Goal: Task Accomplishment & Management: Use online tool/utility

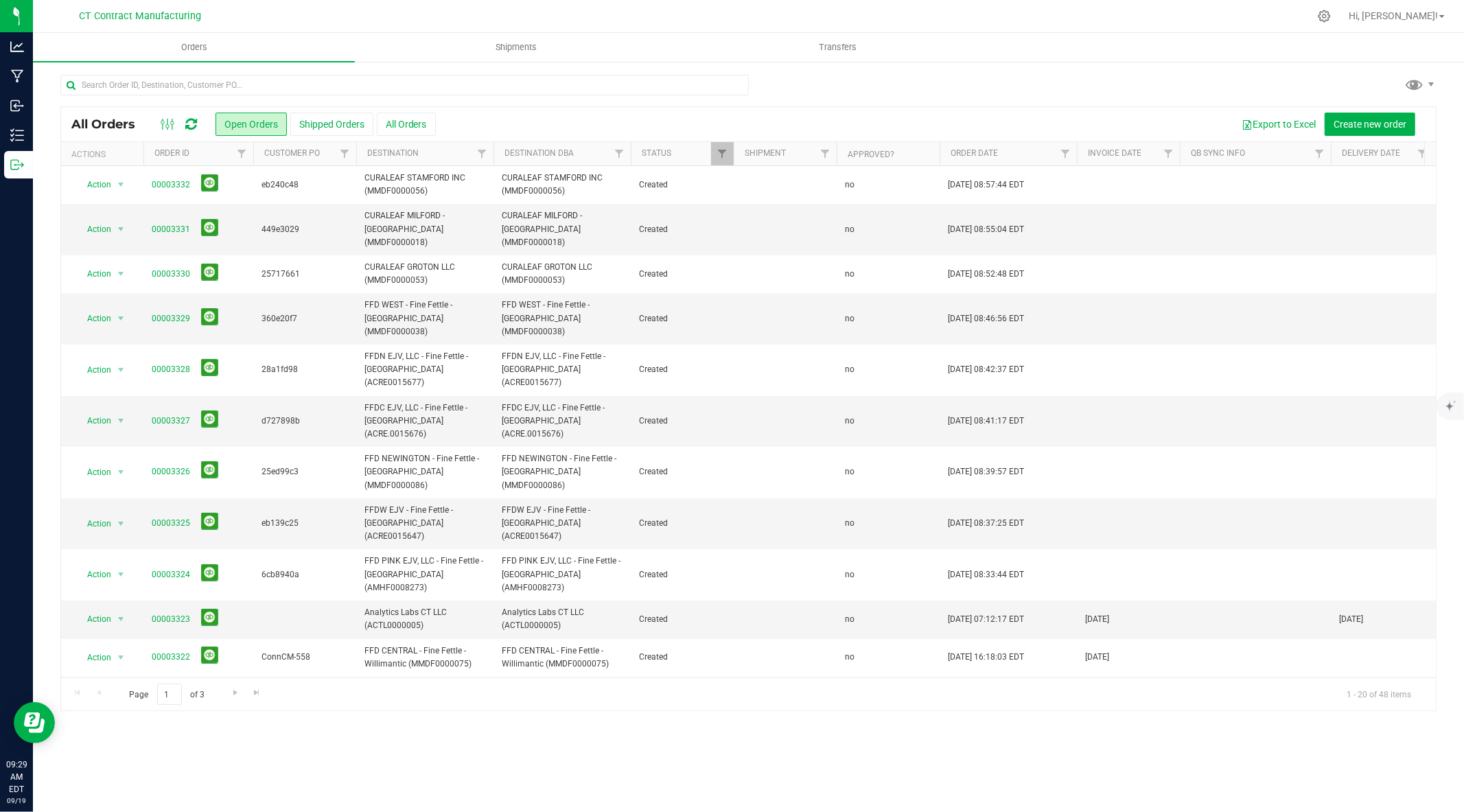
click at [996, 12] on div at bounding box center [777, 16] width 1063 height 27
click at [193, 124] on icon at bounding box center [191, 123] width 12 height 13
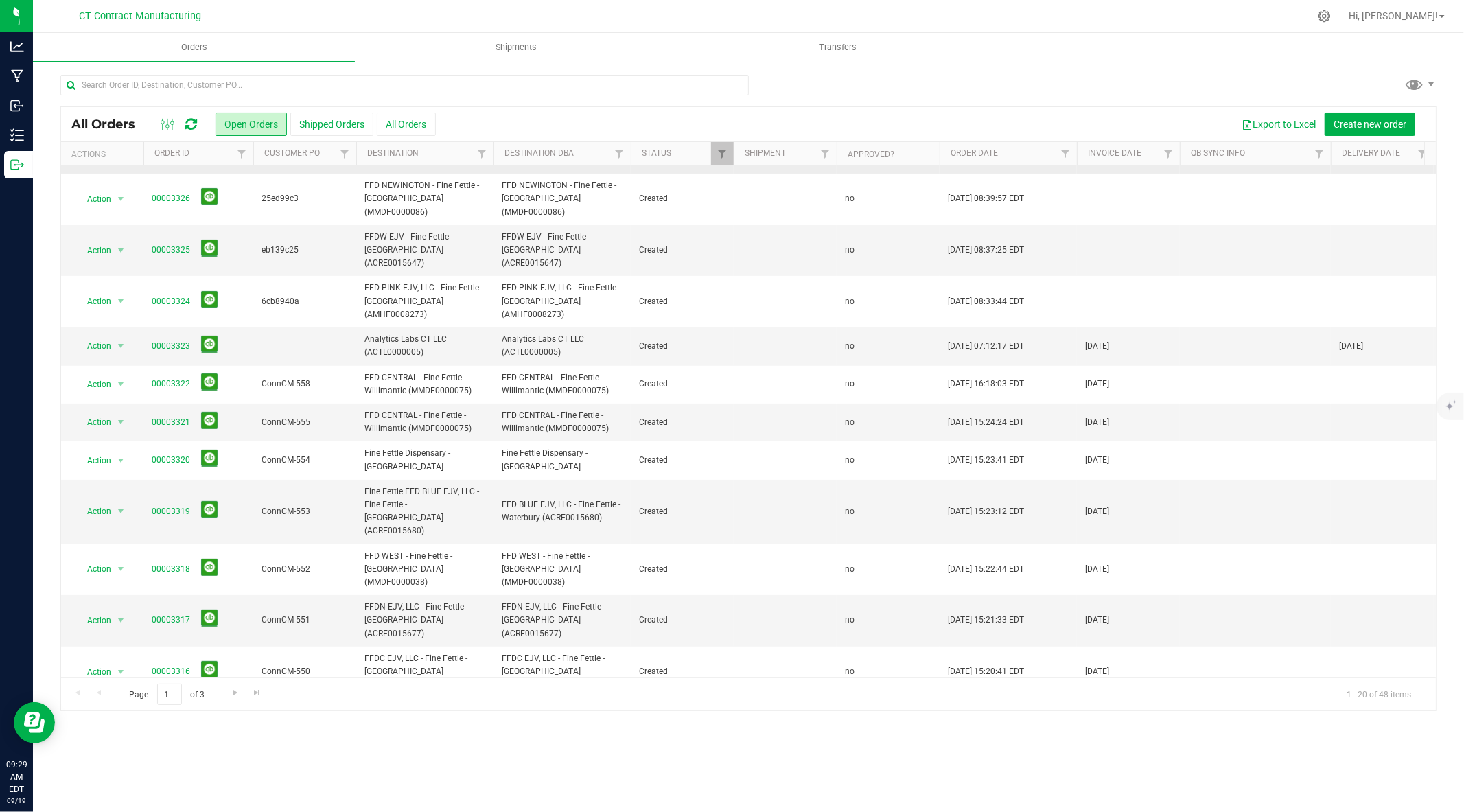
scroll to position [272, 0]
click at [235, 693] on span "Go to the next page" at bounding box center [235, 692] width 11 height 11
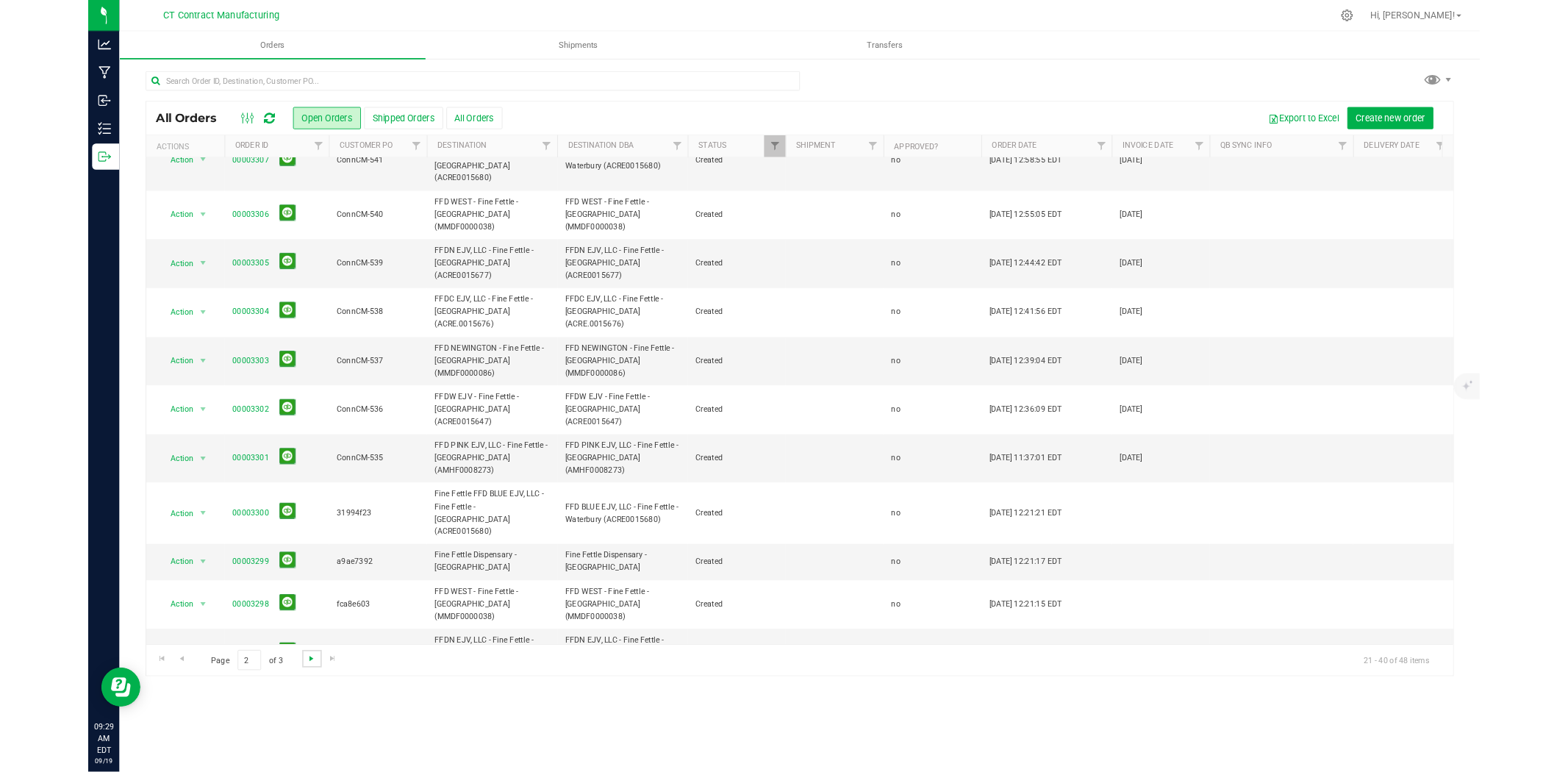
scroll to position [0, 0]
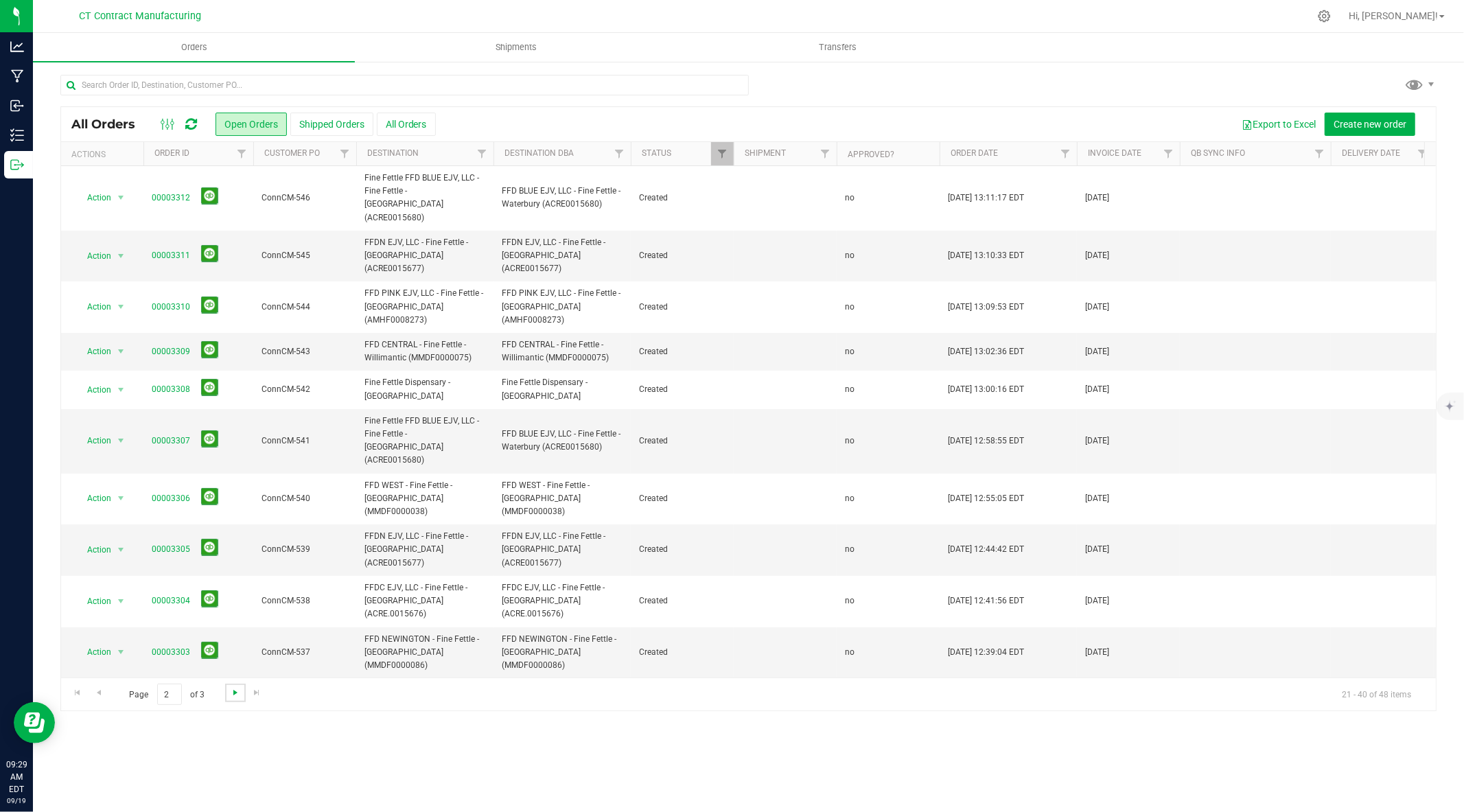
click at [235, 693] on span "Go to the next page" at bounding box center [235, 692] width 11 height 11
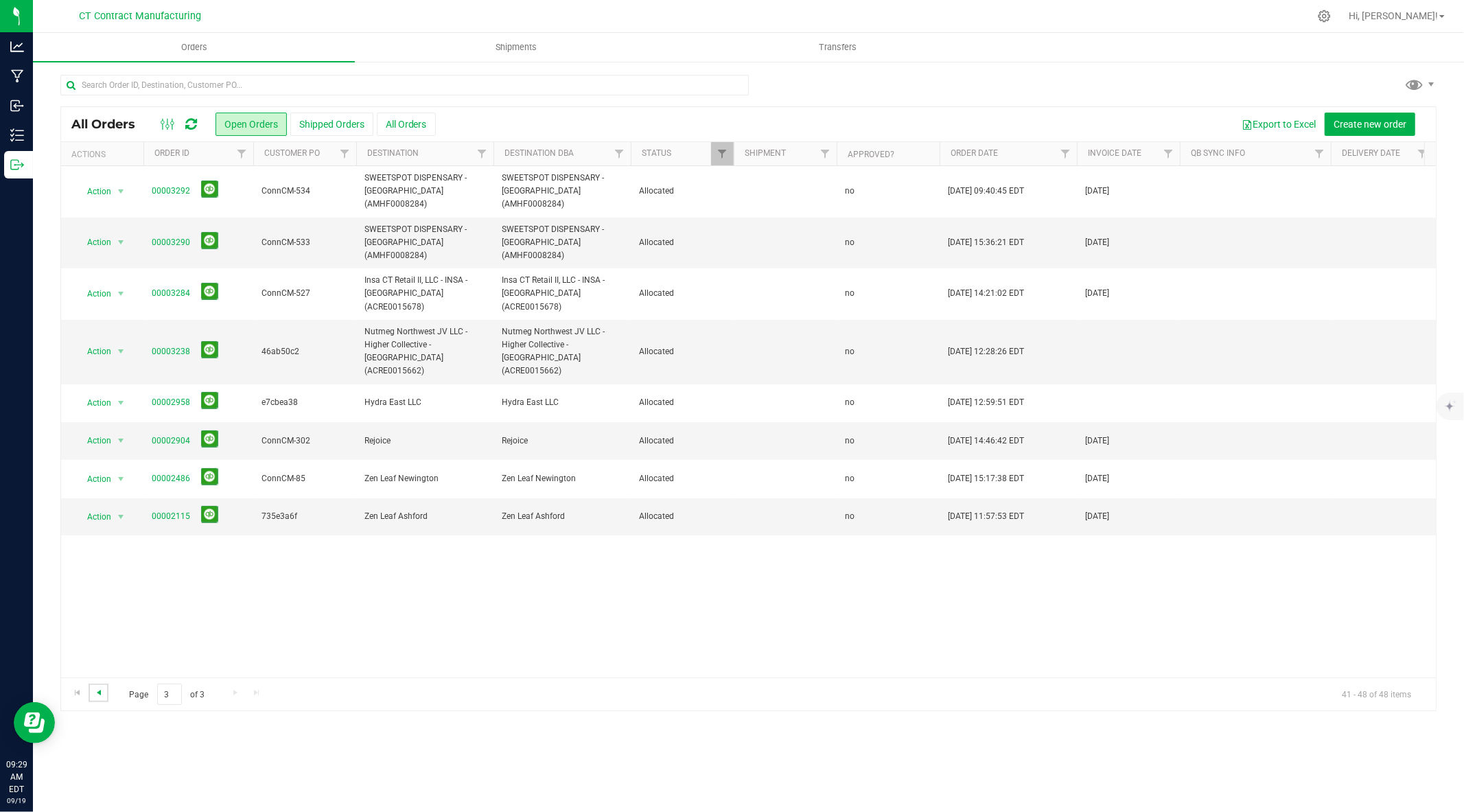
click at [103, 688] on span "Go to the previous page" at bounding box center [98, 692] width 11 height 11
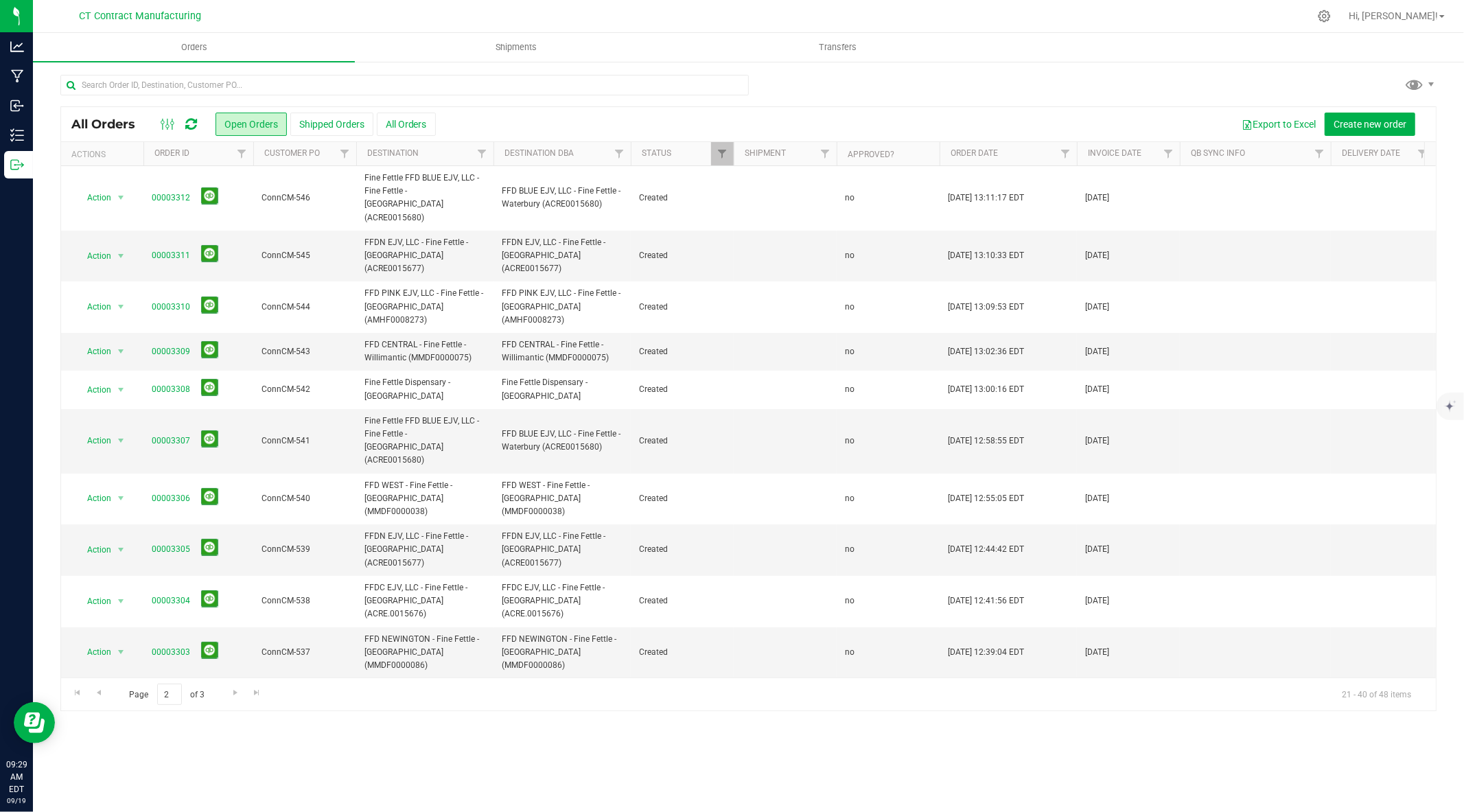
click at [564, 11] on div at bounding box center [777, 16] width 1063 height 27
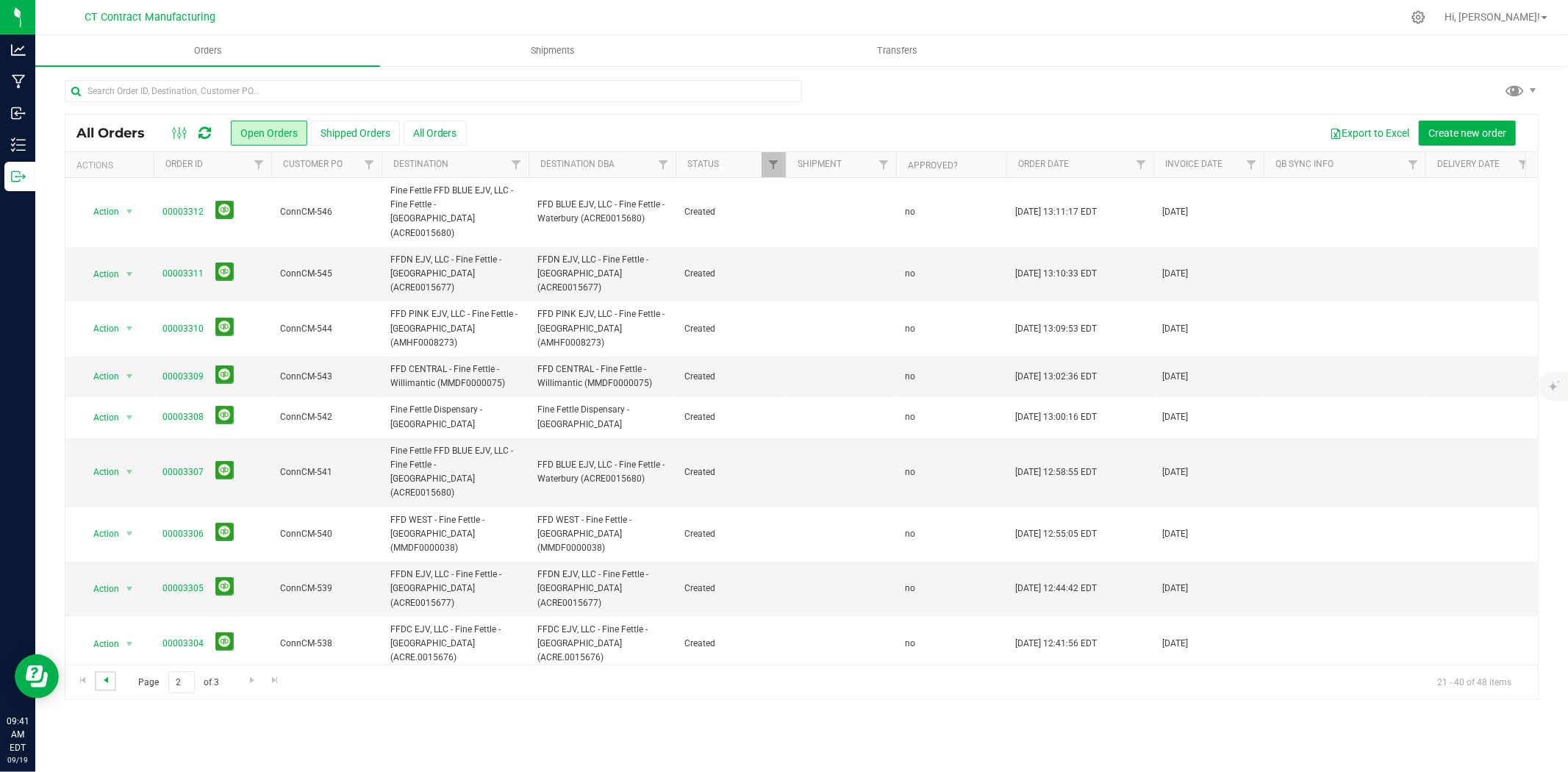
click at [108, 675] on span "Go to the previous page" at bounding box center [105, 680] width 11 height 11
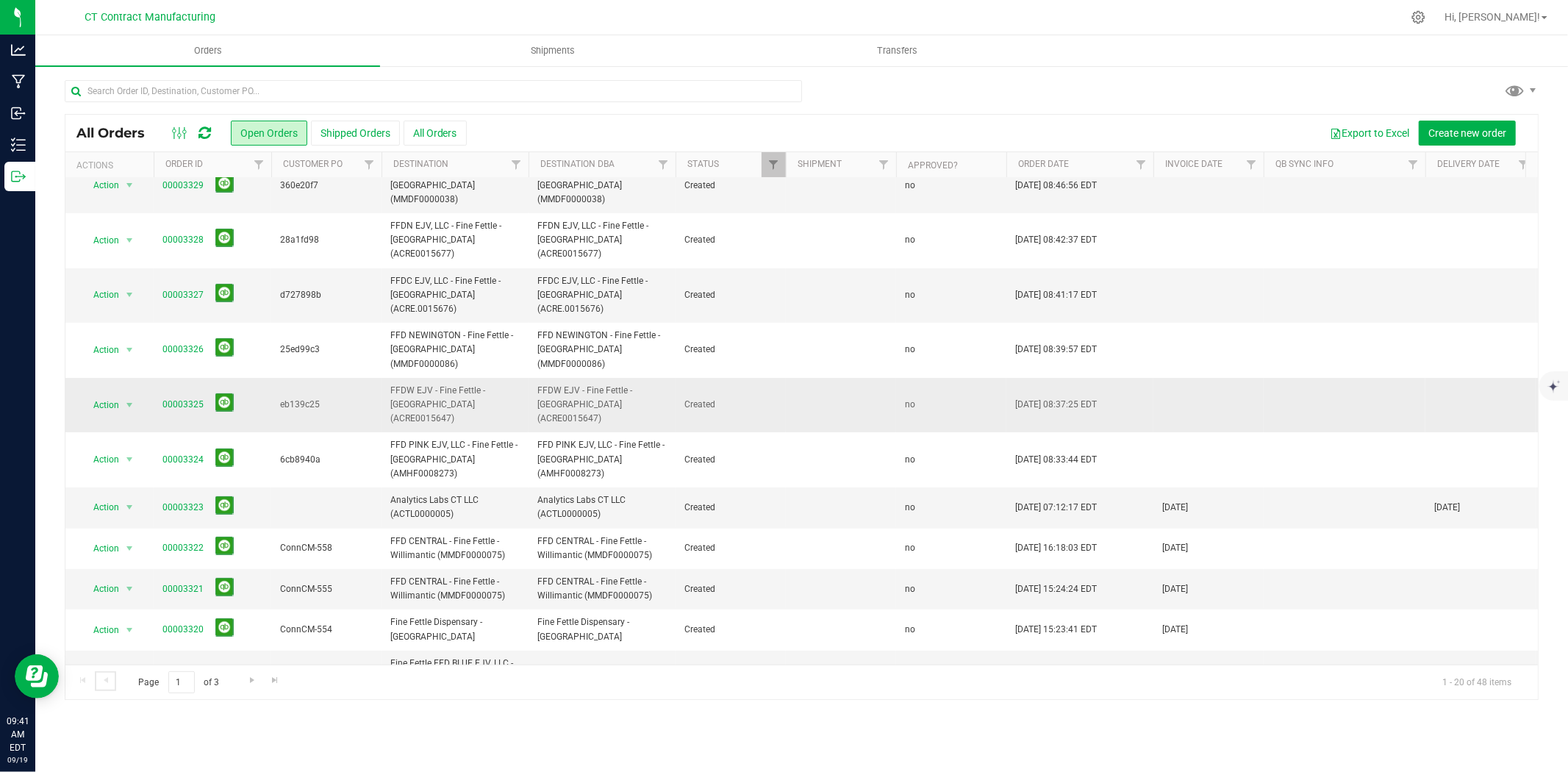
scroll to position [163, 0]
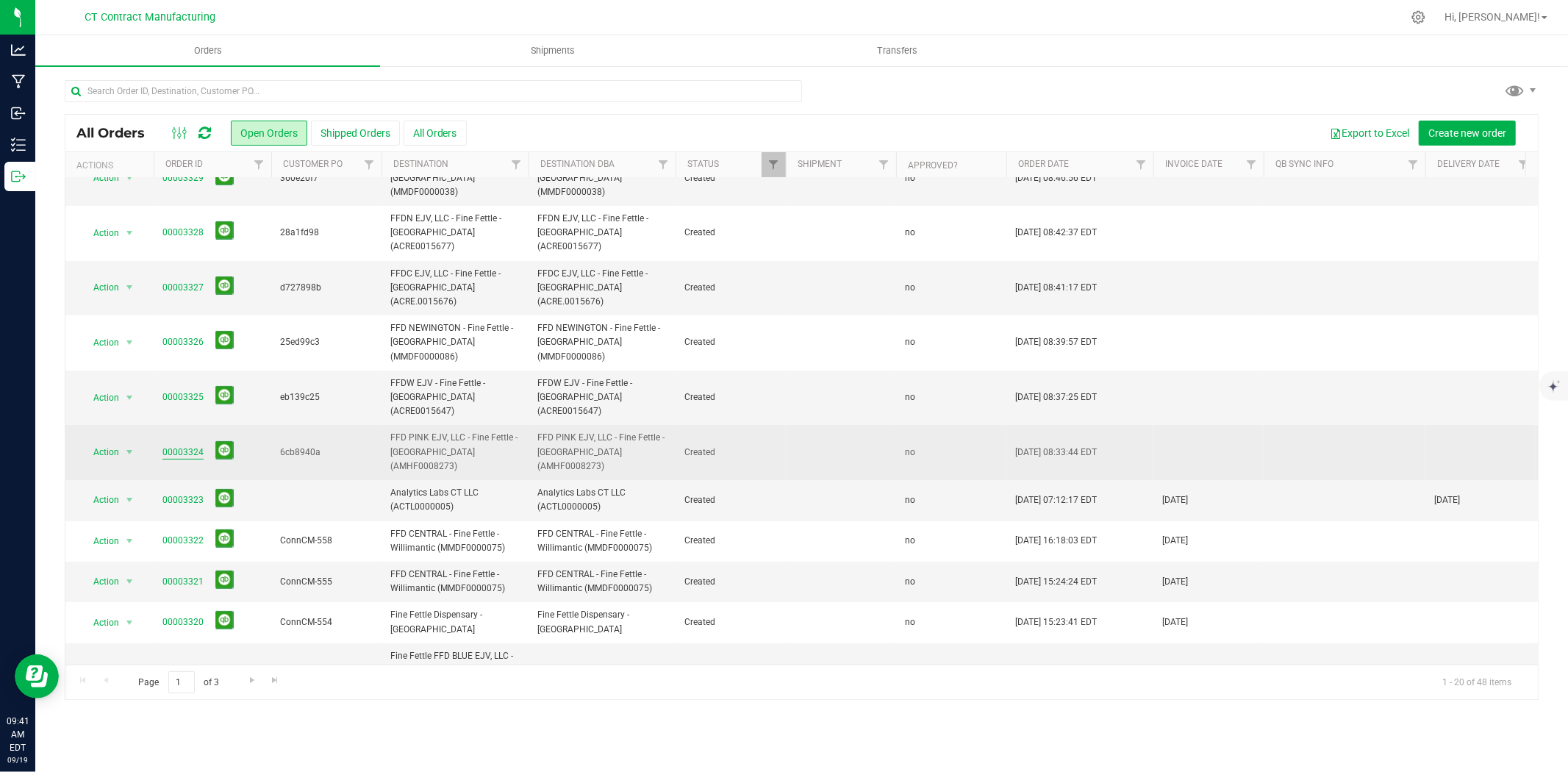
click at [193, 445] on link "00003324" at bounding box center [182, 452] width 41 height 14
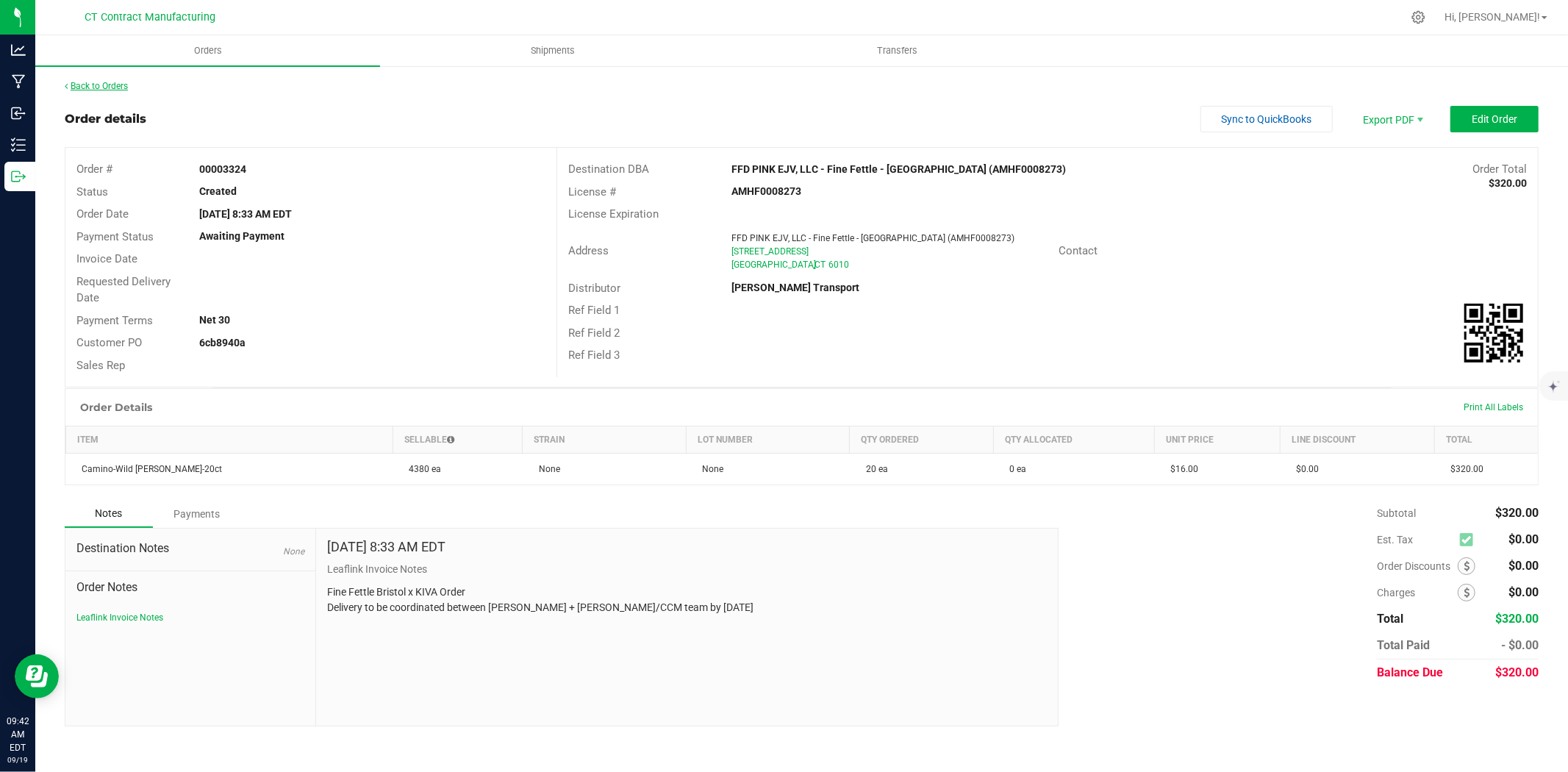
click at [113, 83] on link "Back to Orders" at bounding box center [96, 85] width 64 height 10
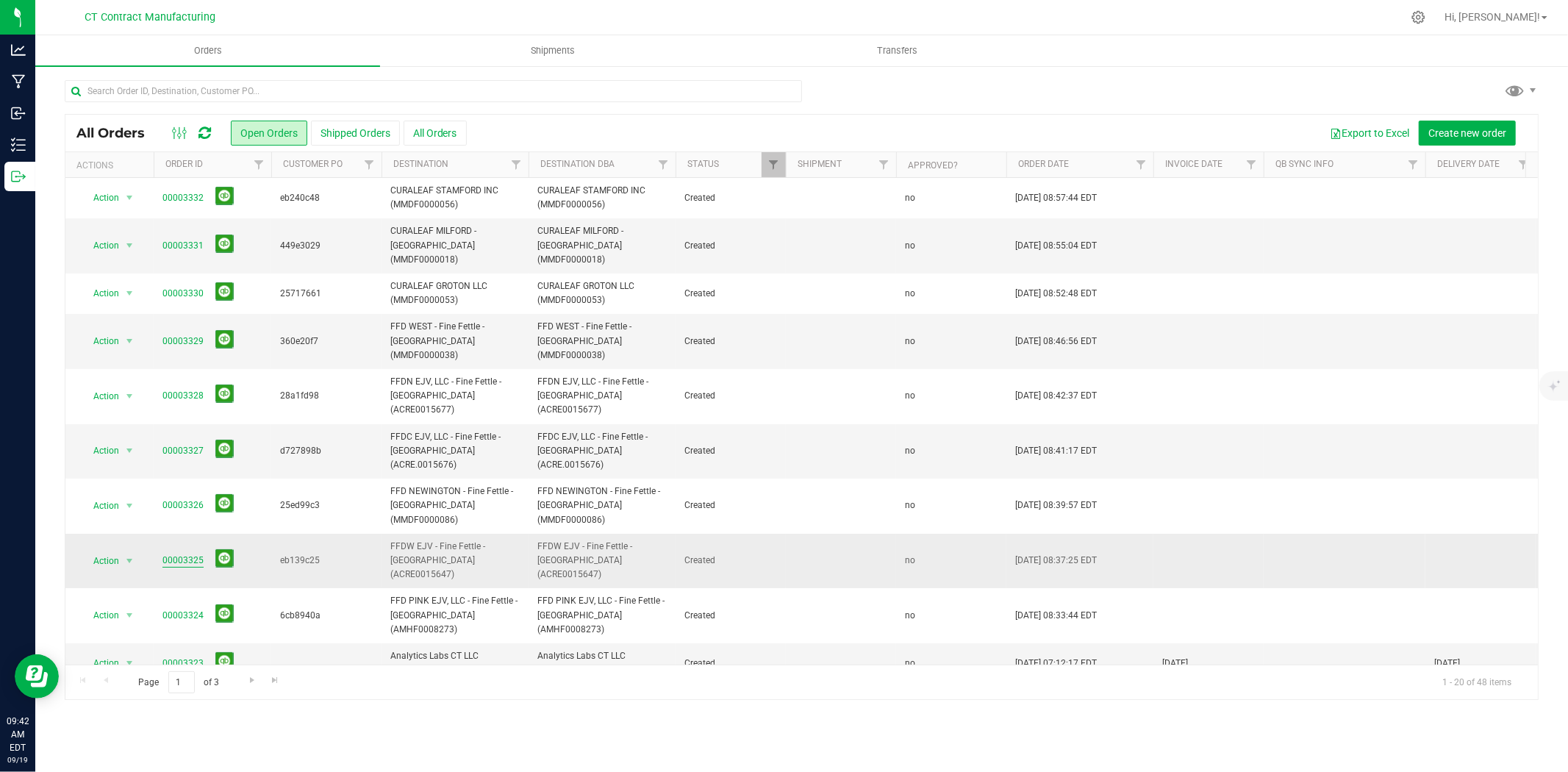
click at [179, 554] on link "00003325" at bounding box center [182, 560] width 41 height 14
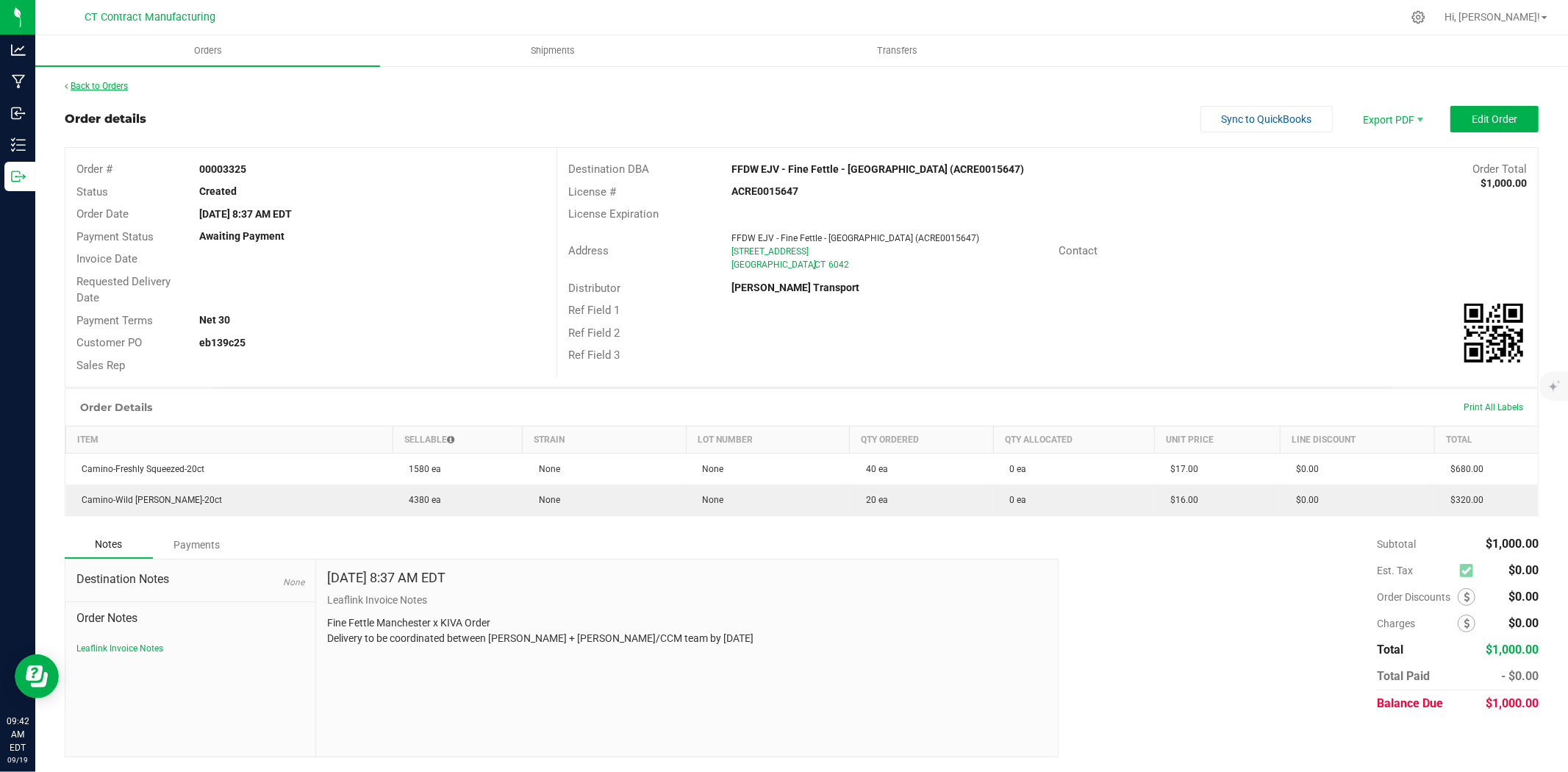
click at [118, 85] on link "Back to Orders" at bounding box center [96, 85] width 64 height 10
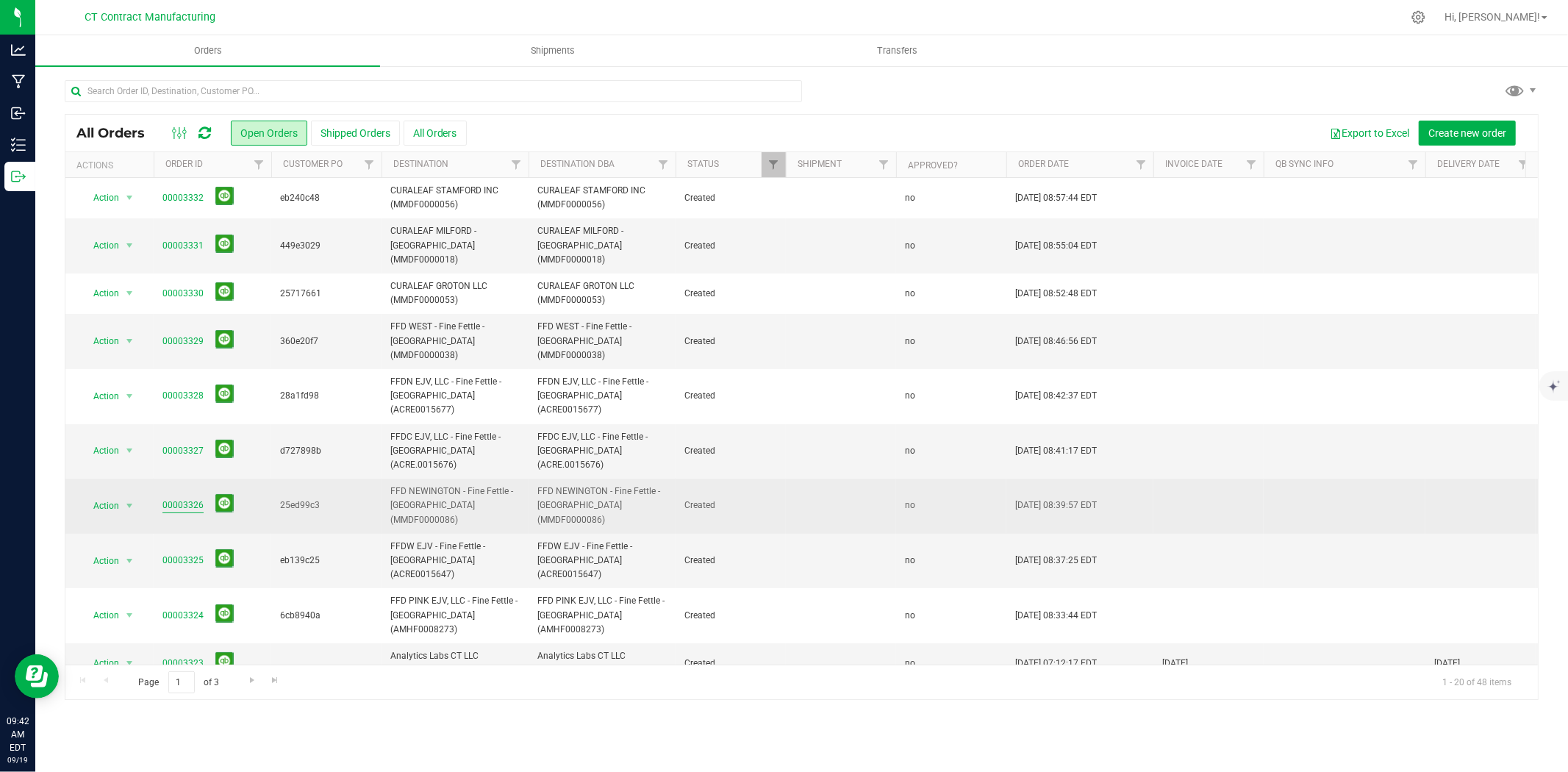
click at [179, 499] on link "00003326" at bounding box center [182, 505] width 41 height 14
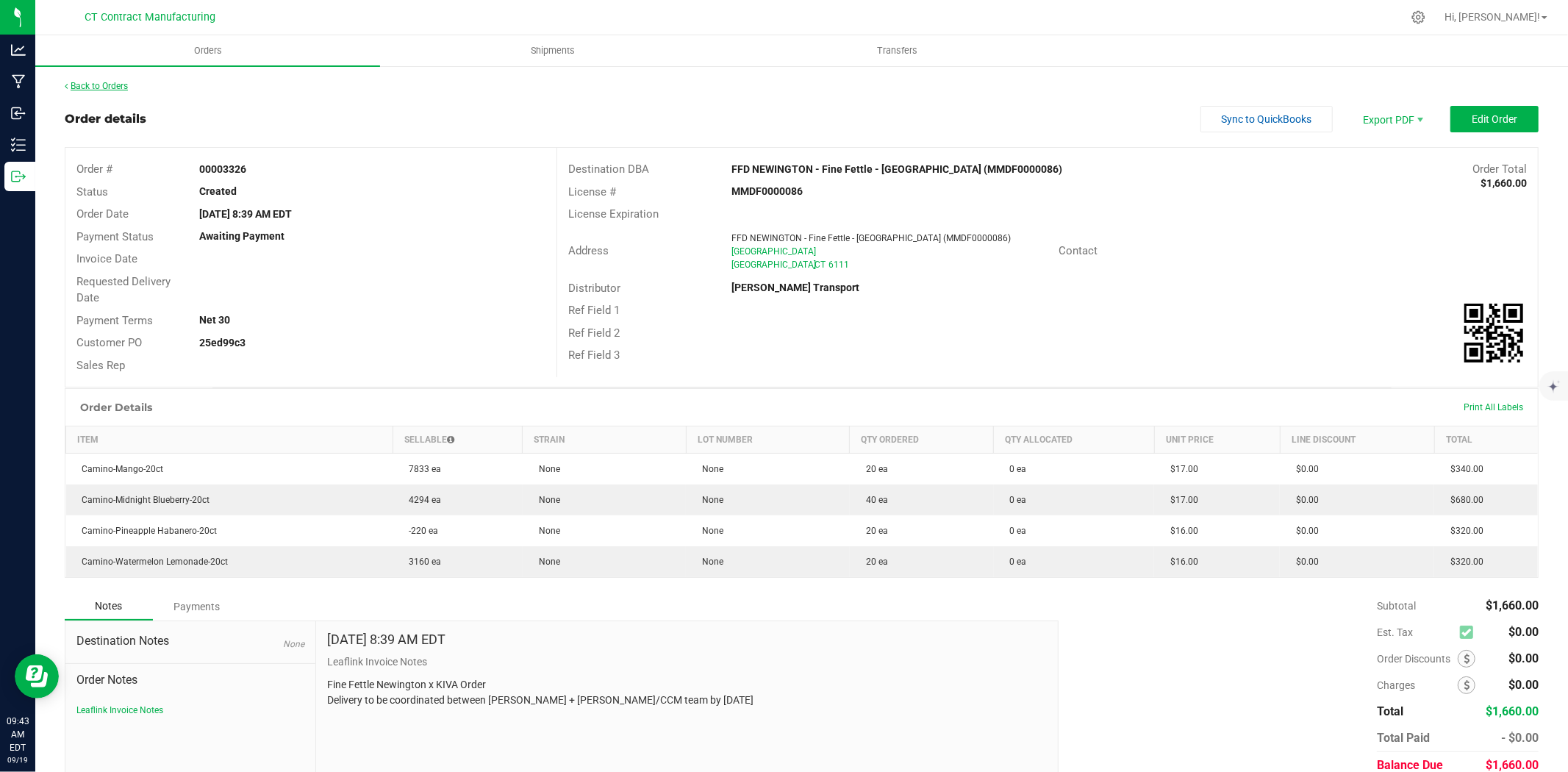
click at [97, 89] on link "Back to Orders" at bounding box center [96, 85] width 64 height 10
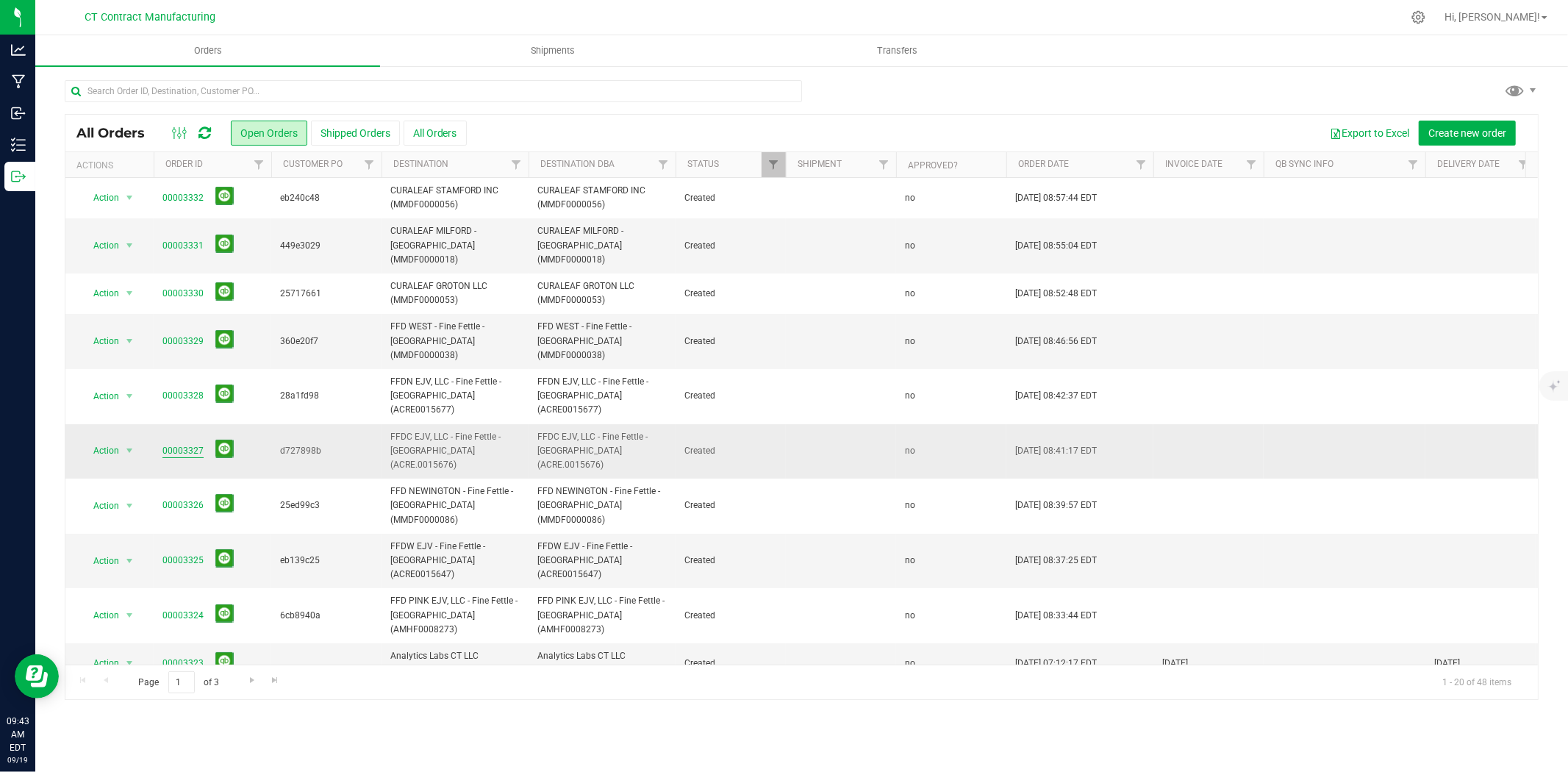
click at [182, 444] on link "00003327" at bounding box center [182, 451] width 41 height 14
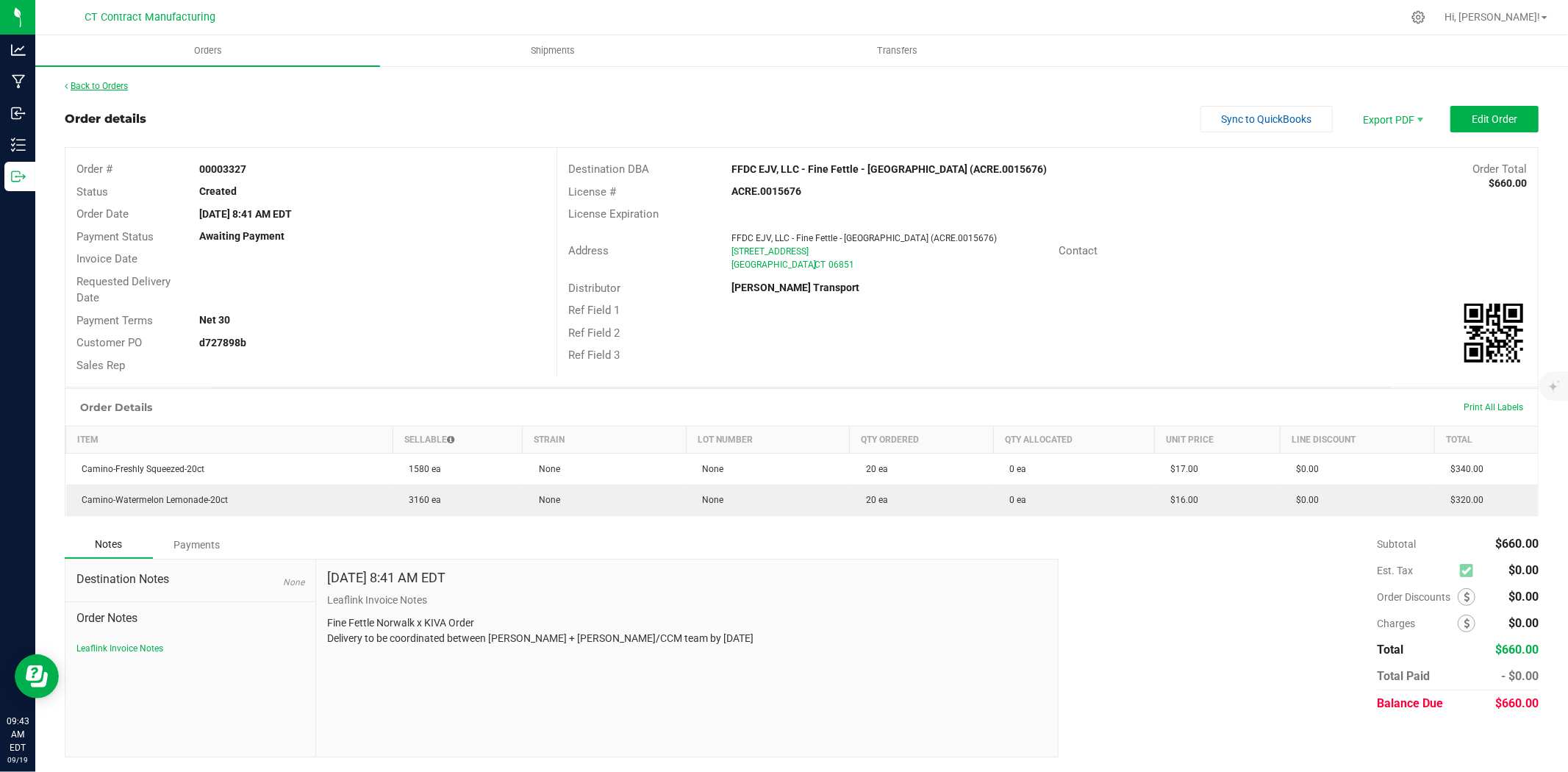
click at [111, 89] on link "Back to Orders" at bounding box center [96, 85] width 64 height 10
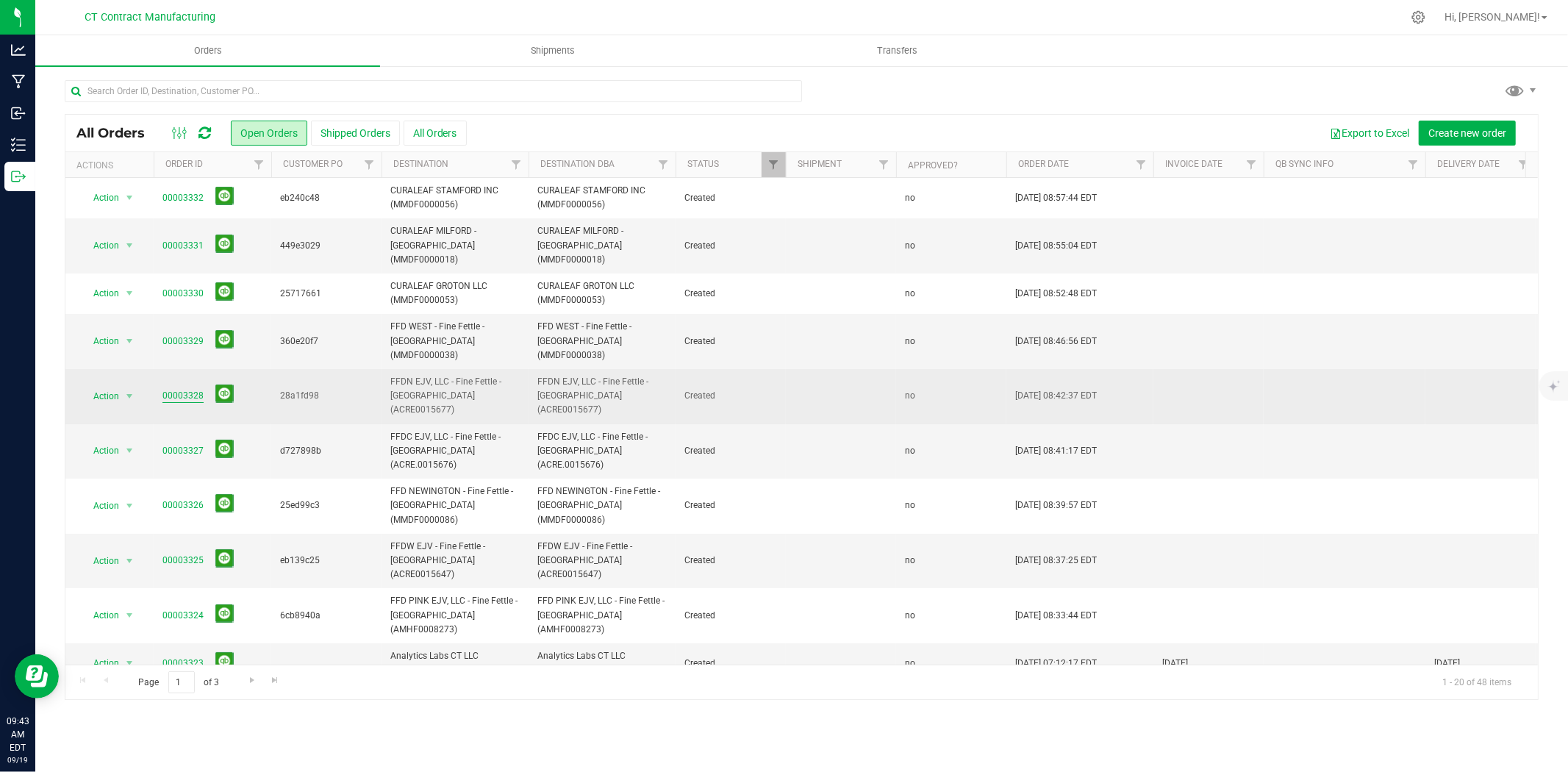
click at [188, 389] on link "00003328" at bounding box center [182, 396] width 41 height 14
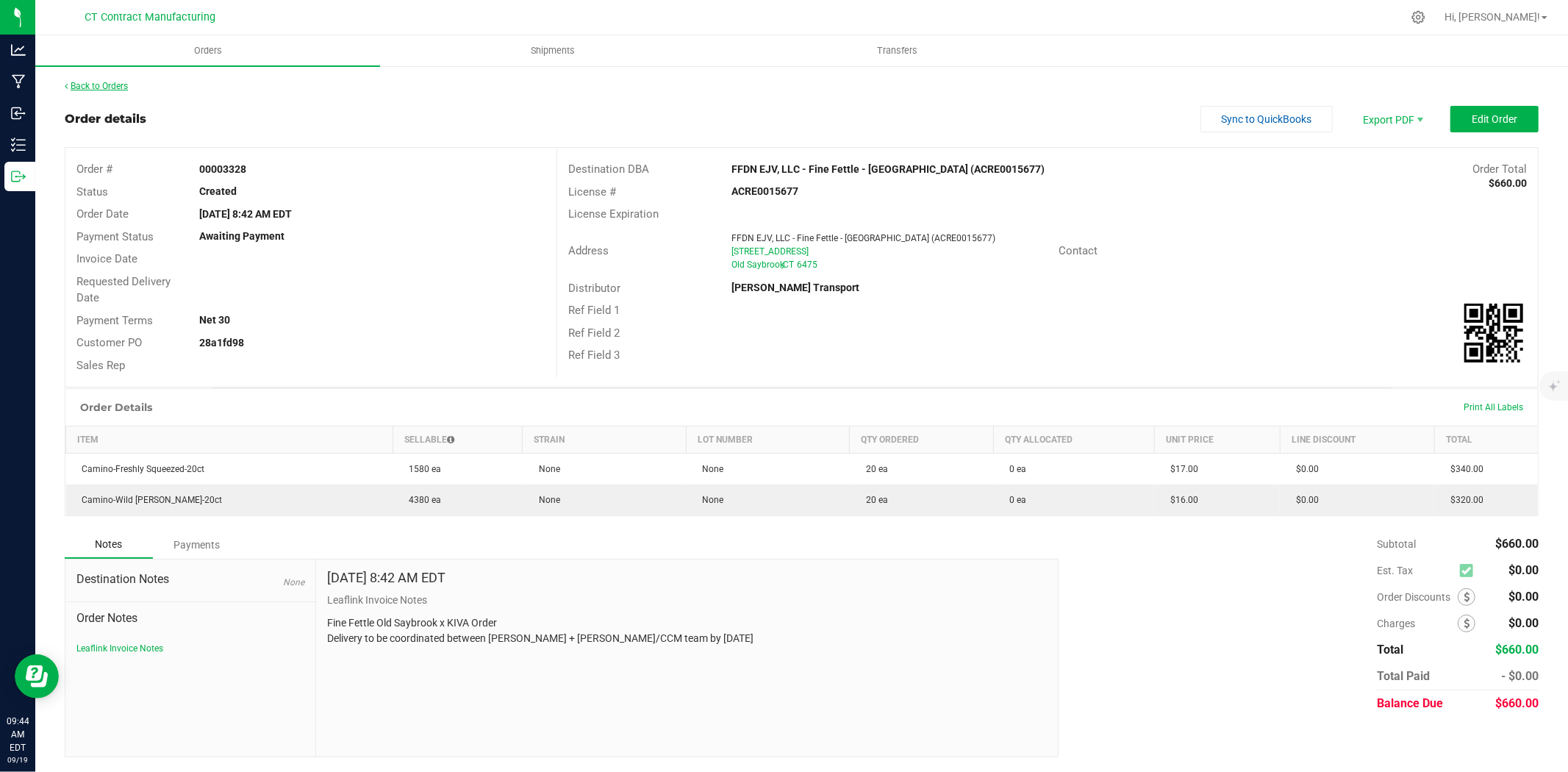
click at [119, 86] on link "Back to Orders" at bounding box center [96, 85] width 64 height 10
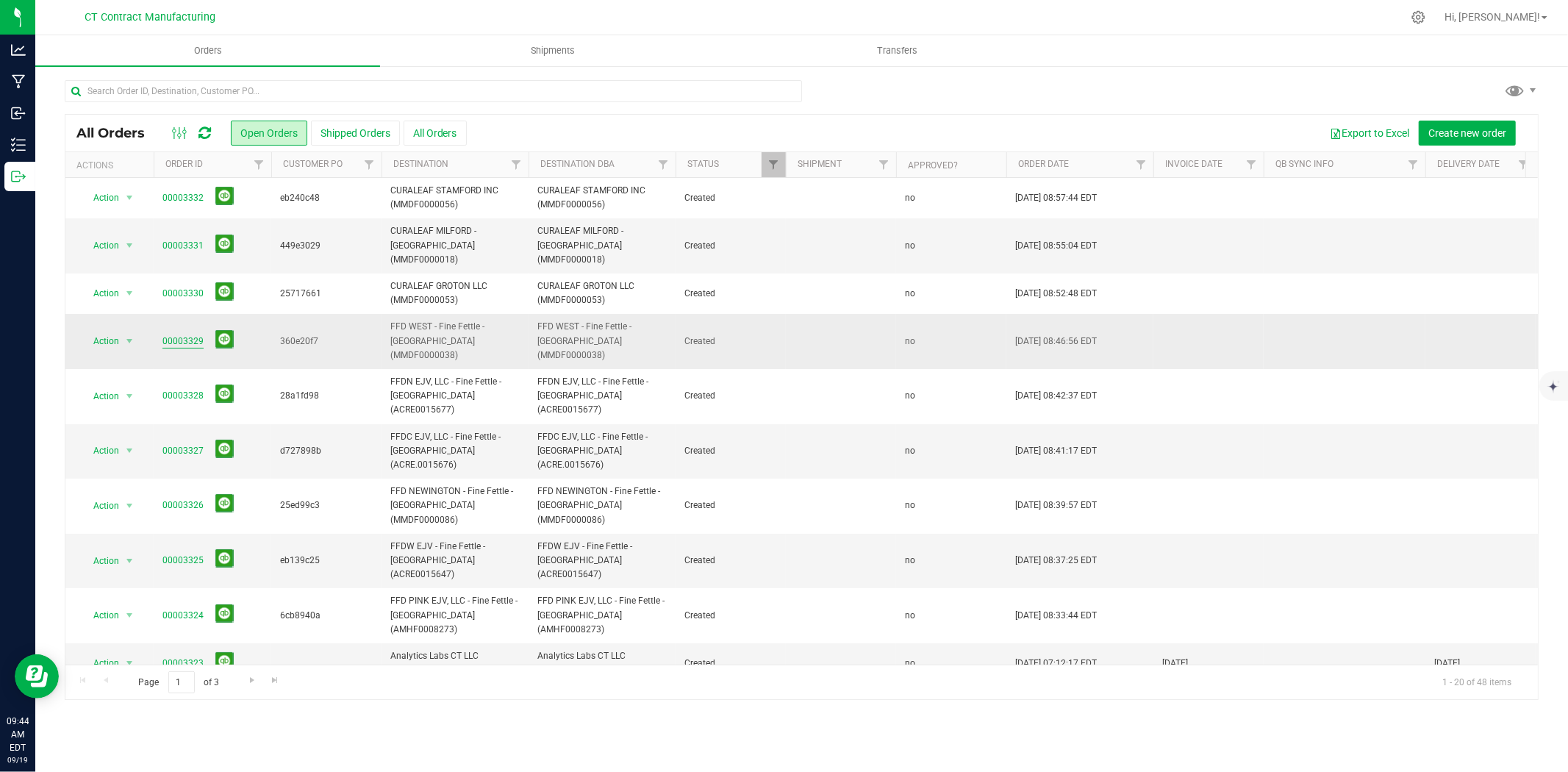
click at [195, 334] on link "00003329" at bounding box center [182, 341] width 41 height 14
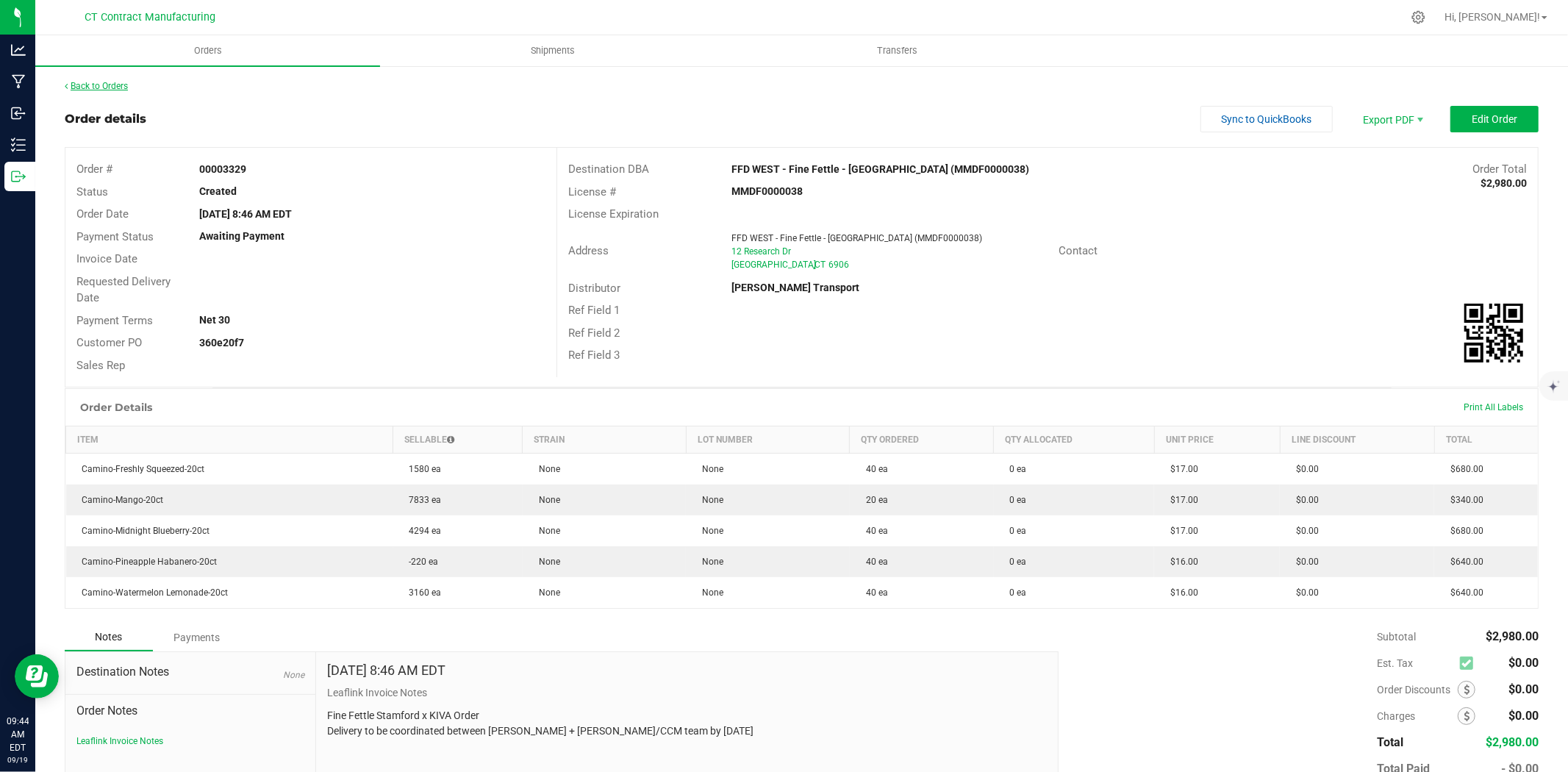
click at [116, 84] on link "Back to Orders" at bounding box center [96, 85] width 64 height 10
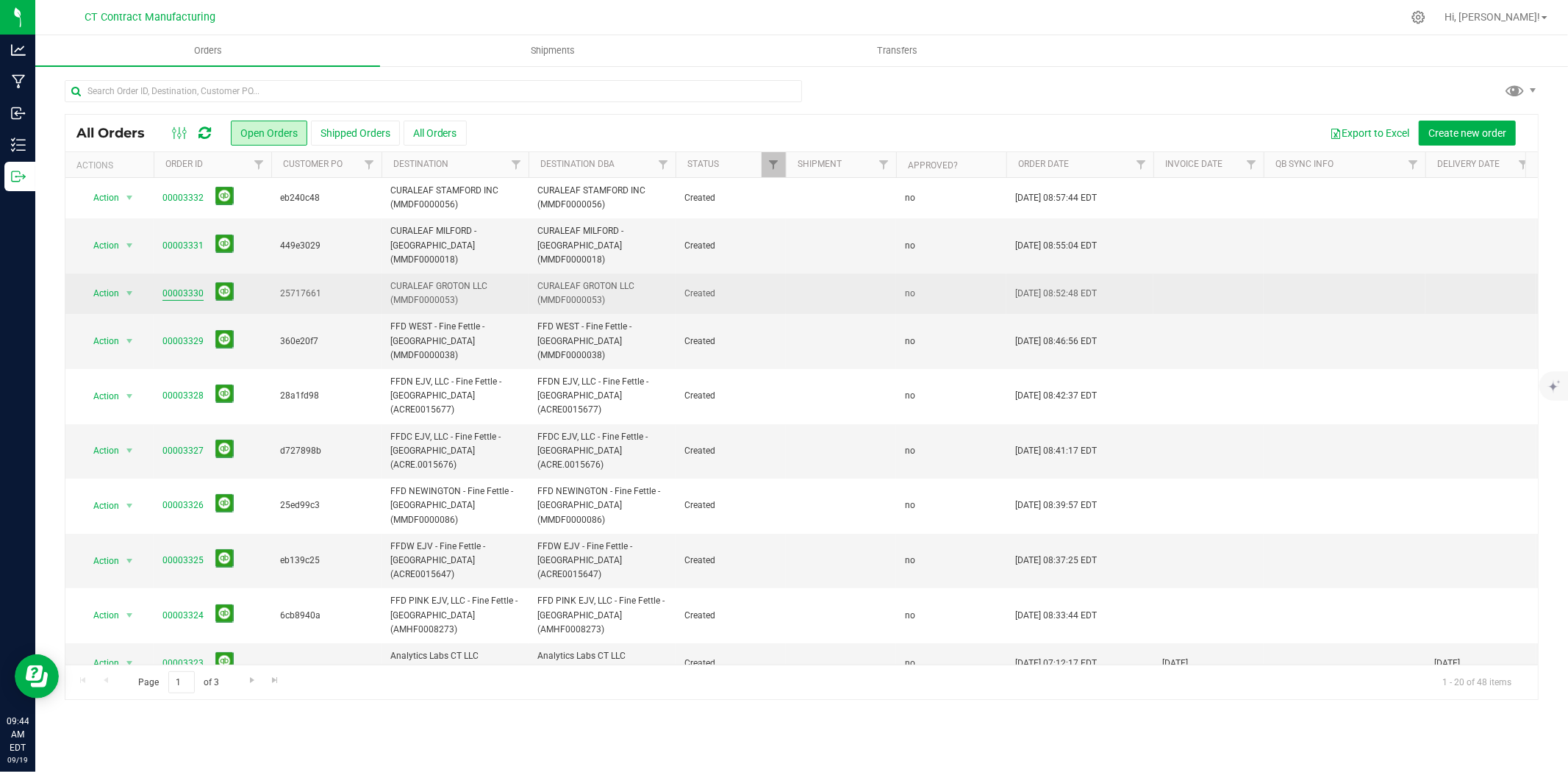
click at [181, 287] on link "00003330" at bounding box center [182, 293] width 41 height 14
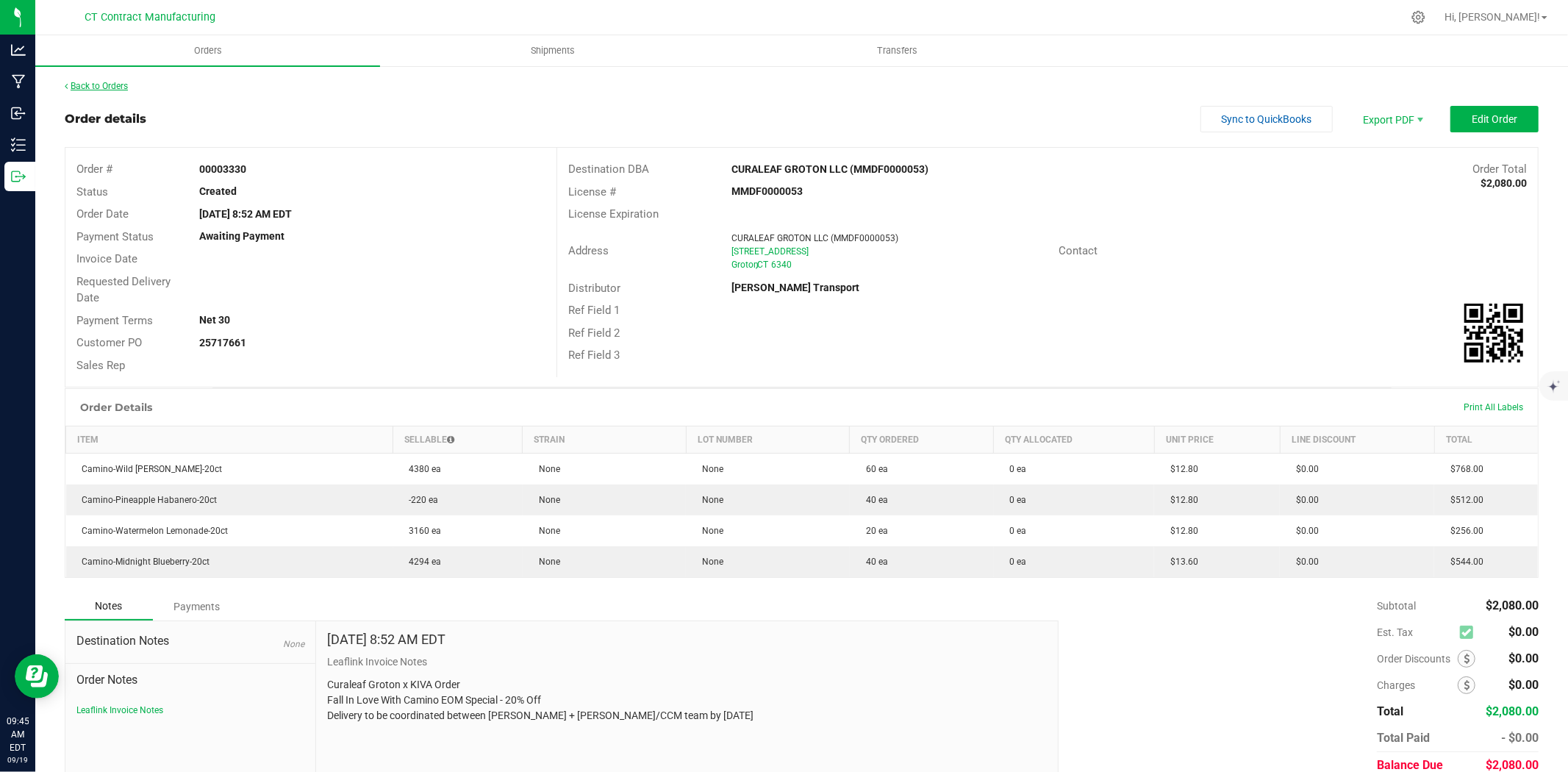
click at [123, 85] on link "Back to Orders" at bounding box center [96, 85] width 64 height 10
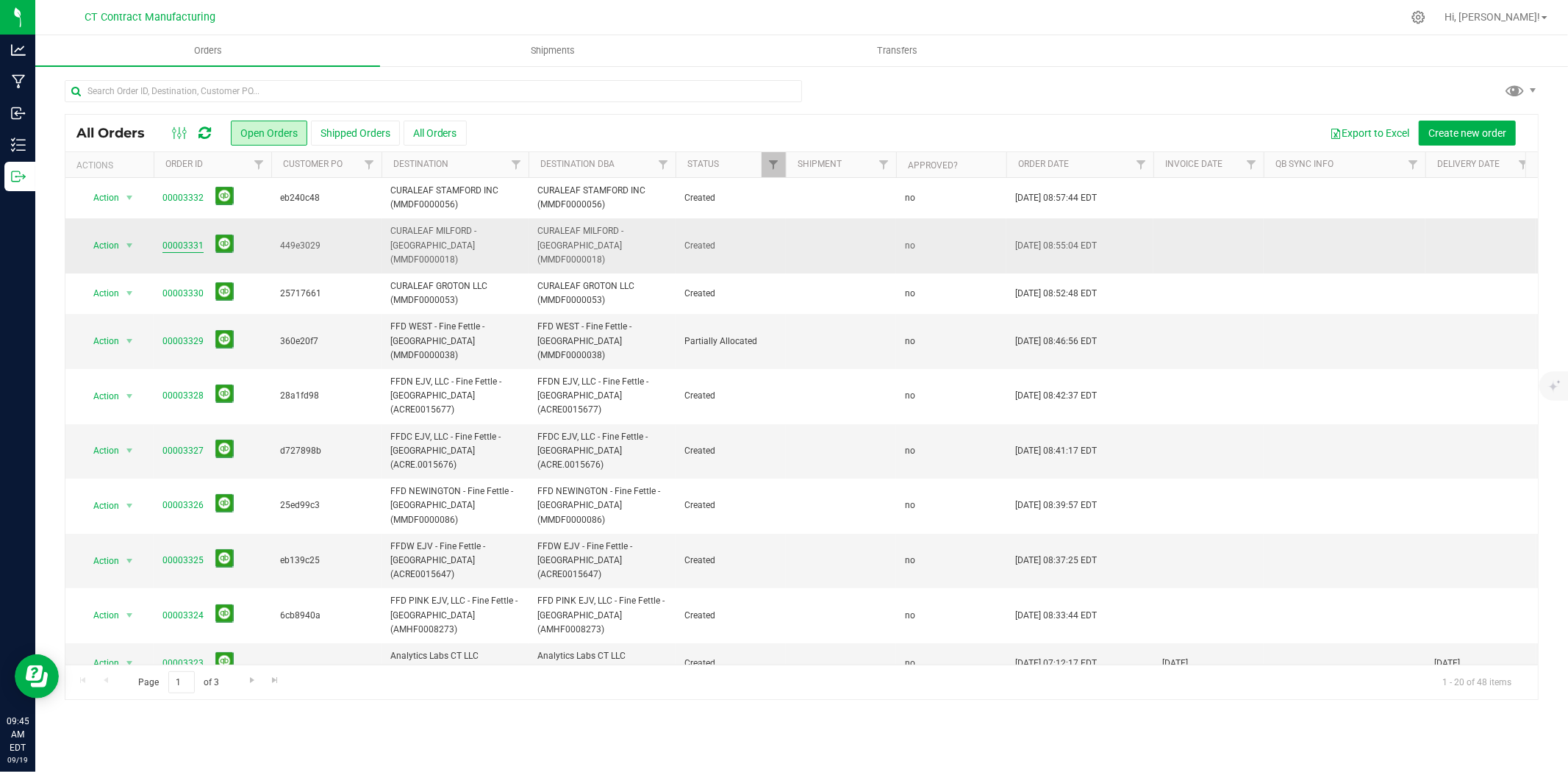
click at [191, 243] on link "00003331" at bounding box center [182, 246] width 41 height 14
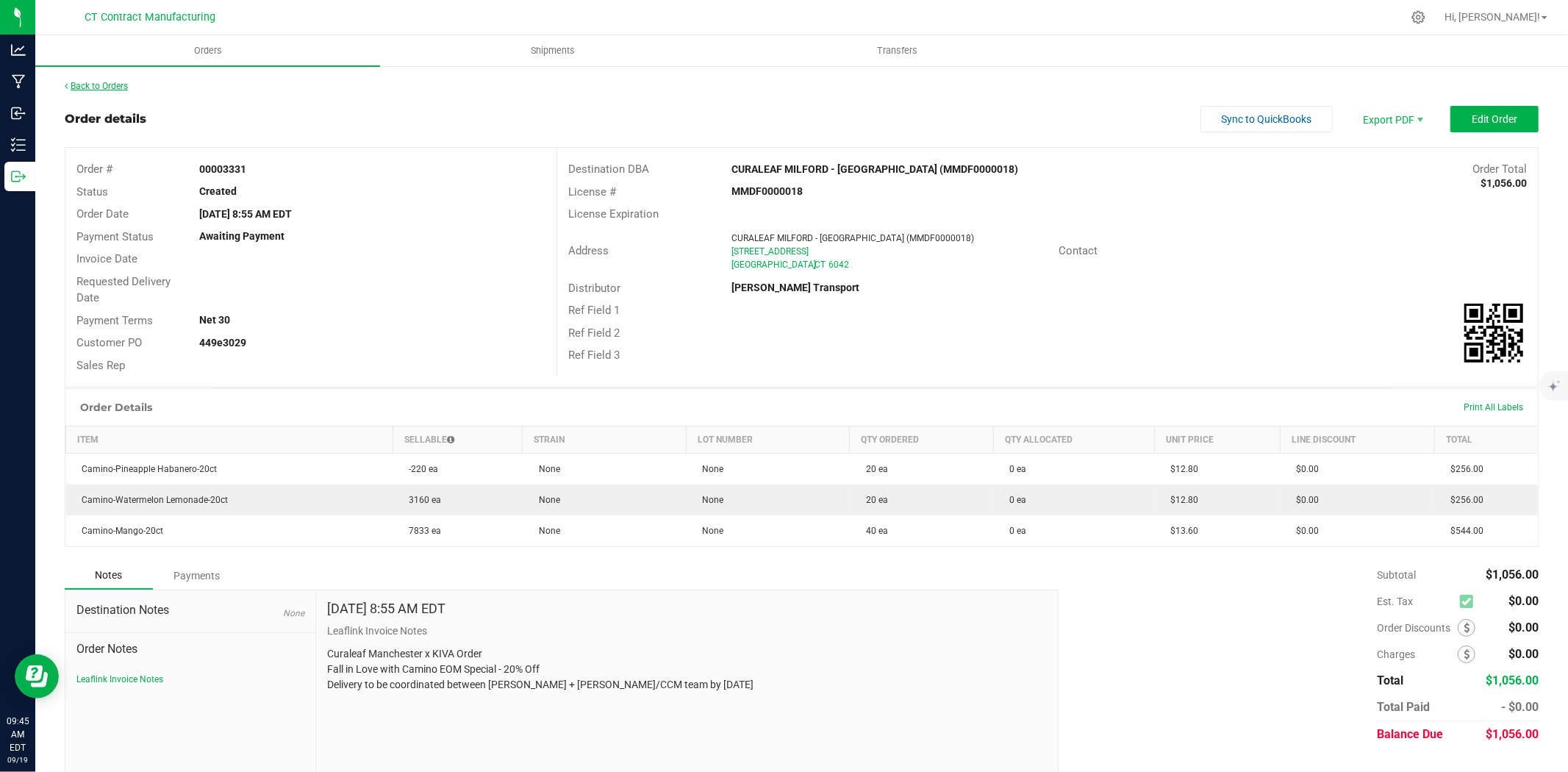
click at [119, 83] on link "Back to Orders" at bounding box center [96, 85] width 64 height 10
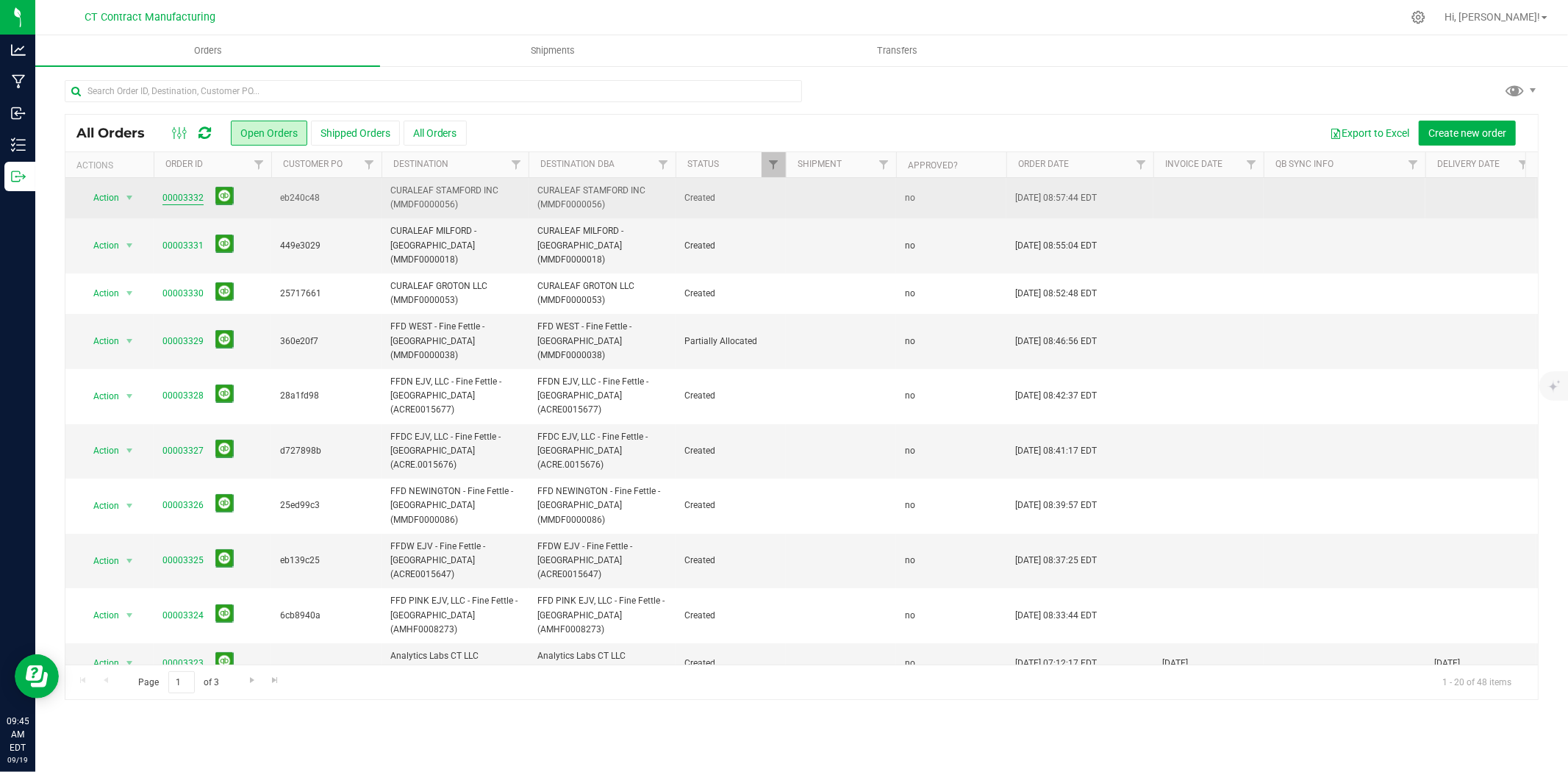
click at [184, 201] on link "00003332" at bounding box center [182, 198] width 41 height 14
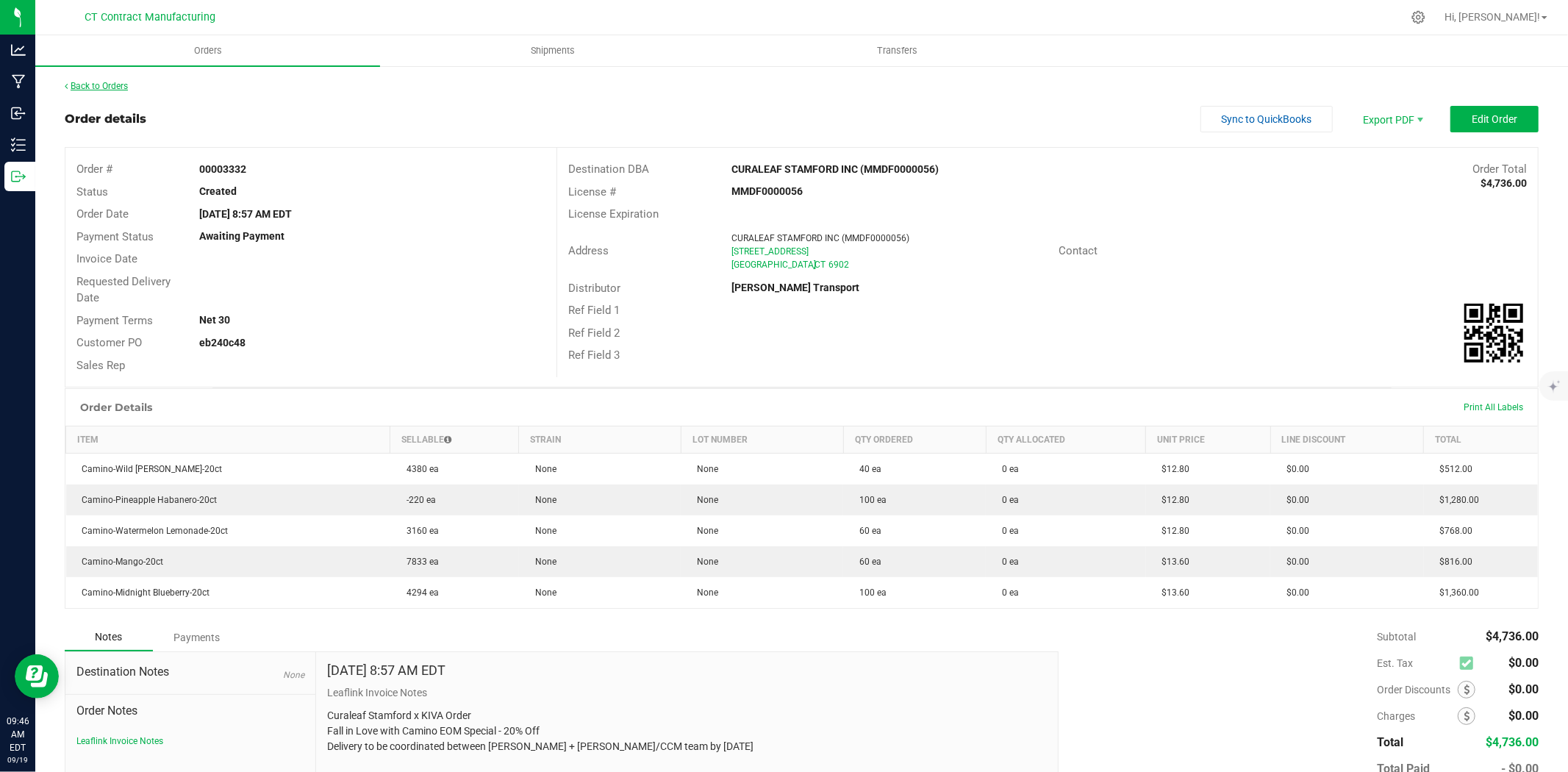
click at [105, 88] on link "Back to Orders" at bounding box center [96, 85] width 64 height 10
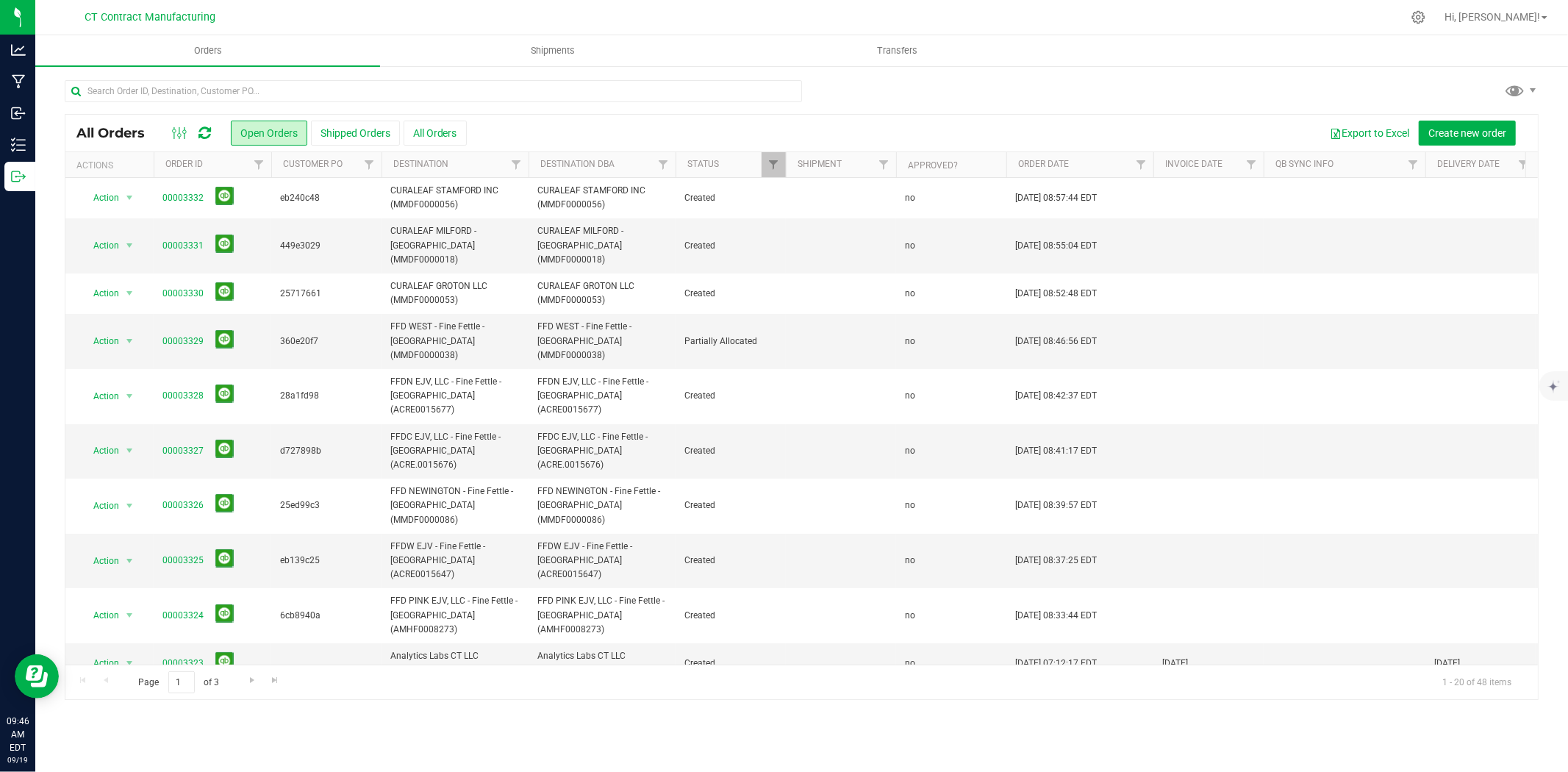
click at [364, 10] on div at bounding box center [832, 17] width 1139 height 28
click at [601, 16] on div at bounding box center [832, 17] width 1139 height 28
click at [518, 21] on div at bounding box center [832, 17] width 1139 height 28
click at [444, 91] on input "text" at bounding box center [433, 90] width 738 height 22
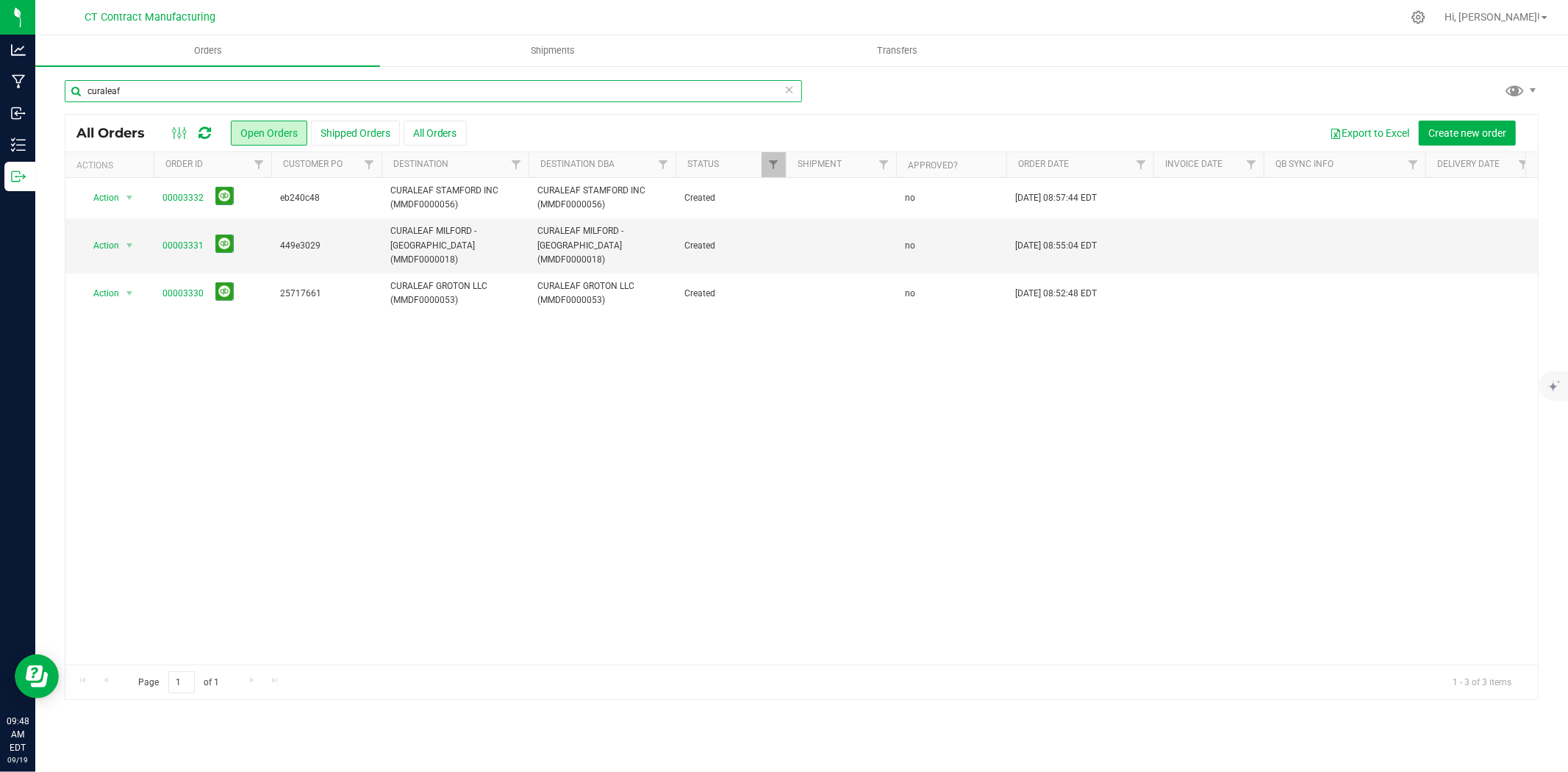
click at [195, 89] on input "curaleaf" at bounding box center [433, 90] width 738 height 22
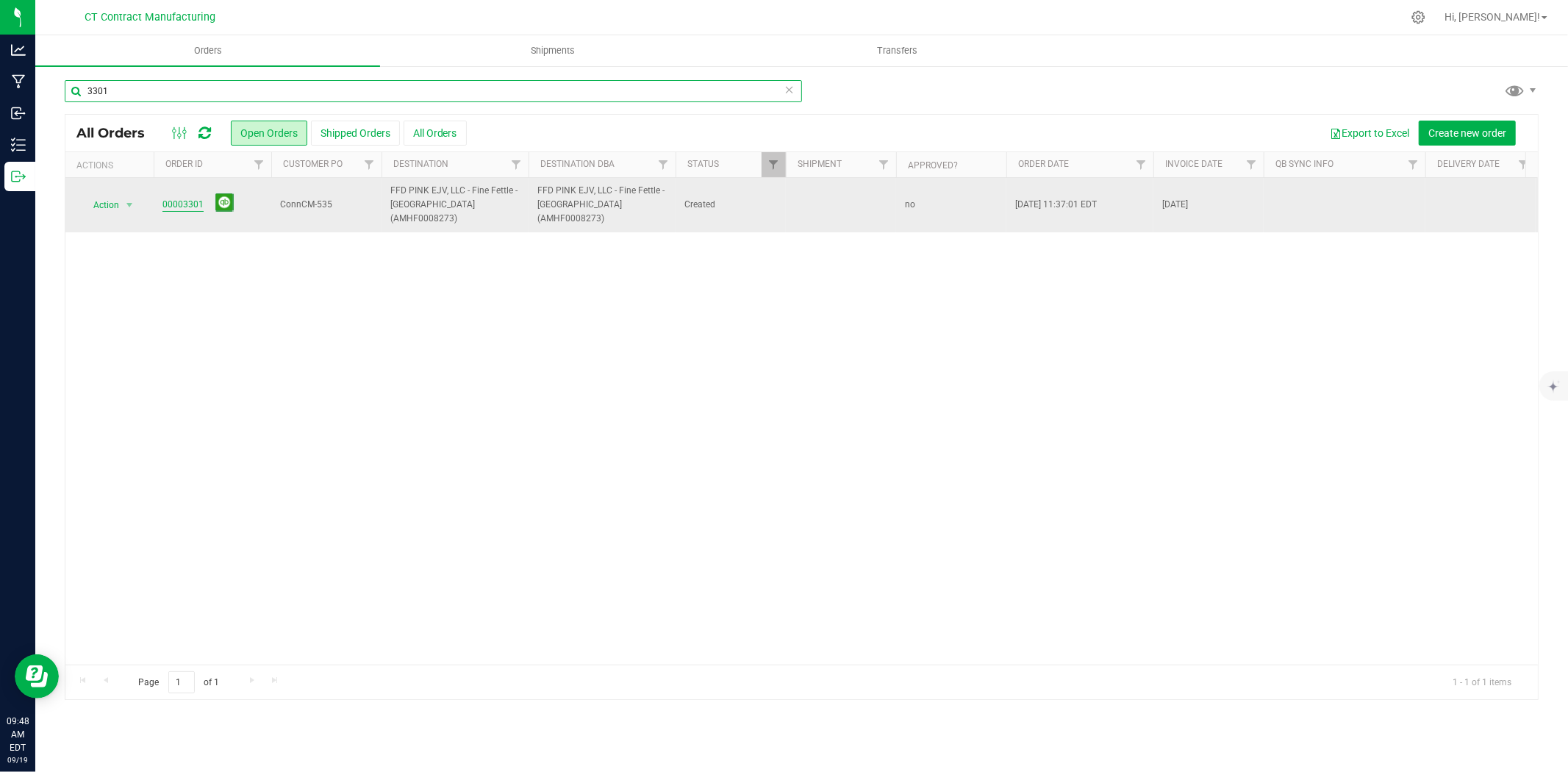
type input "3301"
click at [175, 198] on link "00003301" at bounding box center [182, 204] width 41 height 14
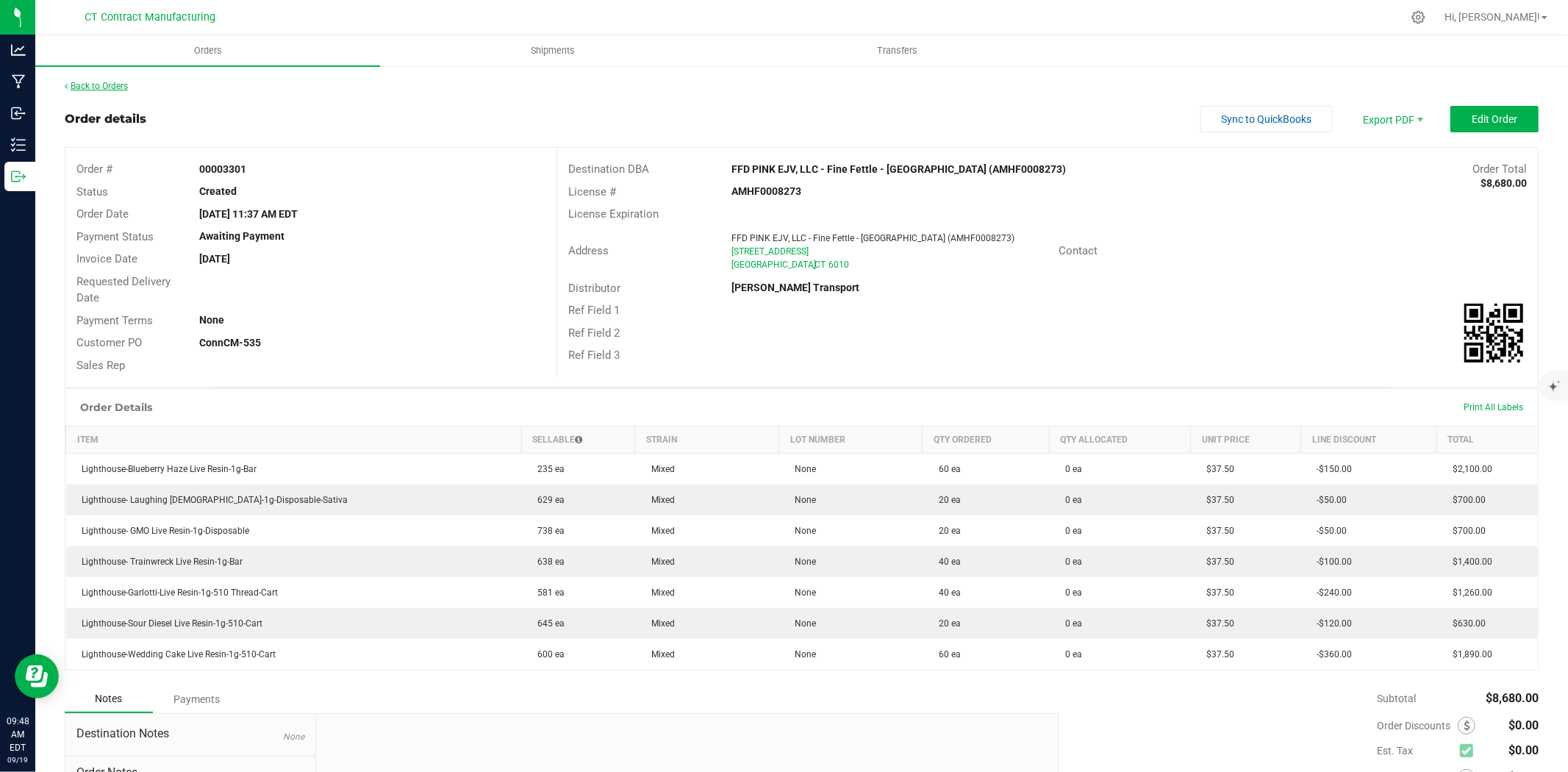
click at [119, 82] on link "Back to Orders" at bounding box center [96, 85] width 64 height 10
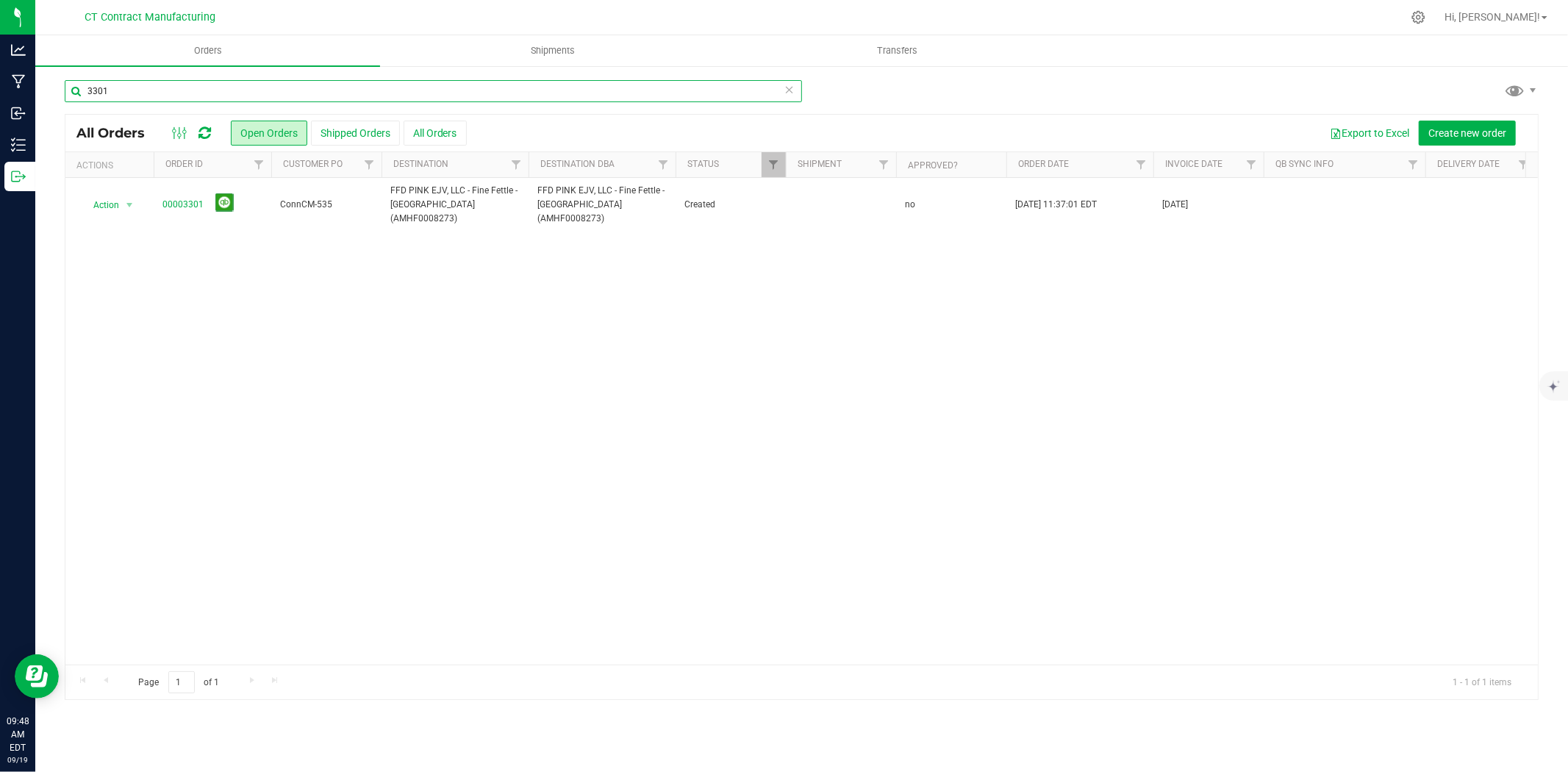
click at [123, 84] on input "3301" at bounding box center [433, 90] width 738 height 22
type input "3330"
click at [190, 197] on link "00003330" at bounding box center [182, 198] width 41 height 14
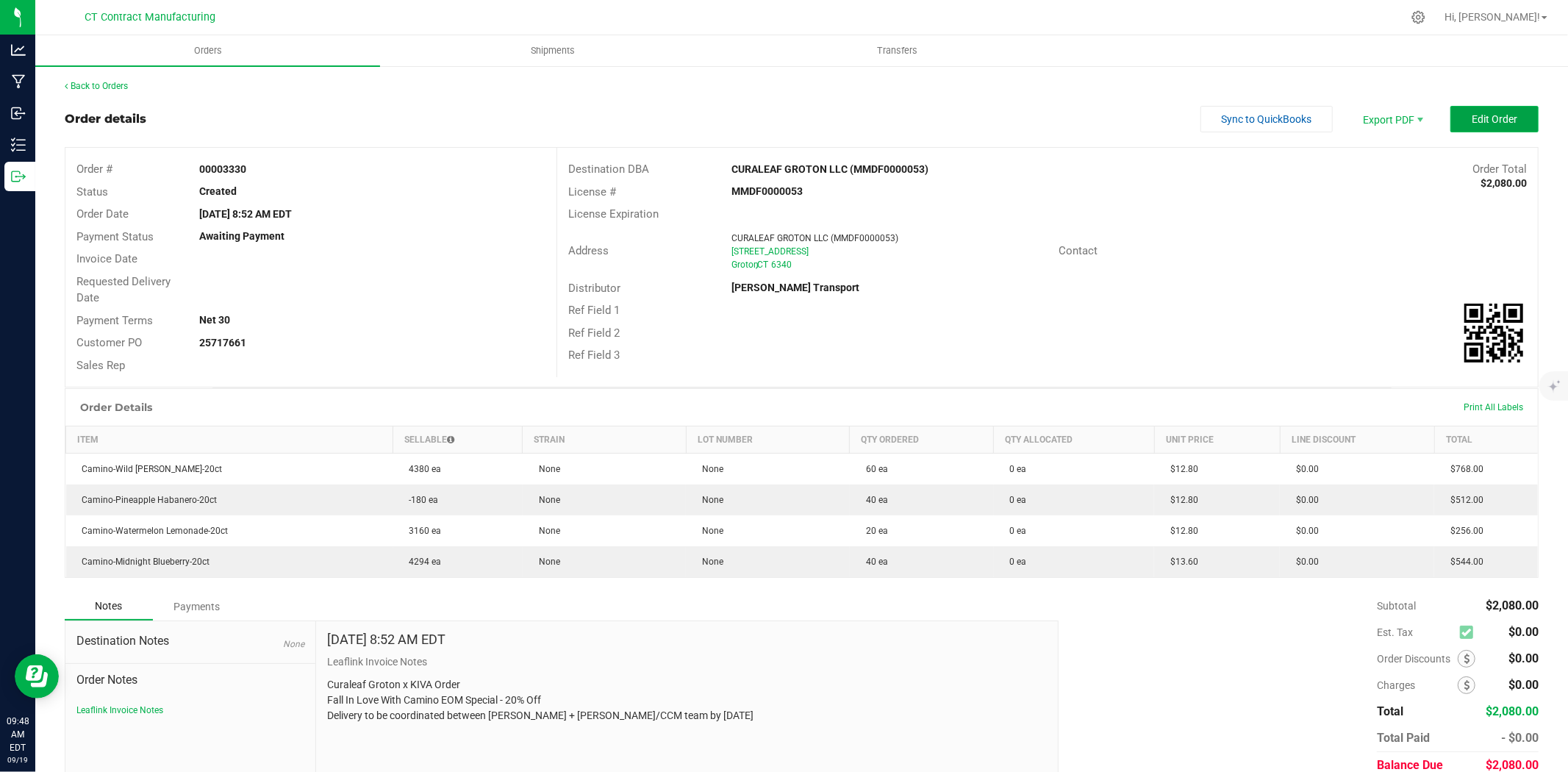
click at [1459, 109] on button "Edit Order" at bounding box center [1494, 119] width 88 height 27
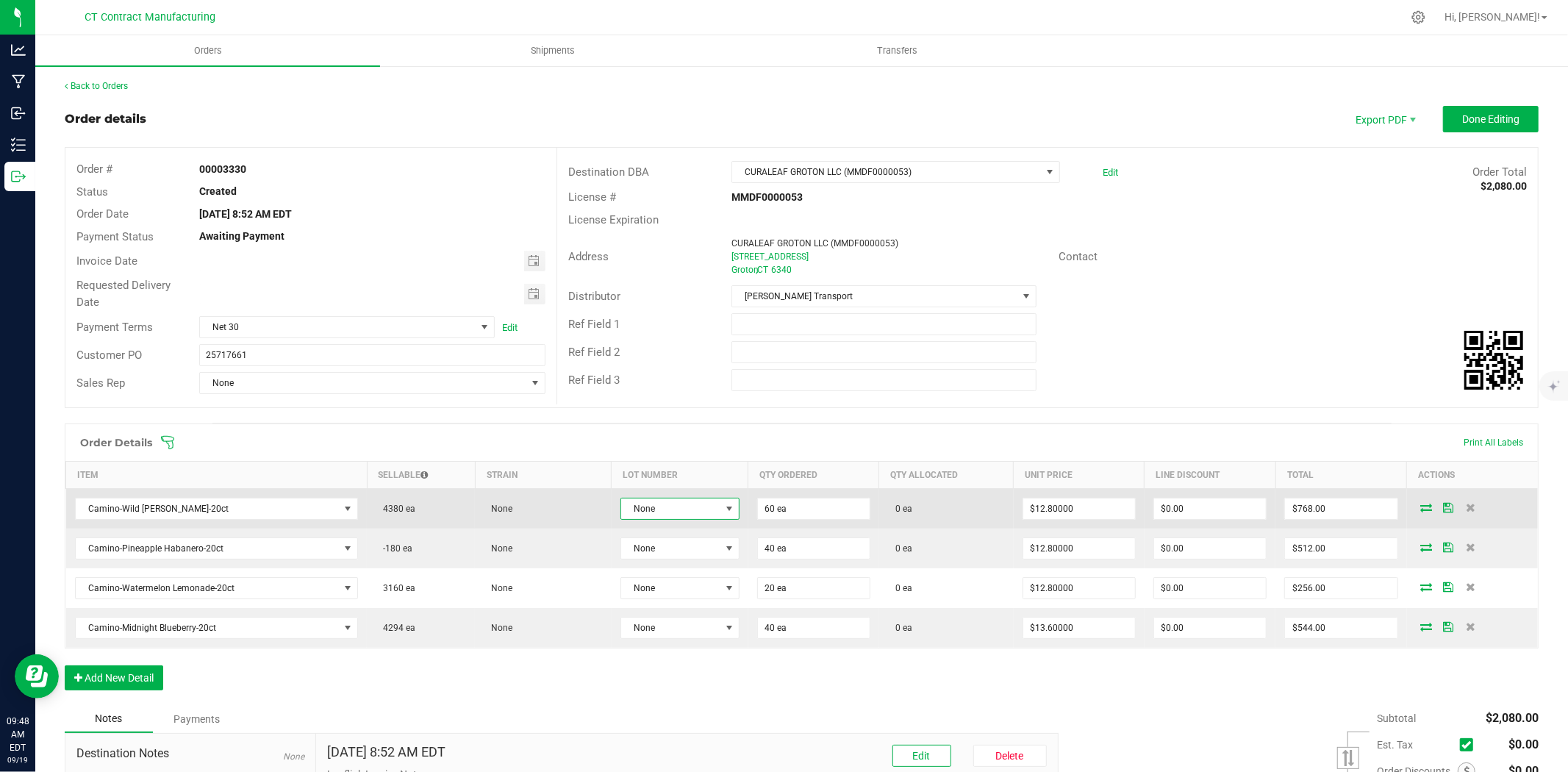
click at [681, 509] on span "None" at bounding box center [671, 509] width 100 height 21
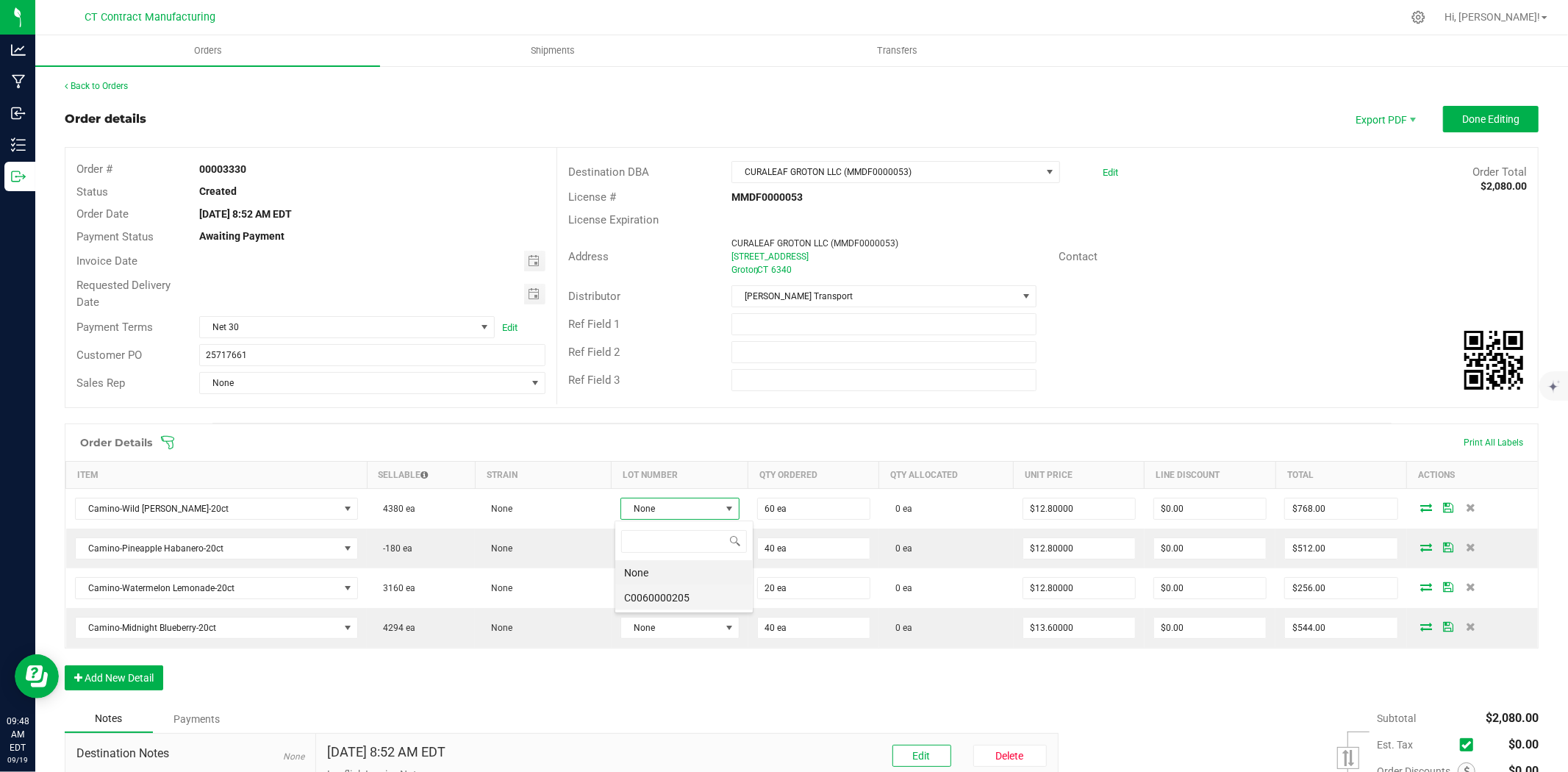
click at [694, 594] on li "C0060000205" at bounding box center [684, 597] width 138 height 25
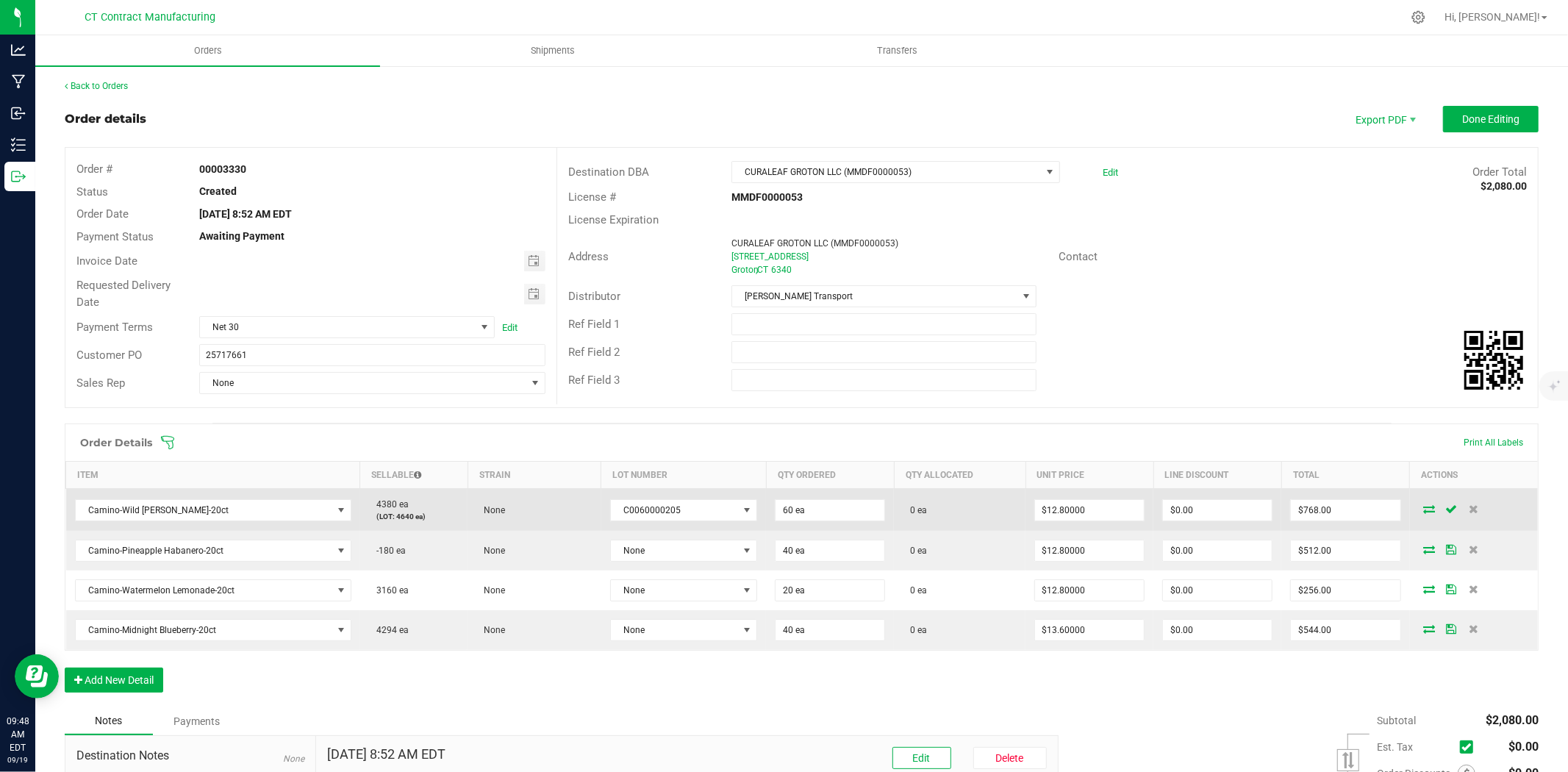
click at [1425, 511] on icon at bounding box center [1430, 508] width 11 height 9
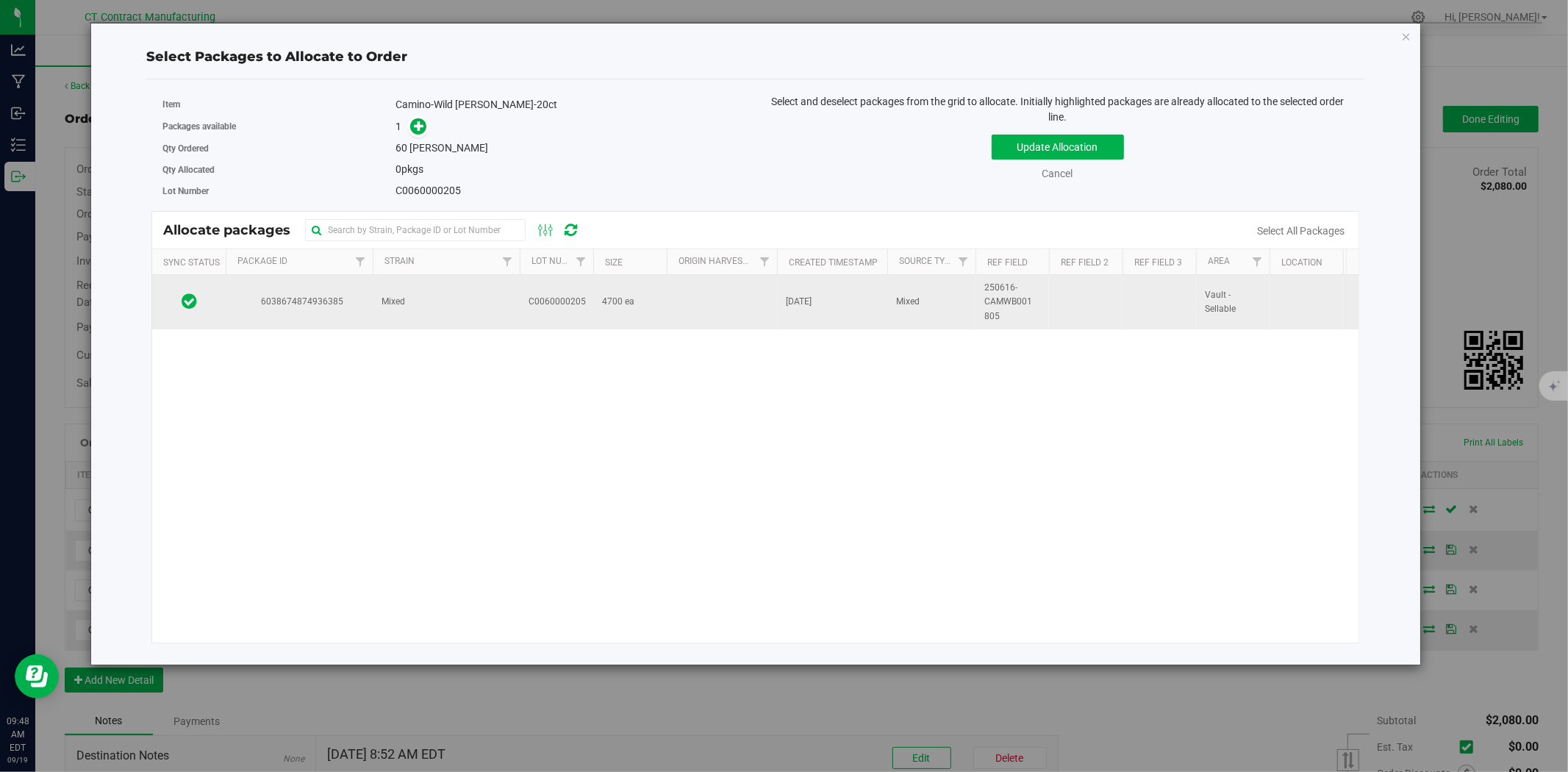
click at [406, 317] on td "Mixed" at bounding box center [446, 302] width 147 height 54
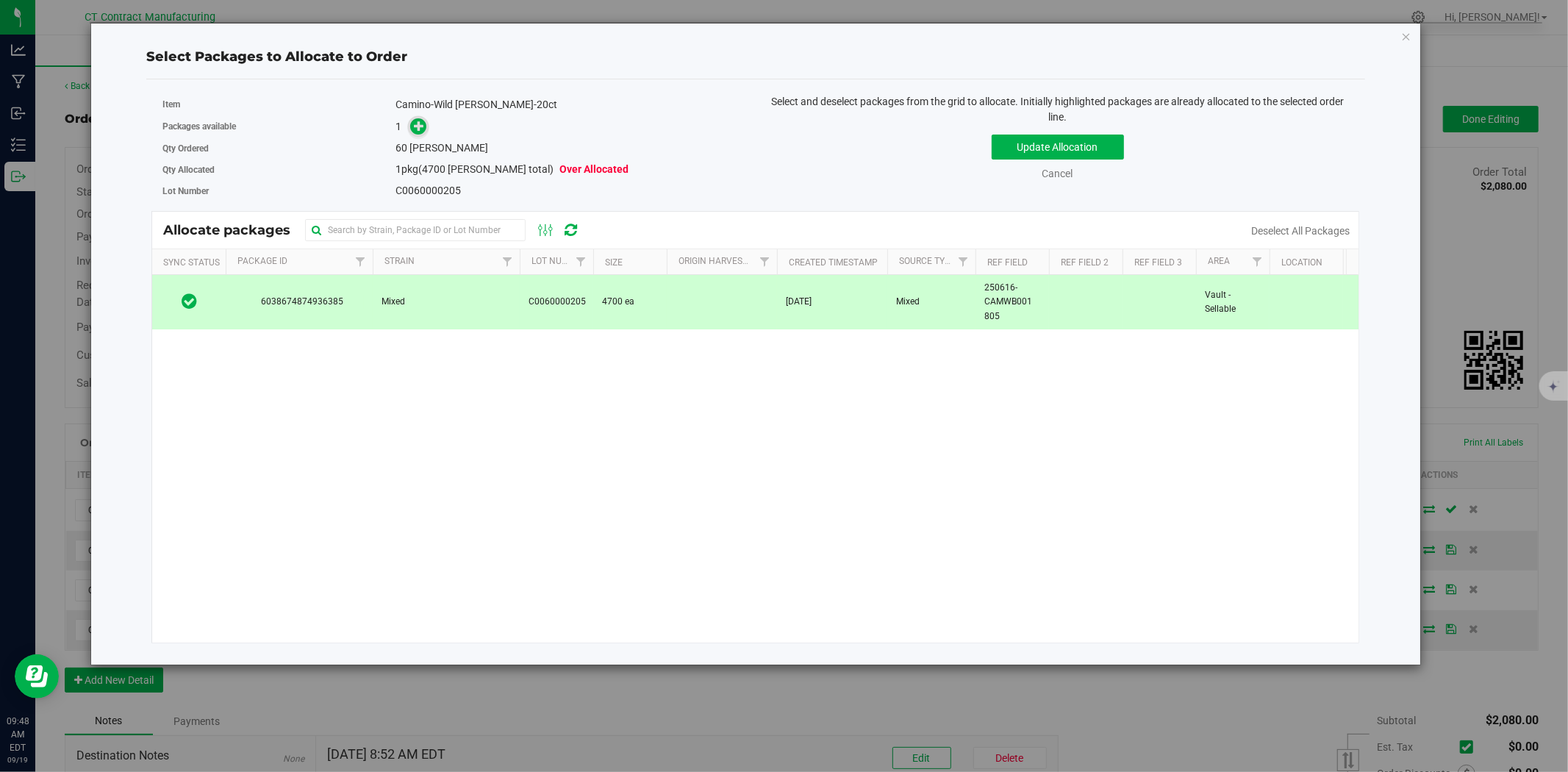
click at [416, 128] on icon at bounding box center [419, 124] width 10 height 10
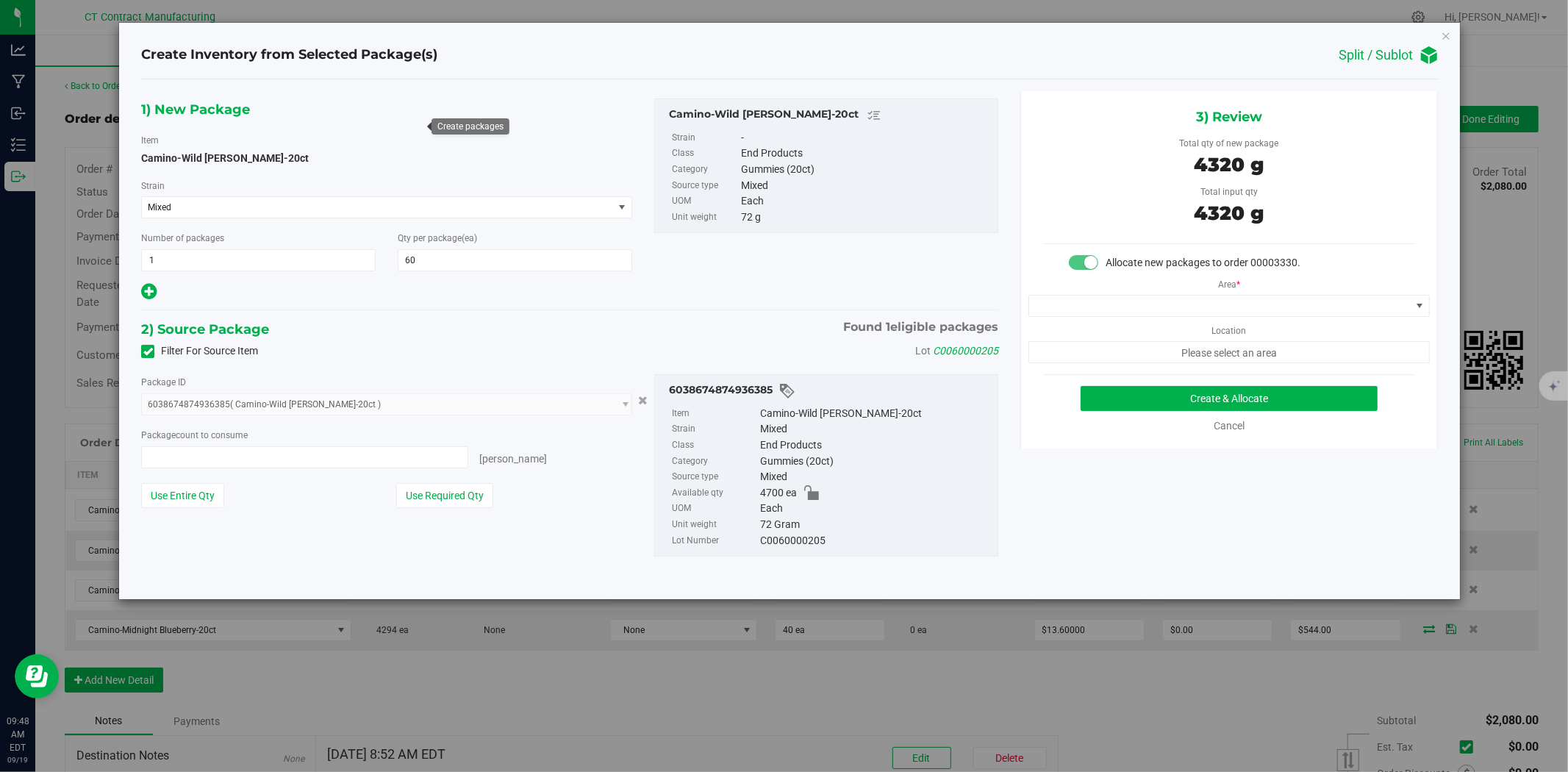
type input "60 ea"
click at [1108, 308] on span at bounding box center [1220, 306] width 382 height 21
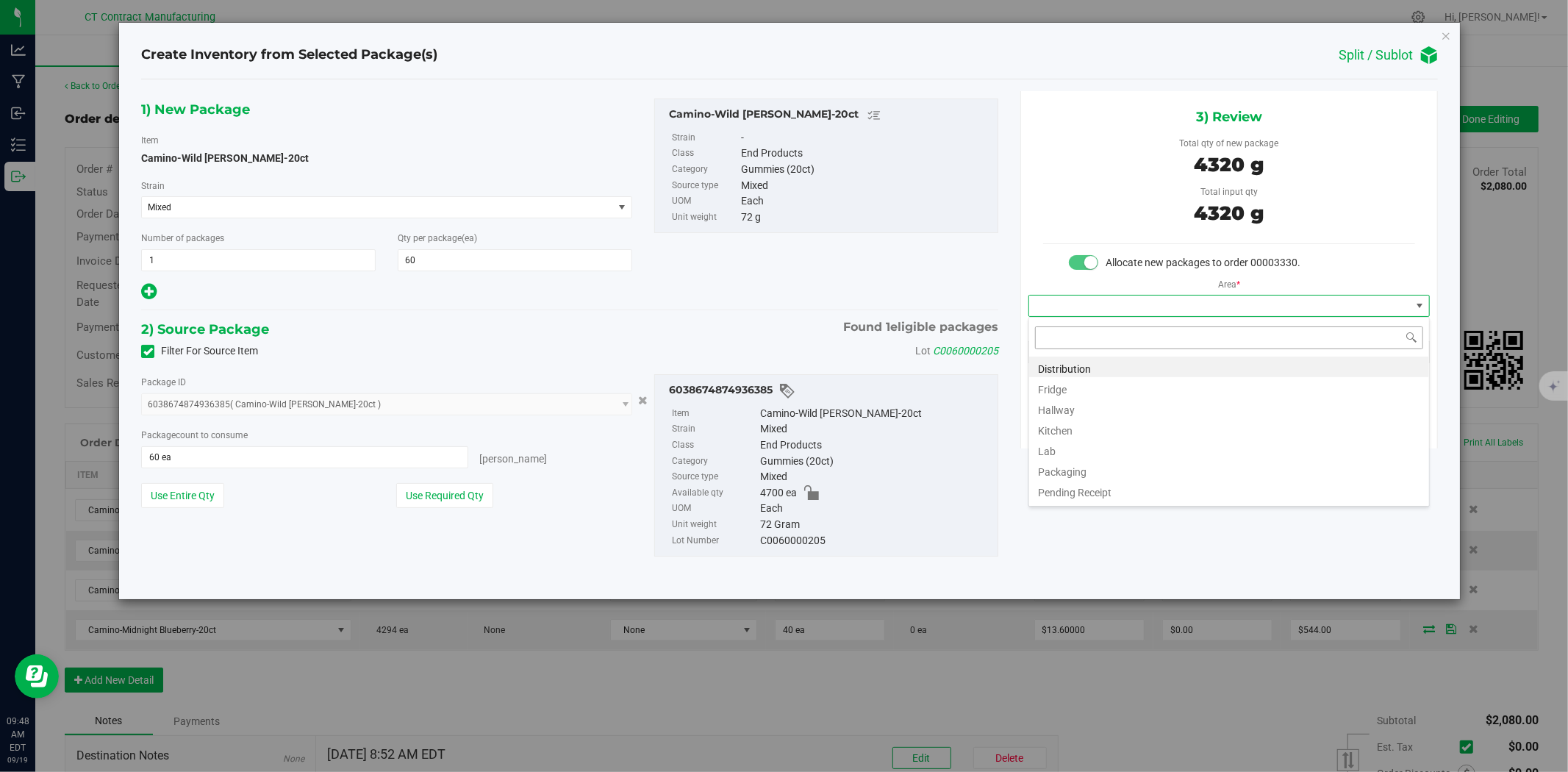
scroll to position [22, 401]
click at [1112, 369] on li "Distribution" at bounding box center [1229, 367] width 400 height 21
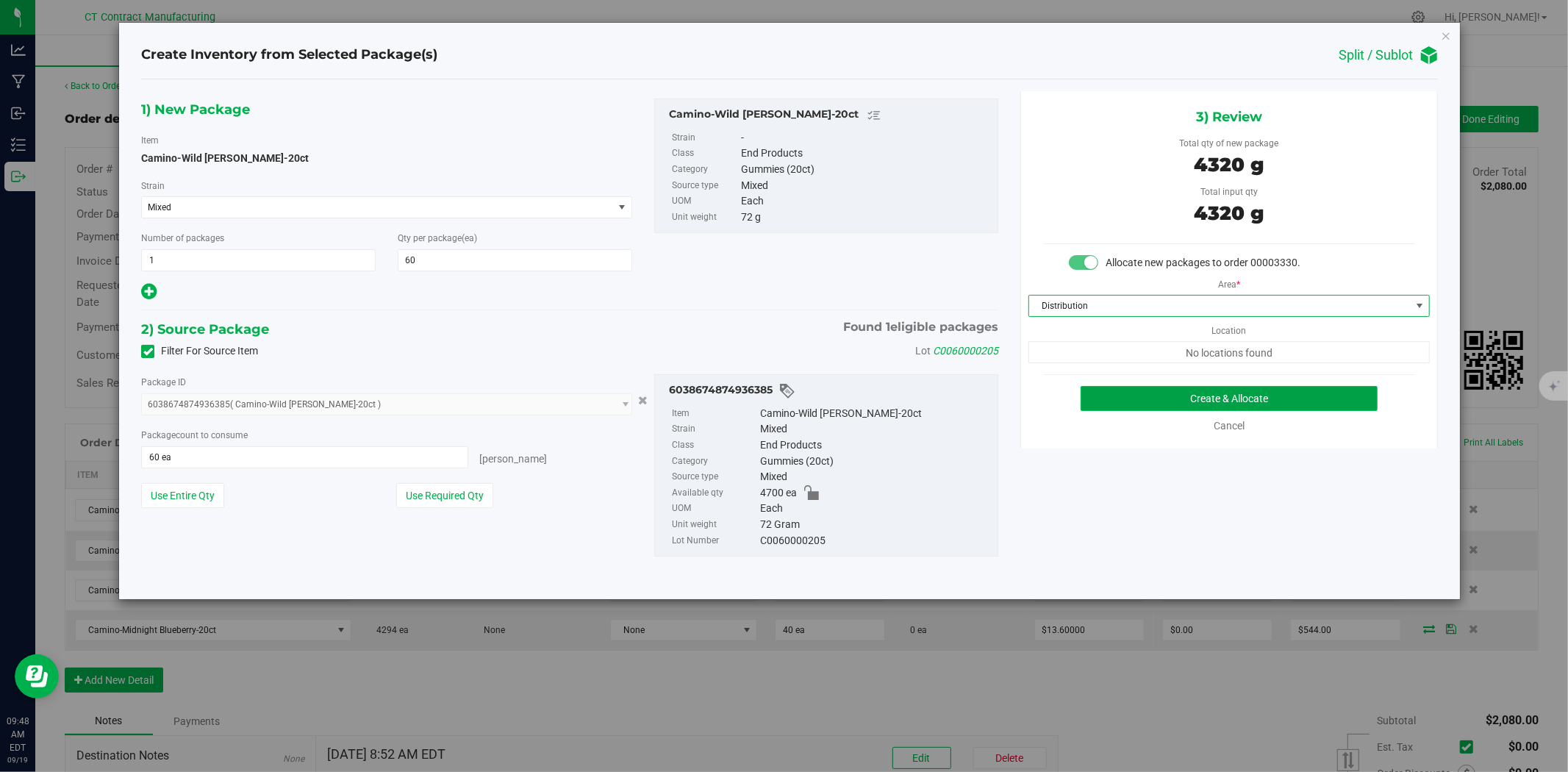
click at [1128, 392] on button "Create & Allocate" at bounding box center [1230, 398] width 298 height 25
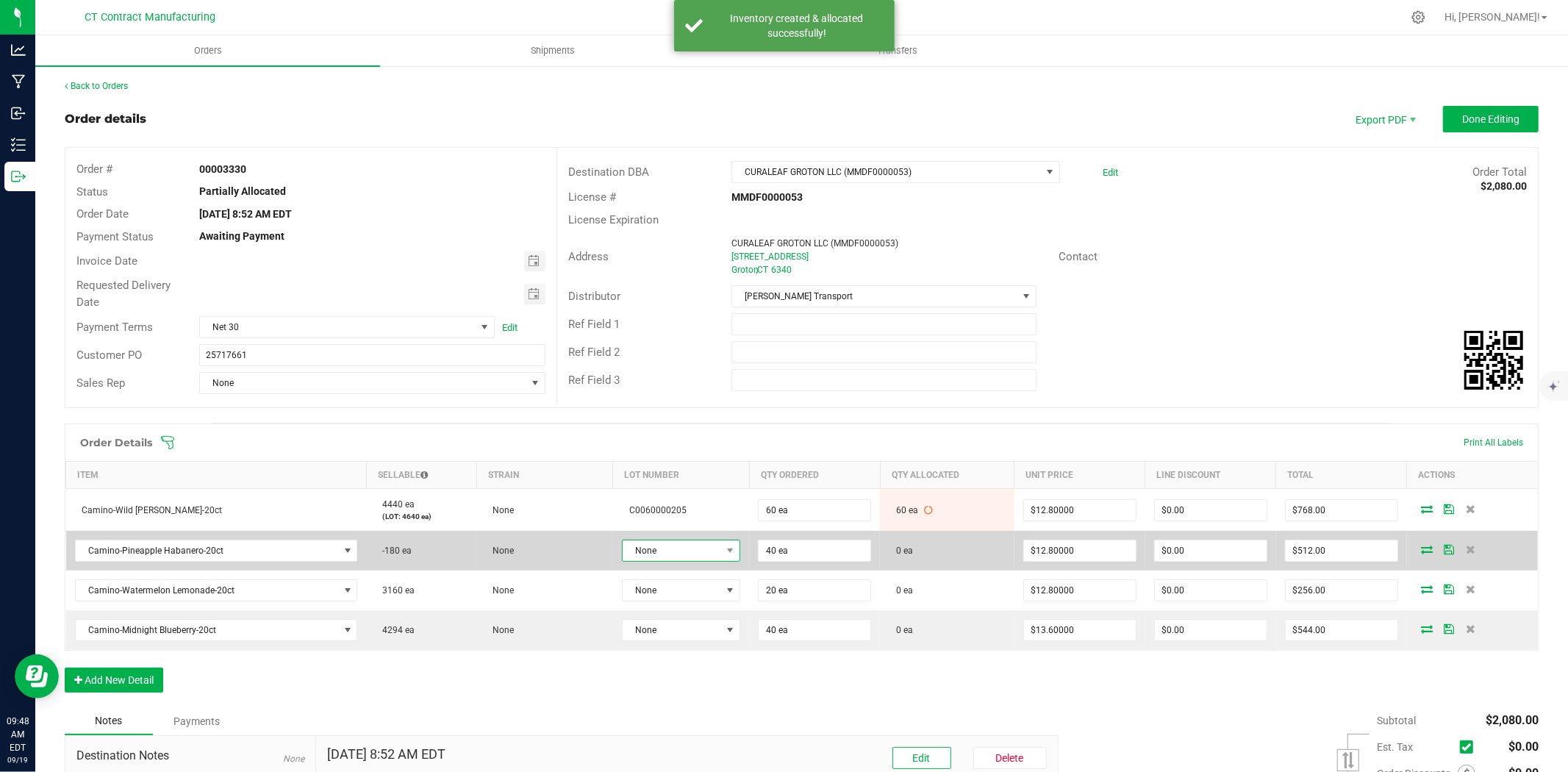
click at [708, 548] on span "None" at bounding box center [672, 551] width 99 height 21
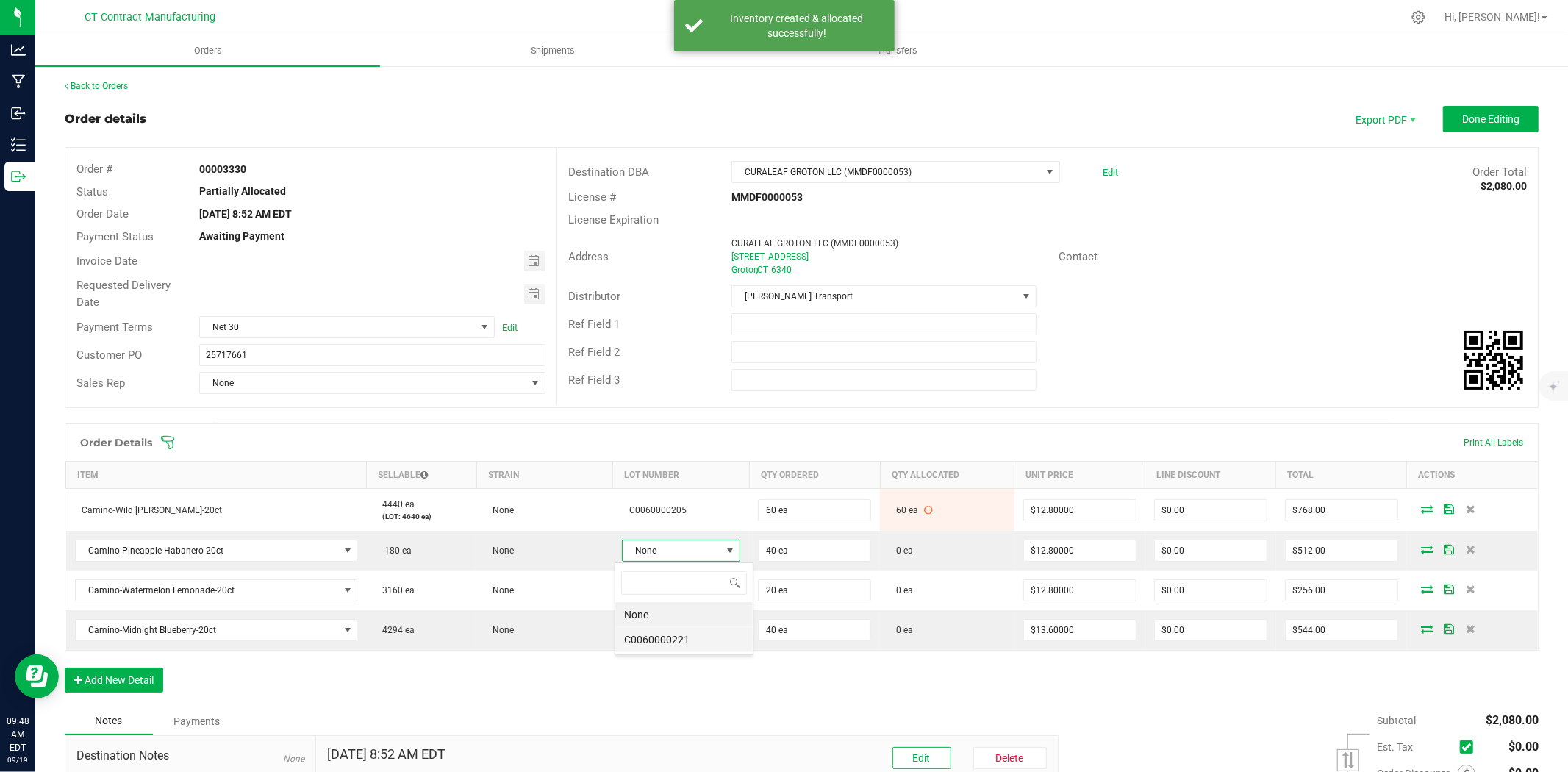
click at [713, 634] on li "C0060000221" at bounding box center [684, 639] width 138 height 25
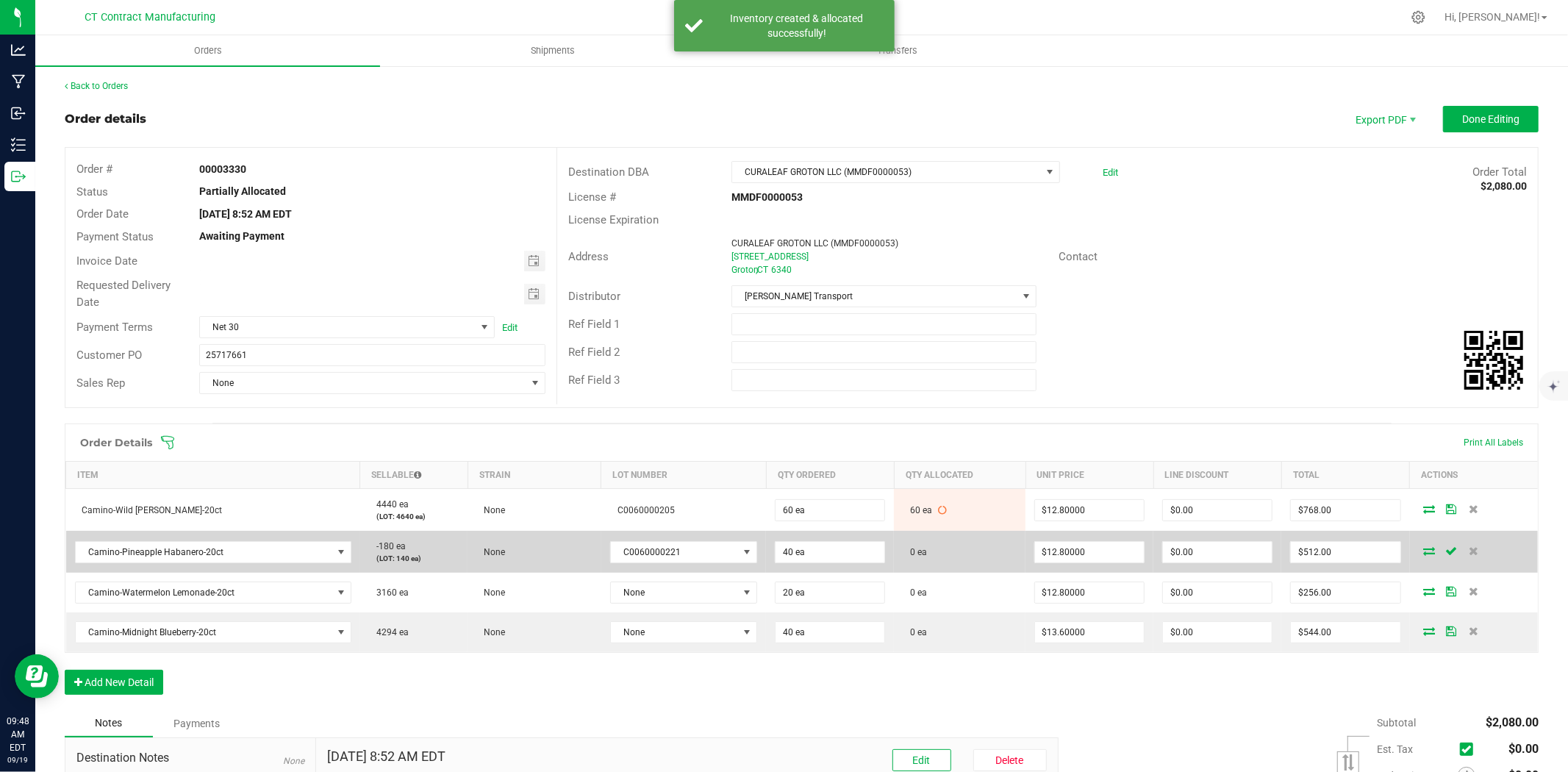
click at [1425, 552] on icon at bounding box center [1430, 550] width 11 height 9
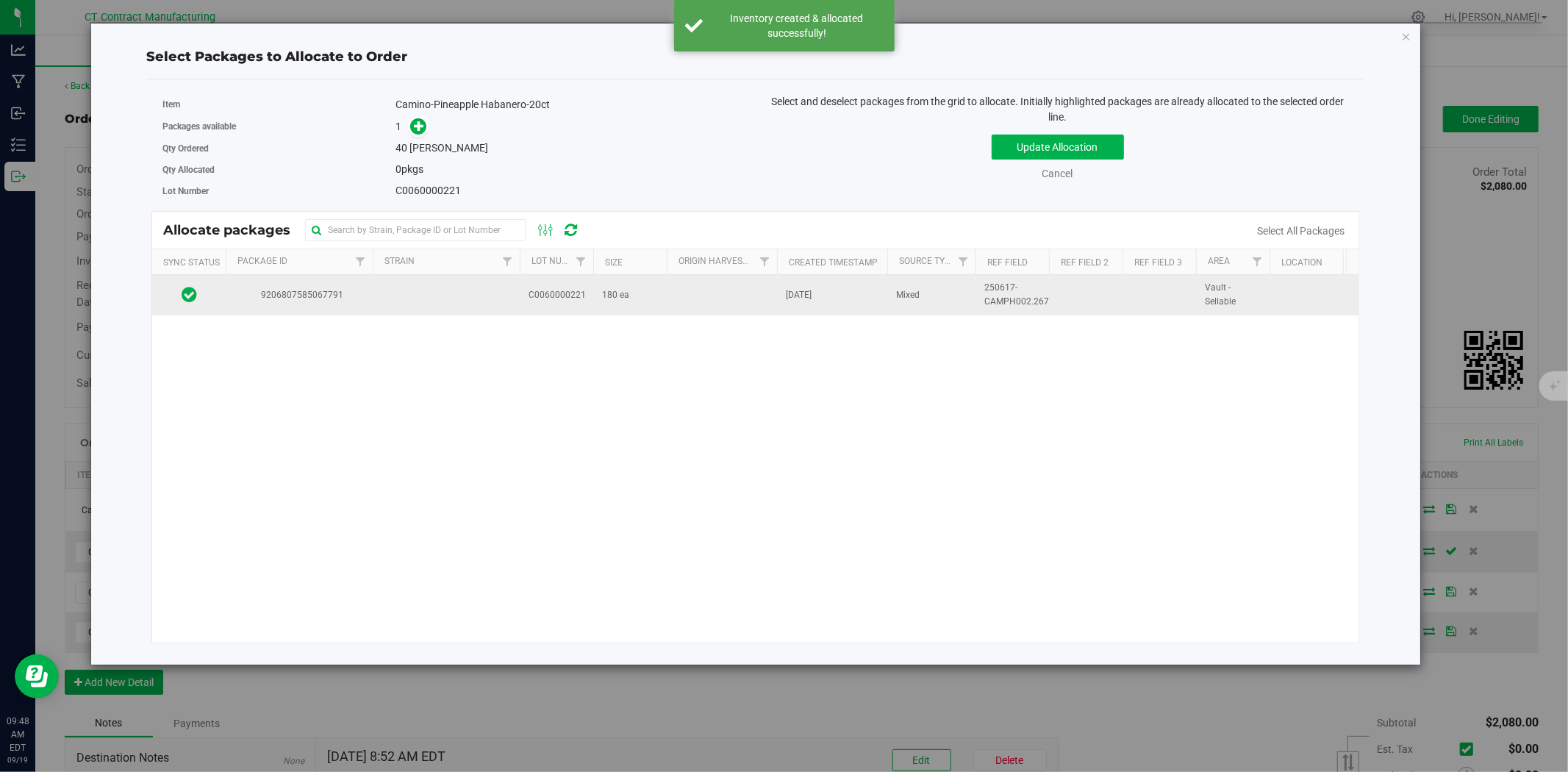
click at [376, 280] on td at bounding box center [446, 295] width 147 height 40
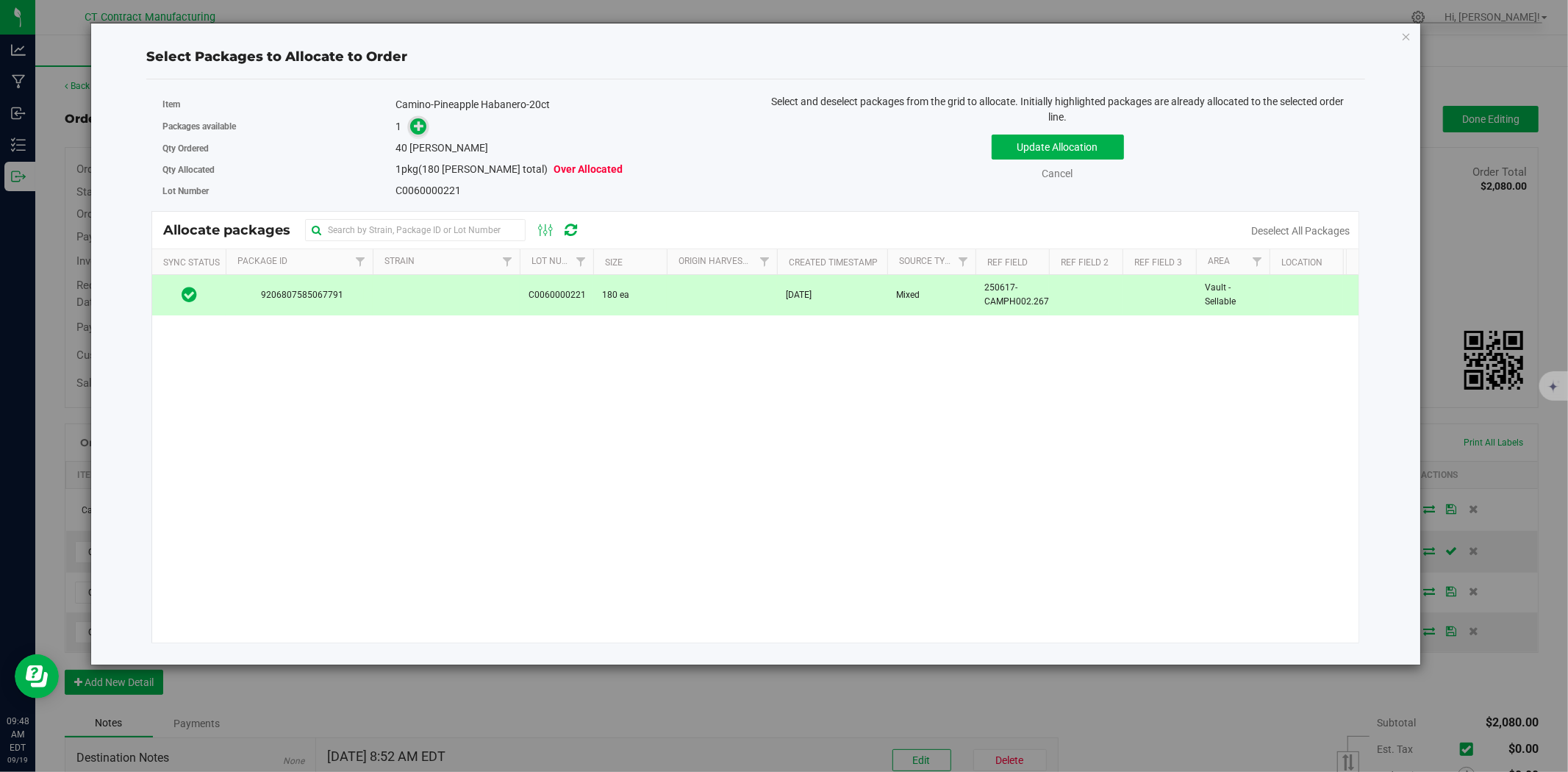
click at [421, 122] on icon at bounding box center [419, 125] width 10 height 10
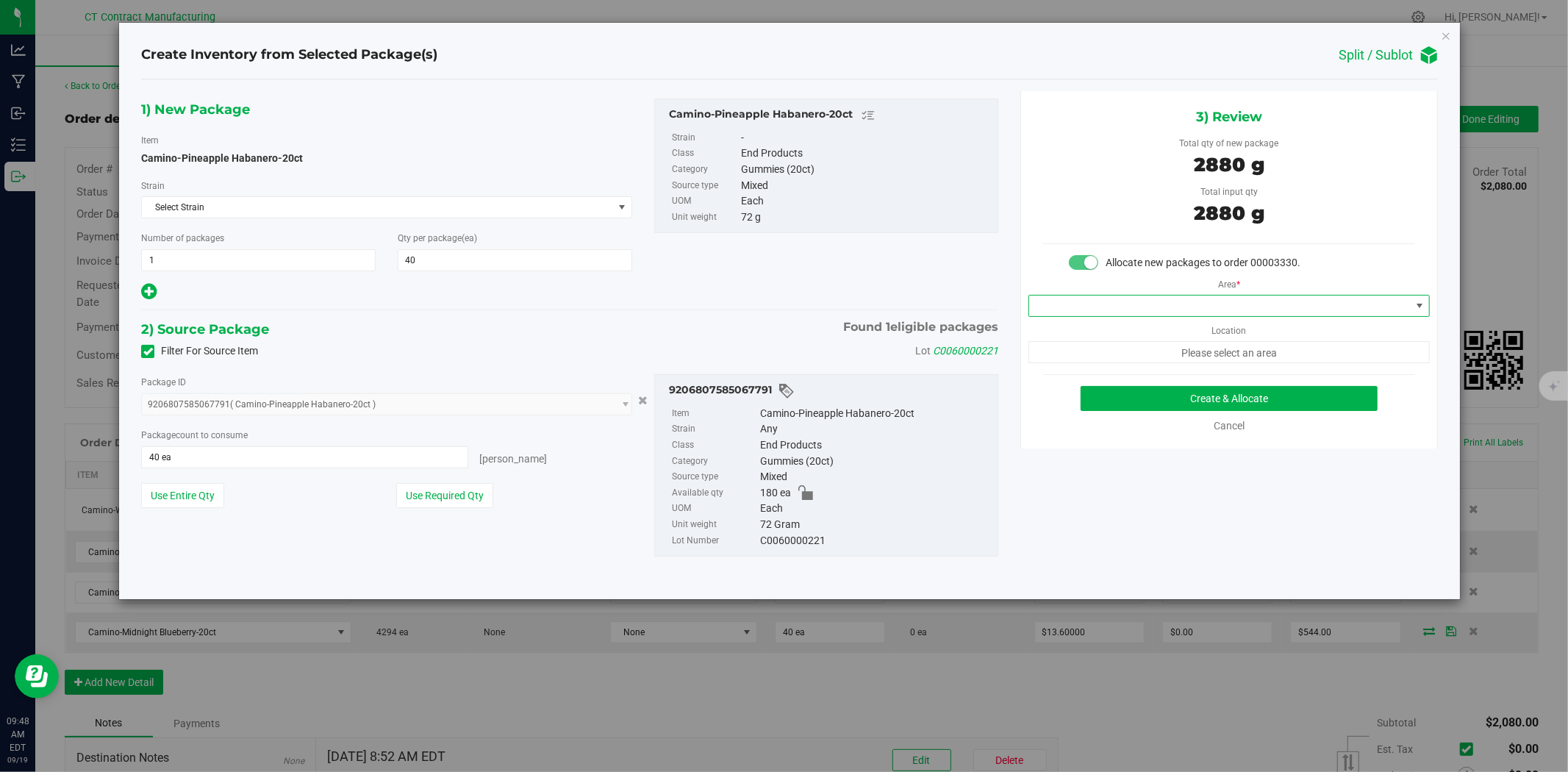
click at [1150, 298] on span at bounding box center [1220, 306] width 382 height 21
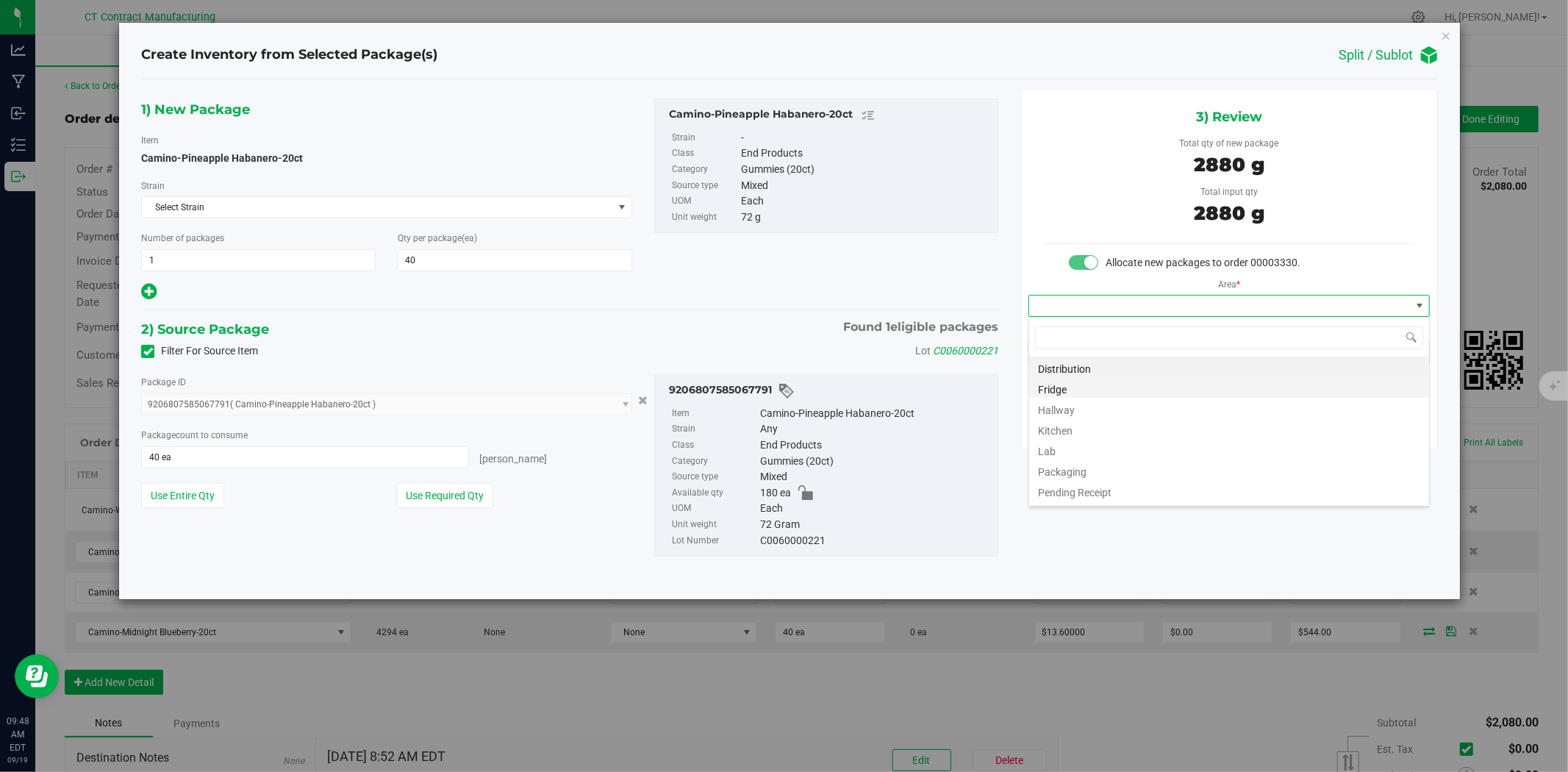
scroll to position [22, 401]
click at [1134, 361] on li "Distribution" at bounding box center [1229, 367] width 400 height 21
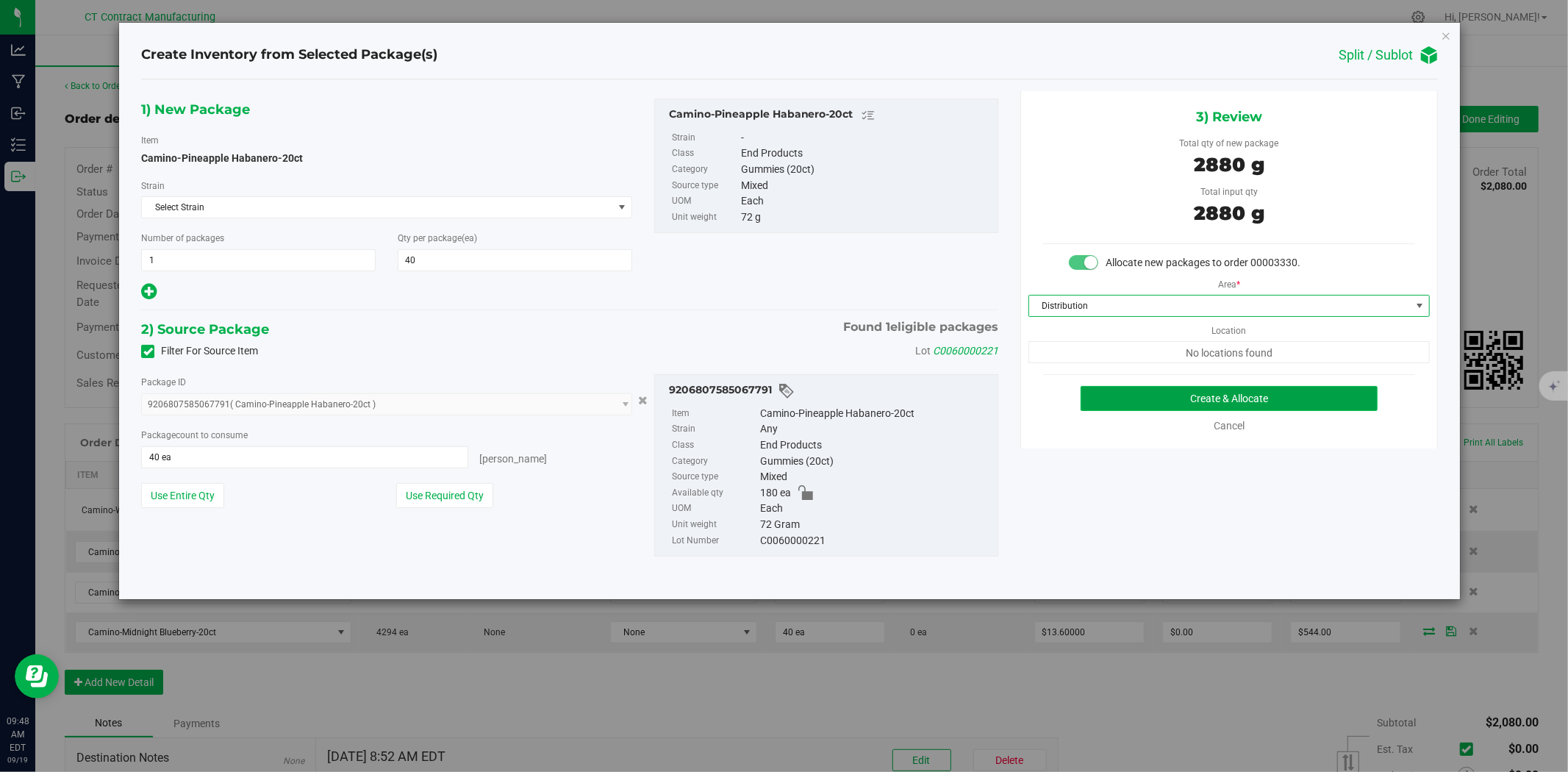
click at [1141, 397] on button "Create & Allocate" at bounding box center [1230, 398] width 298 height 25
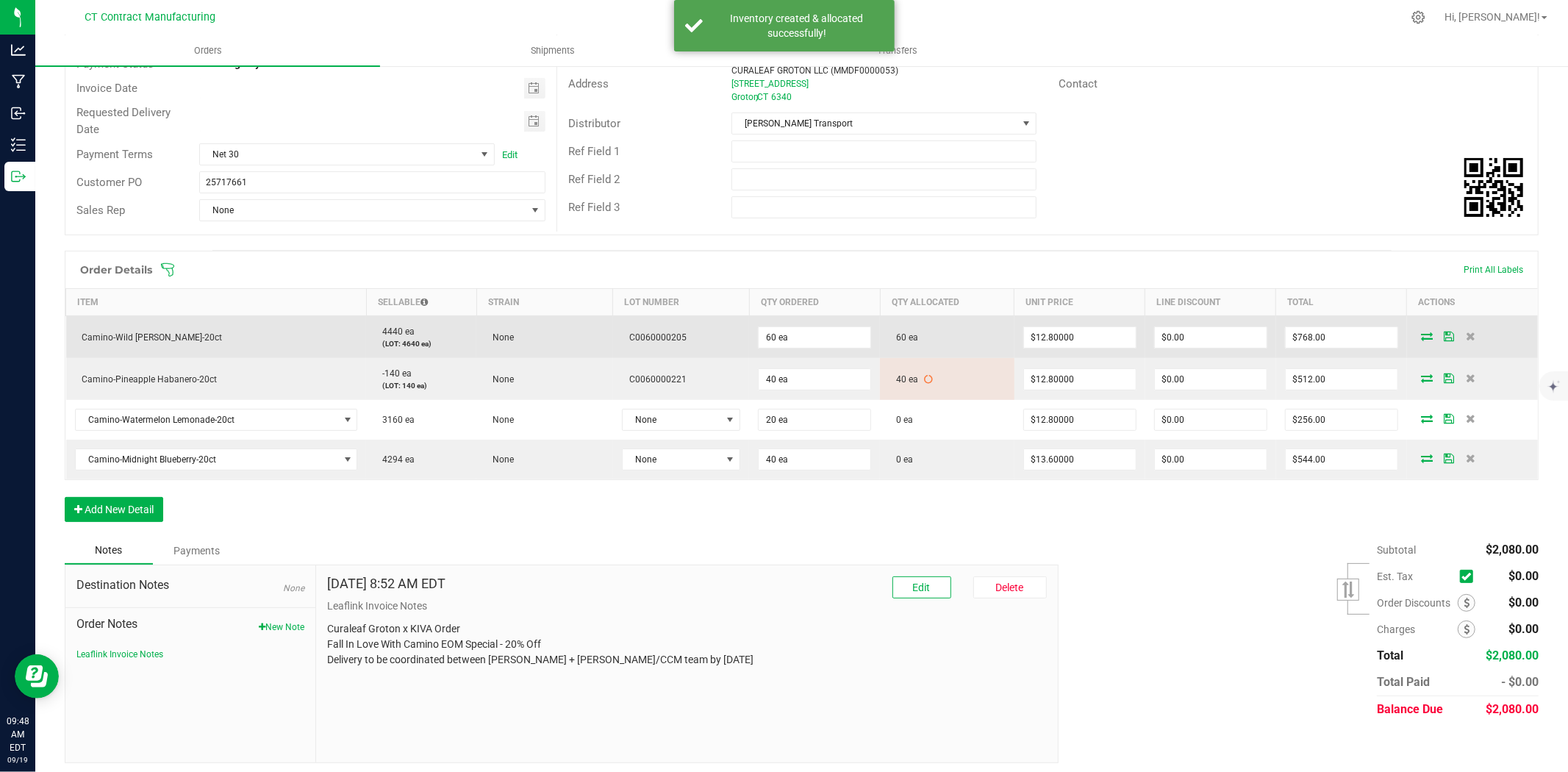
scroll to position [179, 0]
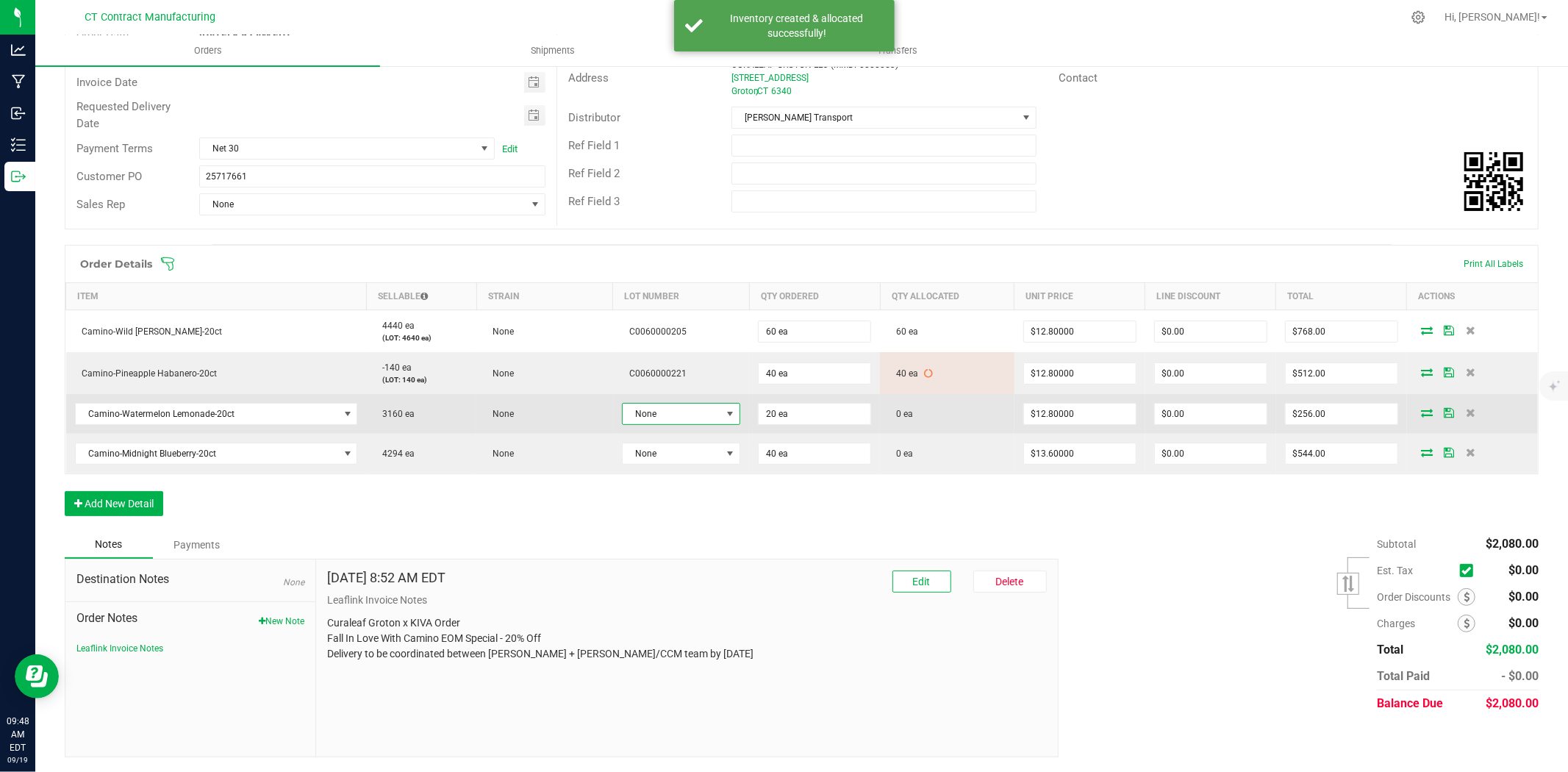
click at [704, 416] on span "None" at bounding box center [672, 414] width 99 height 21
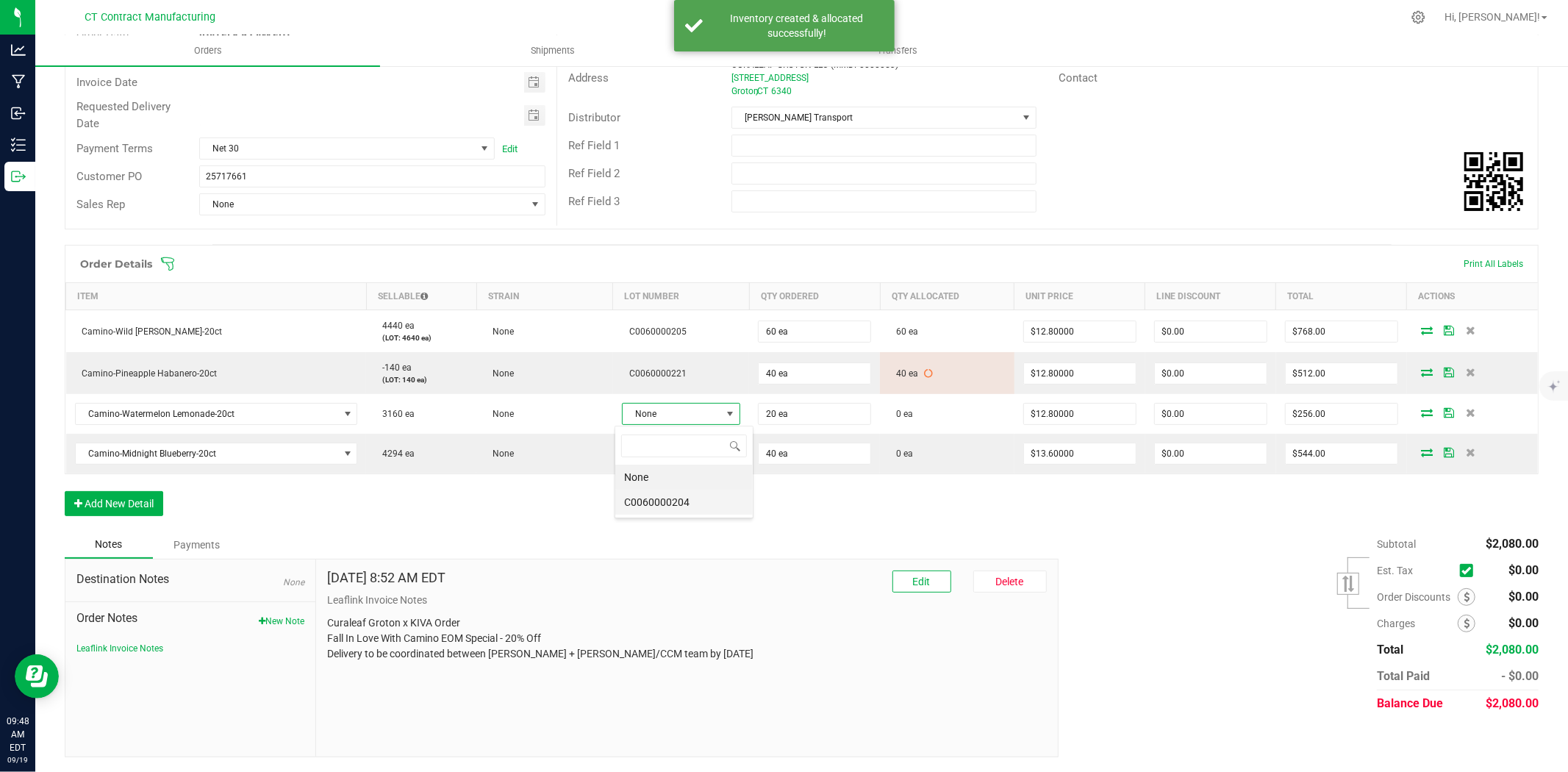
click at [703, 503] on li "C0060000204" at bounding box center [684, 502] width 138 height 25
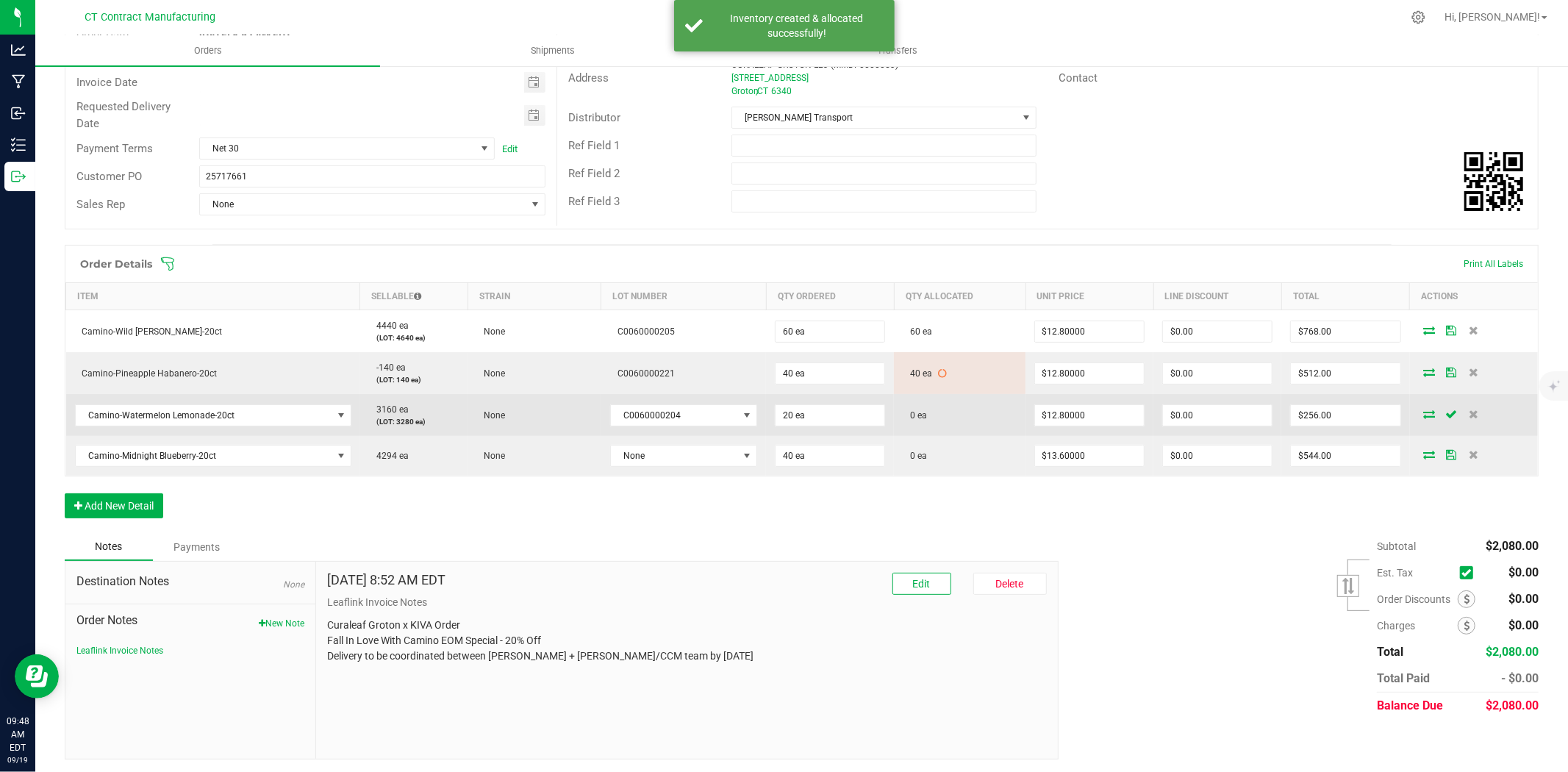
click at [1425, 415] on icon at bounding box center [1430, 413] width 11 height 9
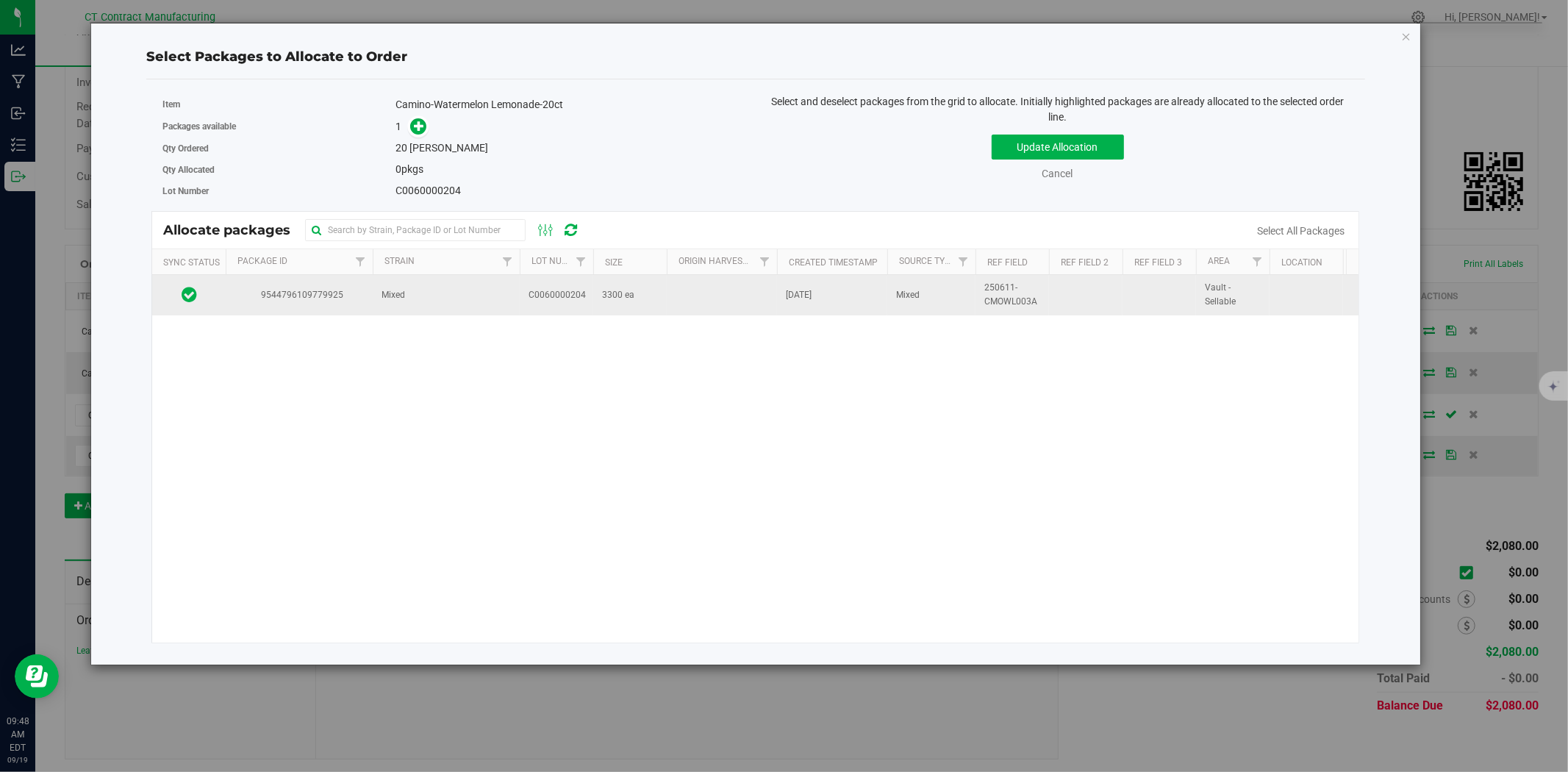
click at [480, 305] on td "Mixed" at bounding box center [446, 295] width 147 height 40
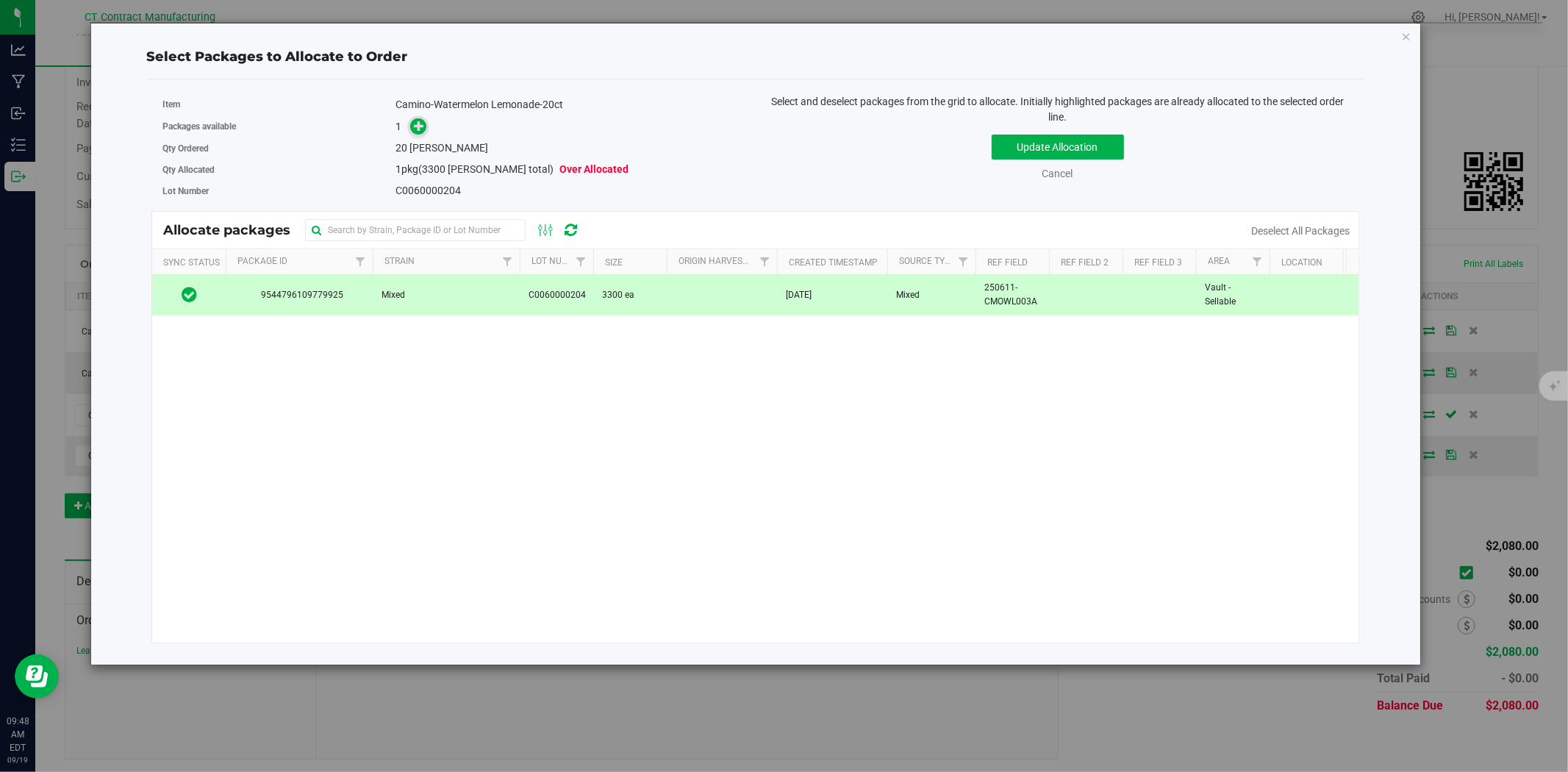
click at [420, 125] on icon at bounding box center [419, 125] width 10 height 10
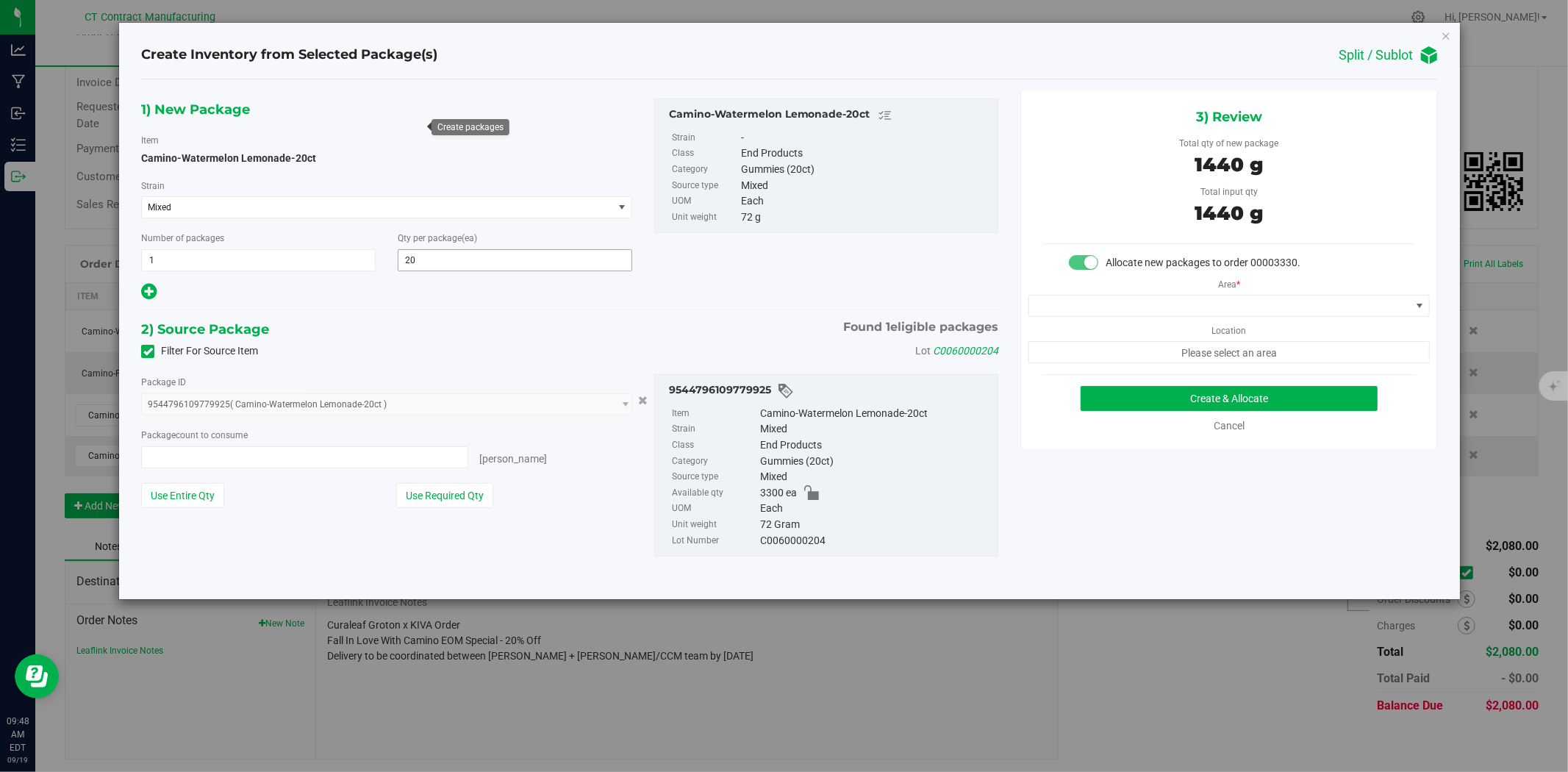
type input "20 ea"
click at [1144, 311] on span at bounding box center [1220, 306] width 382 height 21
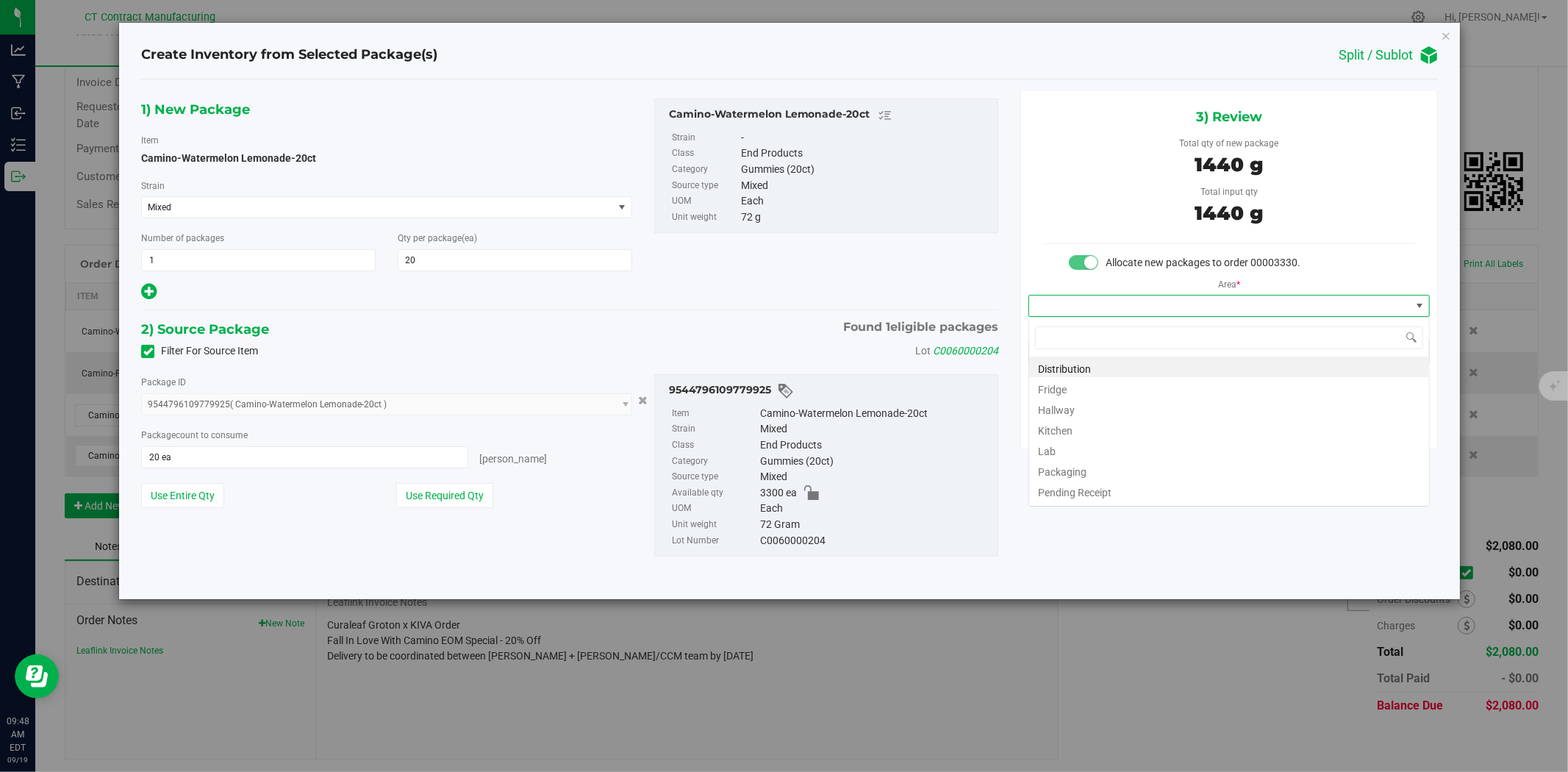
scroll to position [22, 401]
click at [1137, 367] on li "Distribution" at bounding box center [1229, 367] width 400 height 21
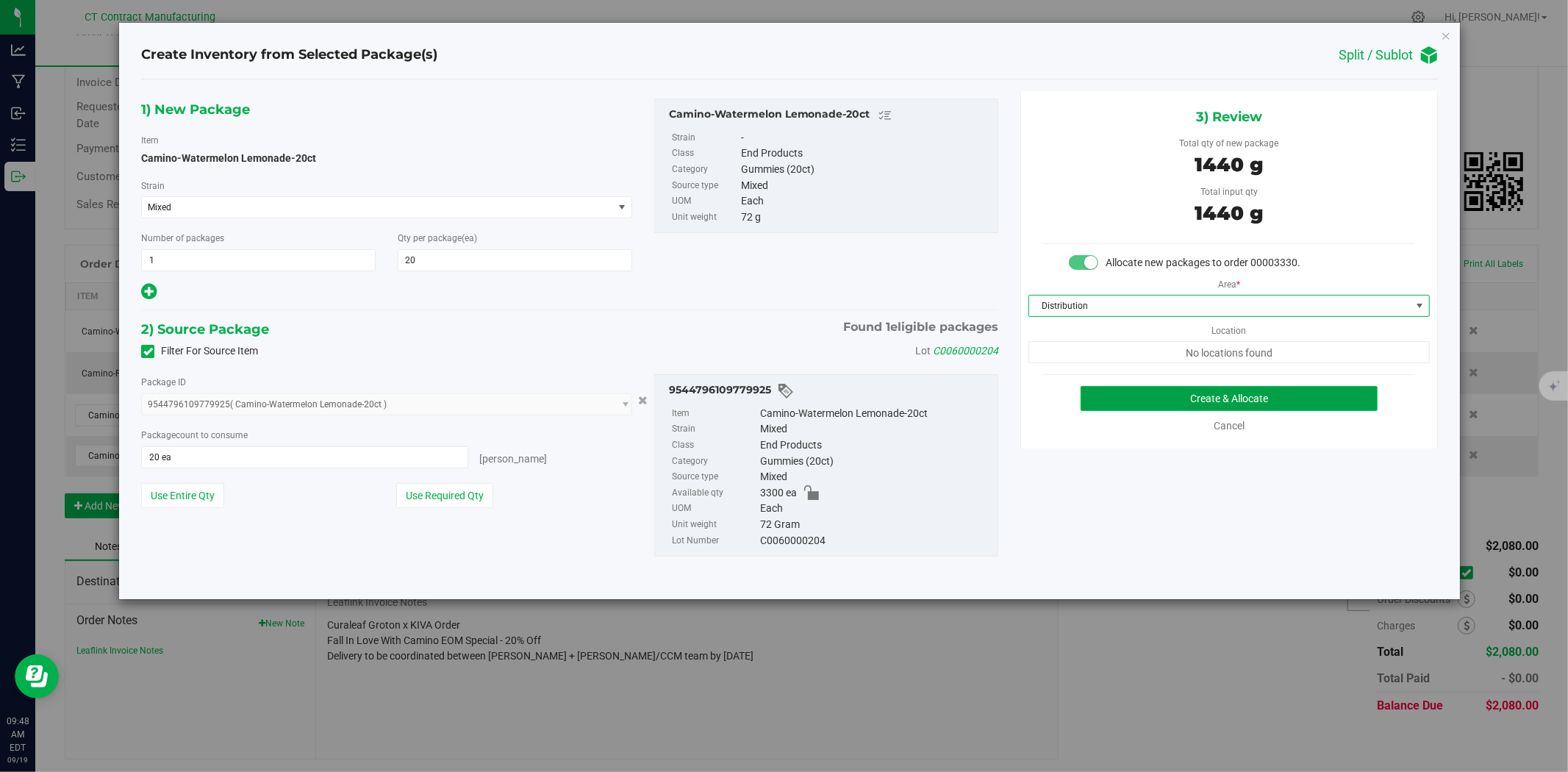
click at [1167, 405] on button "Create & Allocate" at bounding box center [1230, 398] width 298 height 25
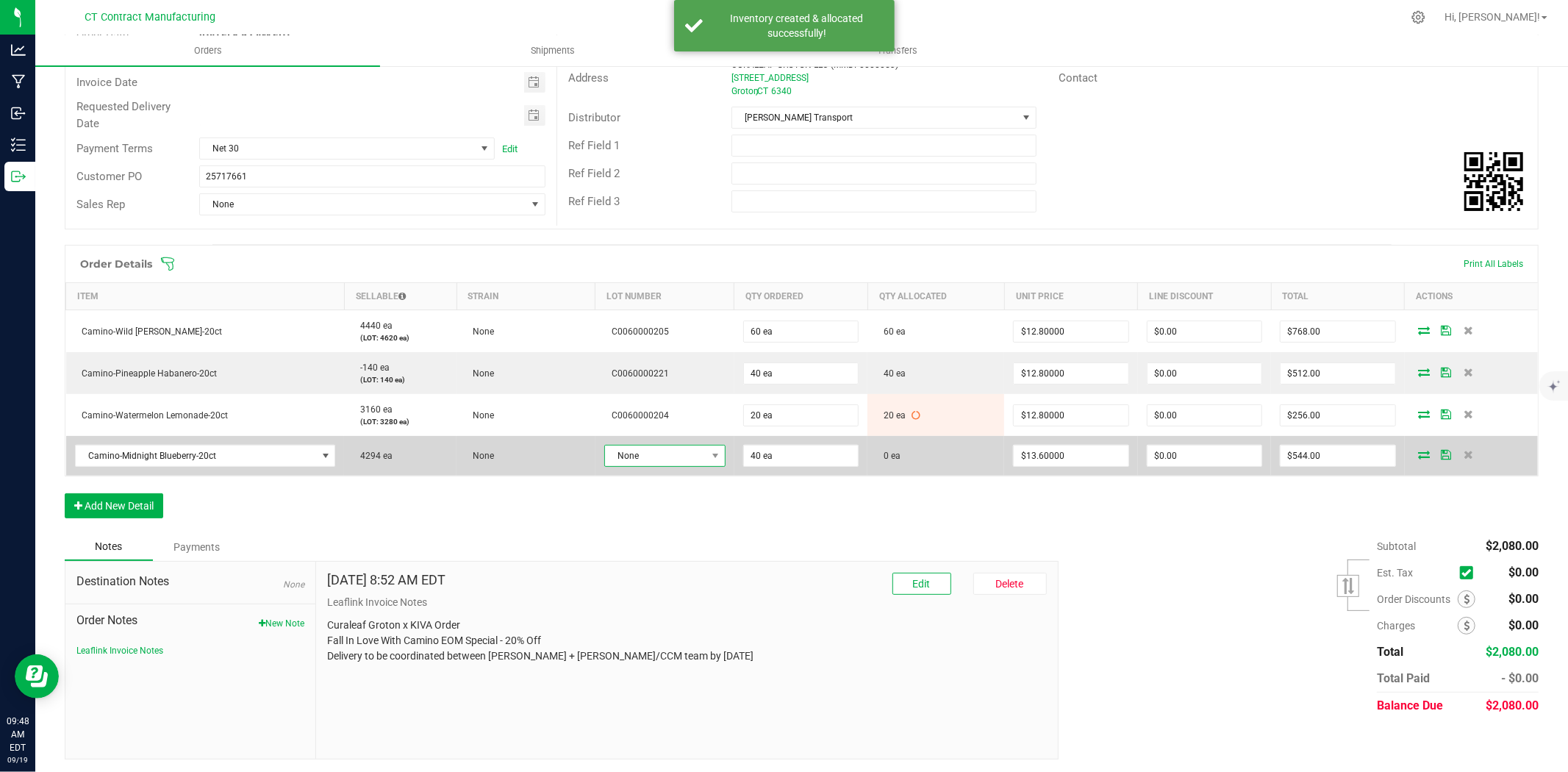
click at [660, 451] on span "None" at bounding box center [655, 456] width 102 height 21
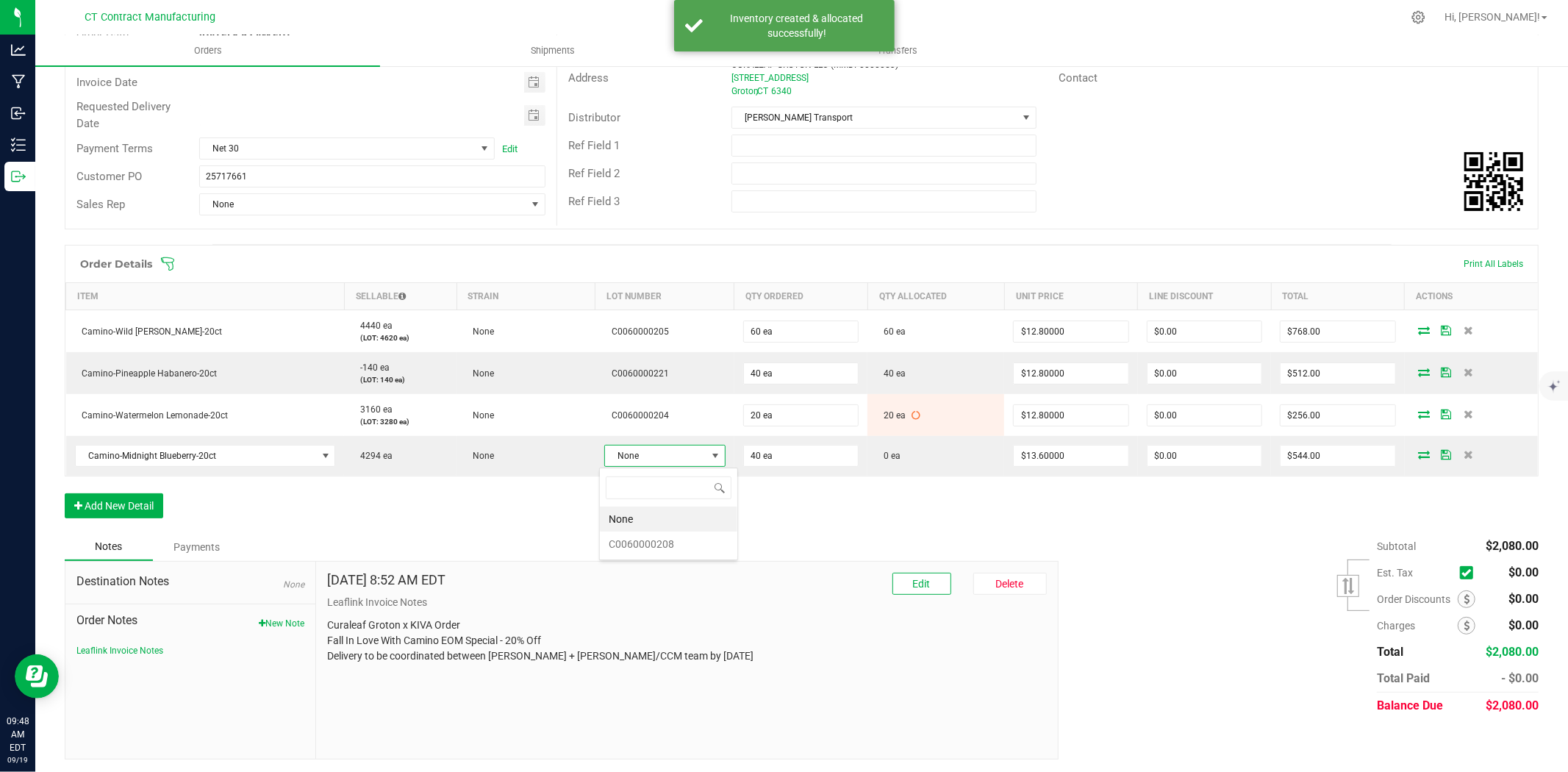
scroll to position [22, 120]
click at [695, 547] on li "C0060000208" at bounding box center [669, 544] width 138 height 25
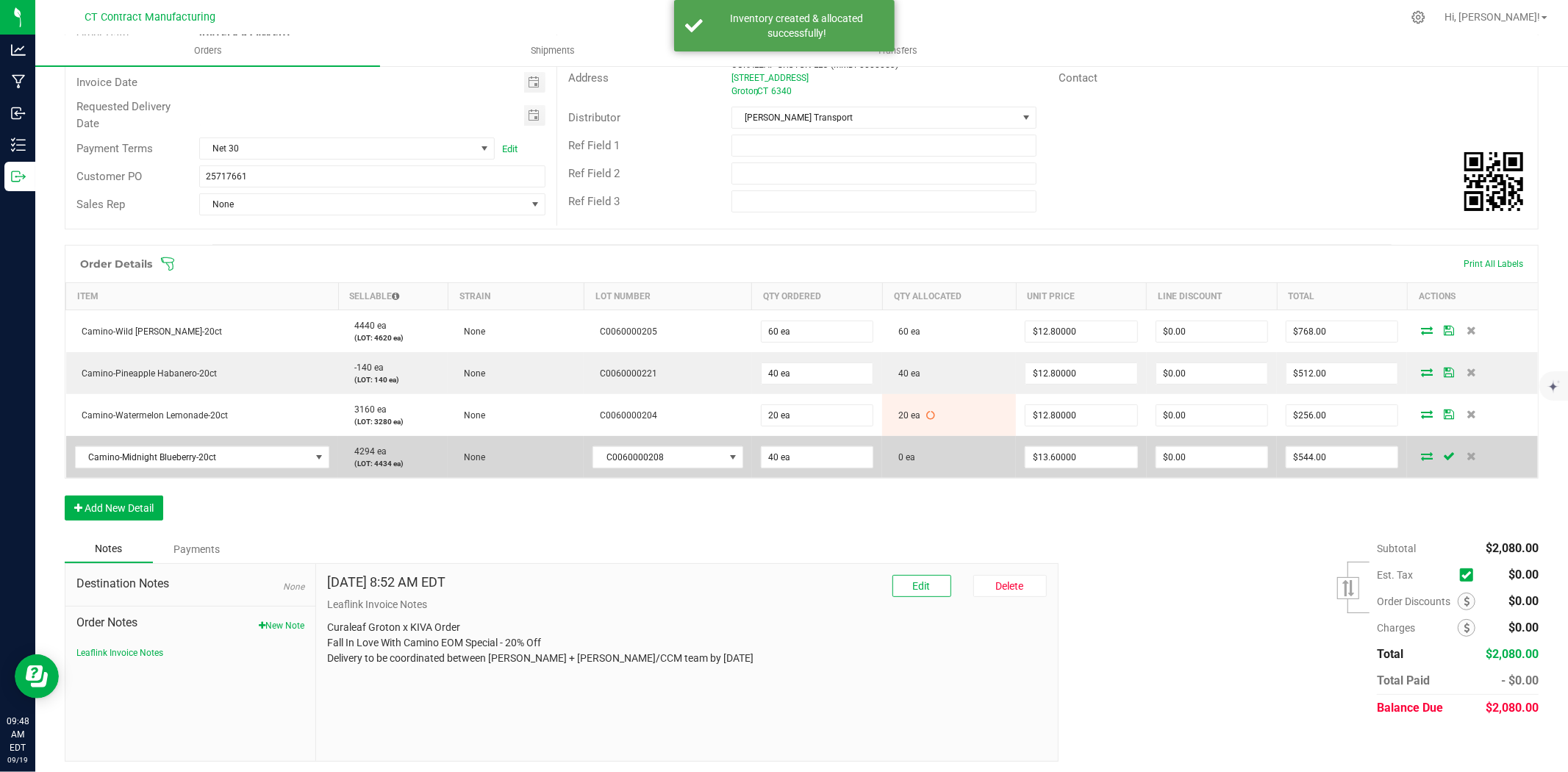
click at [1422, 452] on icon at bounding box center [1427, 455] width 11 height 9
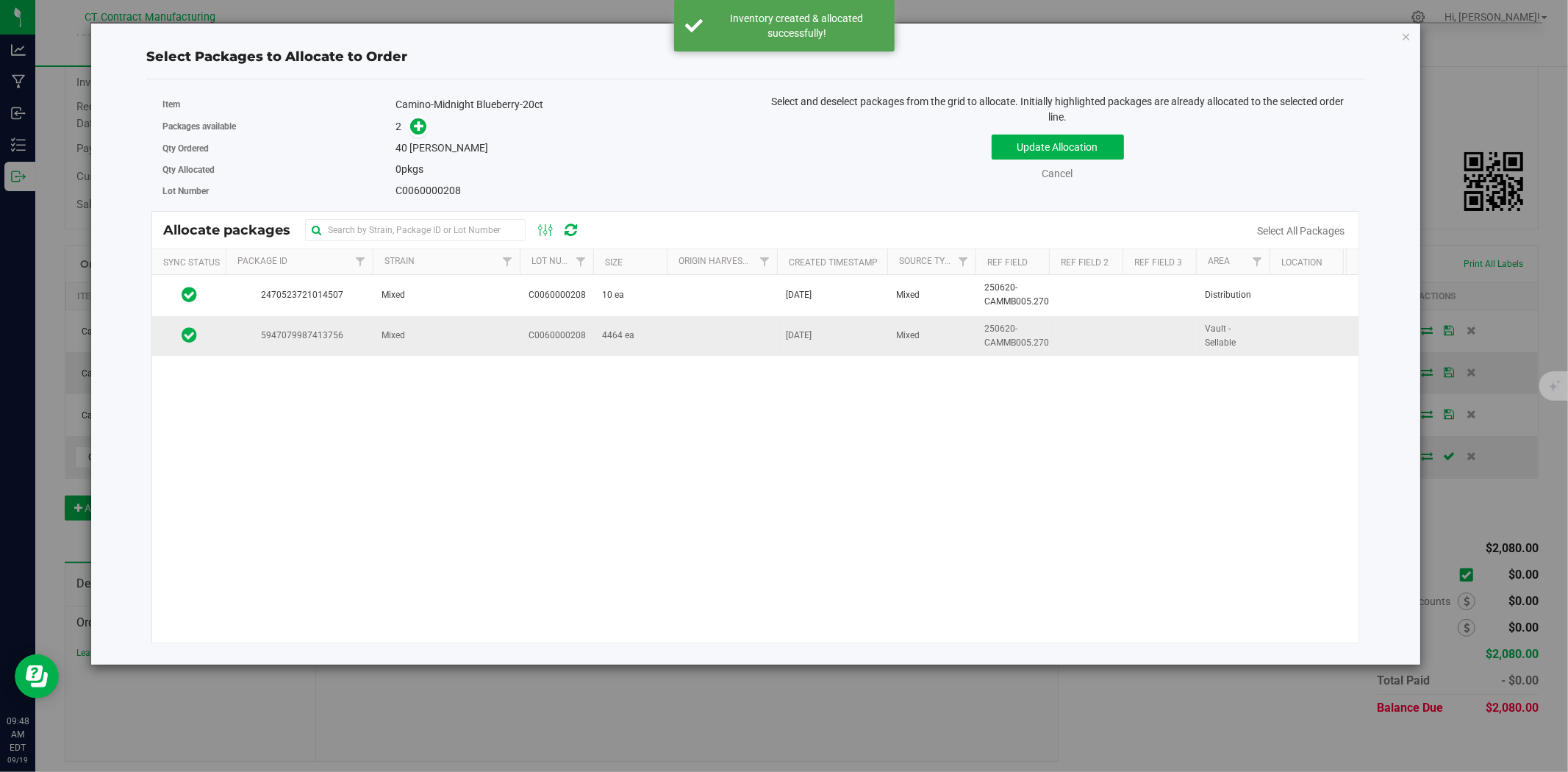
click at [588, 341] on td "C0060000208" at bounding box center [556, 336] width 73 height 40
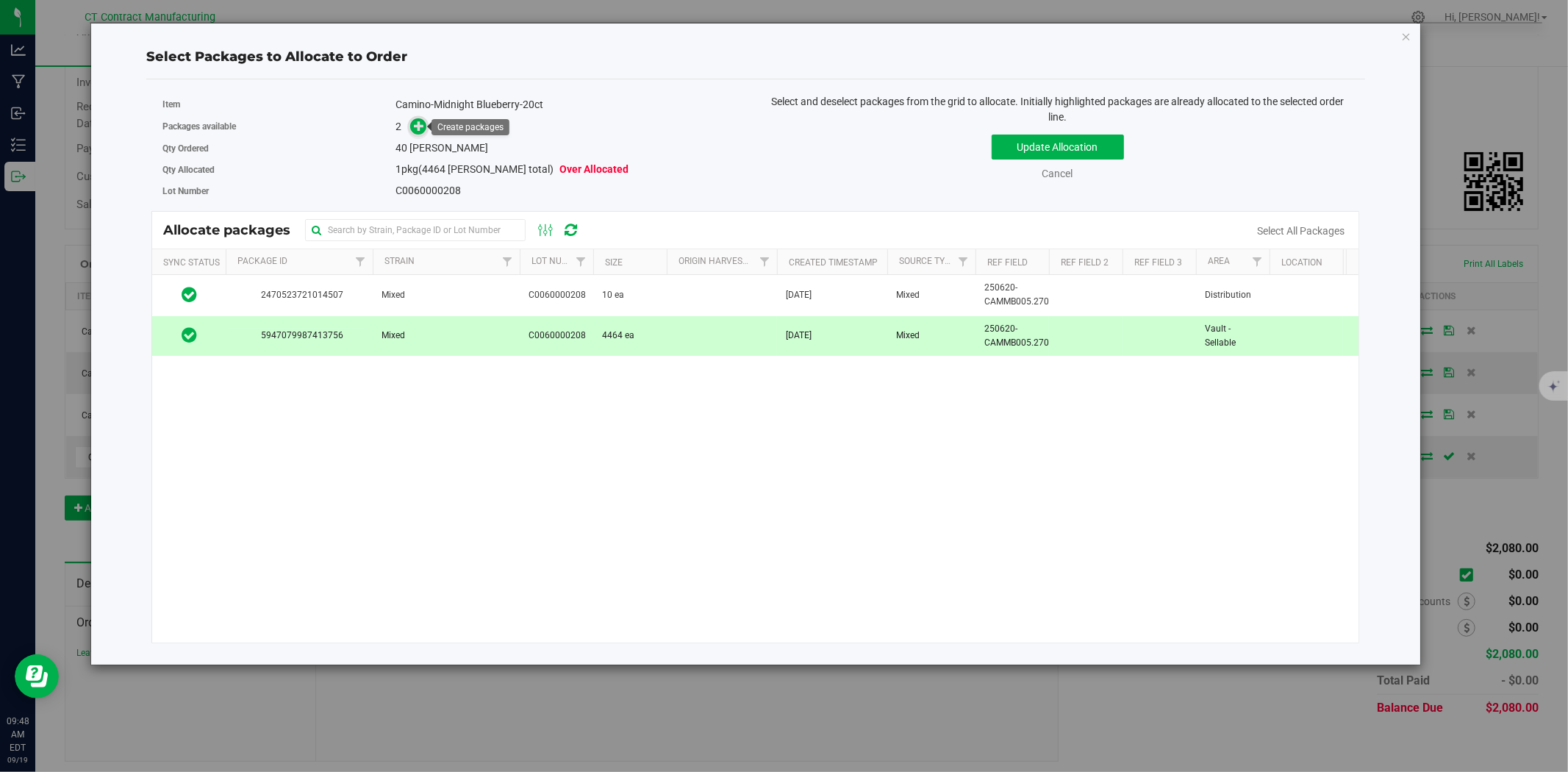
click at [417, 123] on icon at bounding box center [419, 125] width 10 height 10
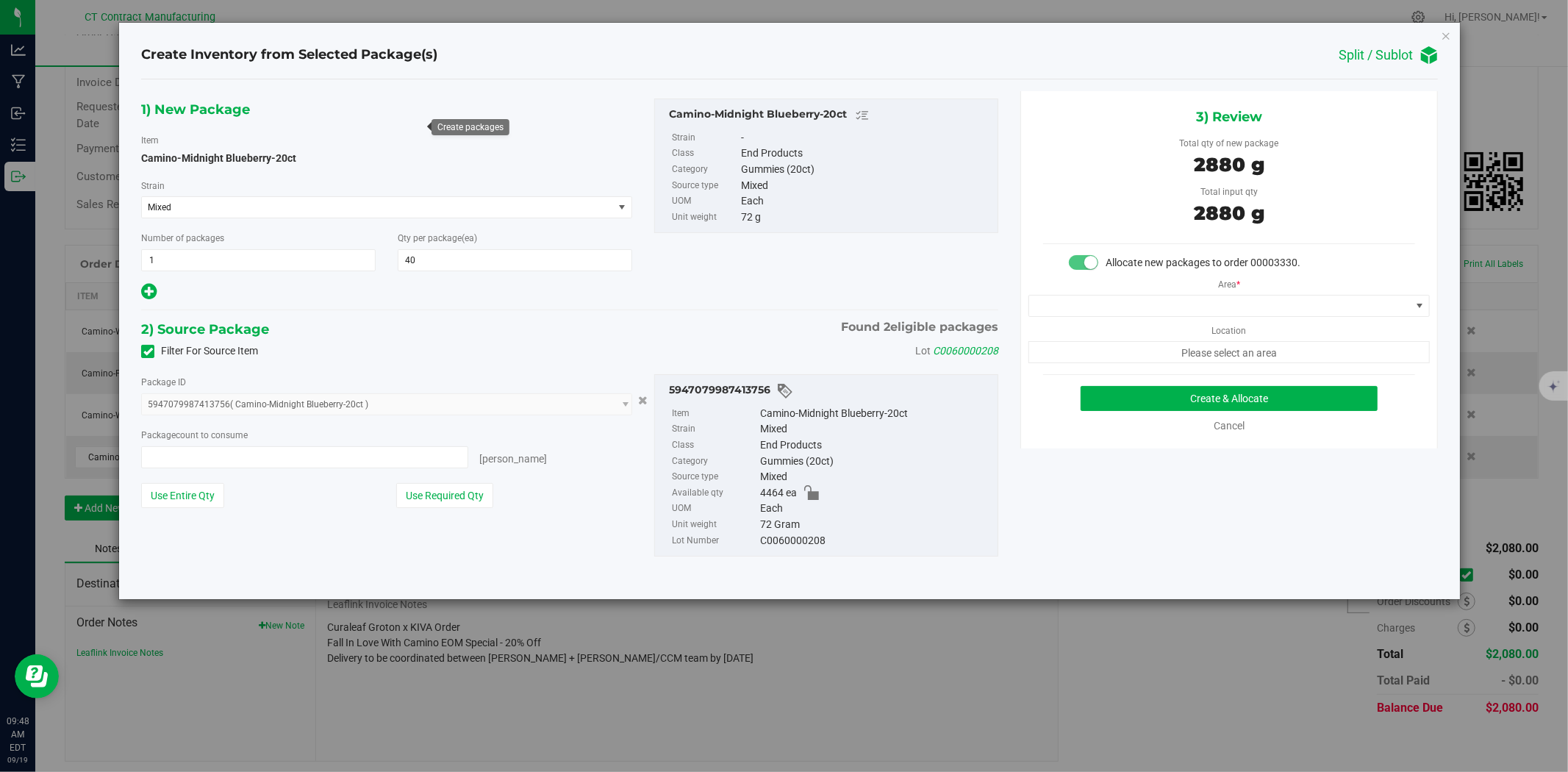
type input "40 ea"
click at [1163, 310] on span at bounding box center [1220, 306] width 382 height 21
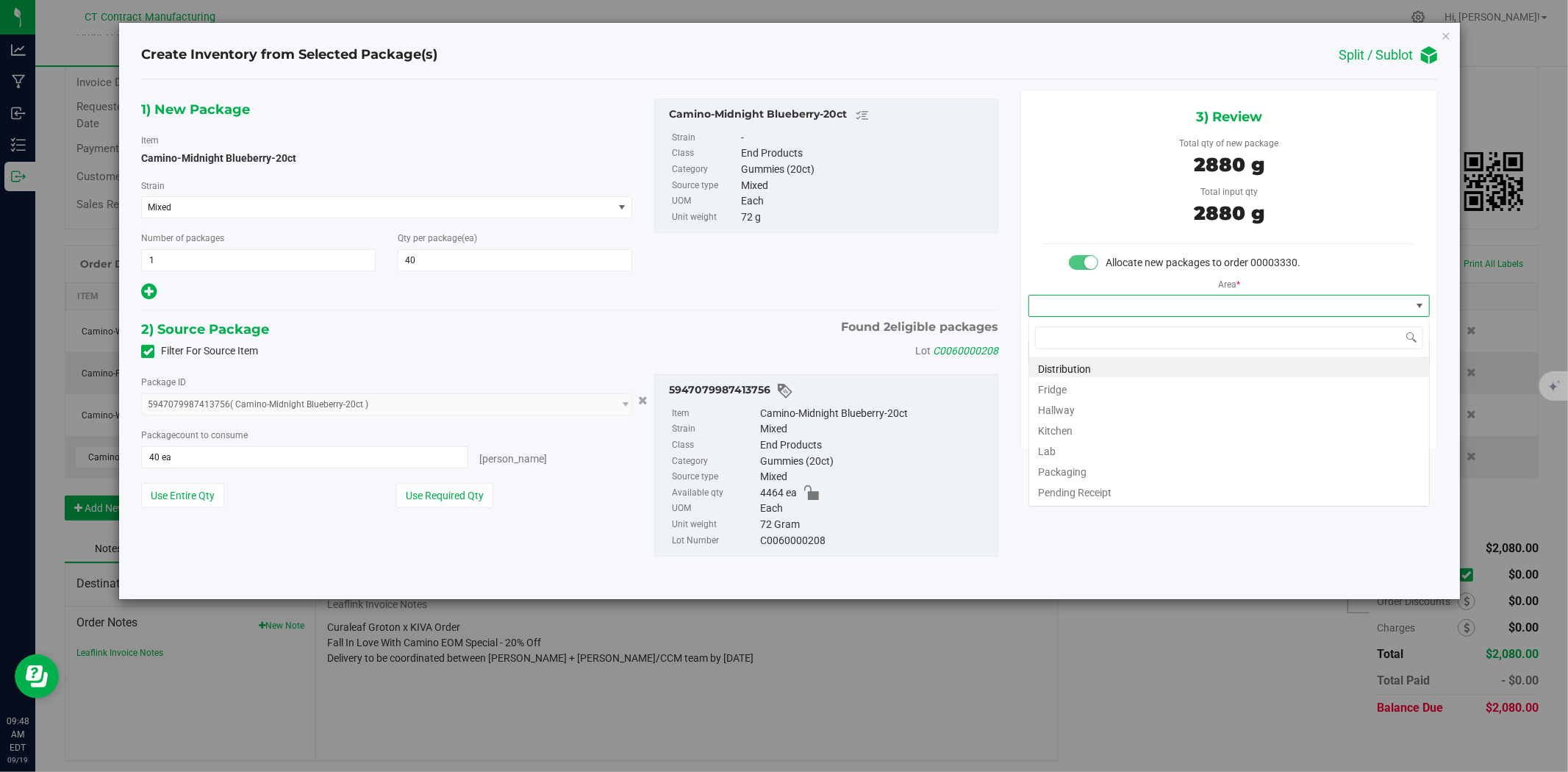
scroll to position [22, 401]
click at [1155, 364] on li "Distribution" at bounding box center [1229, 367] width 400 height 21
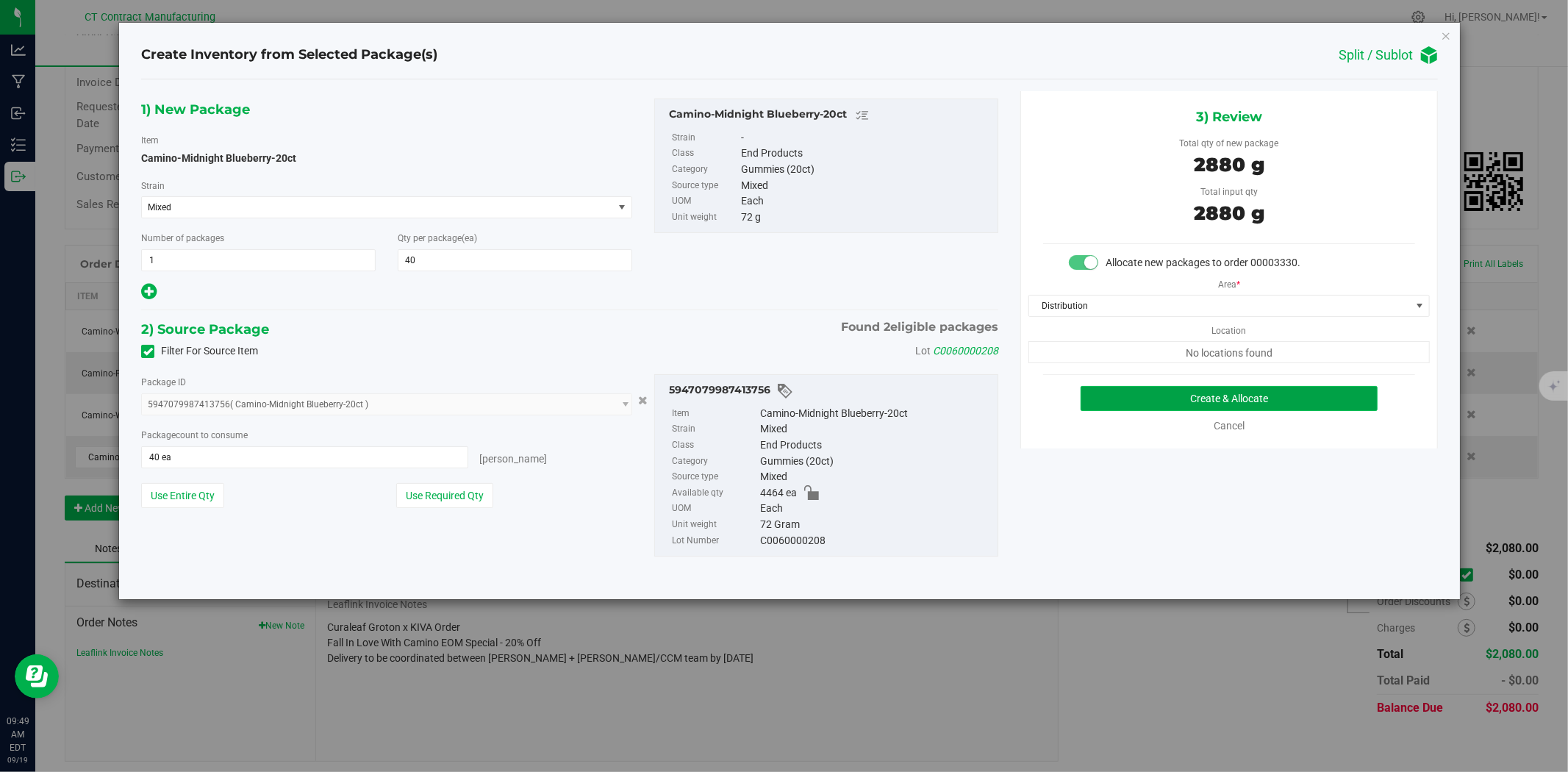
click at [1164, 393] on button "Create & Allocate" at bounding box center [1230, 398] width 298 height 25
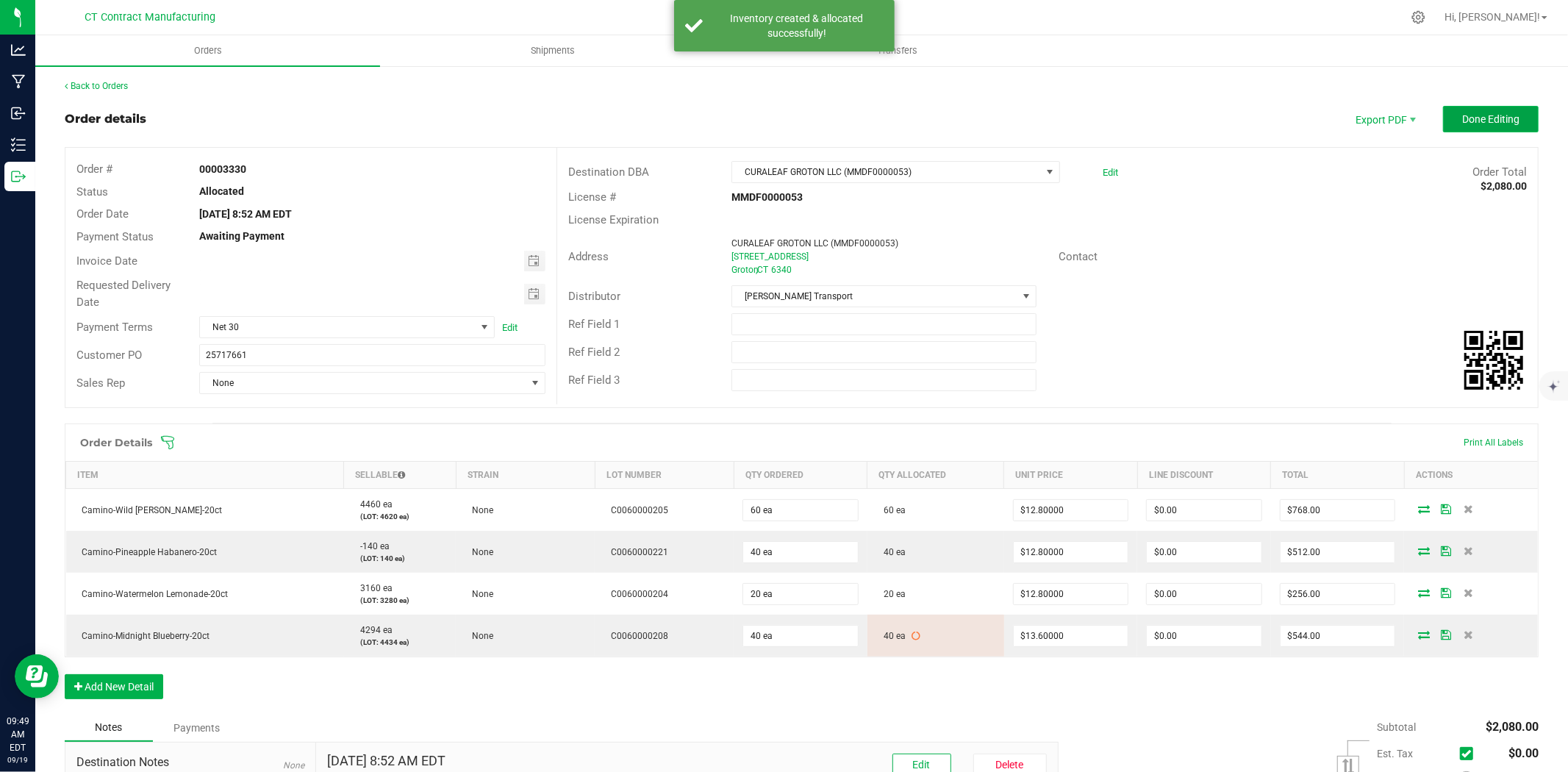
click at [1477, 116] on span "Done Editing" at bounding box center [1491, 119] width 57 height 11
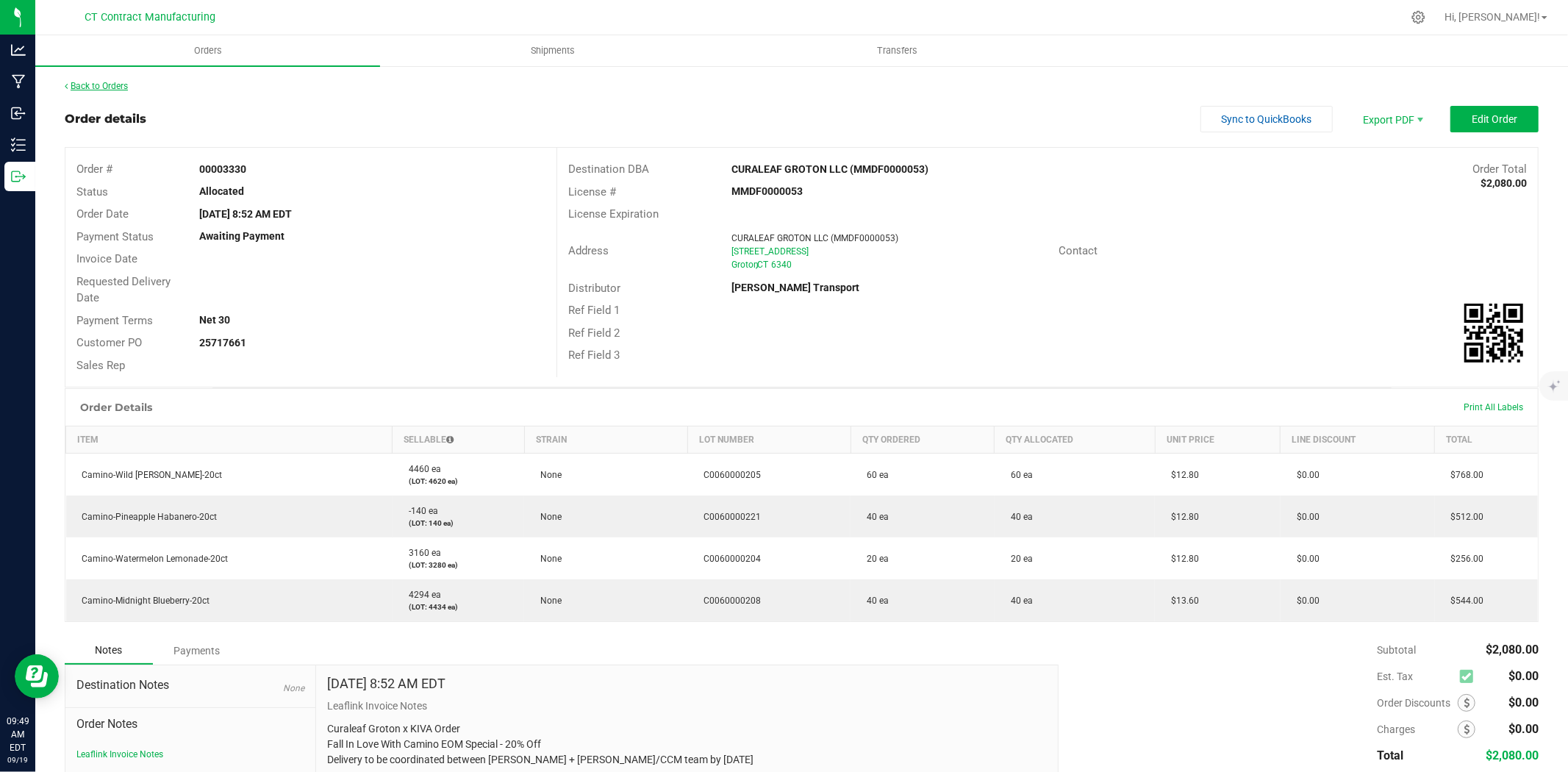
click at [116, 86] on link "Back to Orders" at bounding box center [96, 85] width 64 height 10
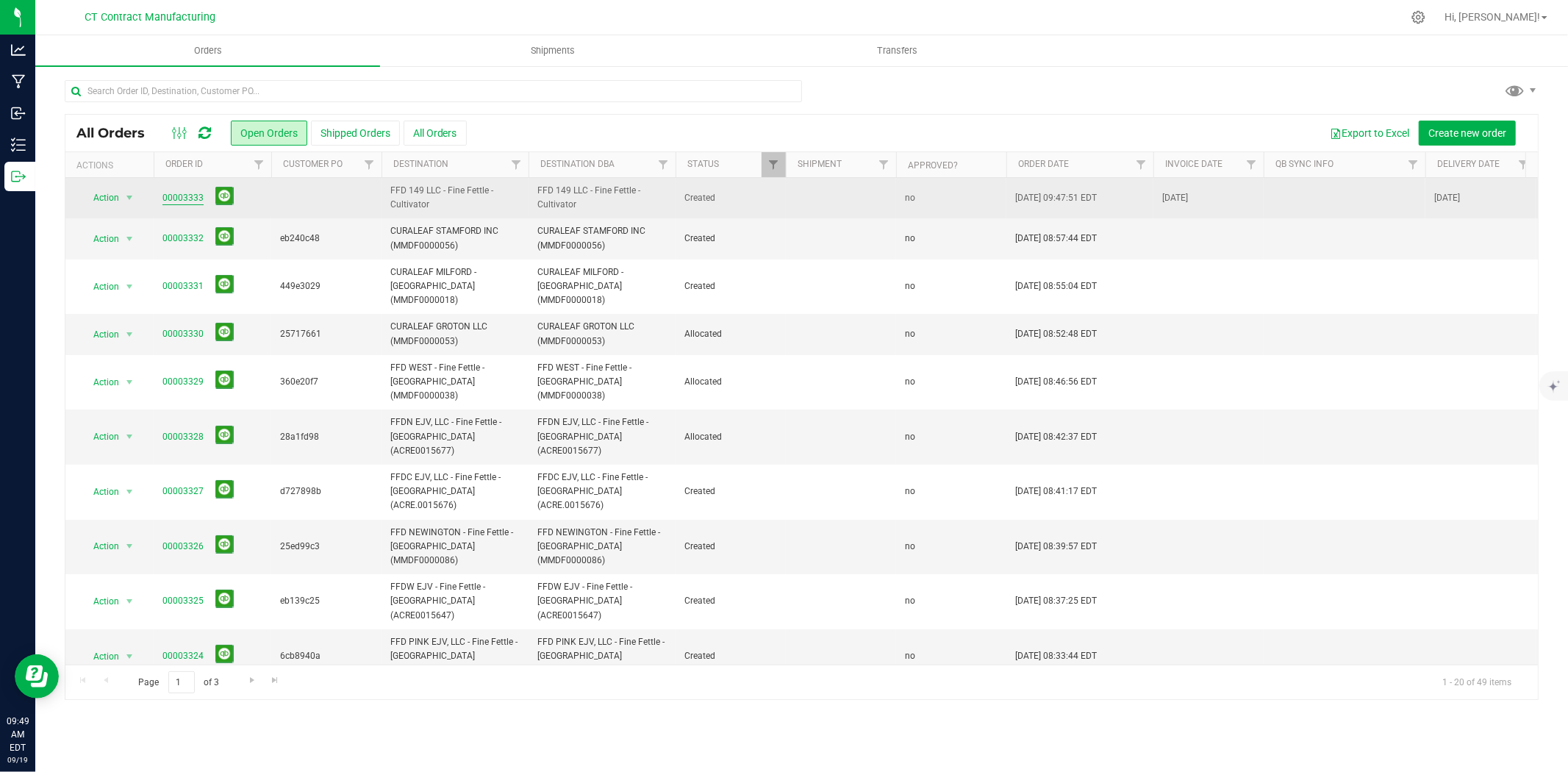
click at [187, 194] on link "00003333" at bounding box center [182, 198] width 41 height 14
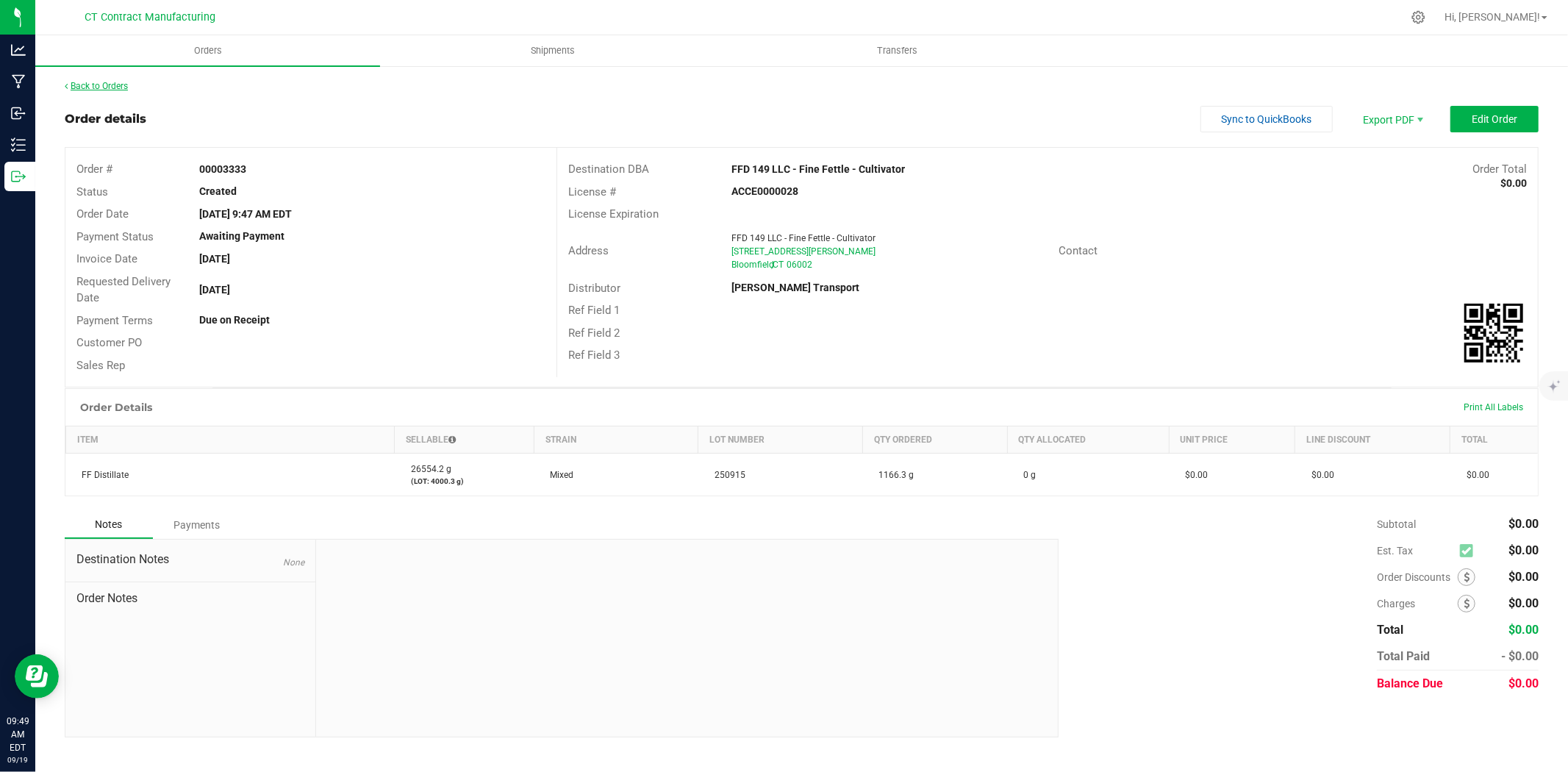
click at [96, 85] on link "Back to Orders" at bounding box center [96, 85] width 64 height 10
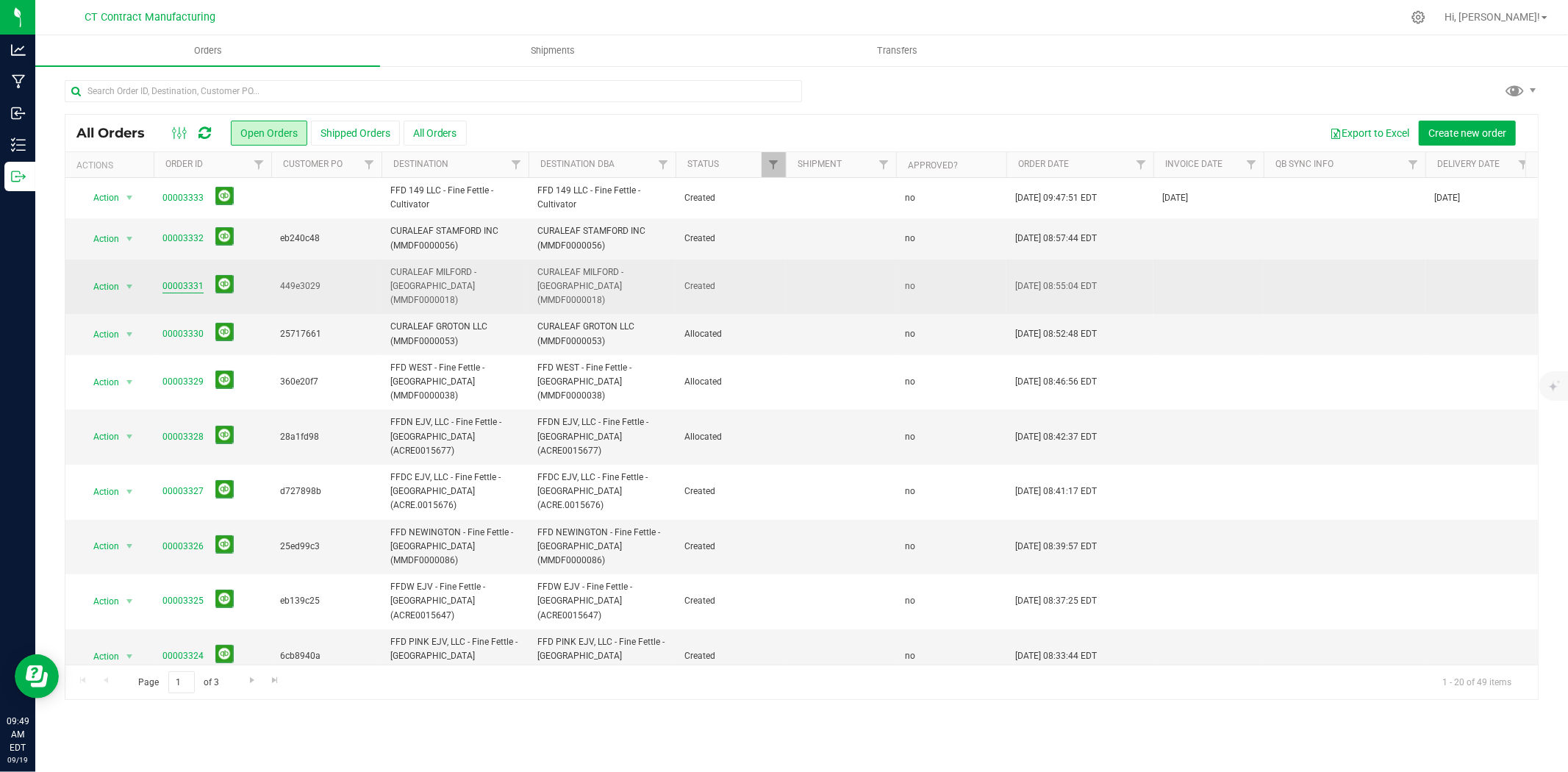
click at [190, 279] on link "00003331" at bounding box center [182, 286] width 41 height 14
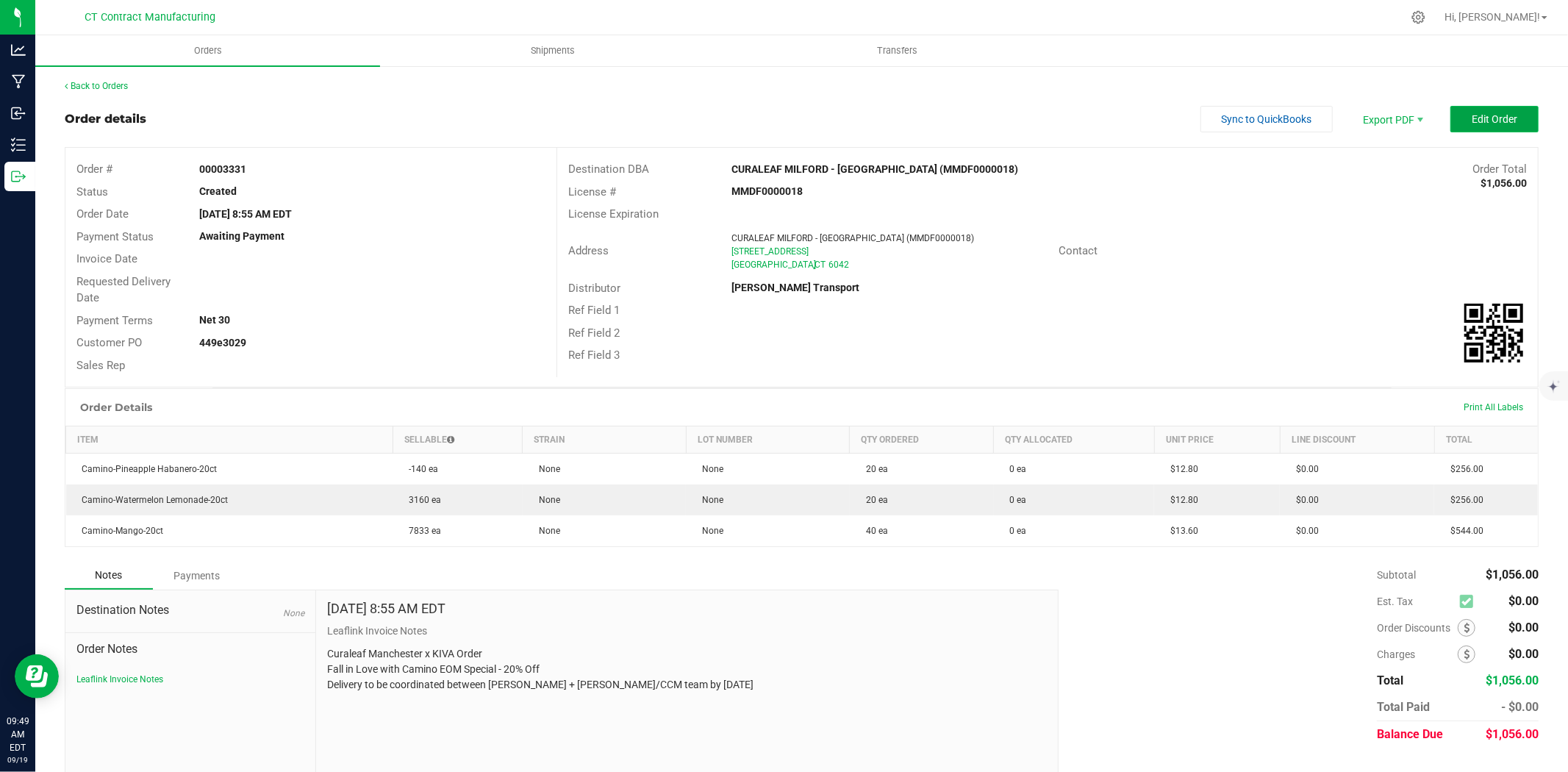
click at [1472, 120] on span "Edit Order" at bounding box center [1495, 119] width 46 height 11
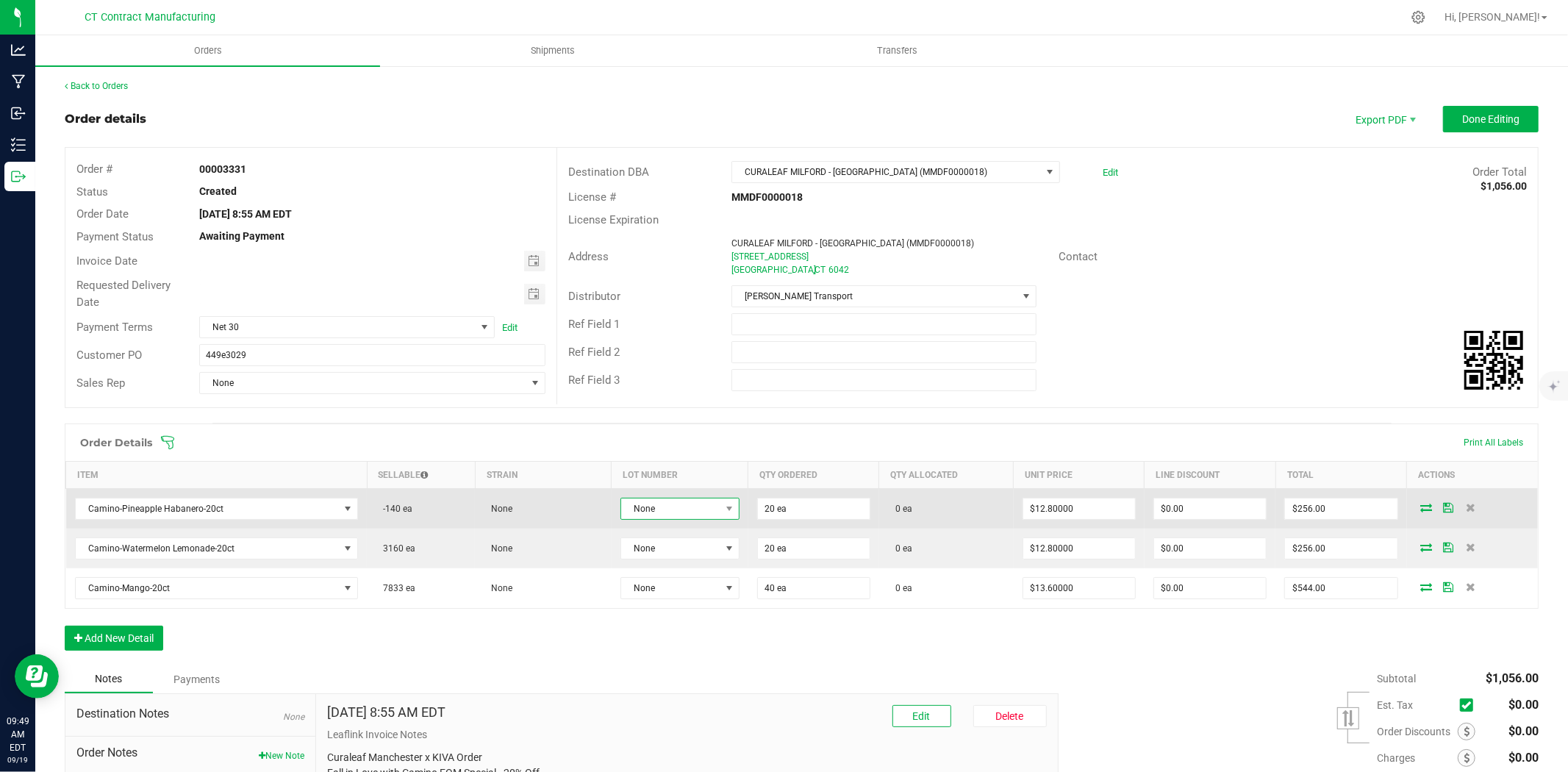
click at [720, 504] on span at bounding box center [728, 509] width 18 height 21
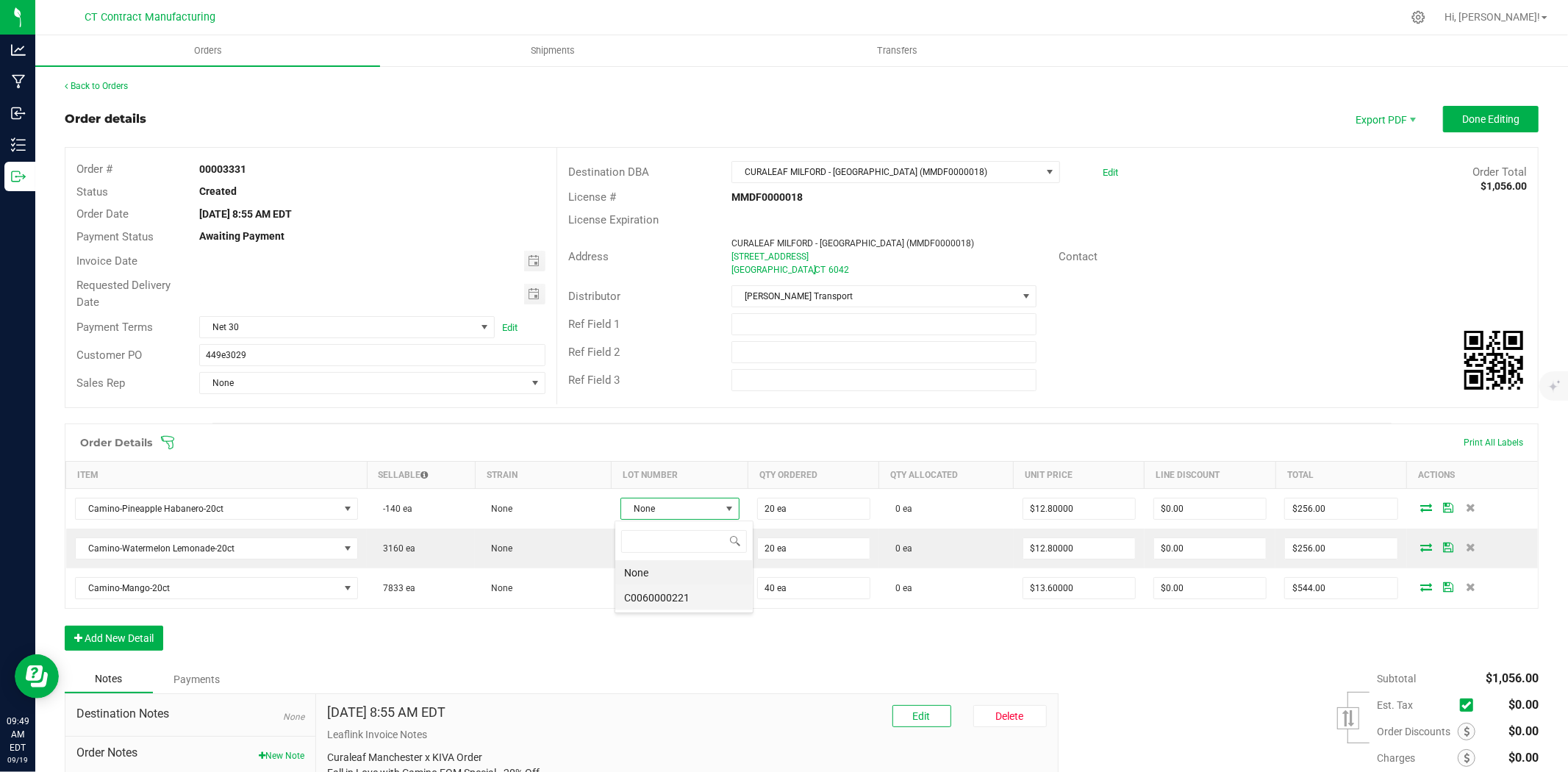
click at [707, 596] on li "C0060000221" at bounding box center [684, 597] width 138 height 25
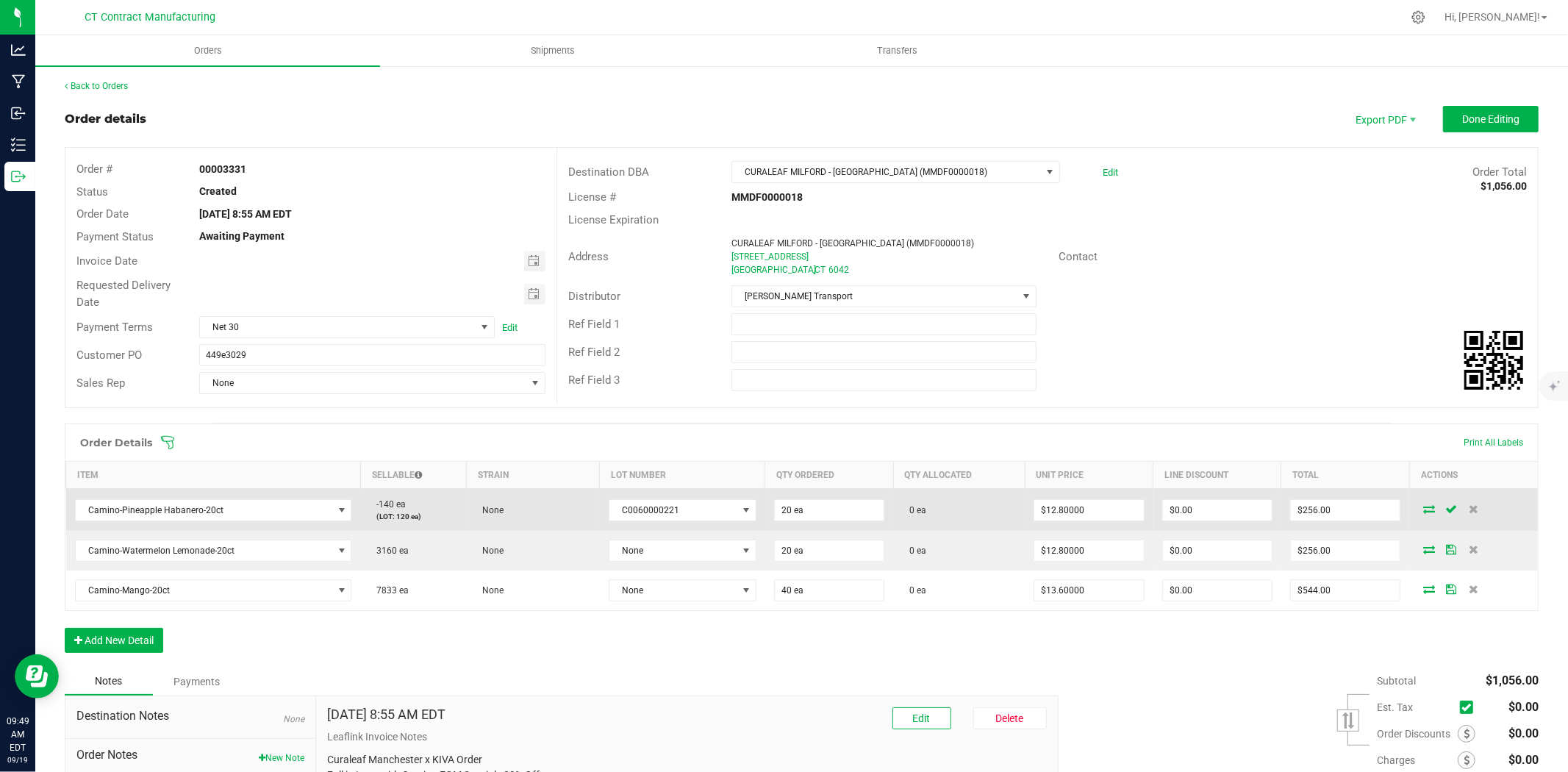
click at [1424, 511] on icon at bounding box center [1429, 508] width 11 height 9
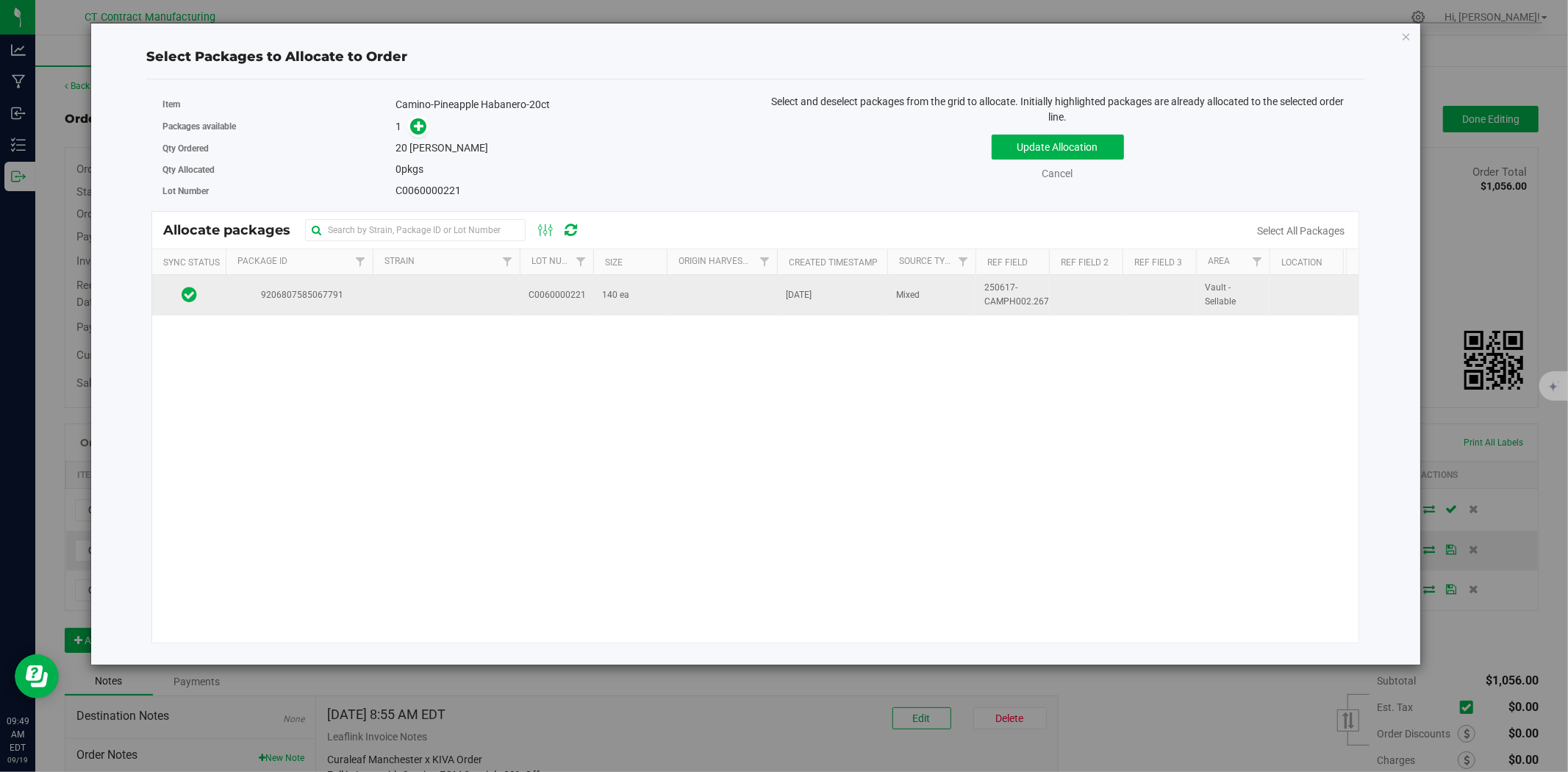
click at [457, 311] on td at bounding box center [446, 295] width 147 height 40
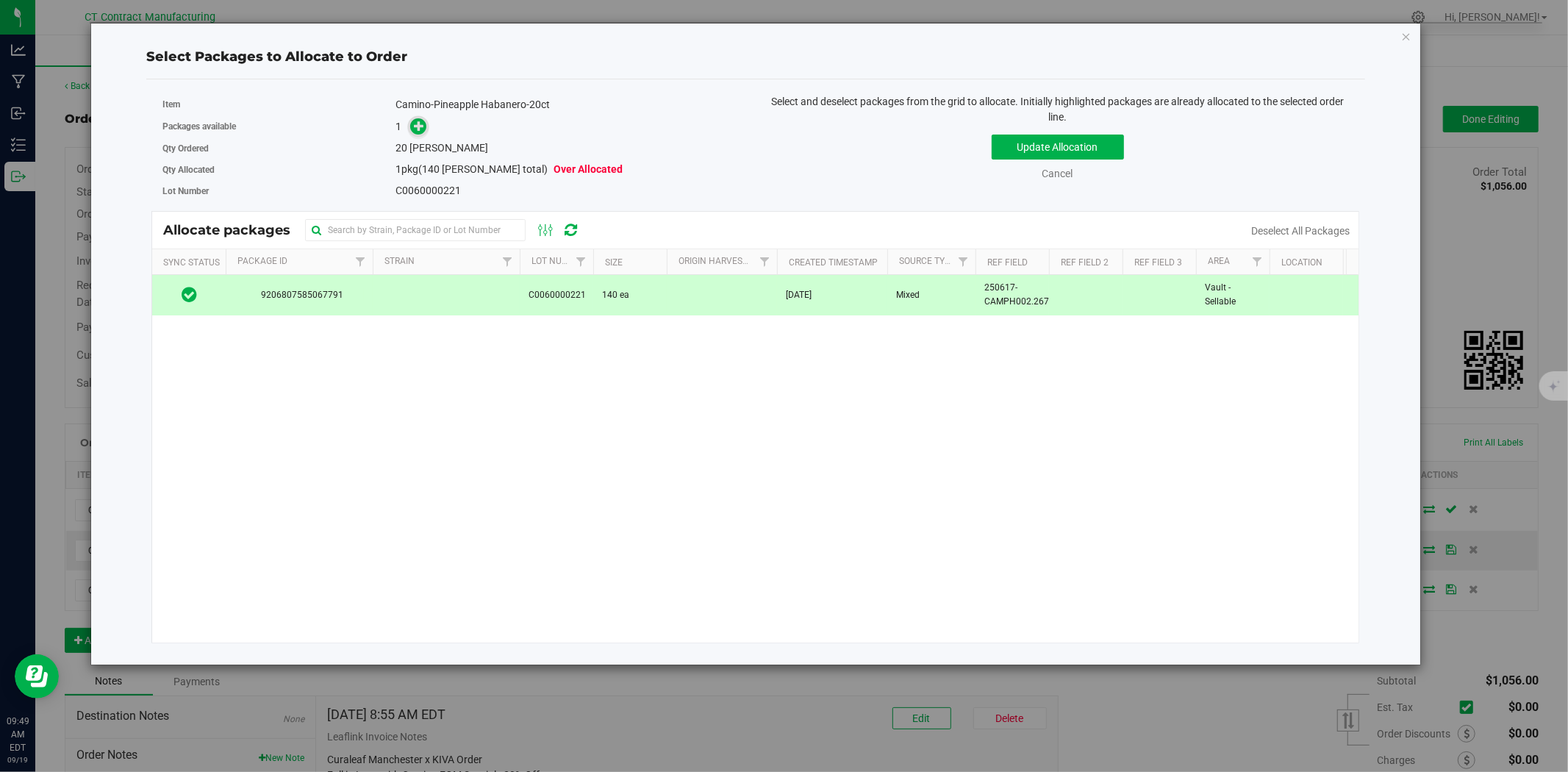
click at [417, 127] on icon at bounding box center [419, 125] width 10 height 10
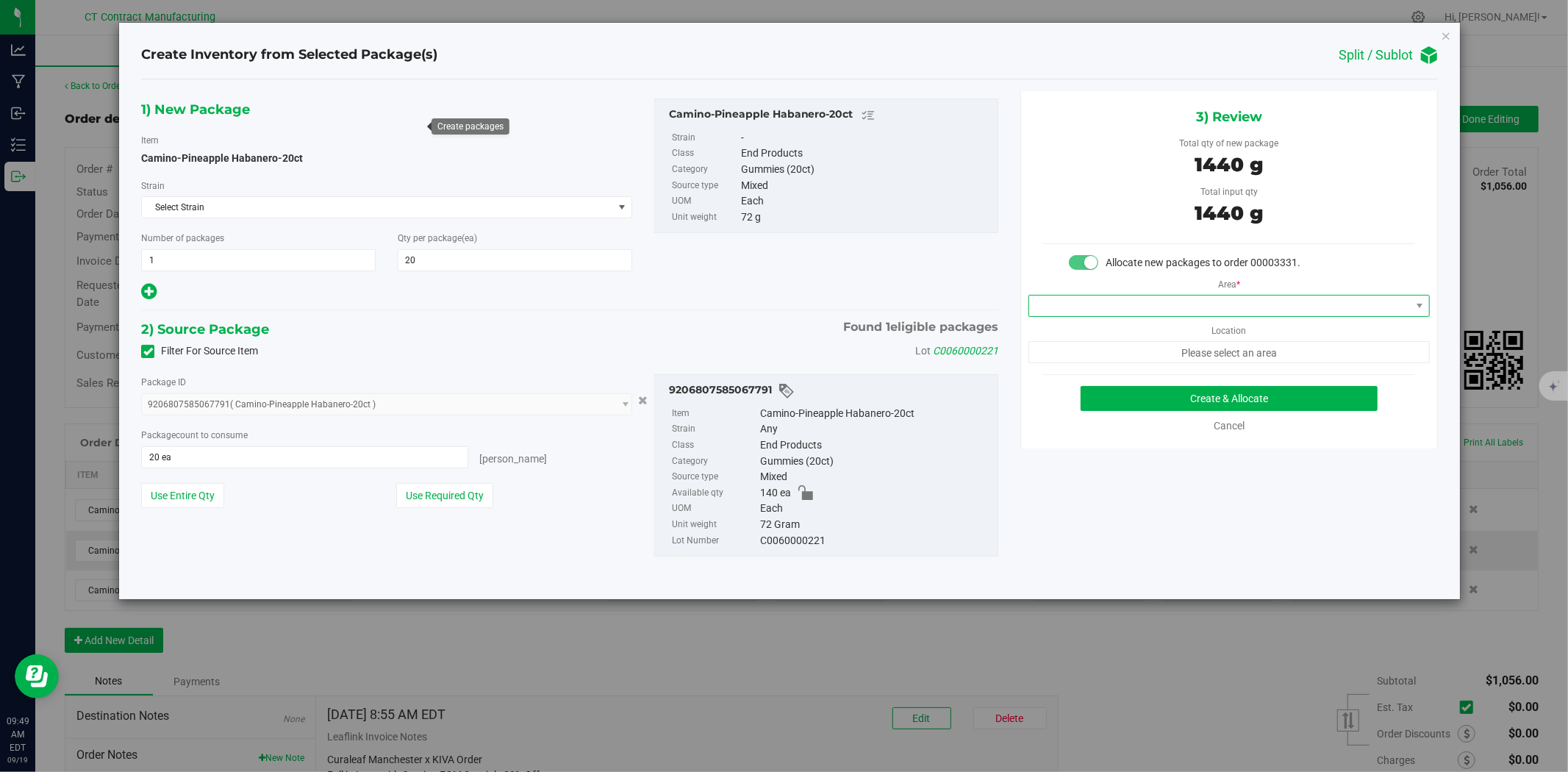
click at [1043, 305] on span at bounding box center [1220, 306] width 382 height 21
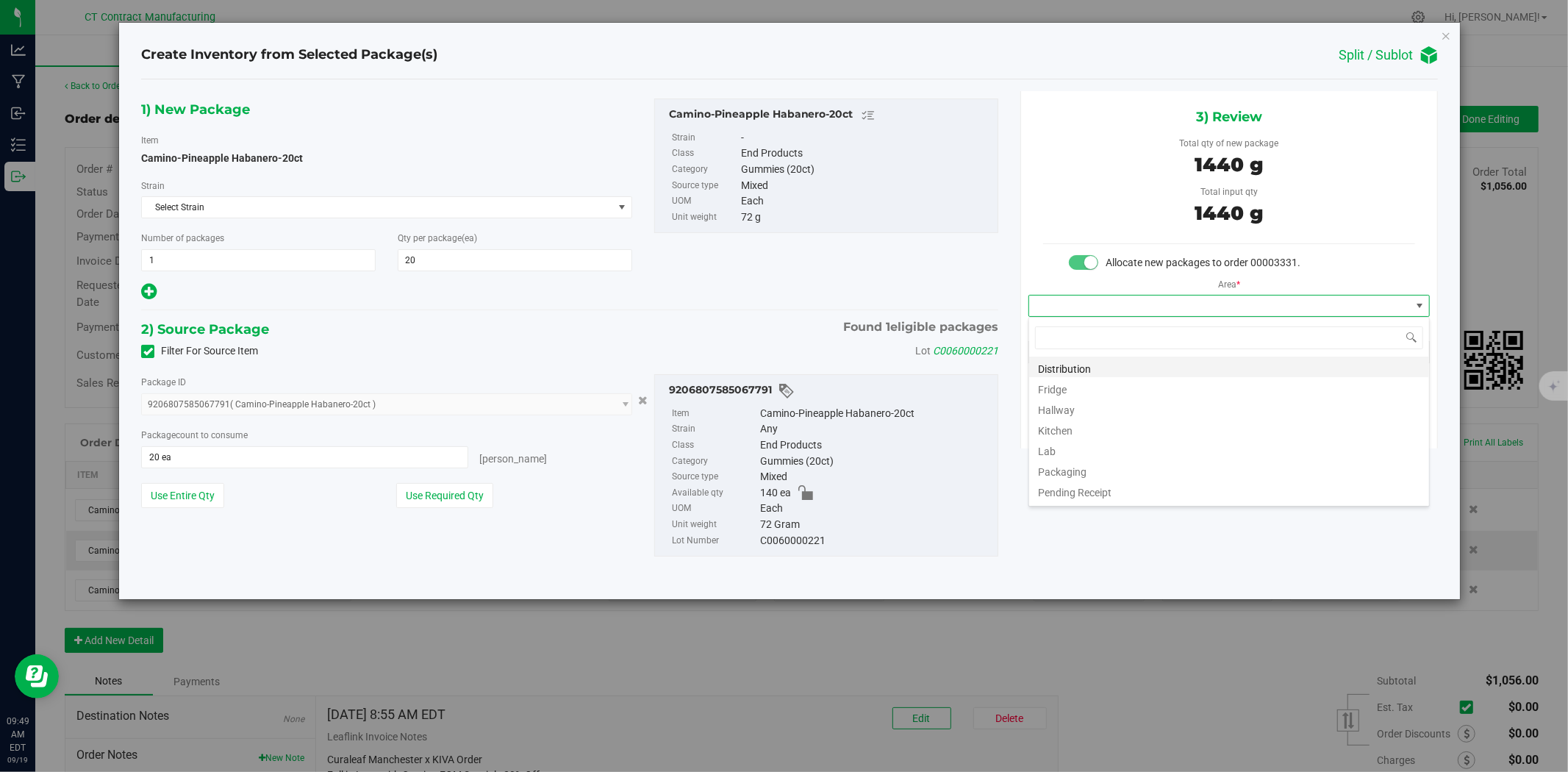
scroll to position [22, 401]
click at [1067, 367] on li "Distribution" at bounding box center [1229, 367] width 400 height 21
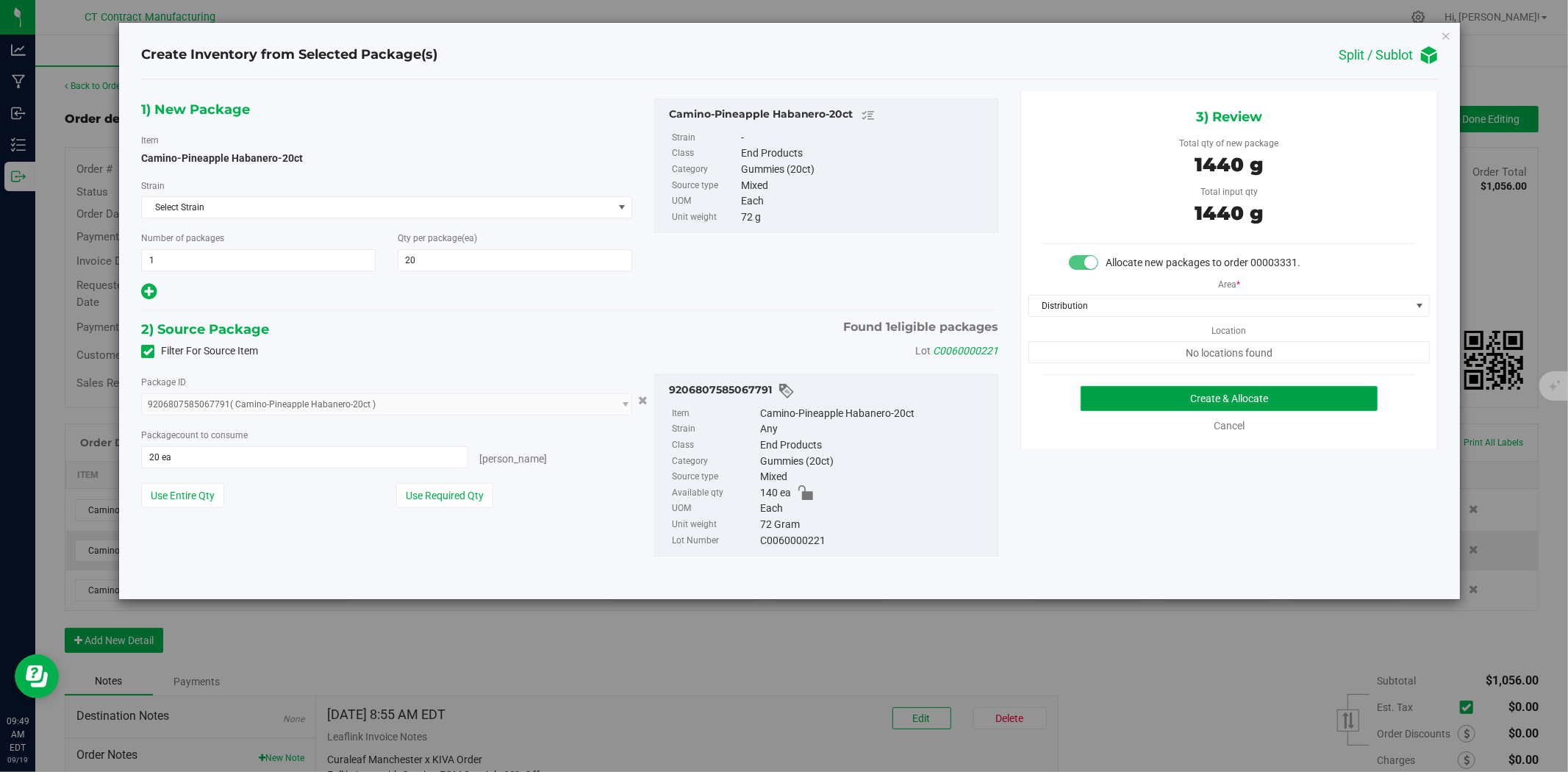
click at [1124, 396] on button "Create & Allocate" at bounding box center [1230, 398] width 298 height 25
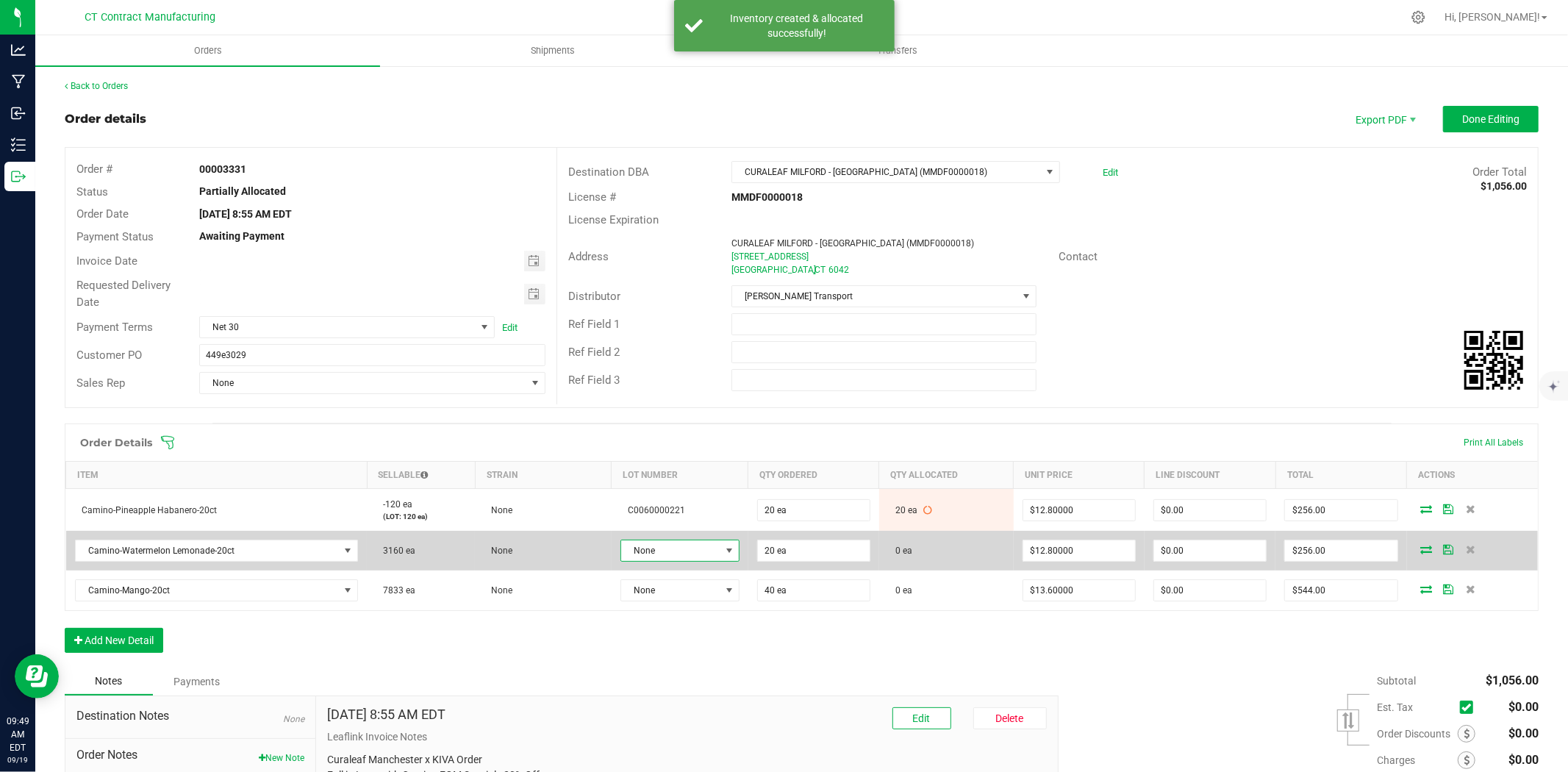
click at [724, 549] on span at bounding box center [729, 551] width 11 height 11
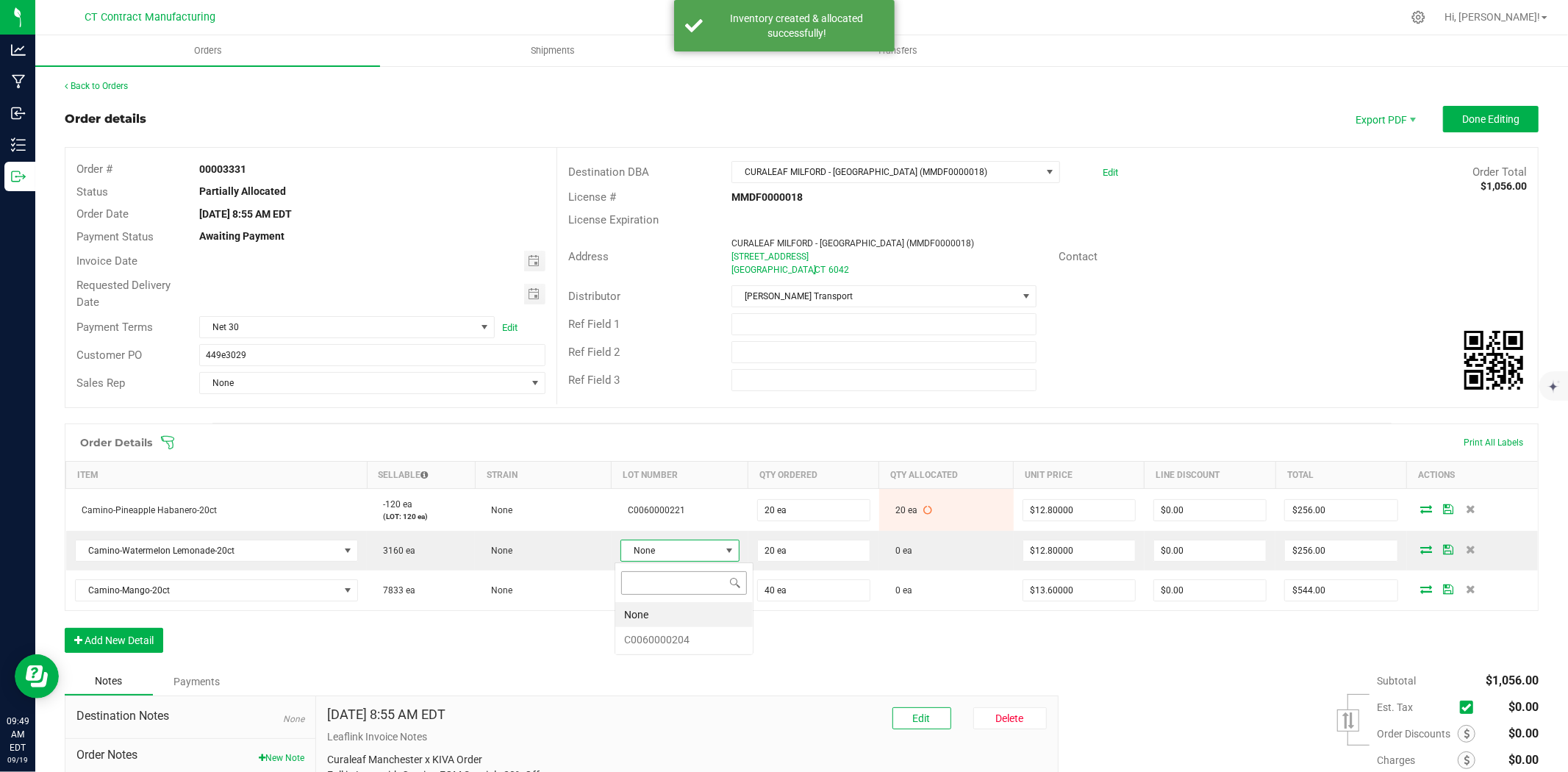
scroll to position [22, 119]
click at [705, 642] on li "C0060000204" at bounding box center [684, 639] width 138 height 25
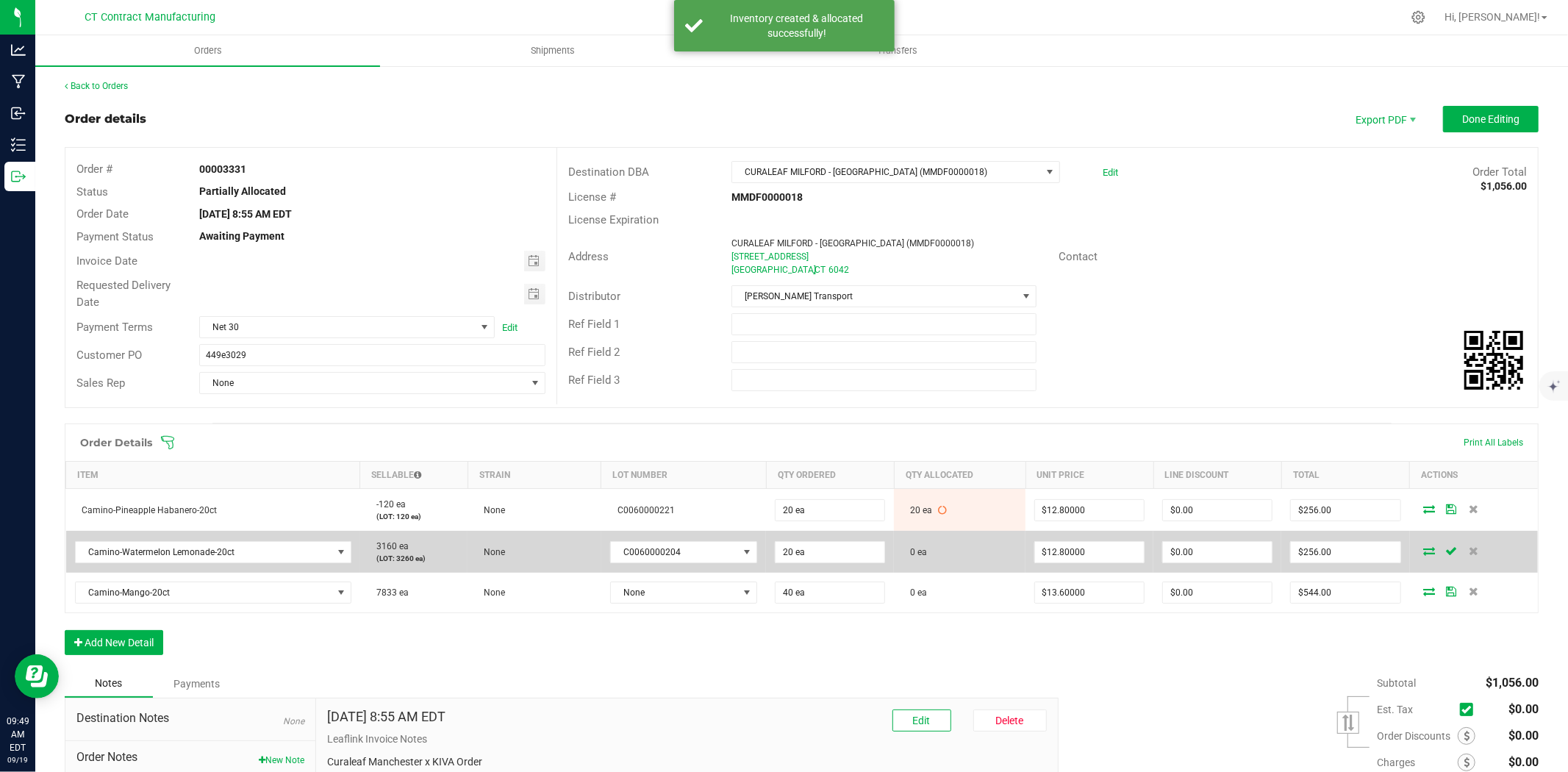
click at [1425, 547] on icon at bounding box center [1430, 550] width 11 height 9
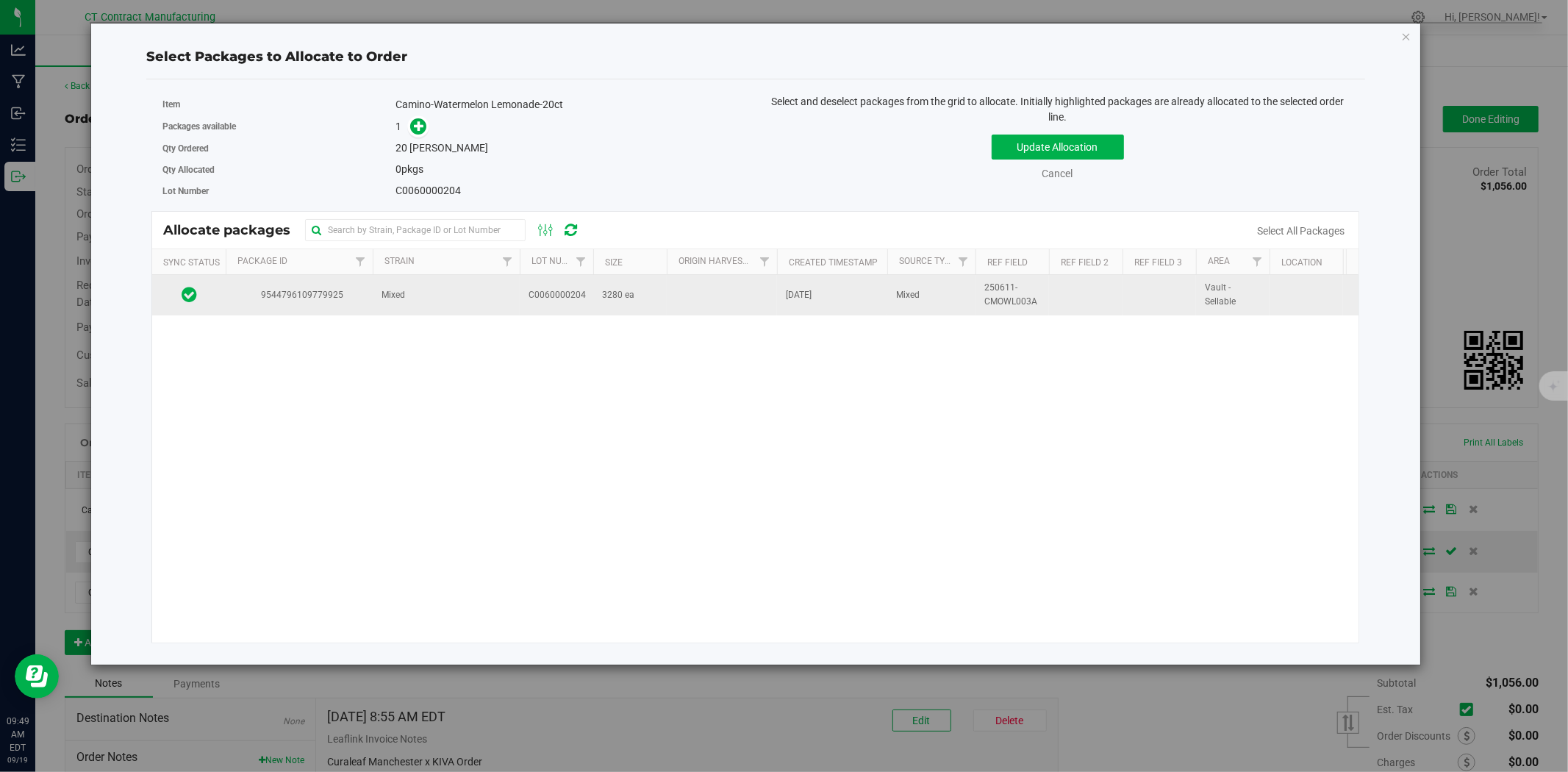
click at [431, 303] on td "Mixed" at bounding box center [446, 295] width 147 height 40
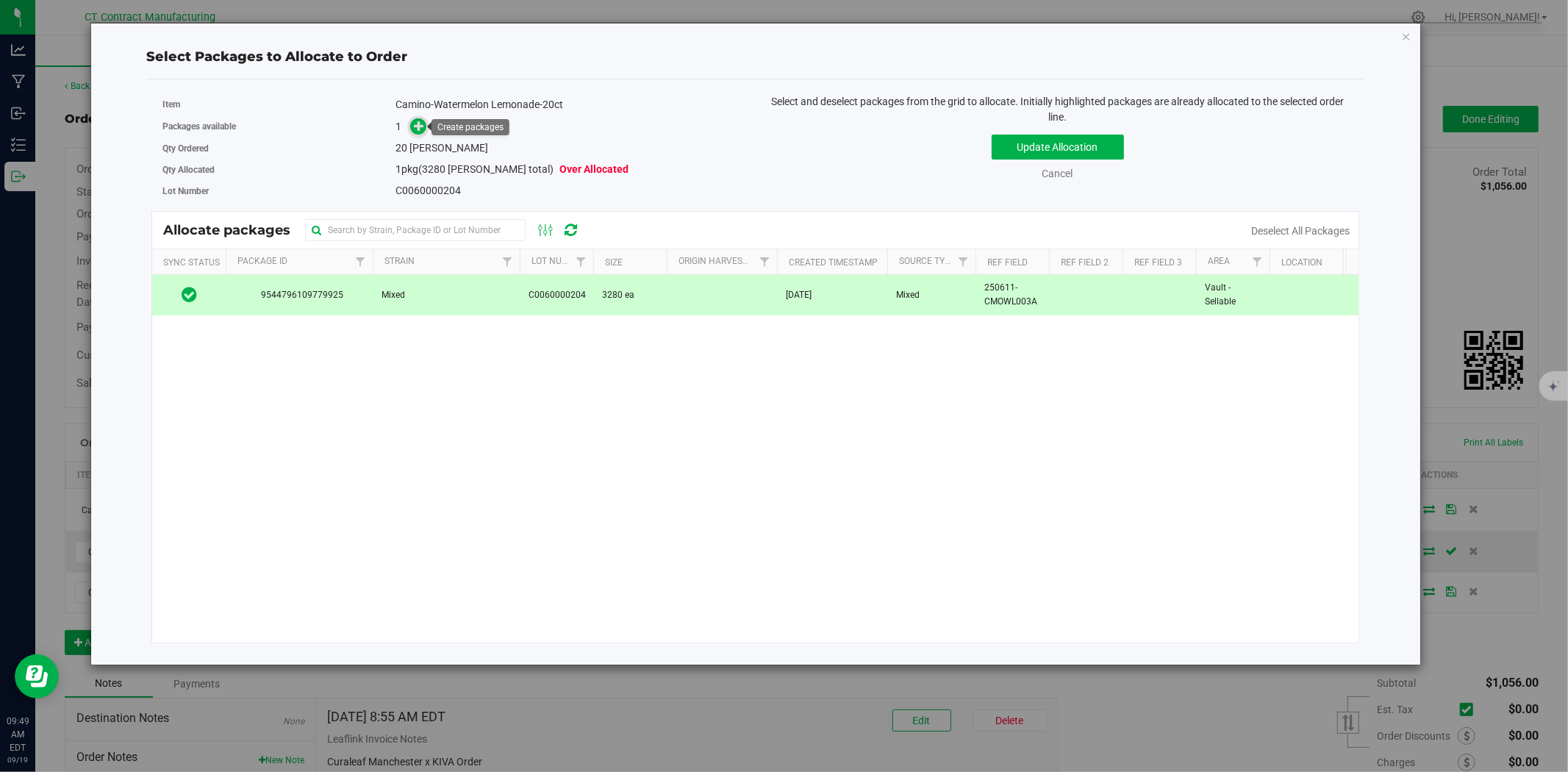
click at [418, 131] on icon at bounding box center [419, 125] width 10 height 10
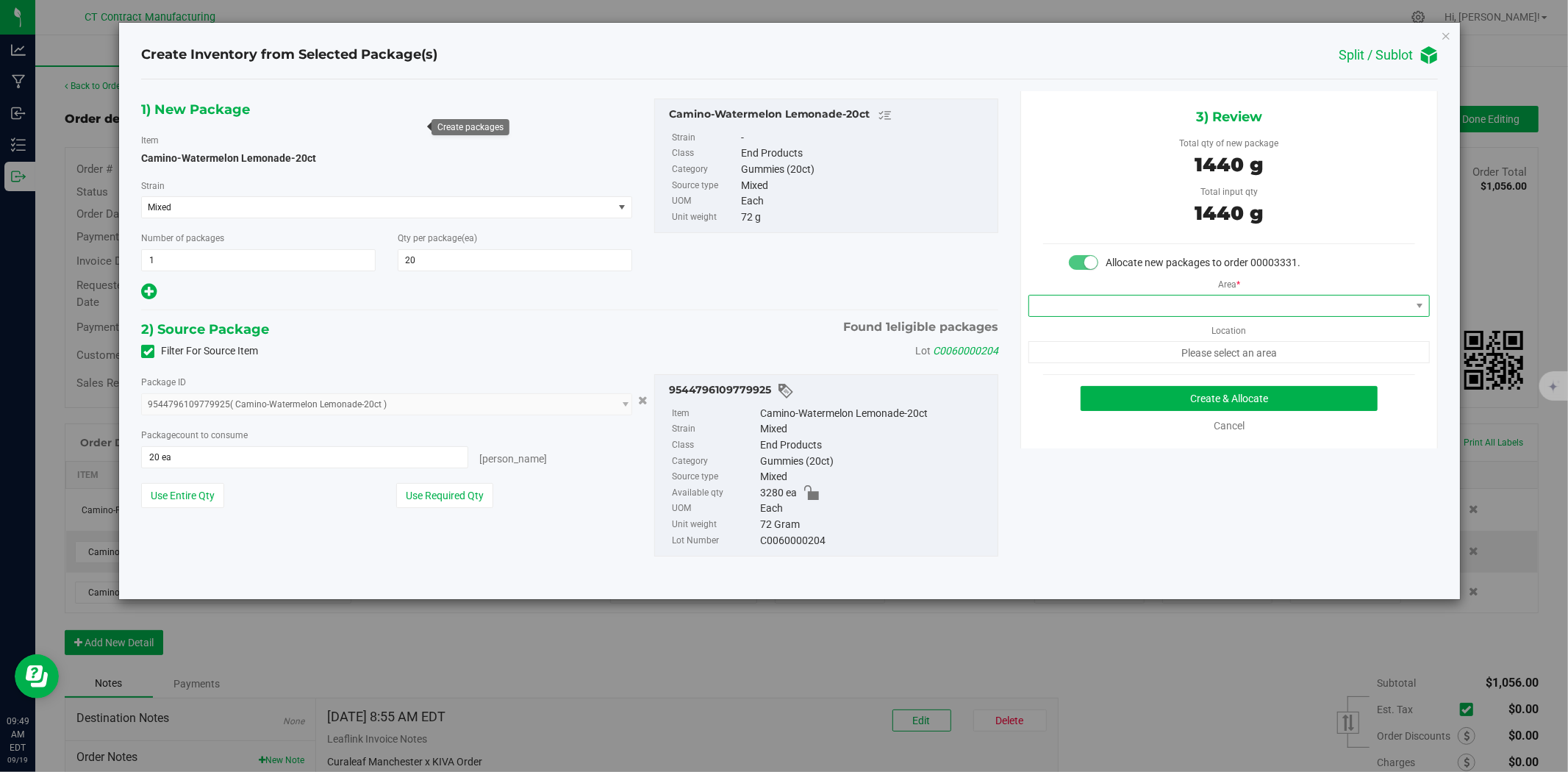
click at [1162, 304] on span at bounding box center [1220, 306] width 382 height 21
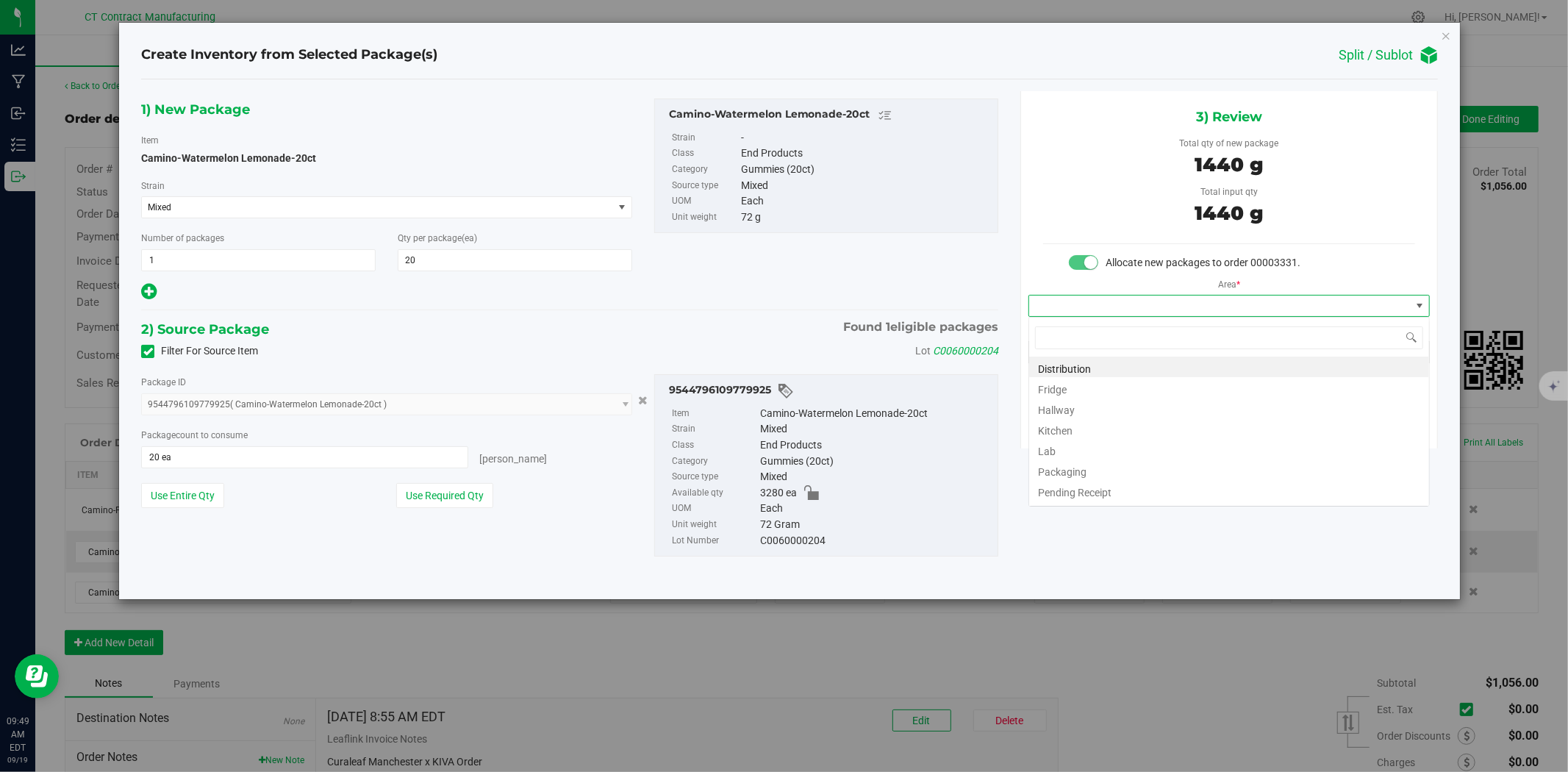
scroll to position [22, 401]
drag, startPoint x: 1162, startPoint y: 304, endPoint x: 1057, endPoint y: 369, distance: 123.5
click at [1057, 369] on li "Distribution" at bounding box center [1229, 367] width 400 height 21
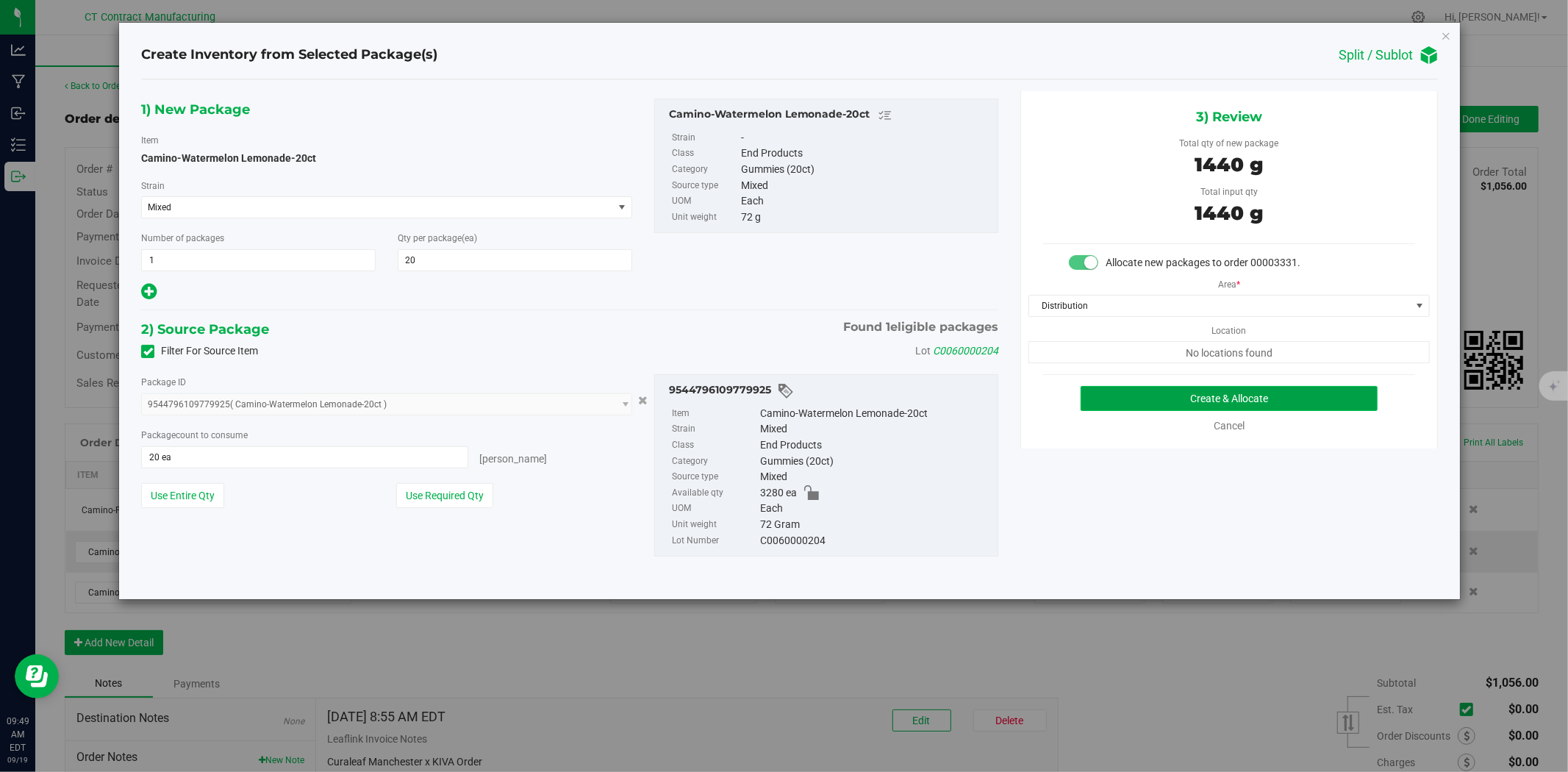
click at [1122, 402] on button "Create & Allocate" at bounding box center [1230, 398] width 298 height 25
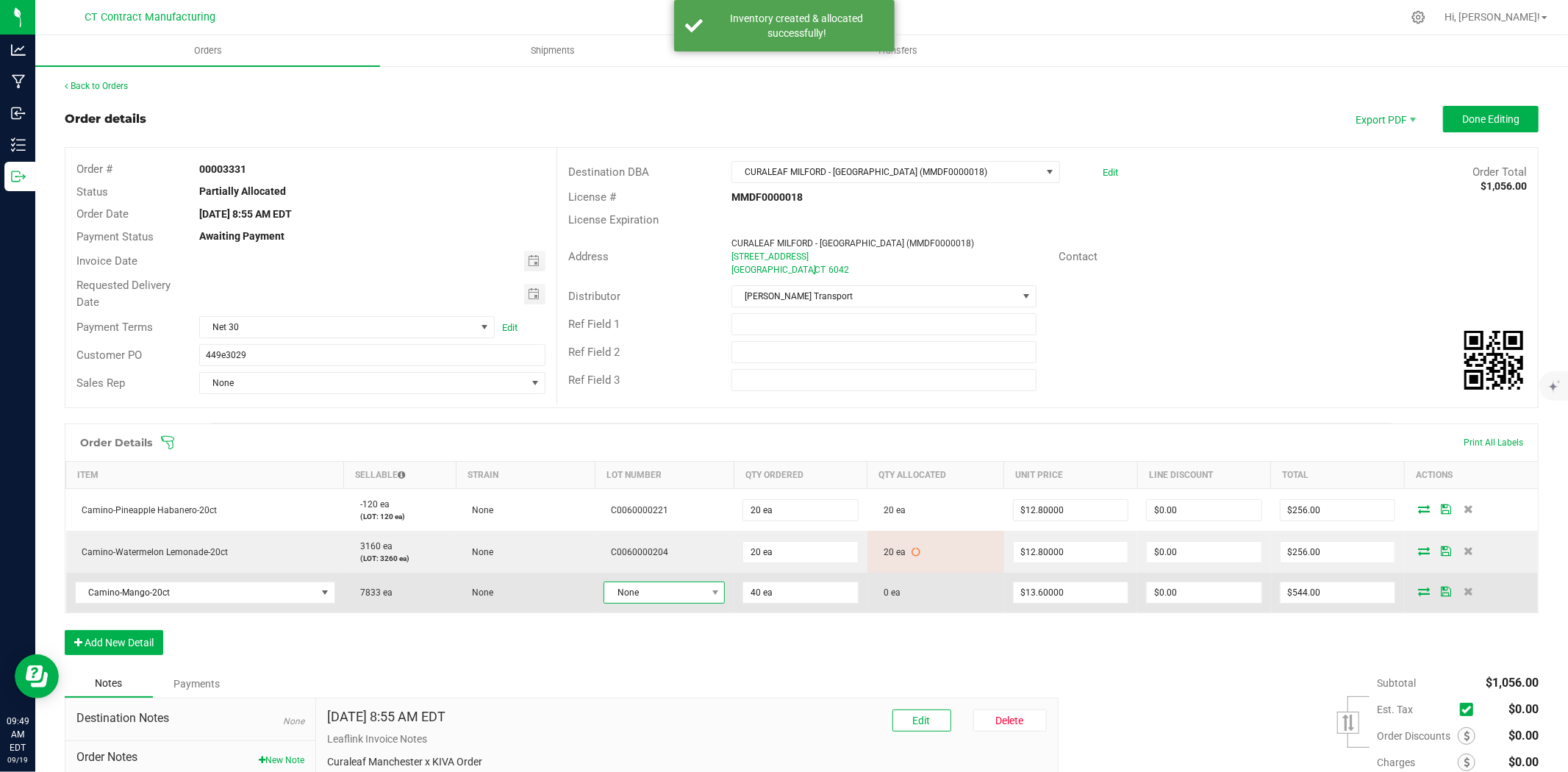
click at [640, 591] on span "None" at bounding box center [654, 593] width 102 height 21
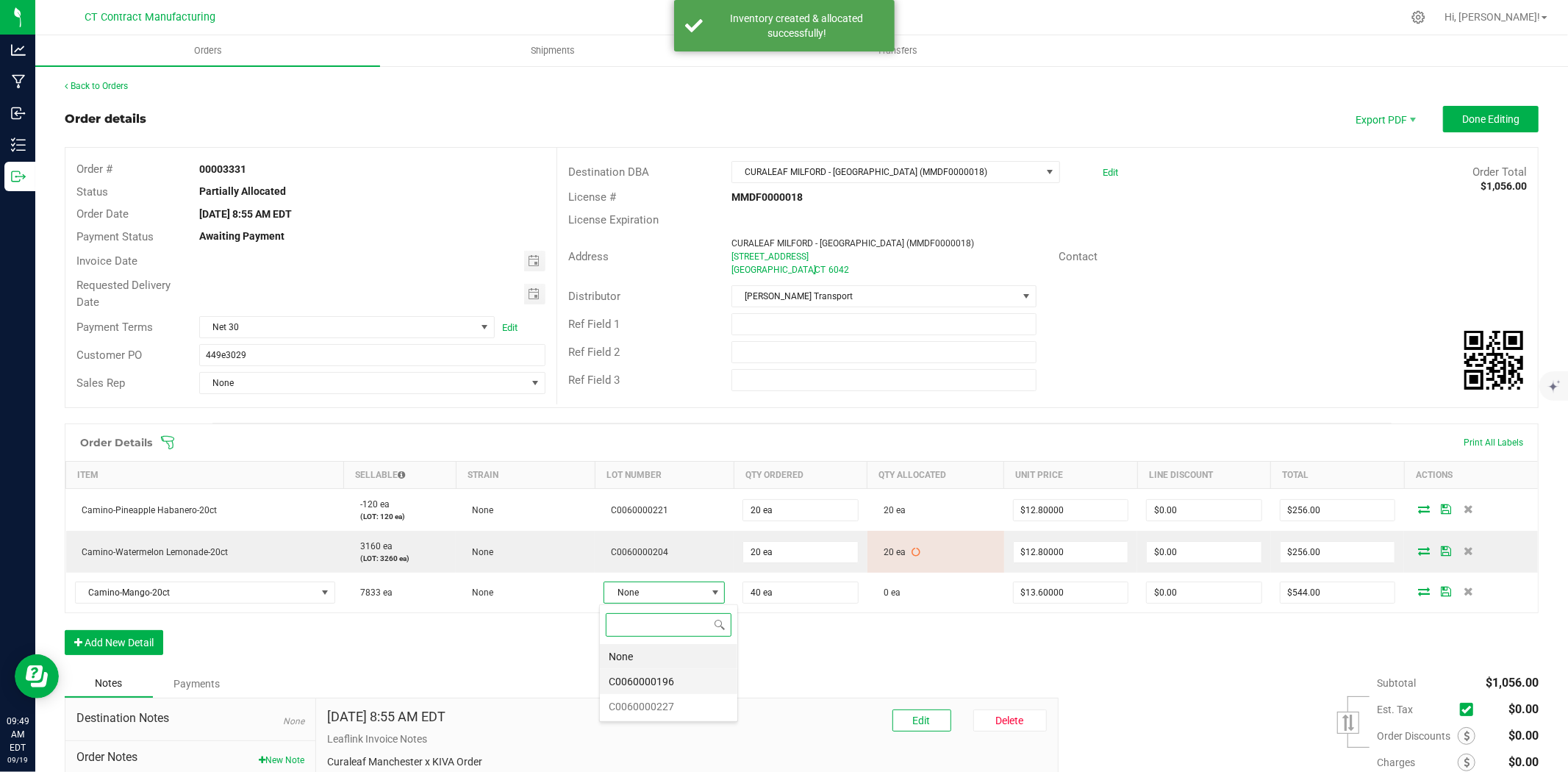
click at [676, 681] on li "C0060000196" at bounding box center [669, 682] width 138 height 25
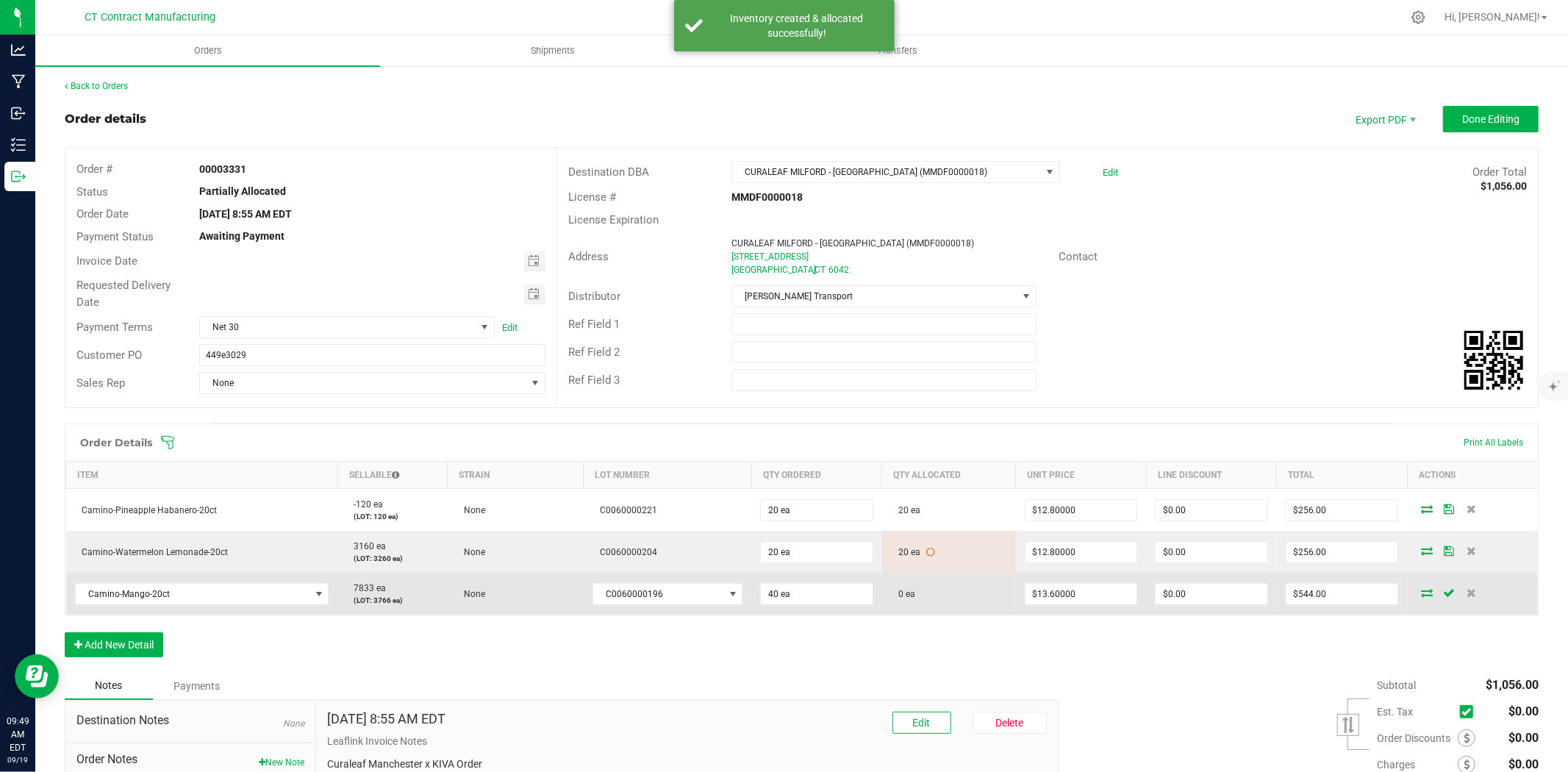
click at [1422, 594] on icon at bounding box center [1427, 592] width 11 height 9
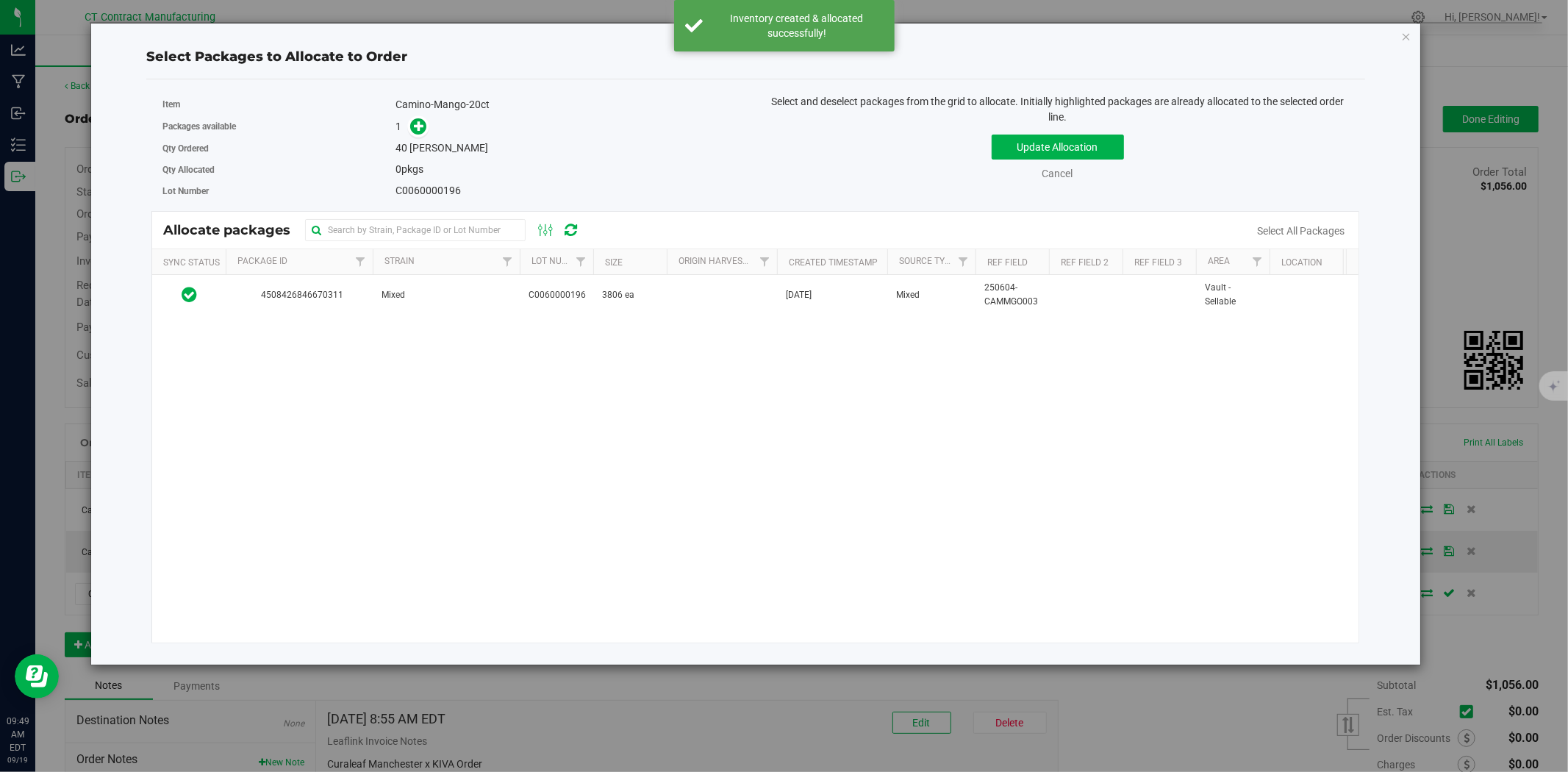
click at [507, 317] on div "4508426846670311 Mixed C0060000196 3806 ea Jun 9, 2025 Mixed 250604-CAMMGO003 V…" at bounding box center [755, 459] width 1206 height 367
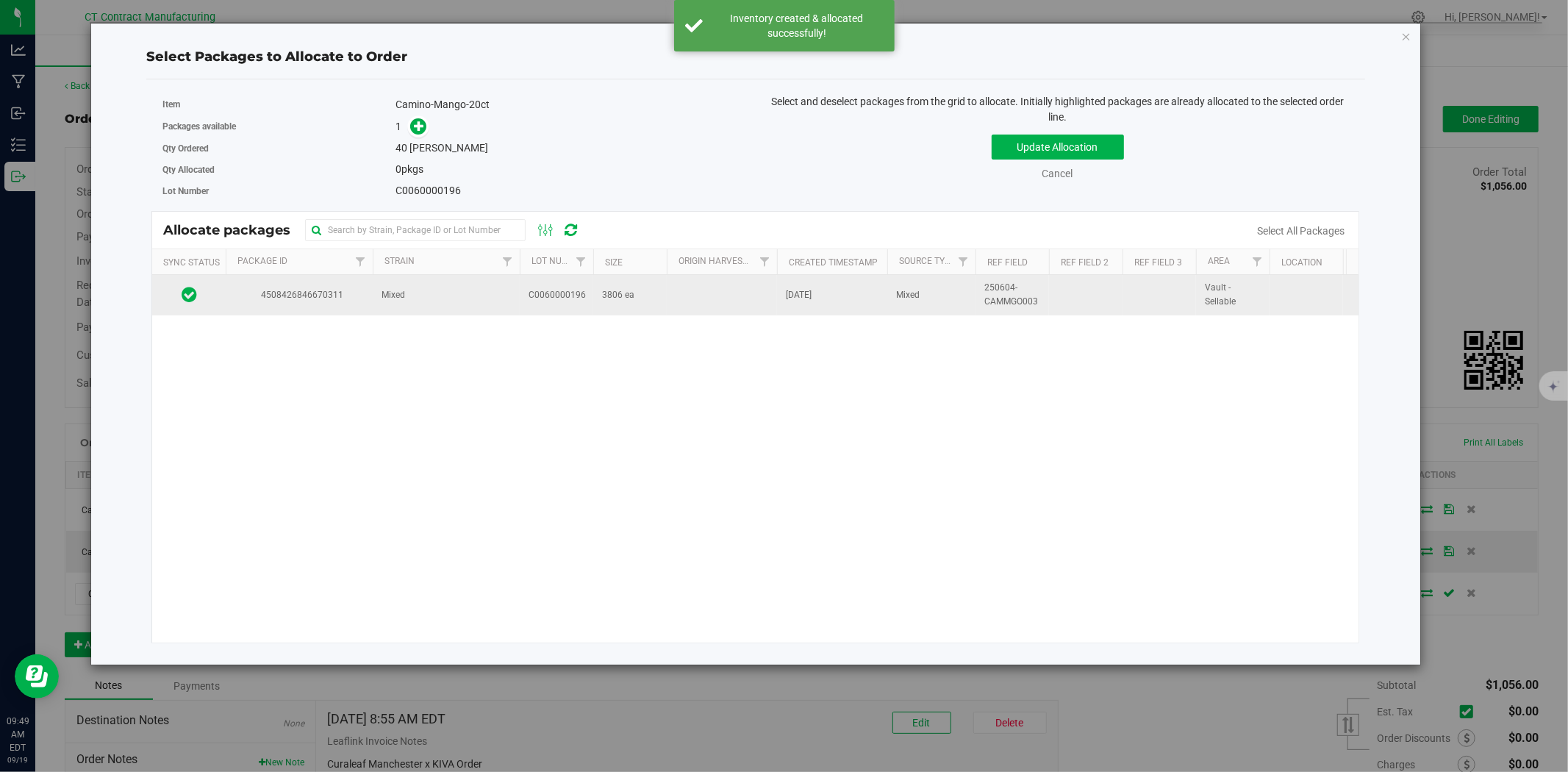
click at [516, 296] on td "Mixed" at bounding box center [446, 295] width 147 height 40
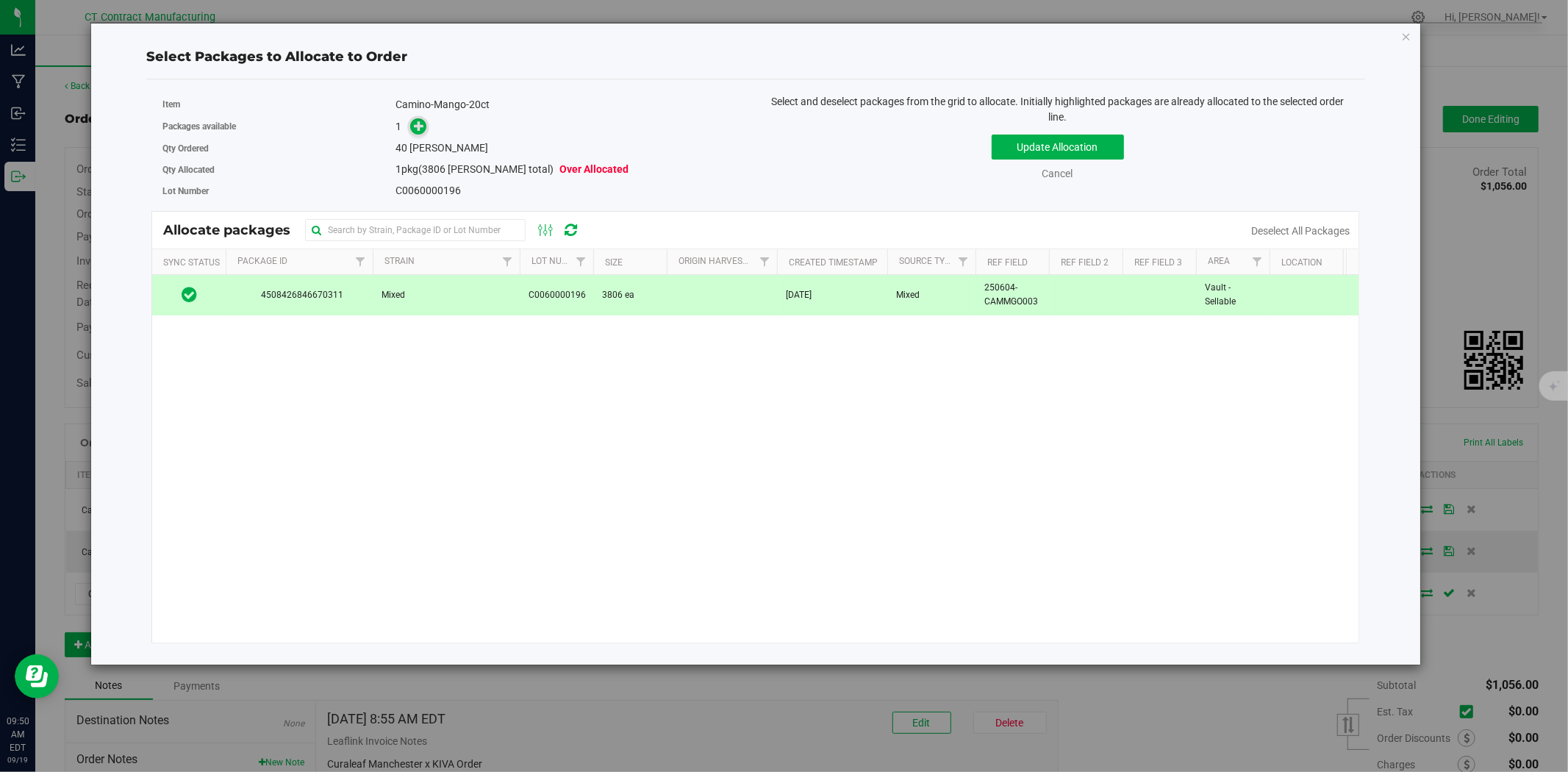
click at [410, 130] on span at bounding box center [419, 127] width 17 height 17
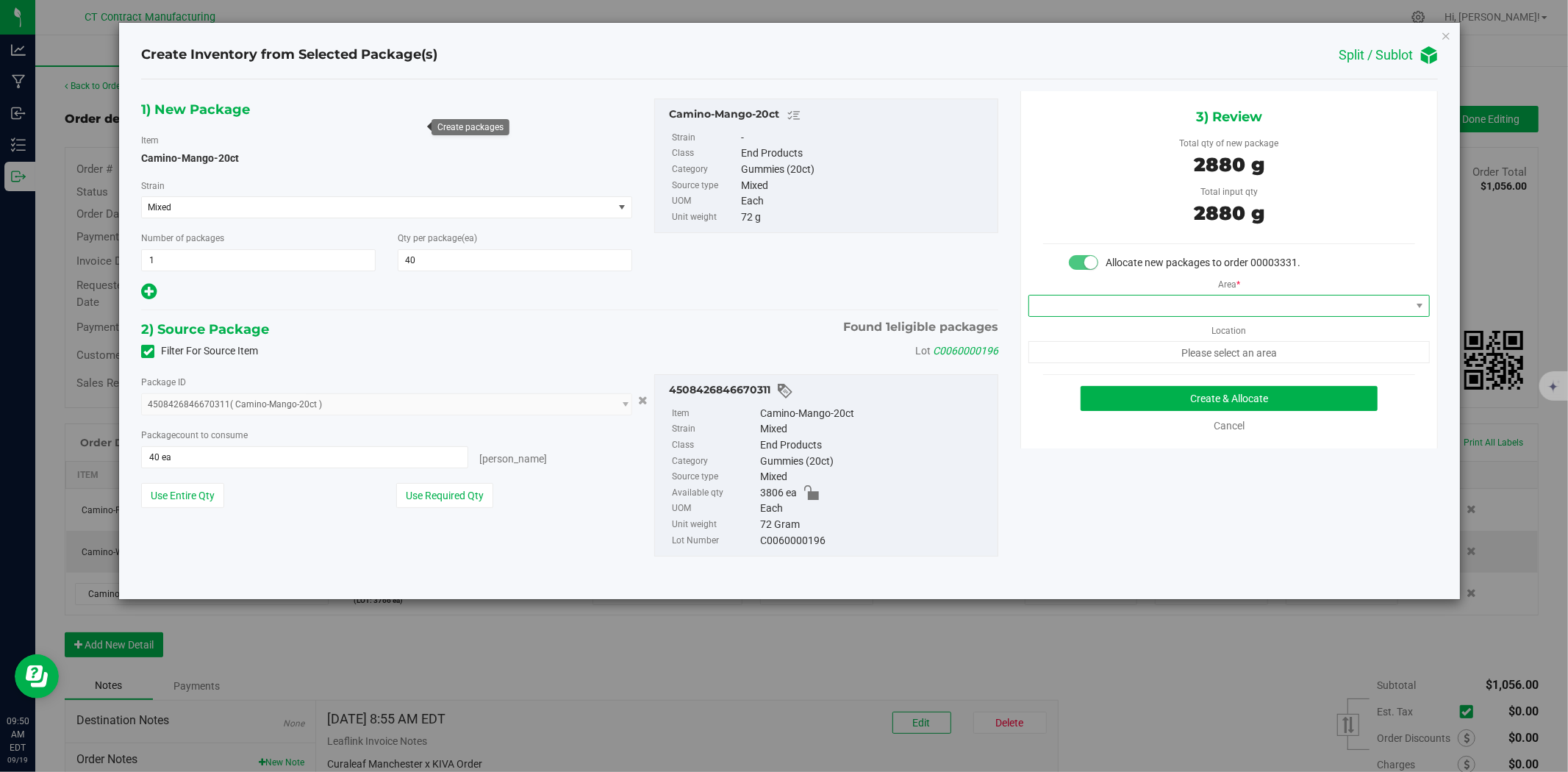
click at [1092, 309] on span at bounding box center [1220, 306] width 382 height 21
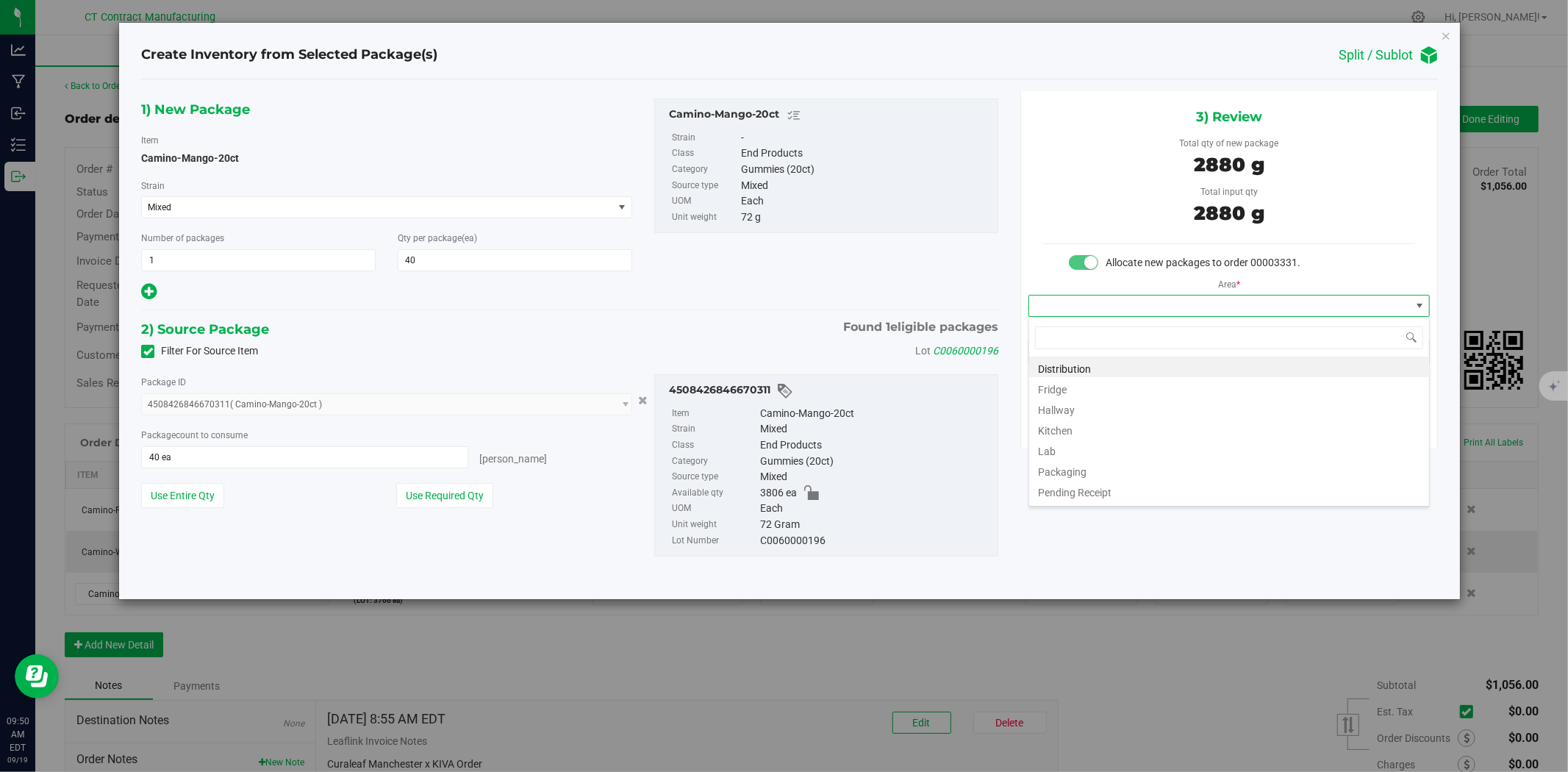
scroll to position [22, 401]
click at [1094, 363] on li "Distribution" at bounding box center [1229, 367] width 400 height 21
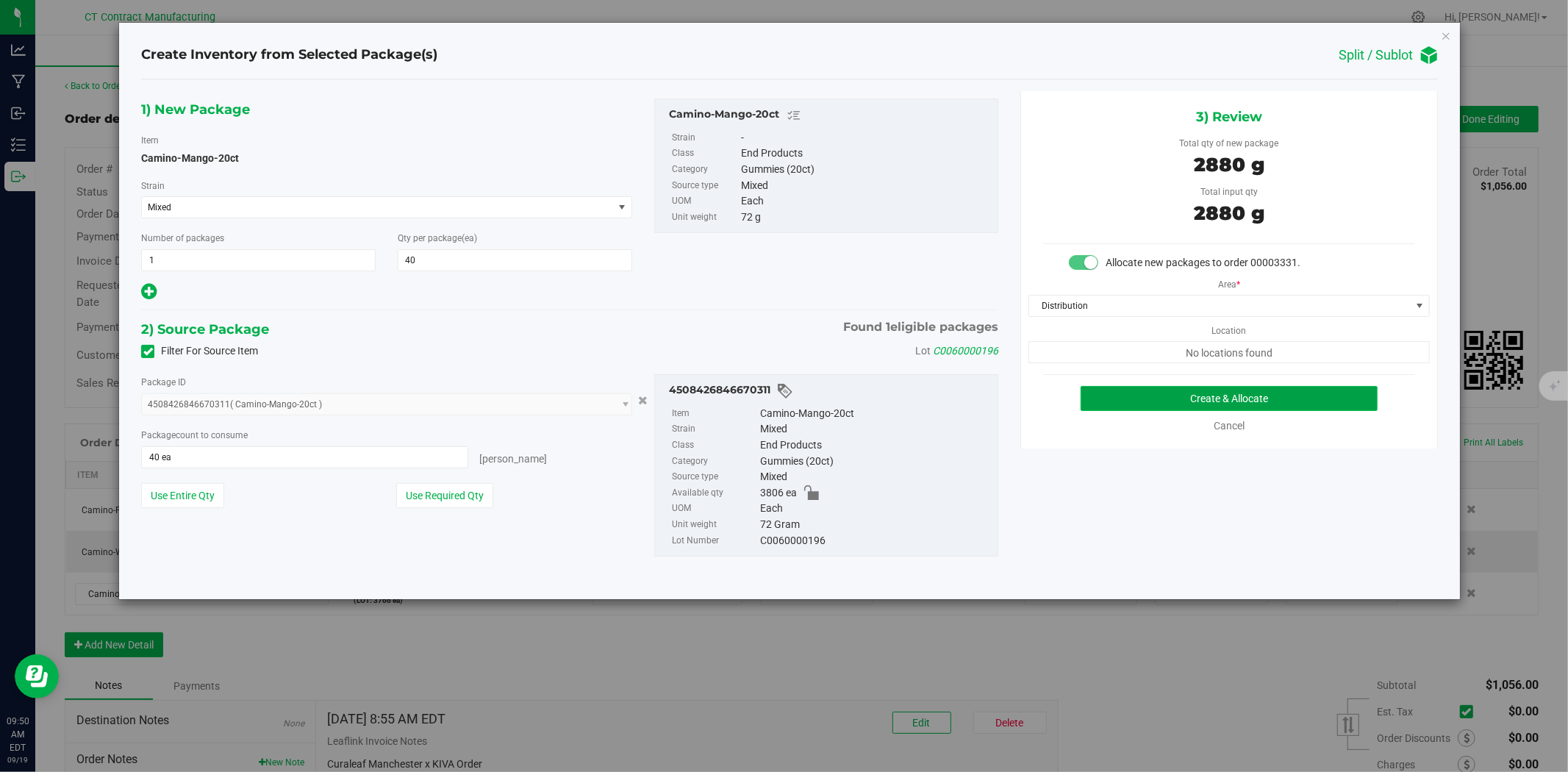
click at [1122, 391] on button "Create & Allocate" at bounding box center [1230, 398] width 298 height 25
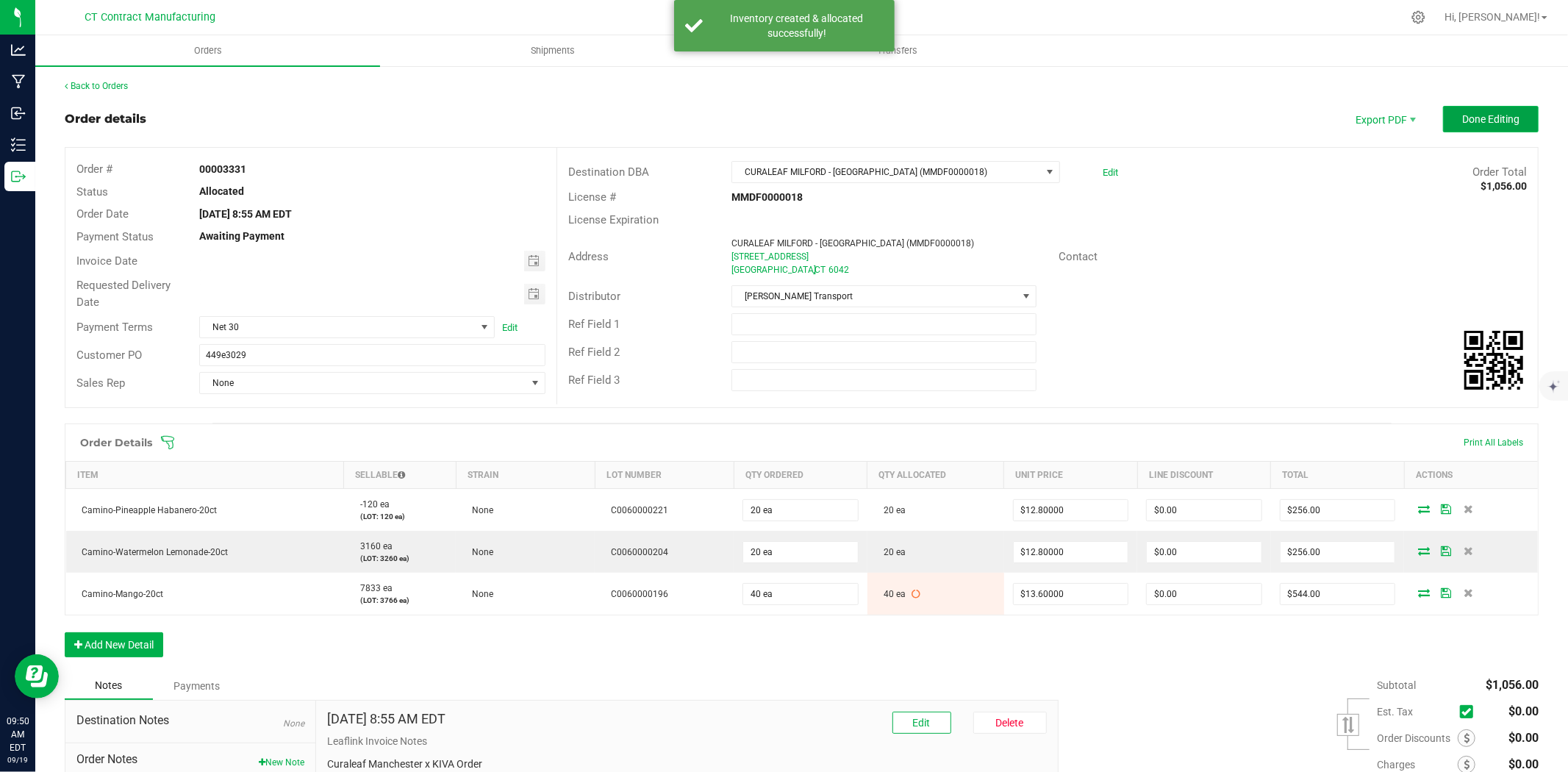
click at [1463, 113] on span "Done Editing" at bounding box center [1491, 119] width 57 height 11
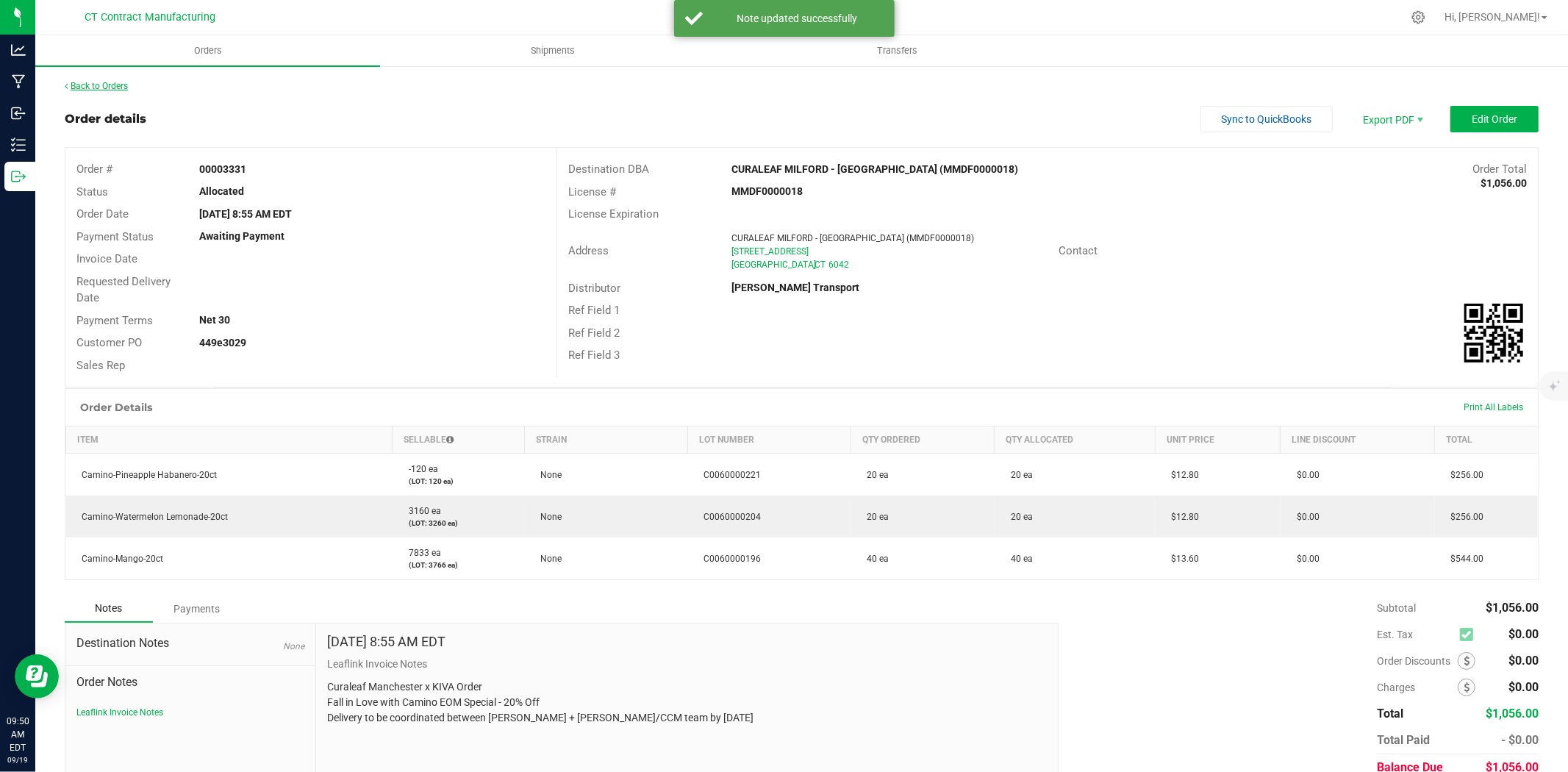
click at [97, 83] on link "Back to Orders" at bounding box center [96, 85] width 64 height 10
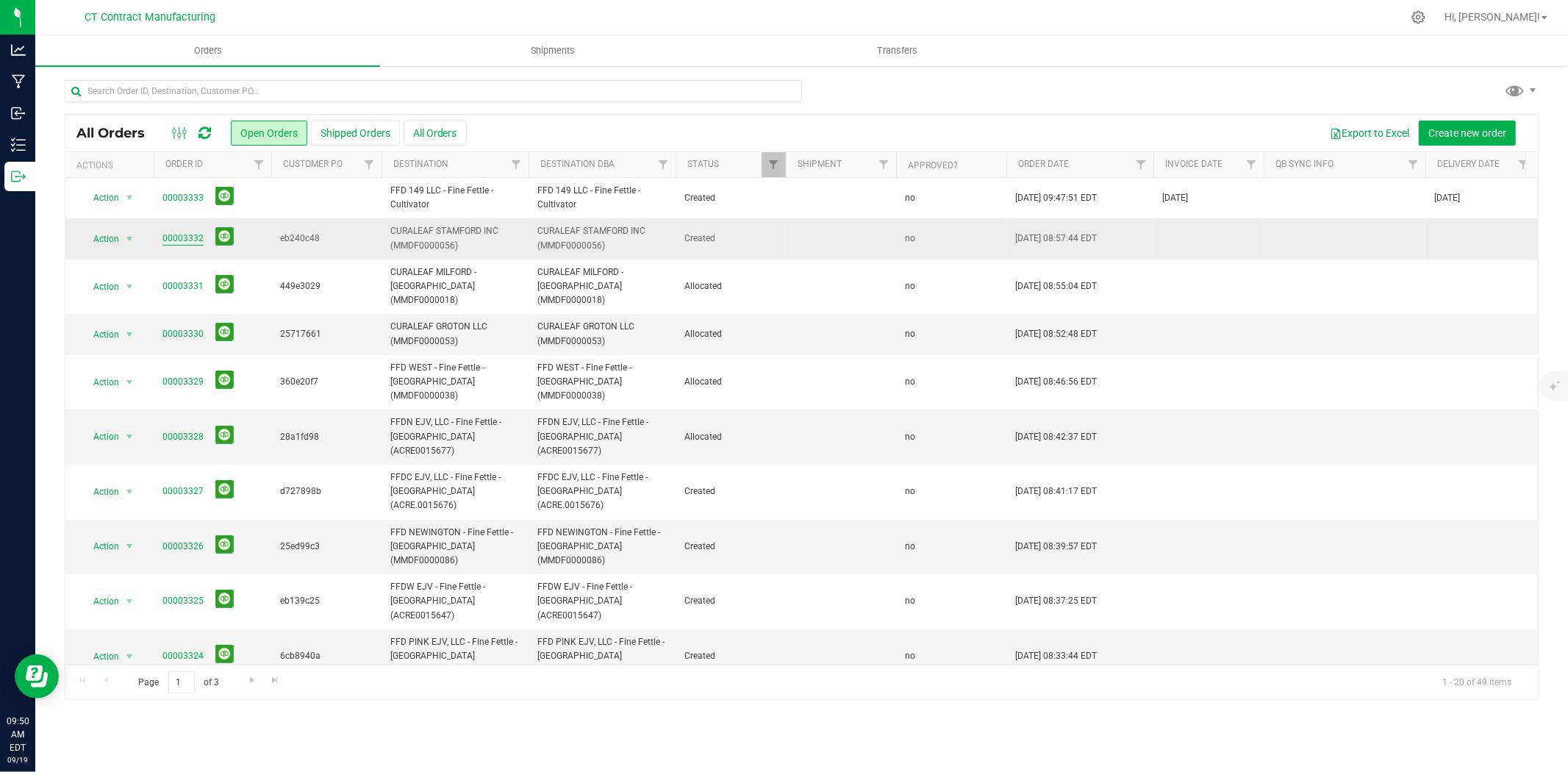
click at [184, 239] on link "00003332" at bounding box center [182, 238] width 41 height 14
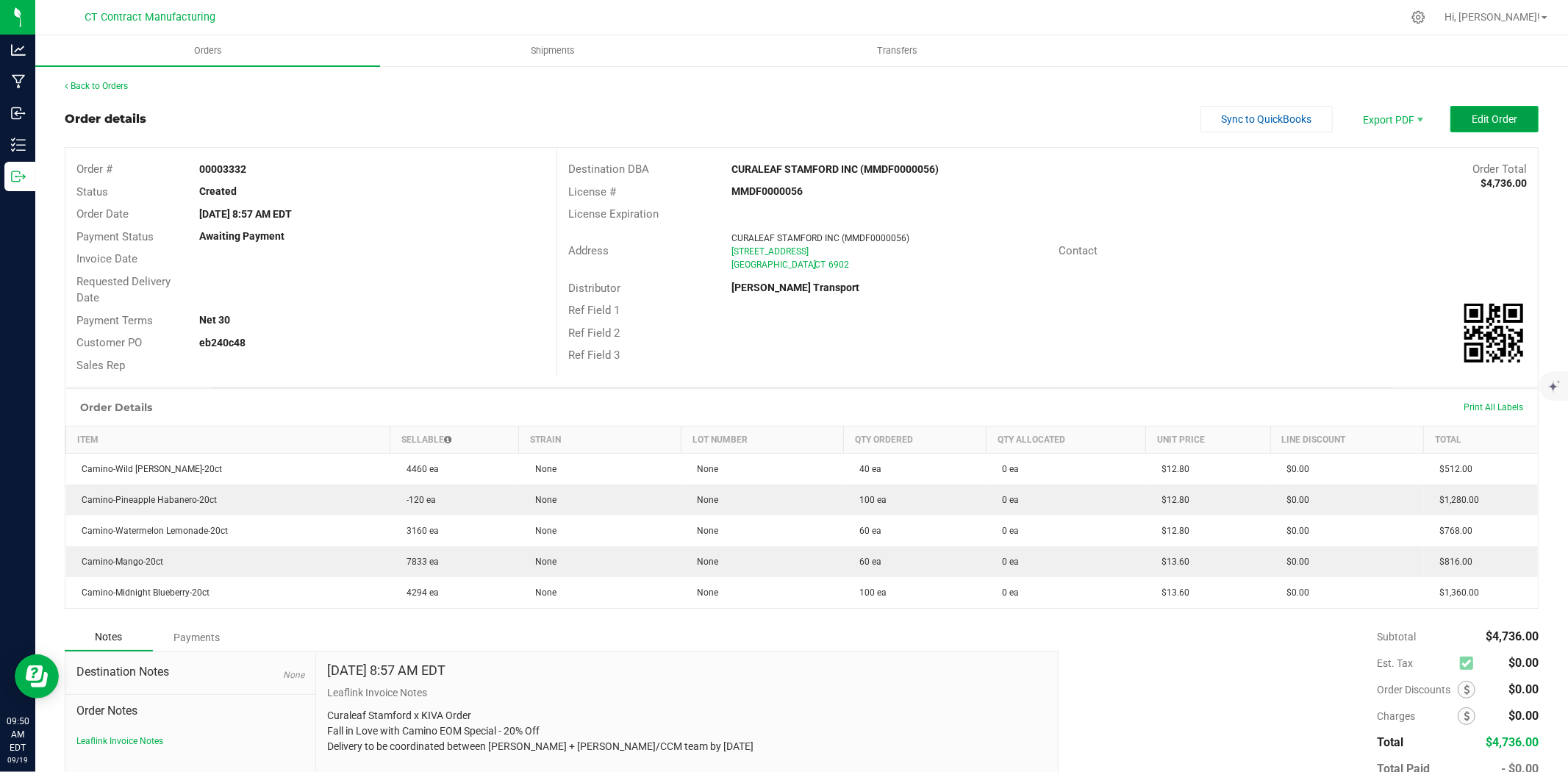
click at [1472, 115] on span "Edit Order" at bounding box center [1495, 119] width 46 height 11
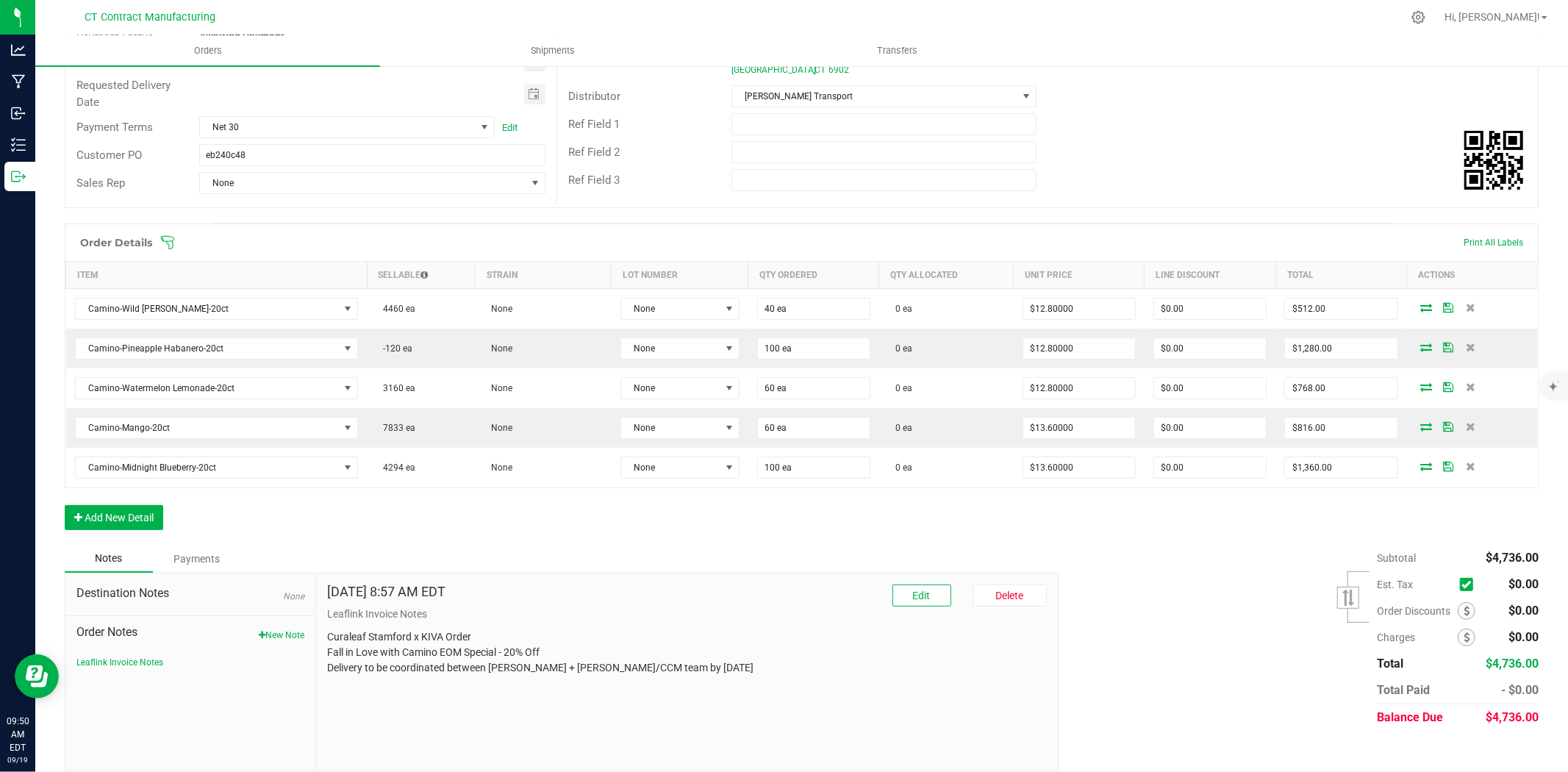
scroll to position [215, 0]
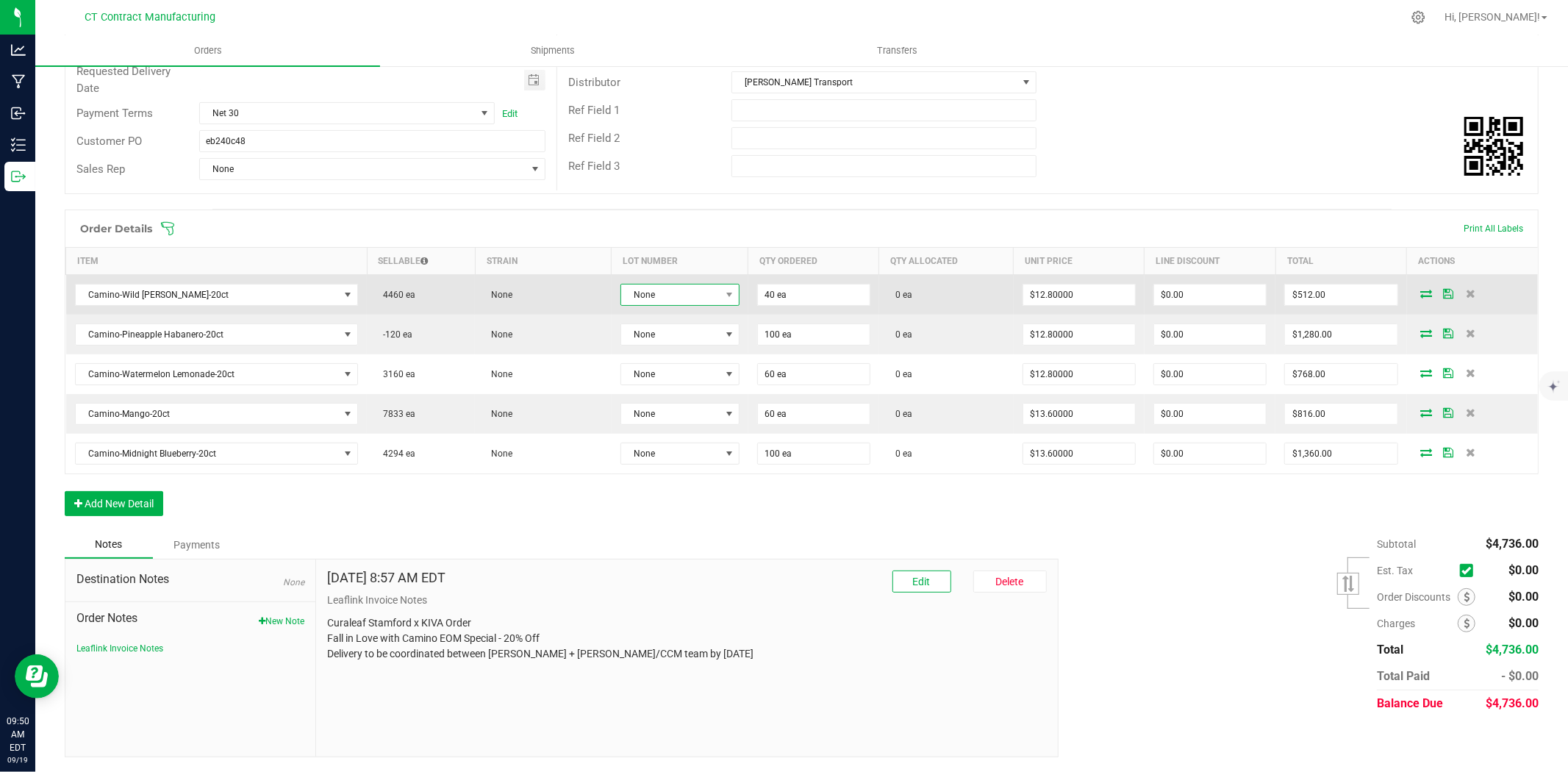
click at [681, 299] on span "None" at bounding box center [671, 295] width 100 height 21
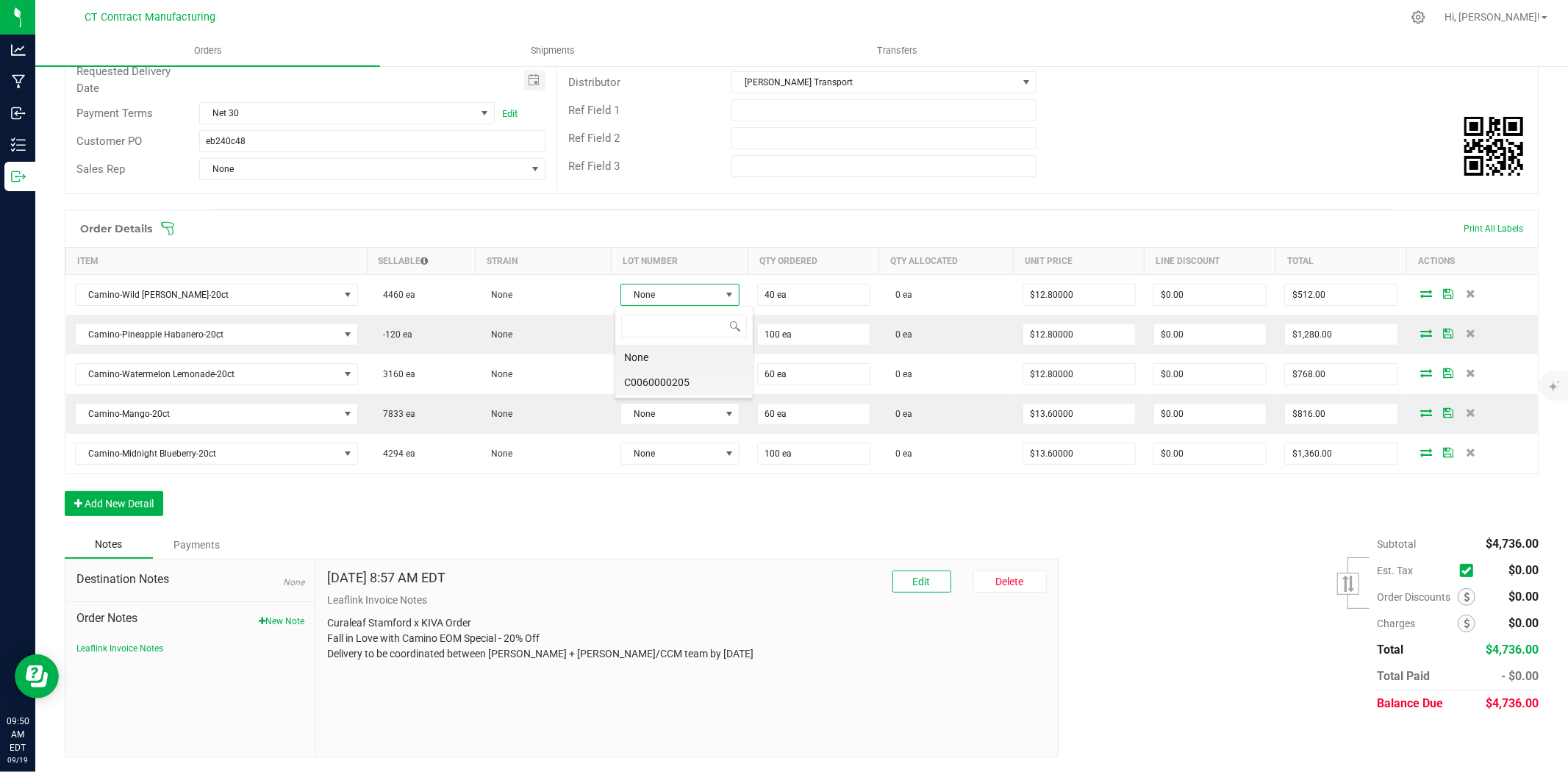
click at [682, 384] on li "C0060000205" at bounding box center [684, 382] width 138 height 25
click at [1424, 292] on icon at bounding box center [1429, 293] width 11 height 9
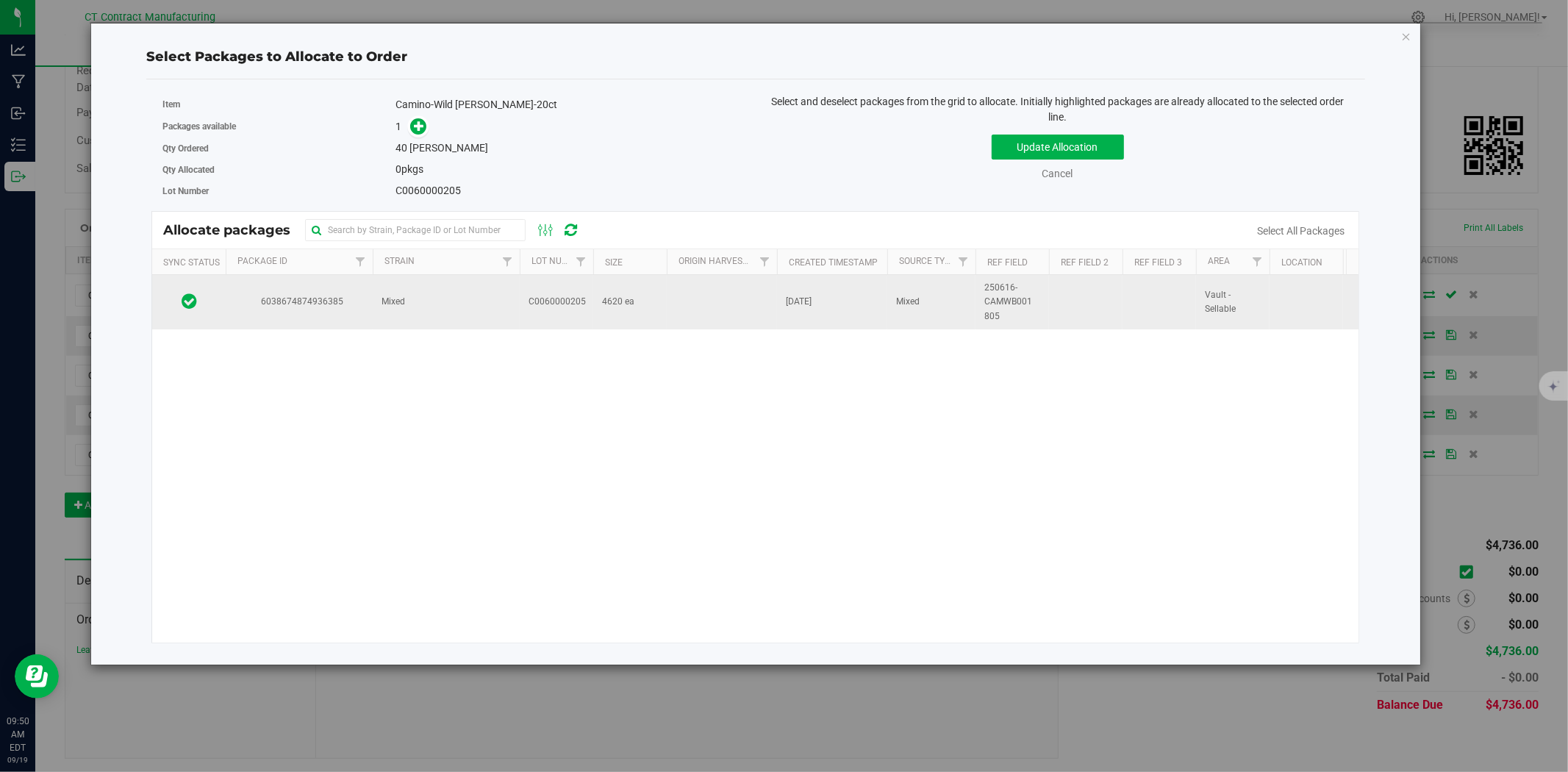
click at [614, 297] on span "4620 ea" at bounding box center [618, 301] width 32 height 14
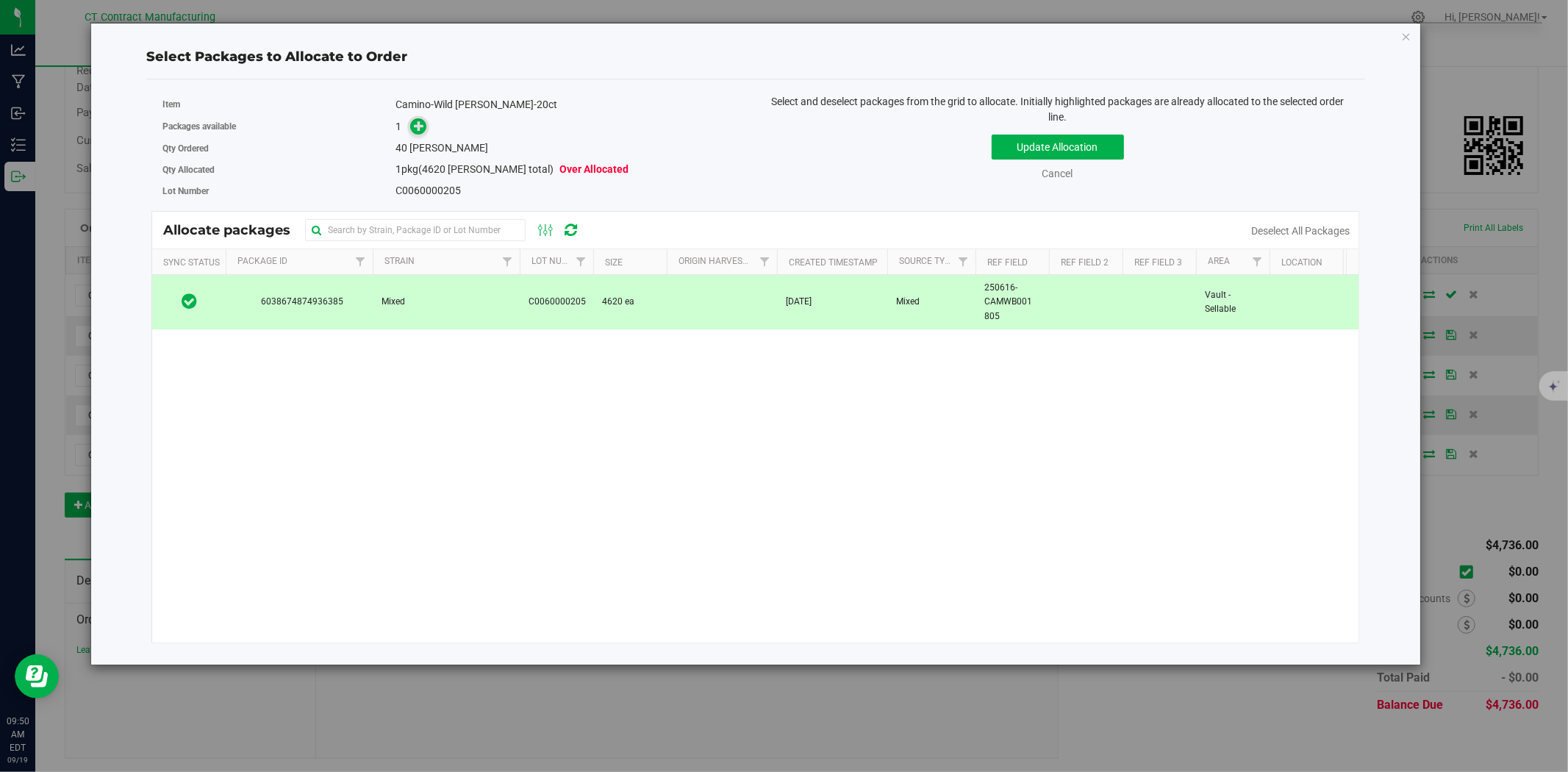
click at [415, 126] on icon at bounding box center [420, 125] width 11 height 11
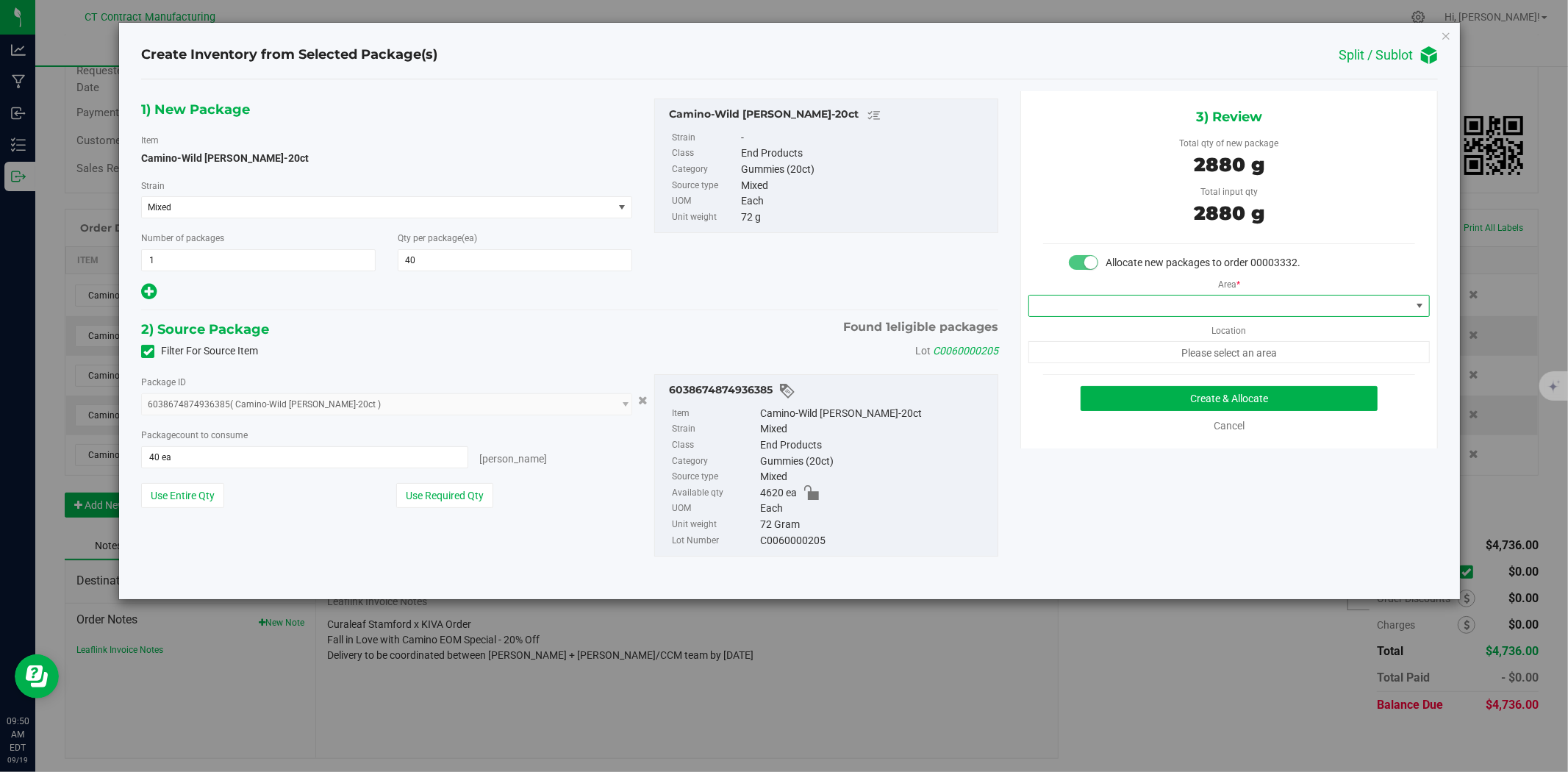
click at [1106, 298] on span at bounding box center [1220, 306] width 382 height 21
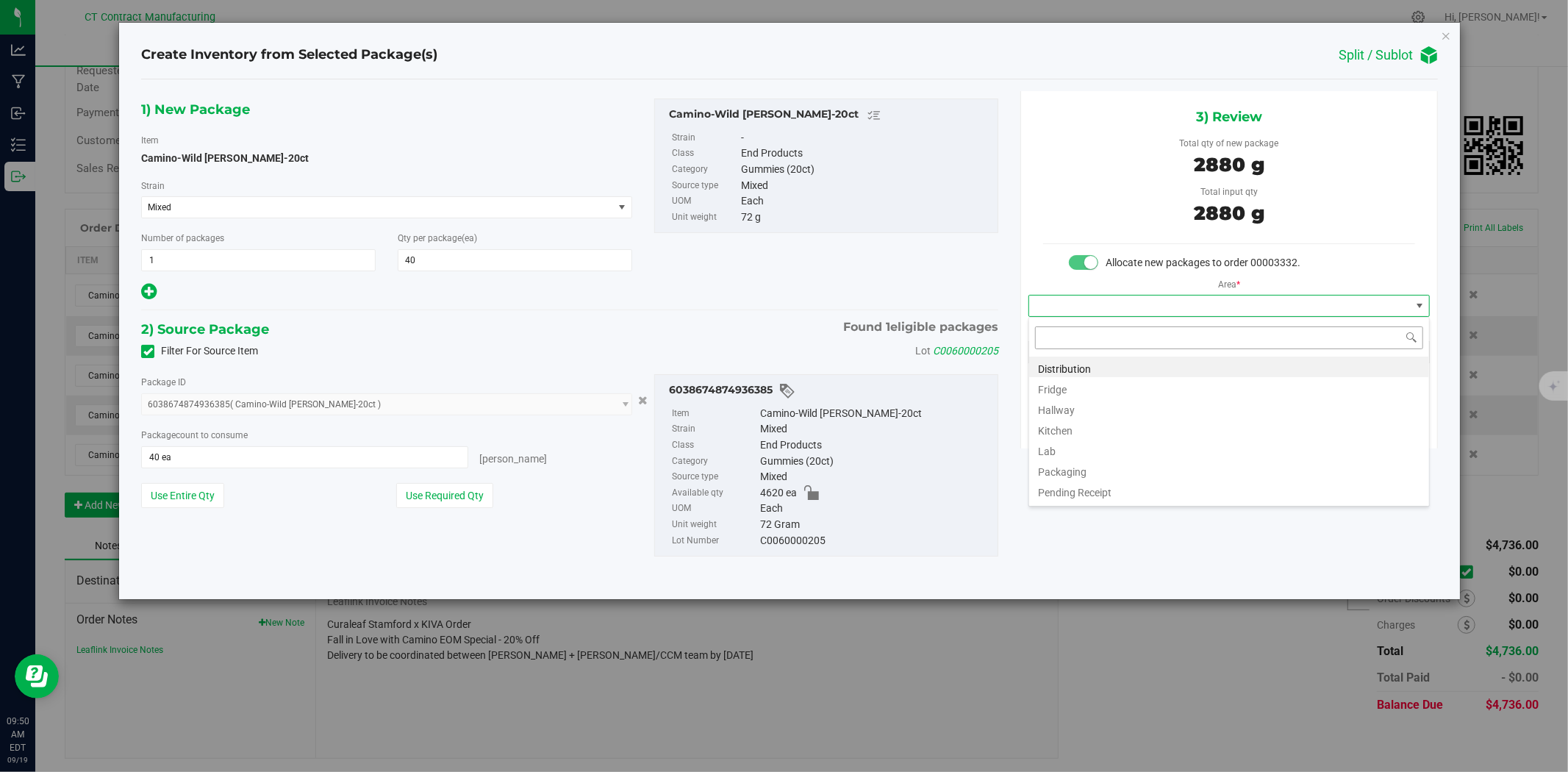
scroll to position [22, 401]
click at [1079, 362] on li "Distribution" at bounding box center [1229, 367] width 400 height 21
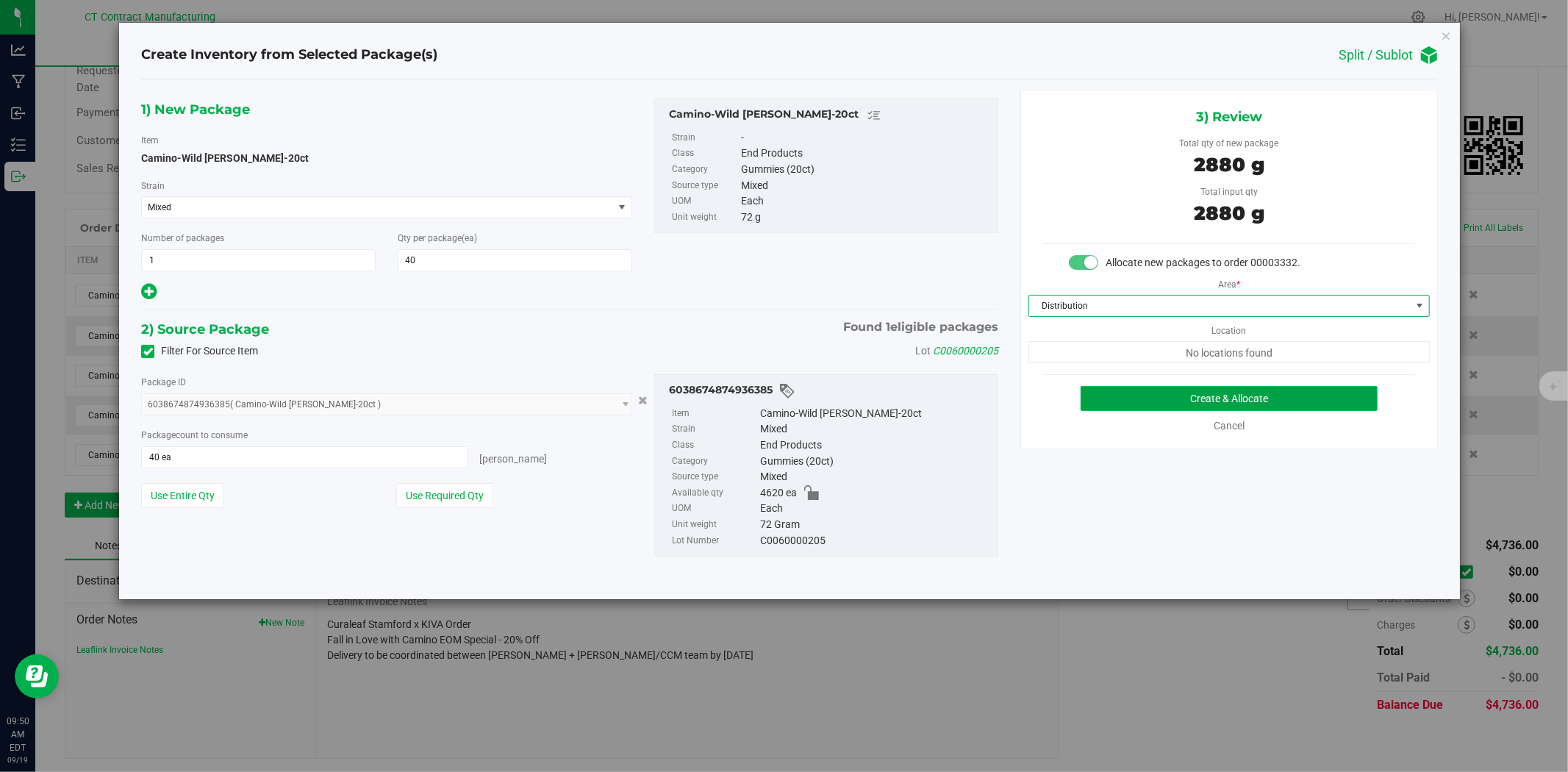
click at [1186, 399] on button "Create & Allocate" at bounding box center [1230, 398] width 298 height 25
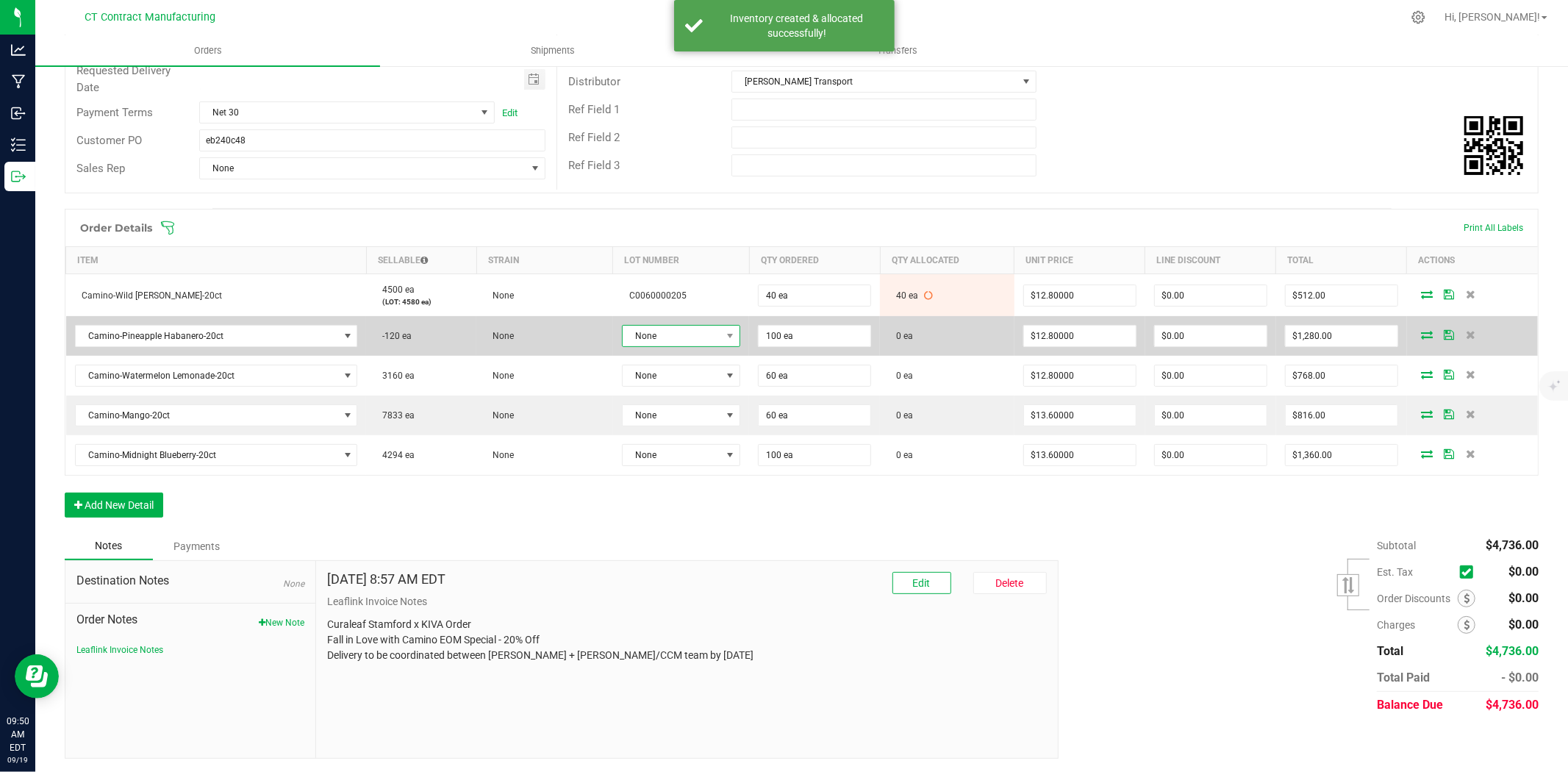
click at [706, 347] on span "None" at bounding box center [672, 336] width 99 height 21
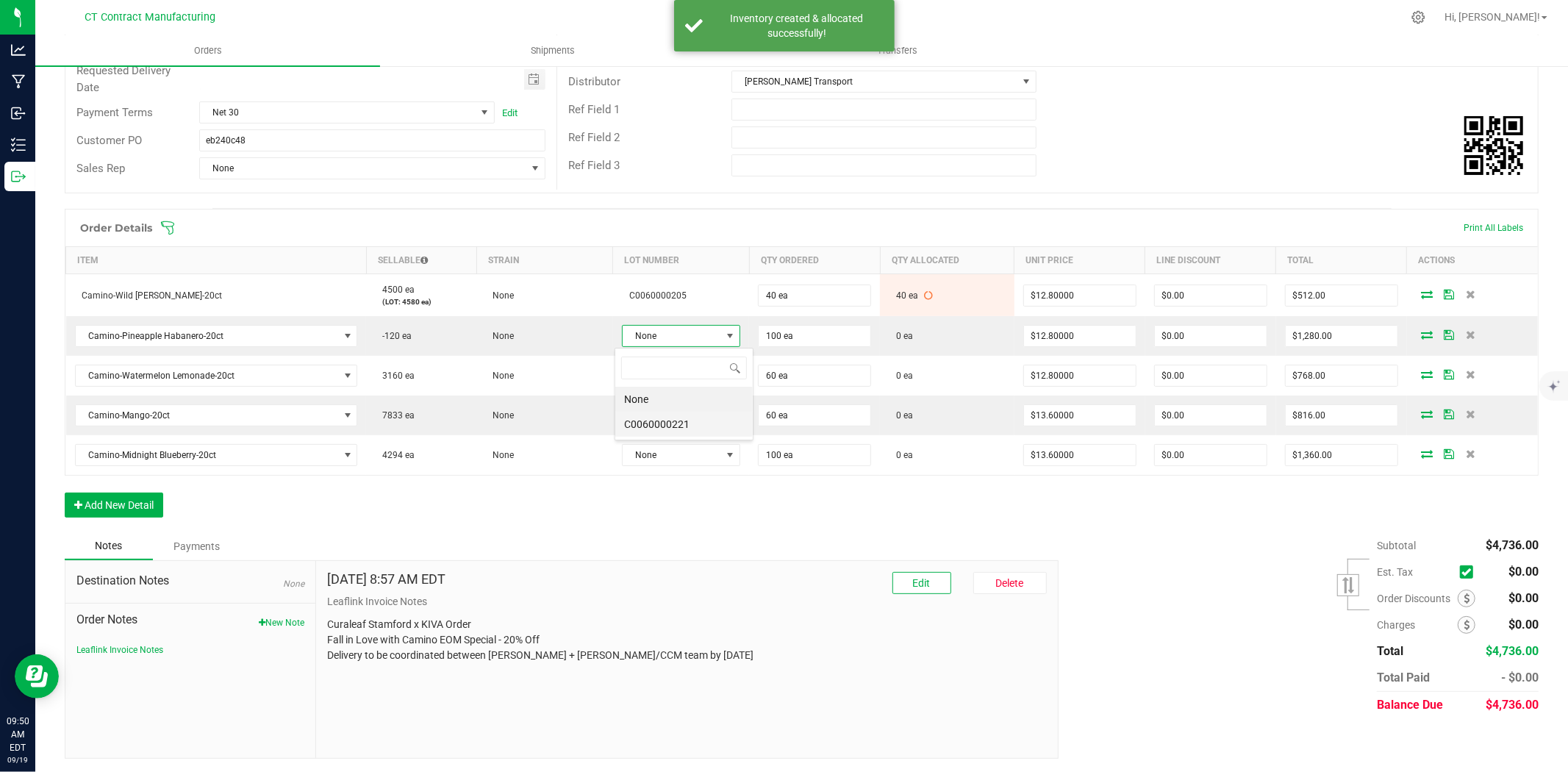
click at [701, 418] on li "C0060000221" at bounding box center [684, 424] width 138 height 25
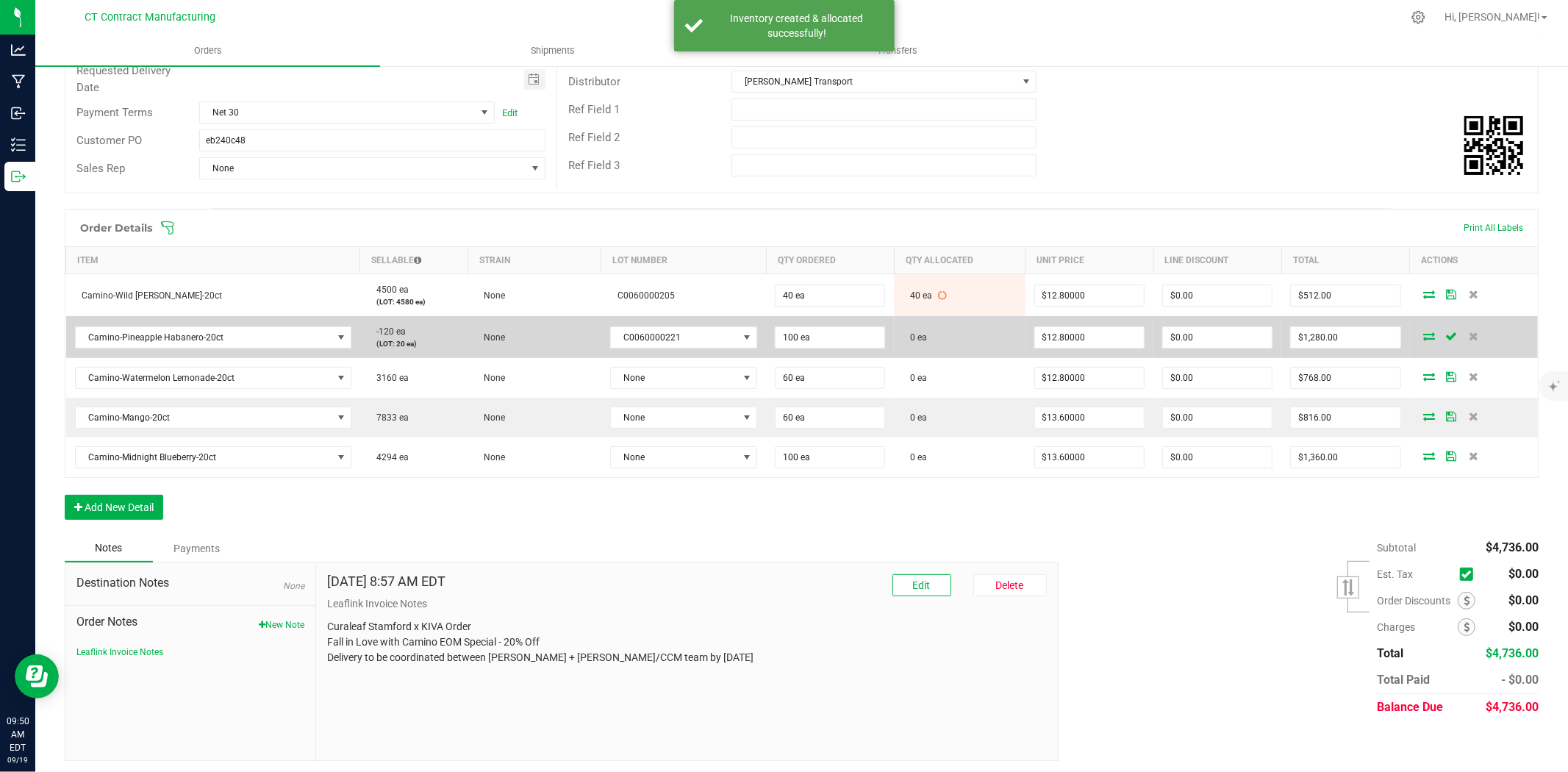
click at [1425, 333] on icon at bounding box center [1430, 335] width 11 height 9
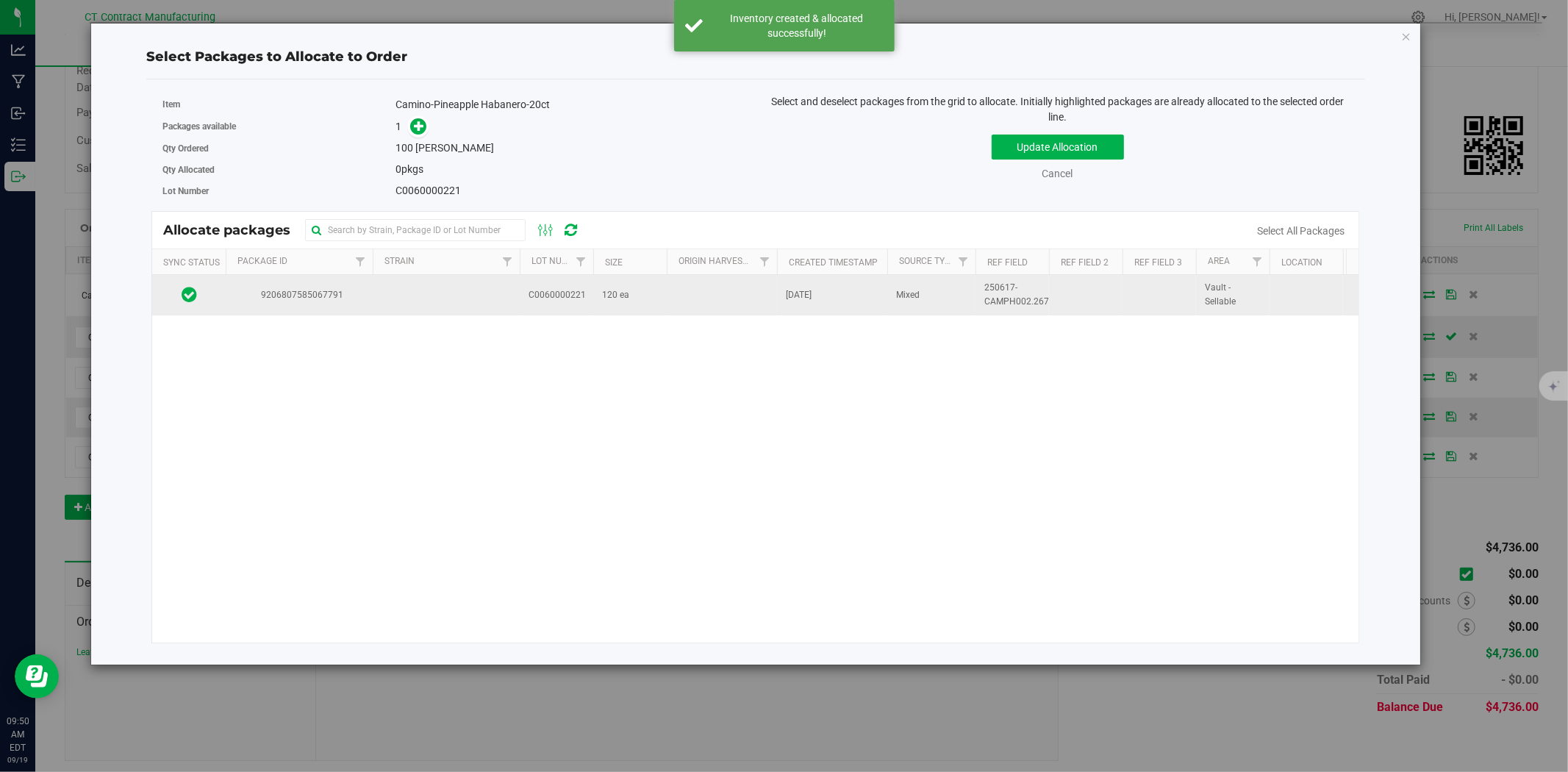
click at [392, 290] on td at bounding box center [446, 295] width 147 height 40
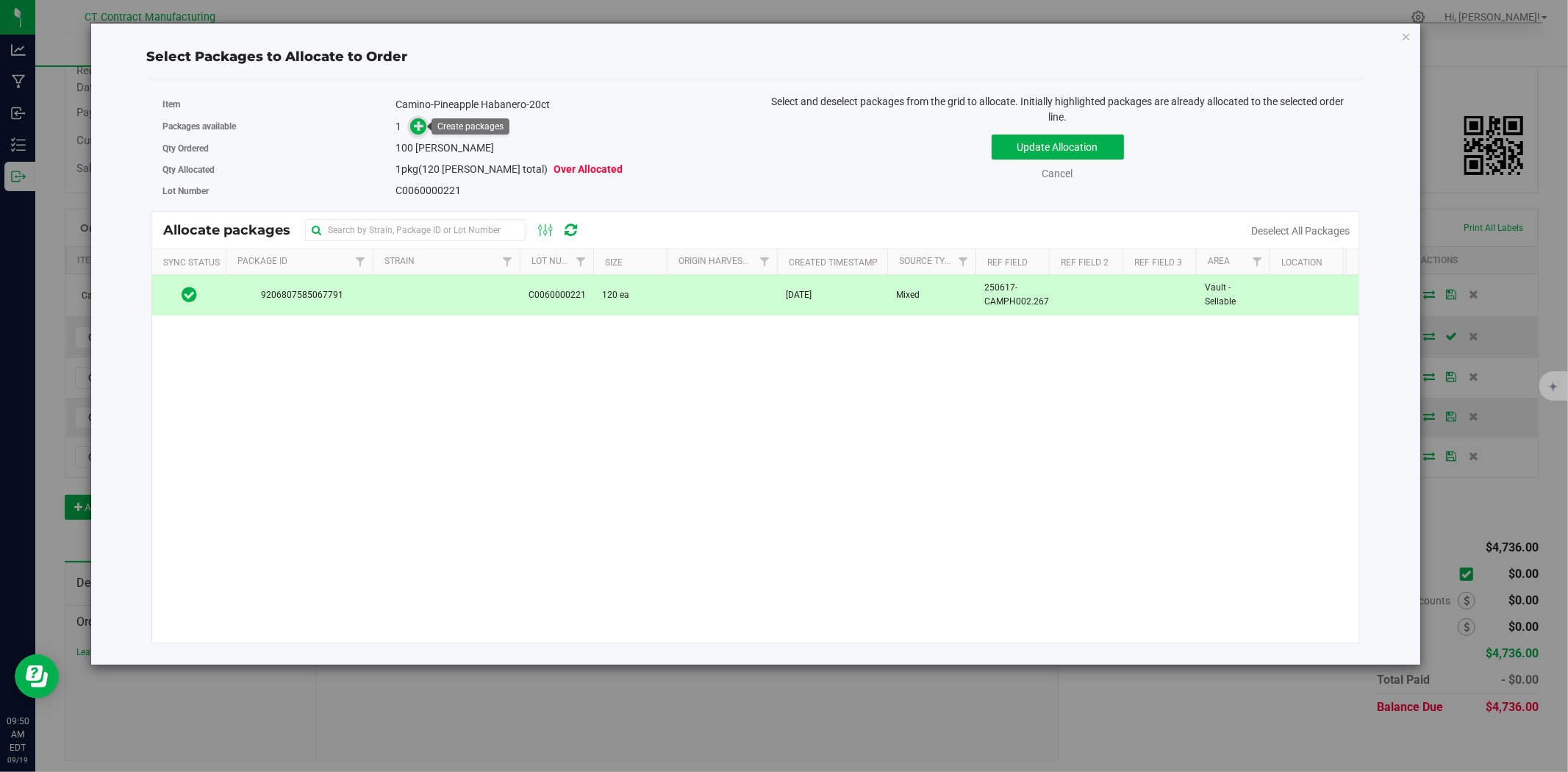
click at [424, 125] on icon at bounding box center [419, 125] width 10 height 10
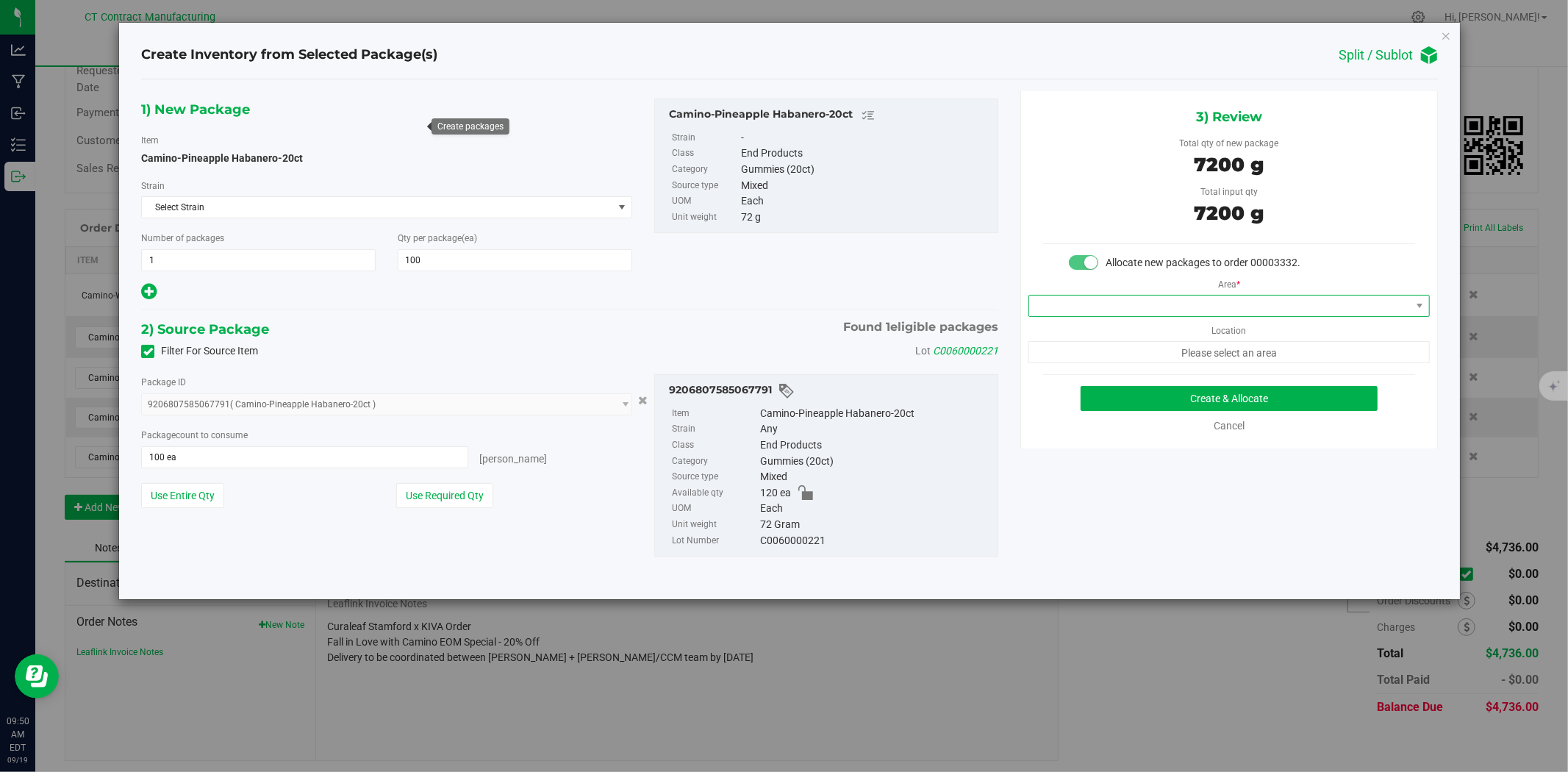
click at [1129, 314] on span at bounding box center [1220, 306] width 382 height 21
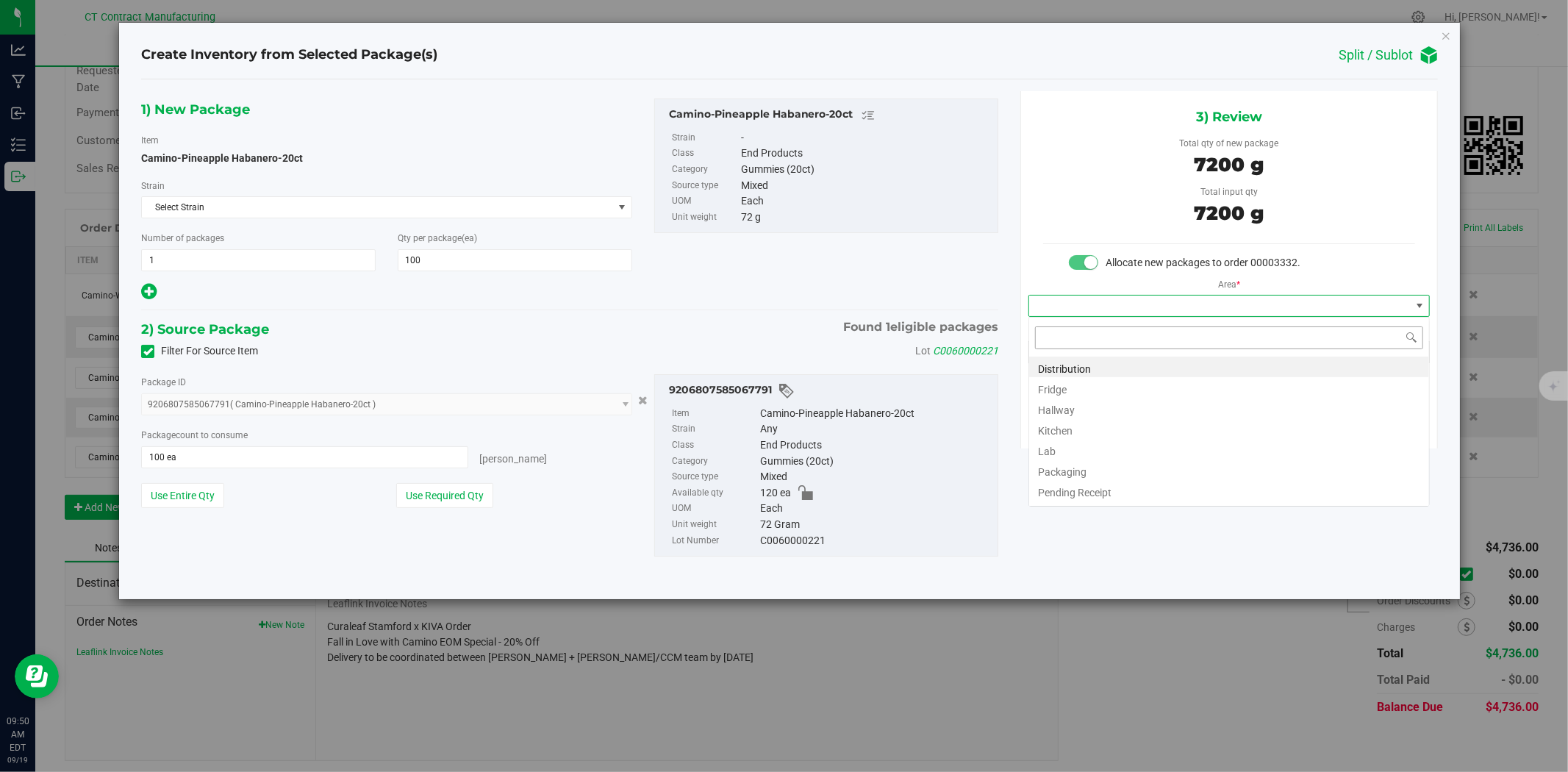
scroll to position [22, 401]
click at [1118, 365] on li "Distribution" at bounding box center [1229, 367] width 400 height 21
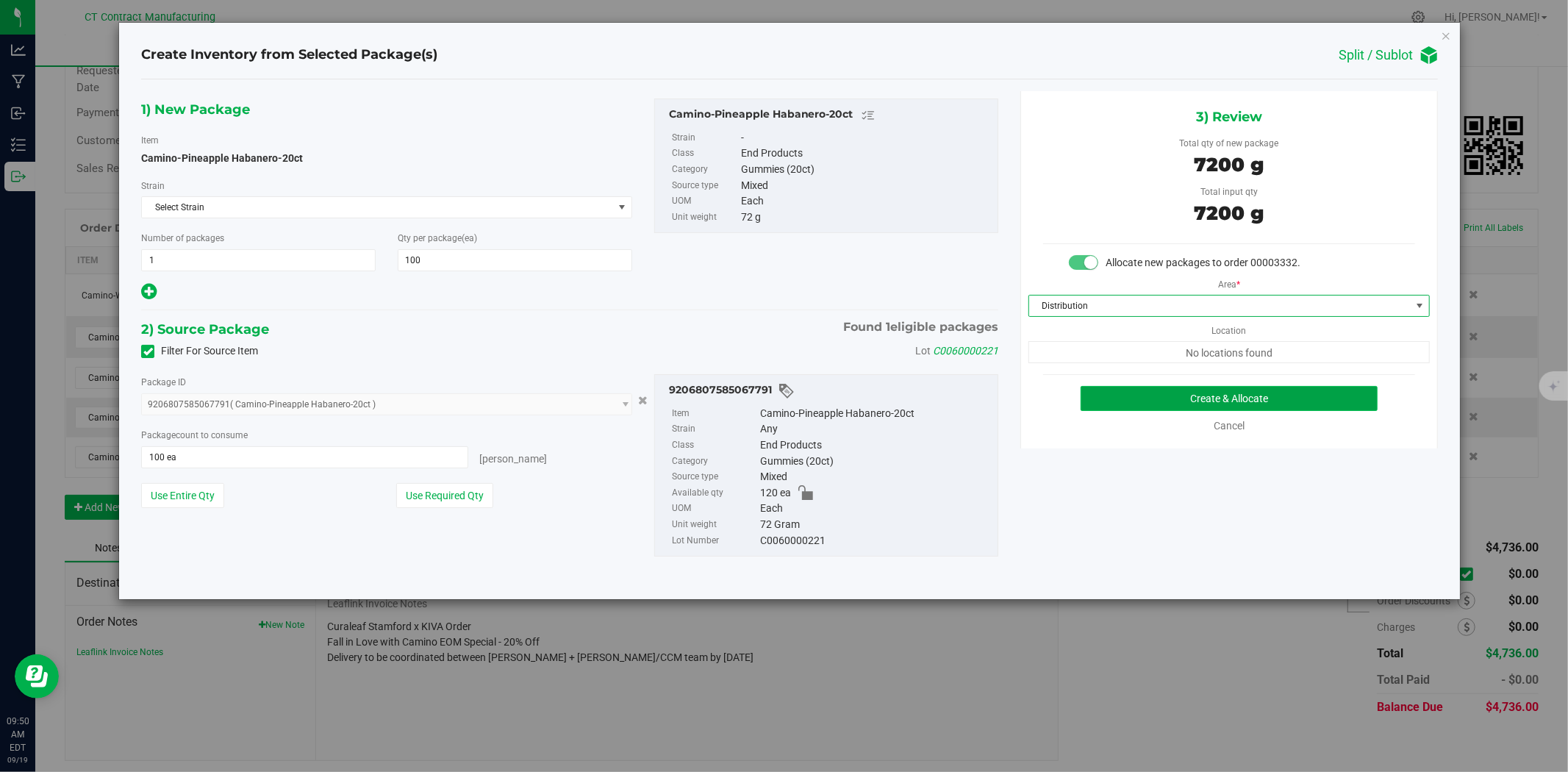
click at [1160, 401] on button "Create & Allocate" at bounding box center [1230, 398] width 298 height 25
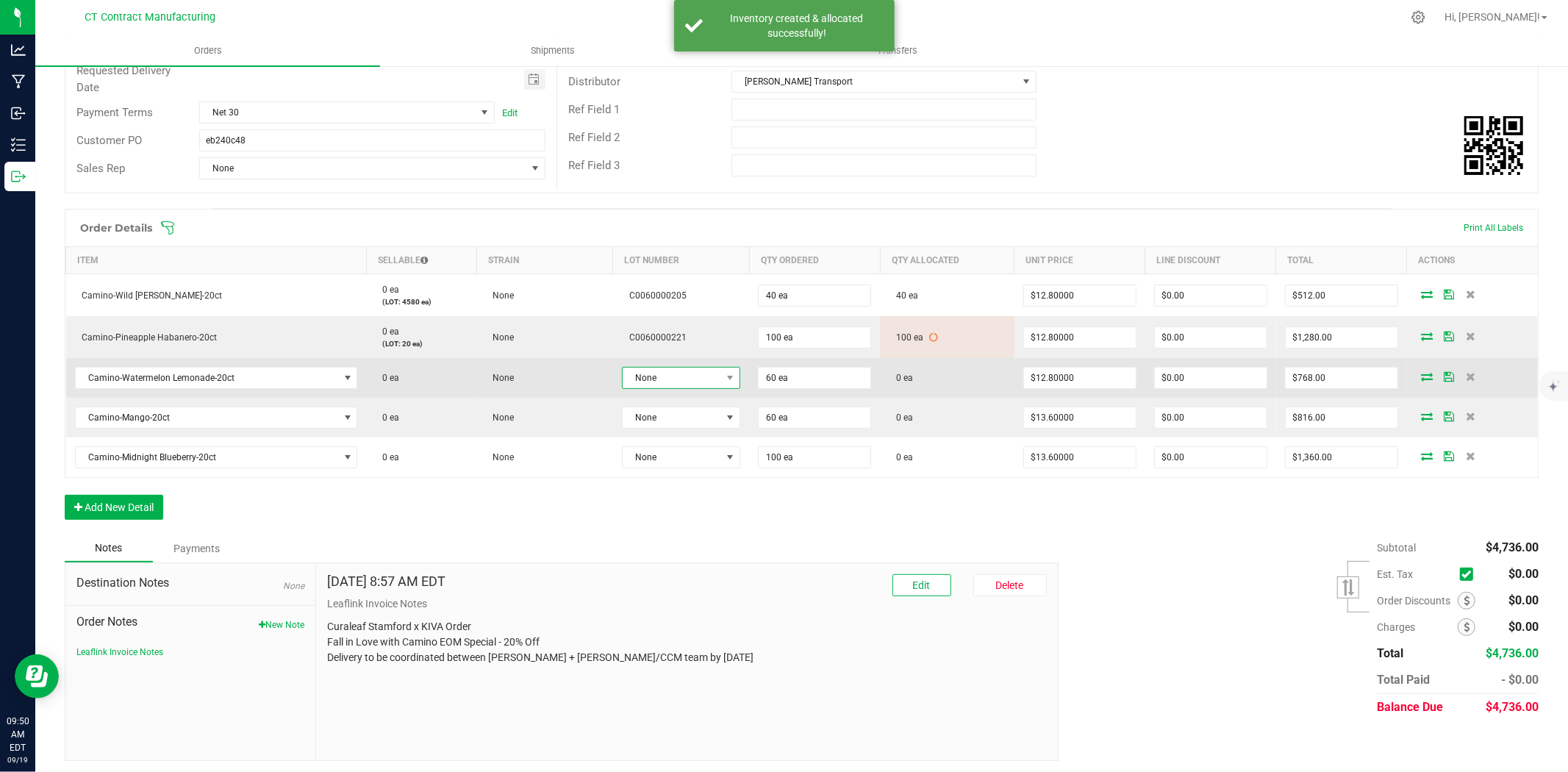
click at [672, 379] on span "None" at bounding box center [672, 378] width 99 height 21
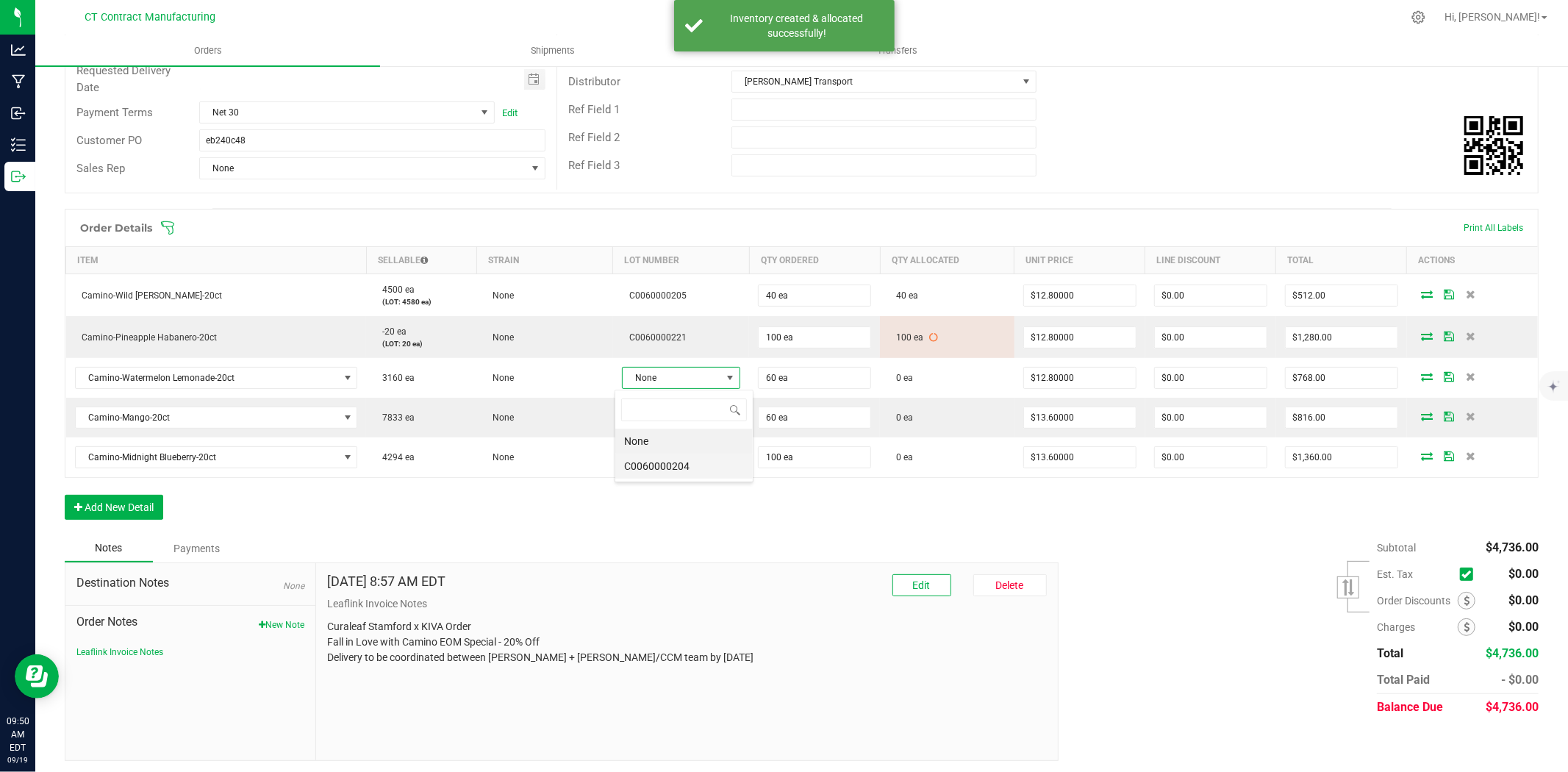
click at [708, 465] on li "C0060000204" at bounding box center [684, 466] width 138 height 25
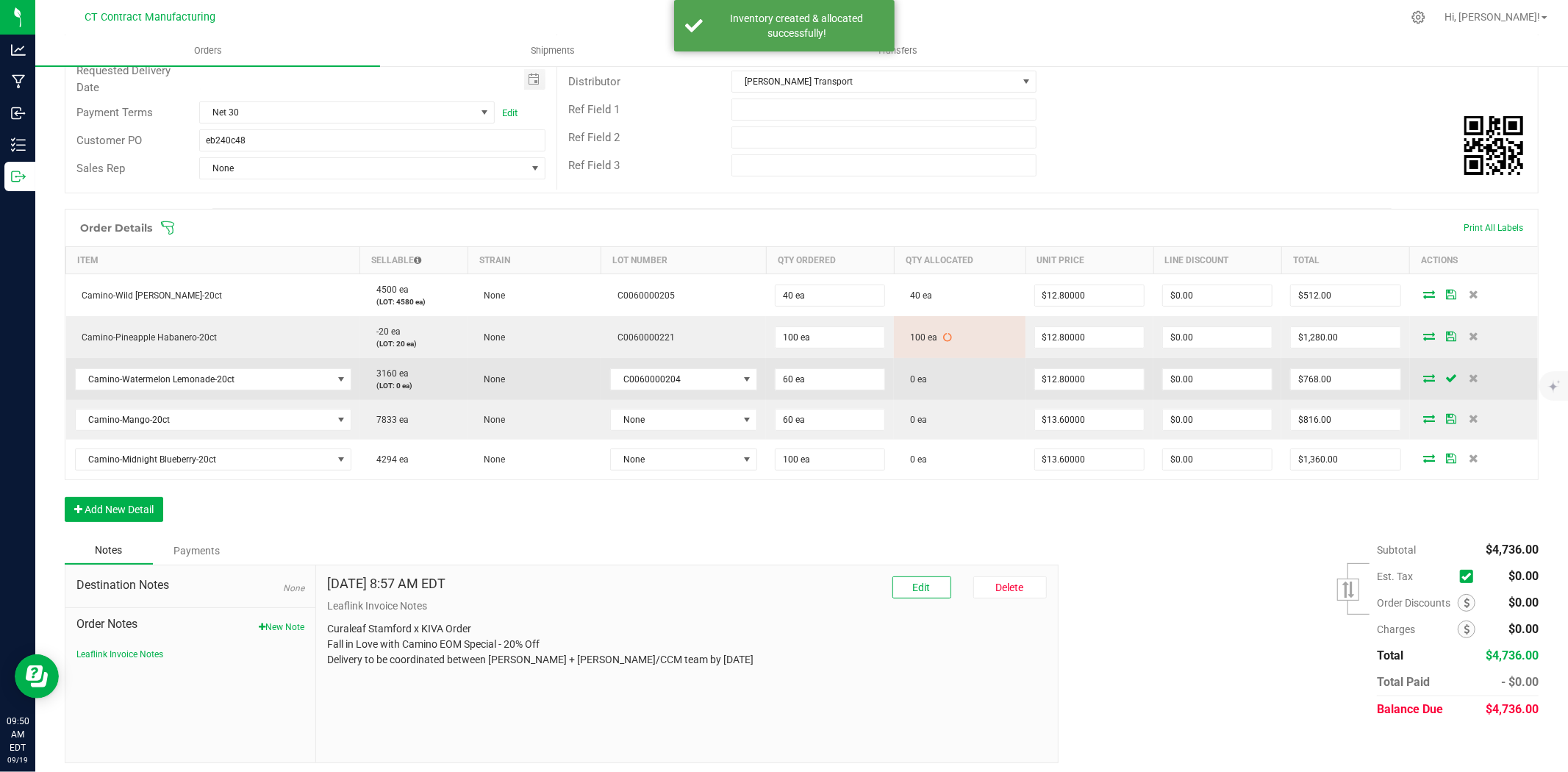
click at [1425, 377] on icon at bounding box center [1430, 377] width 11 height 9
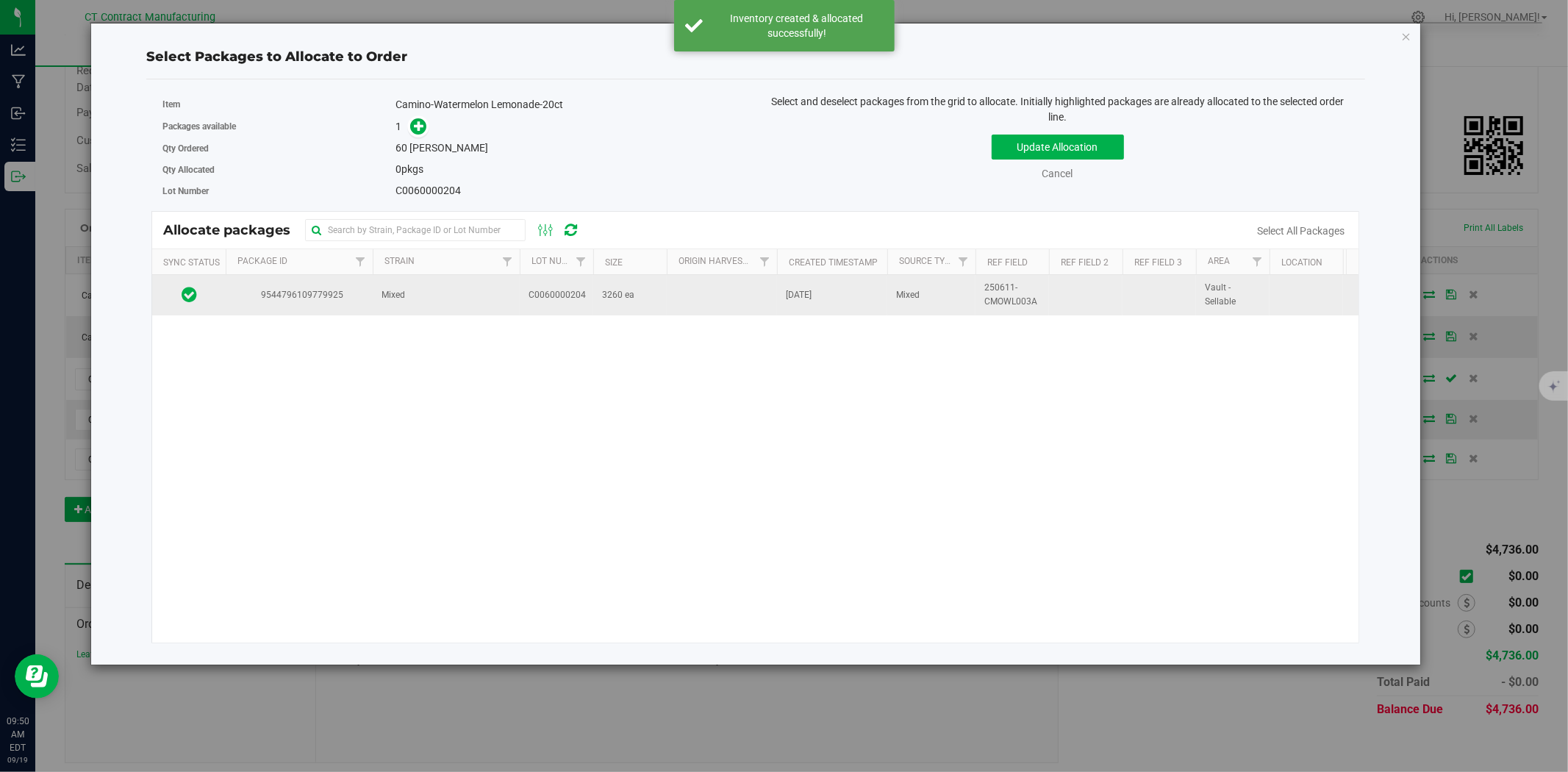
click at [420, 298] on td "Mixed" at bounding box center [446, 295] width 147 height 40
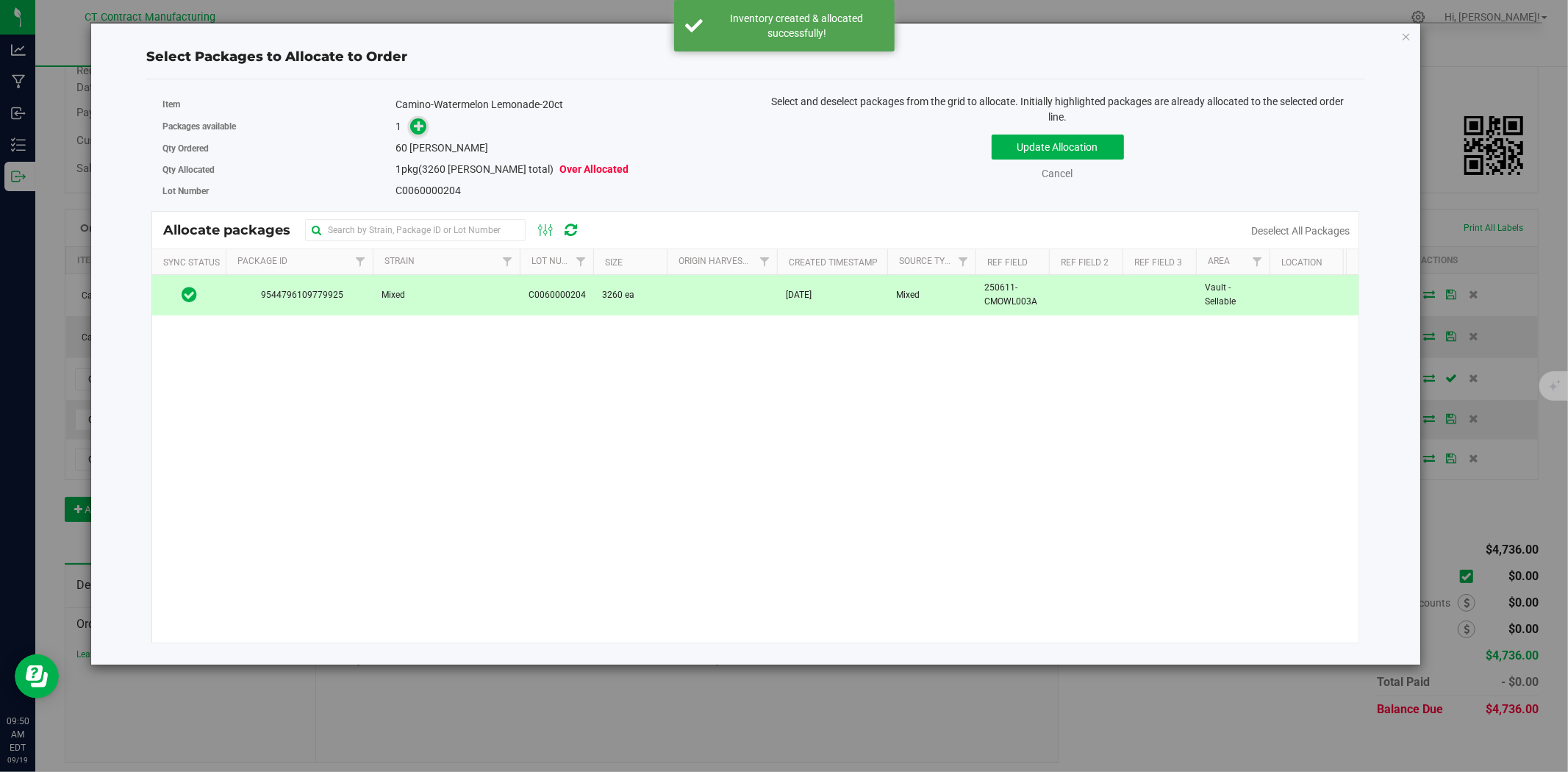
click at [420, 126] on icon at bounding box center [419, 125] width 10 height 10
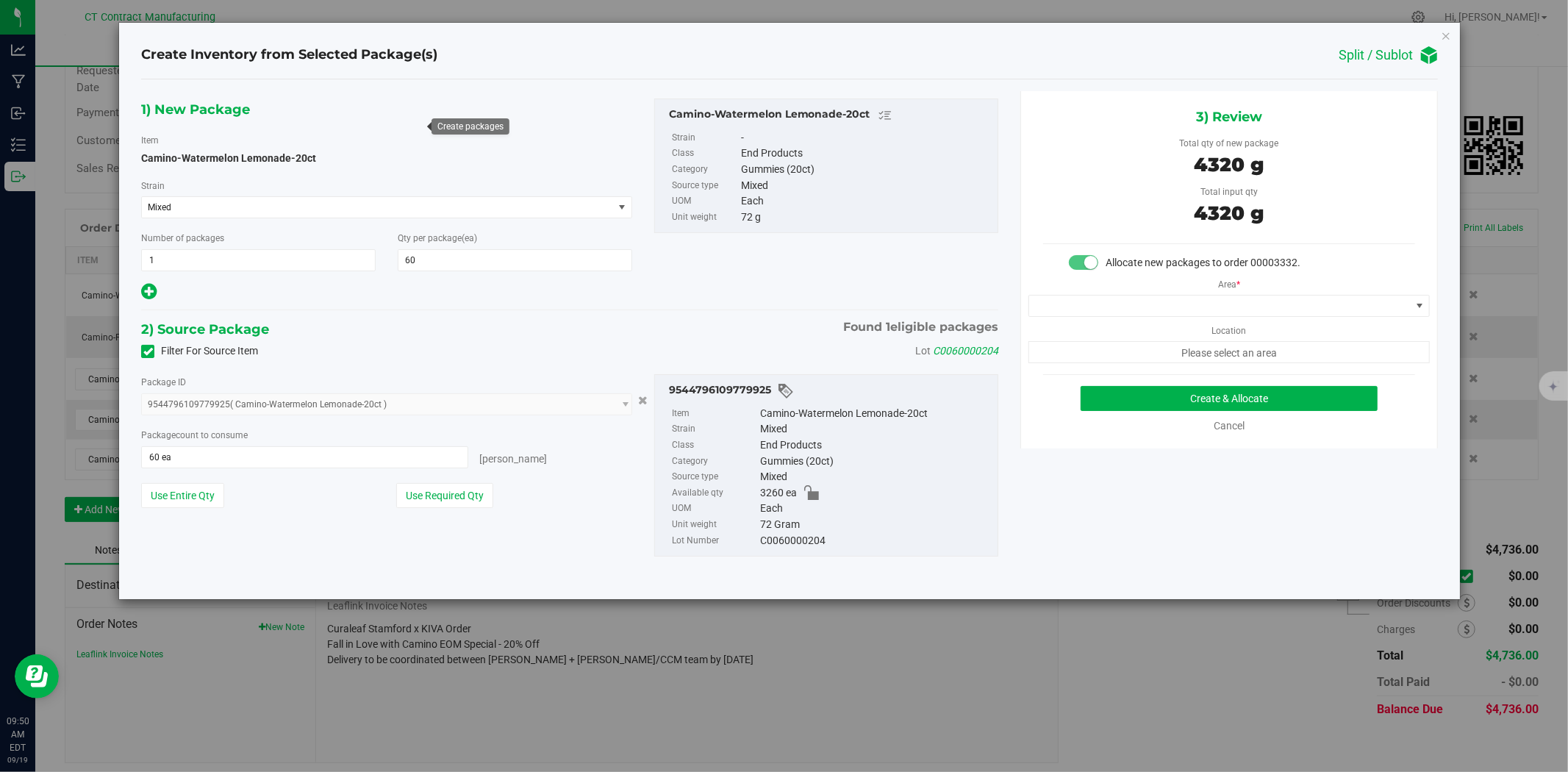
click at [1173, 320] on div "Area * Location Please select an area" at bounding box center [1229, 317] width 416 height 93
click at [1167, 310] on span at bounding box center [1220, 306] width 382 height 21
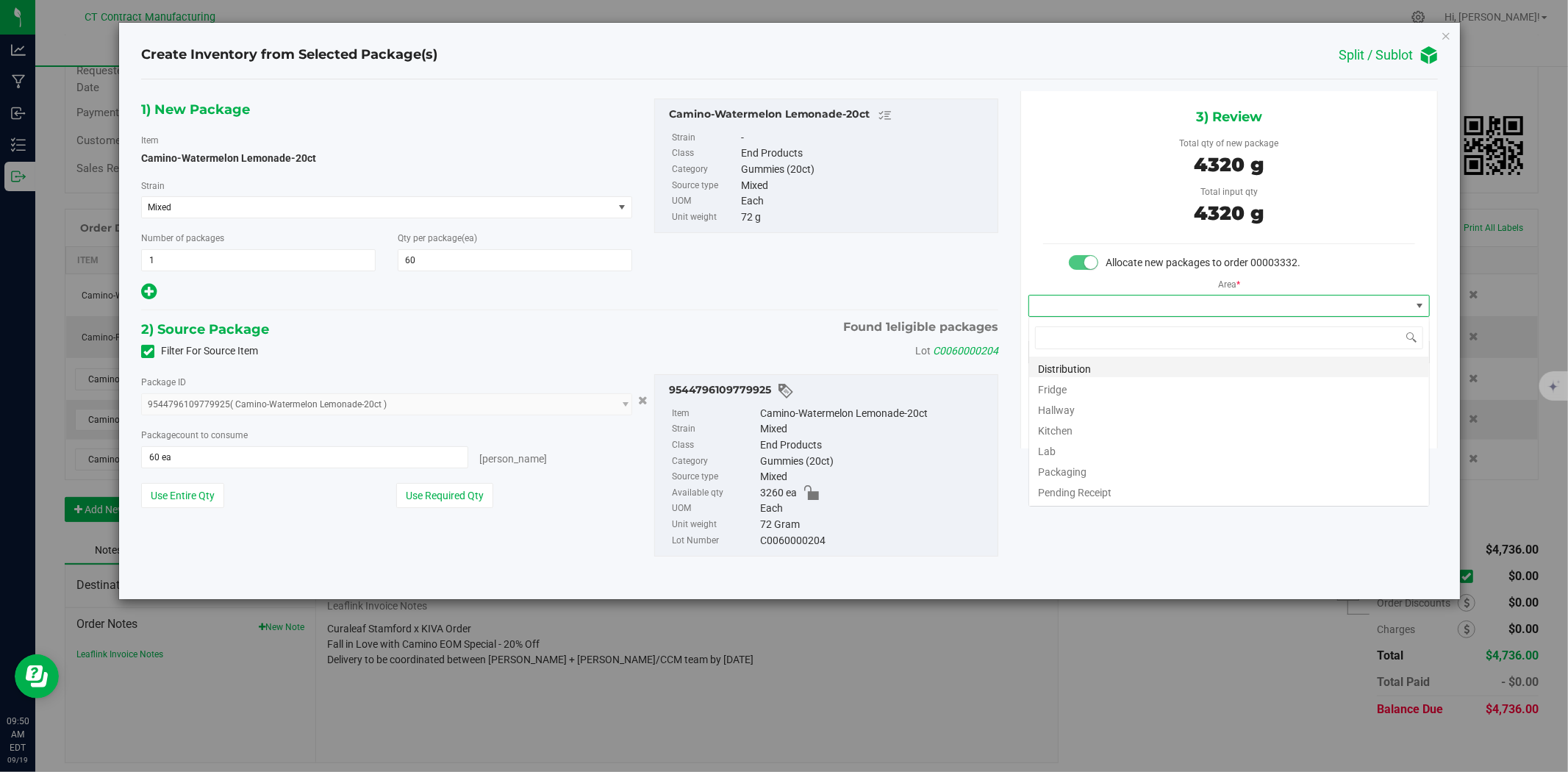
scroll to position [22, 401]
click at [1112, 358] on li "Distribution" at bounding box center [1229, 367] width 400 height 21
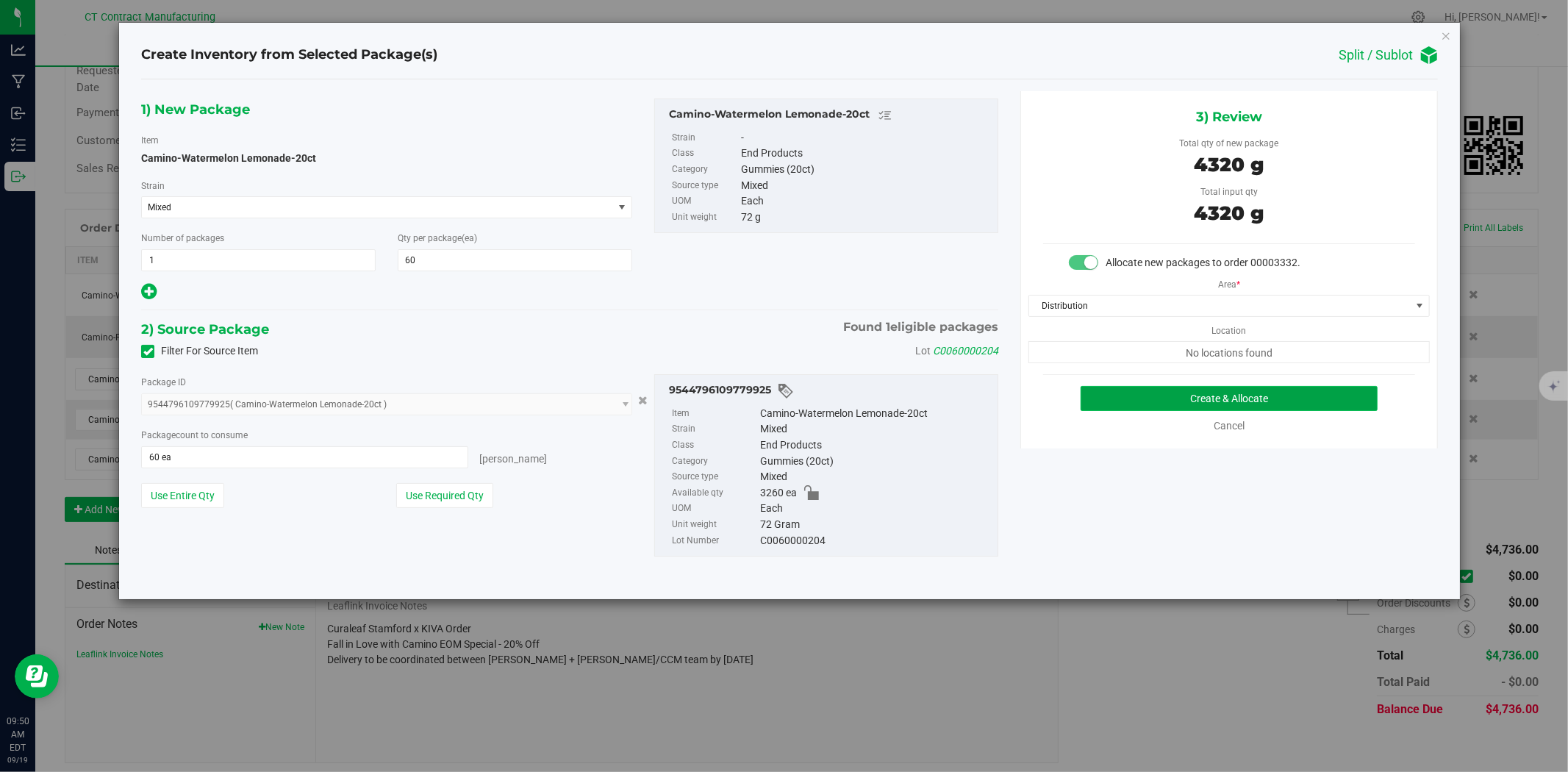
click at [1125, 396] on button "Create & Allocate" at bounding box center [1230, 398] width 298 height 25
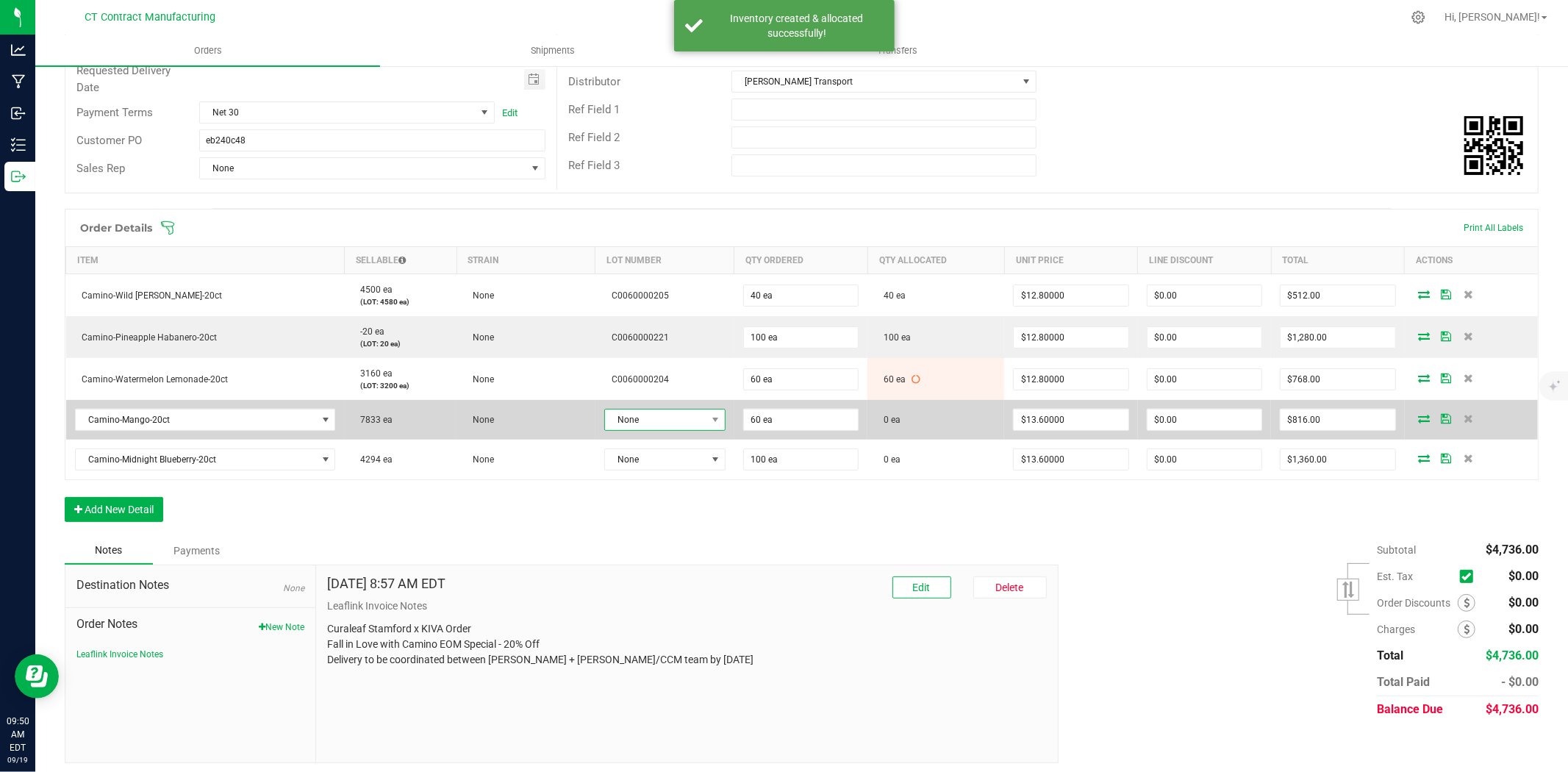
click at [685, 416] on span "None" at bounding box center [655, 420] width 102 height 21
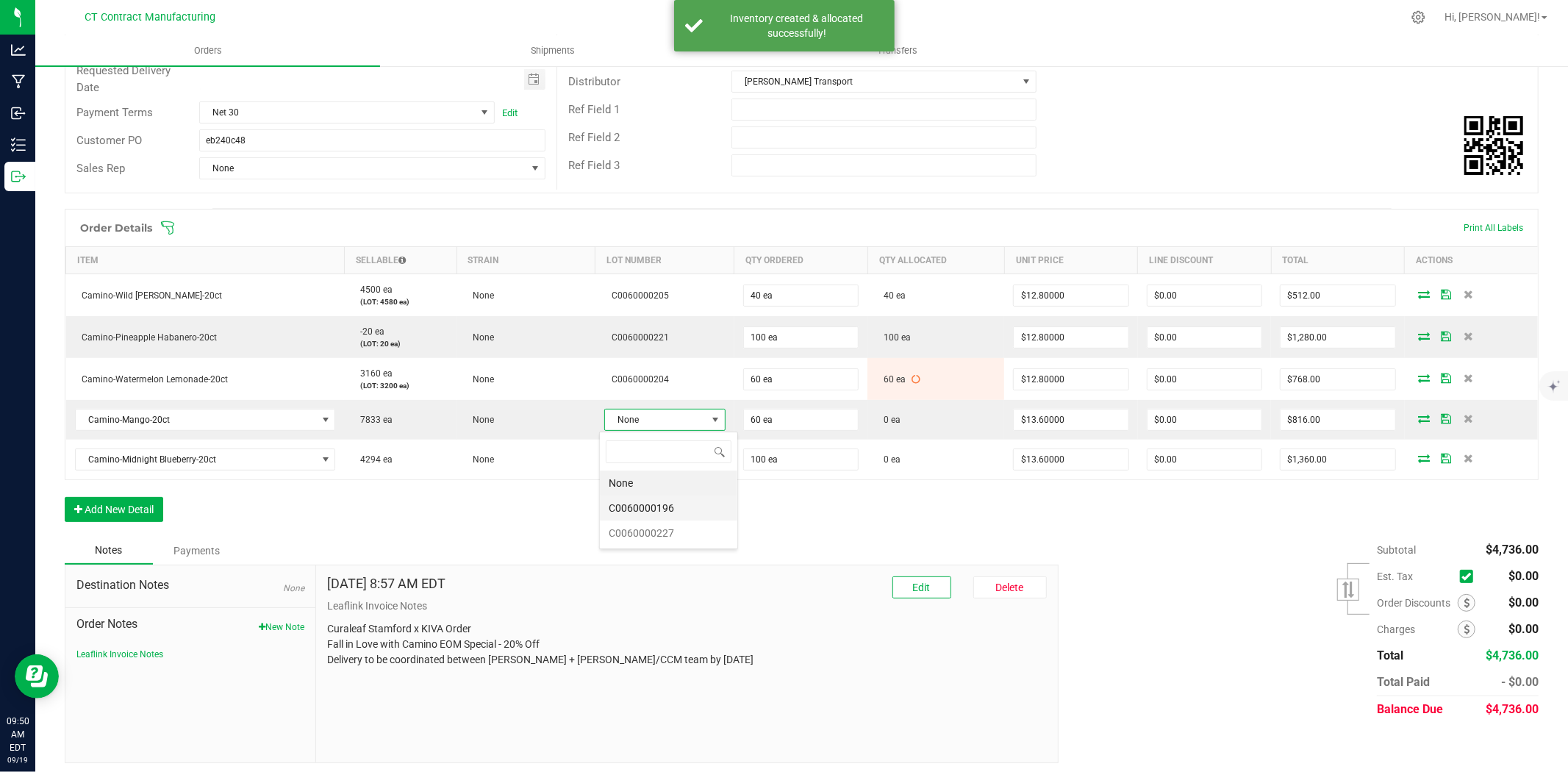
click at [686, 506] on li "C0060000196" at bounding box center [669, 508] width 138 height 25
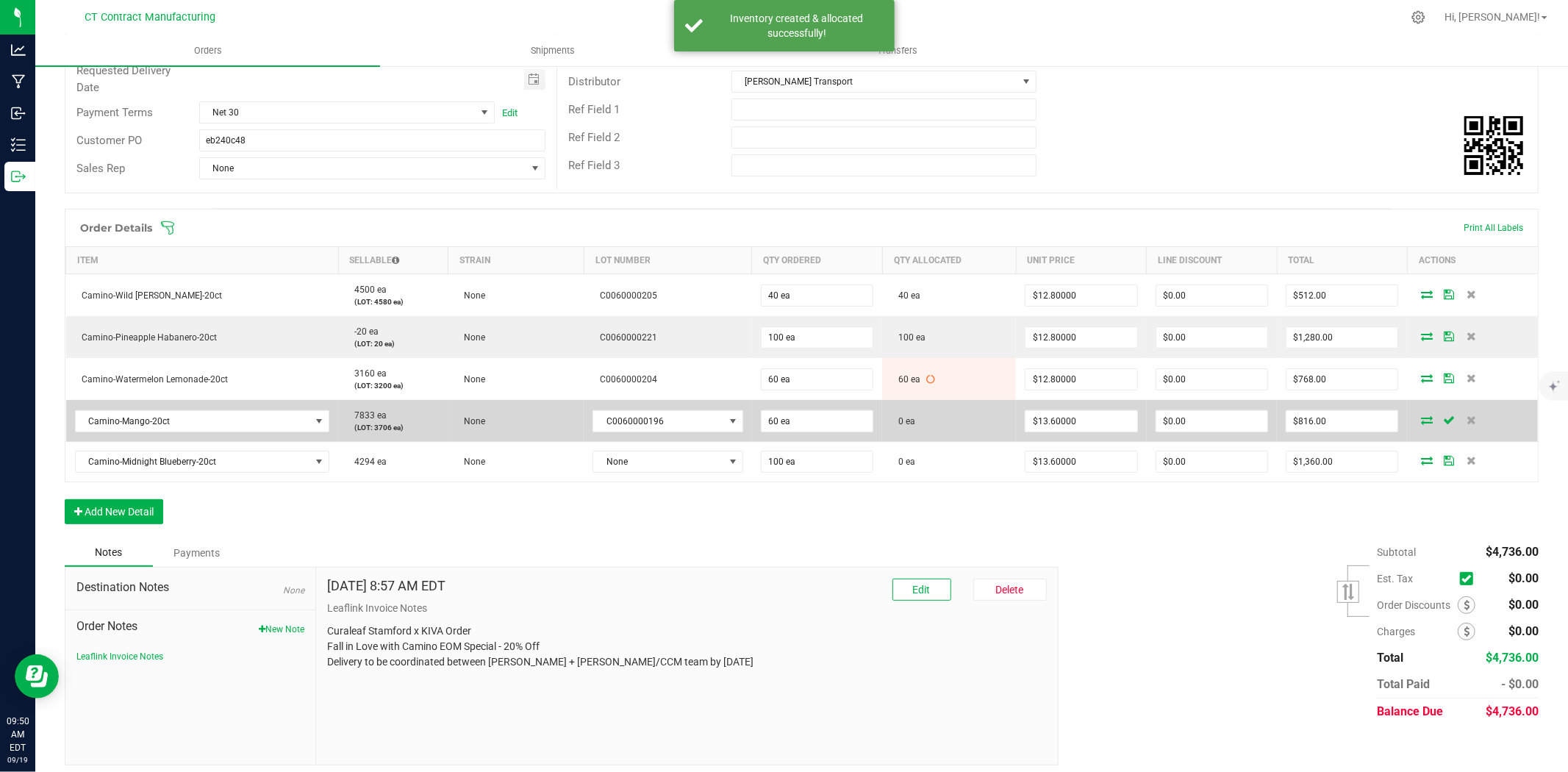
click at [1416, 418] on span at bounding box center [1426, 419] width 22 height 9
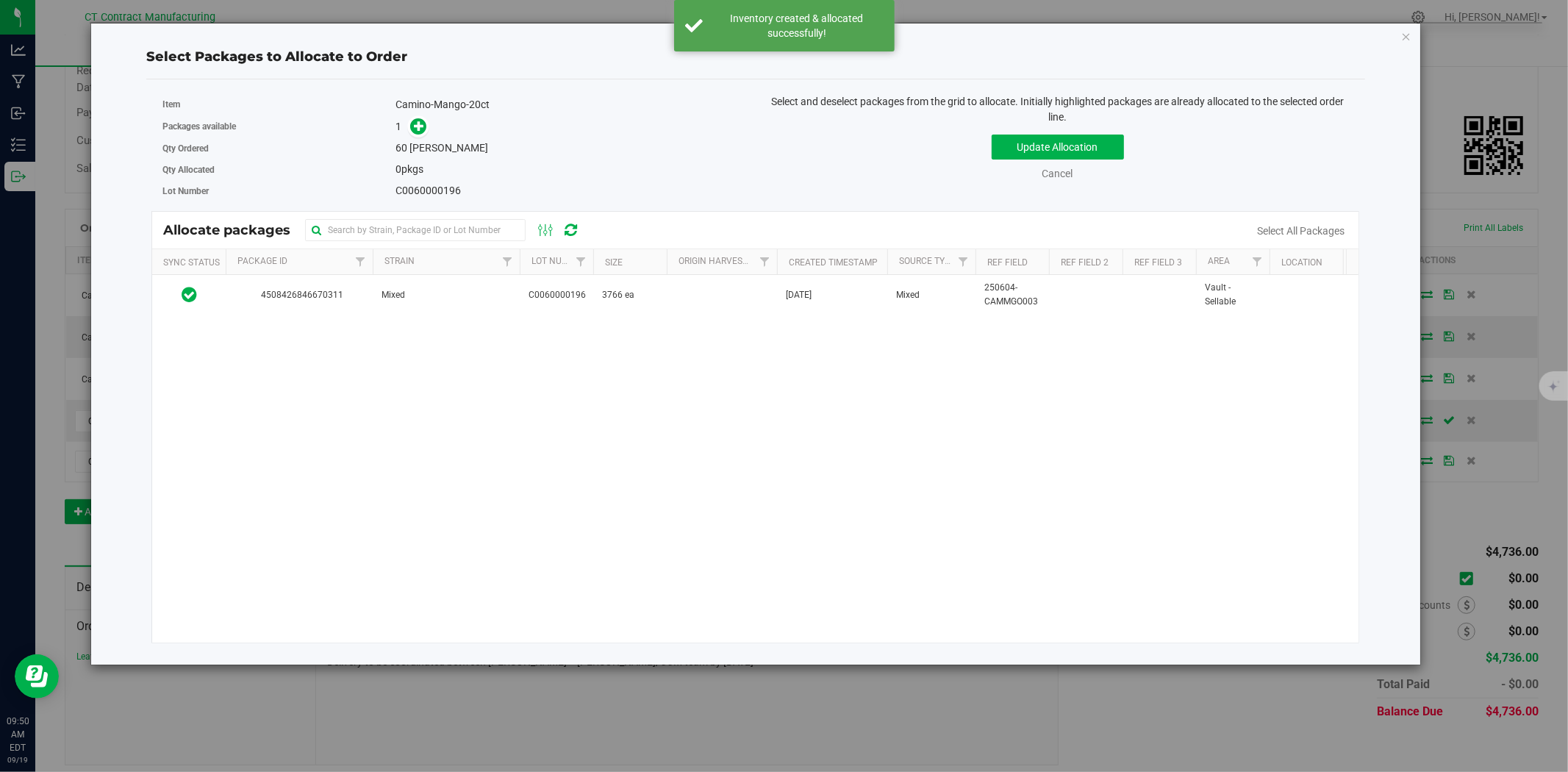
click at [538, 316] on div "4508426846670311 Mixed C0060000196 3766 ea Jun 9, 2025 Mixed 250604-CAMMGO003 V…" at bounding box center [755, 459] width 1206 height 367
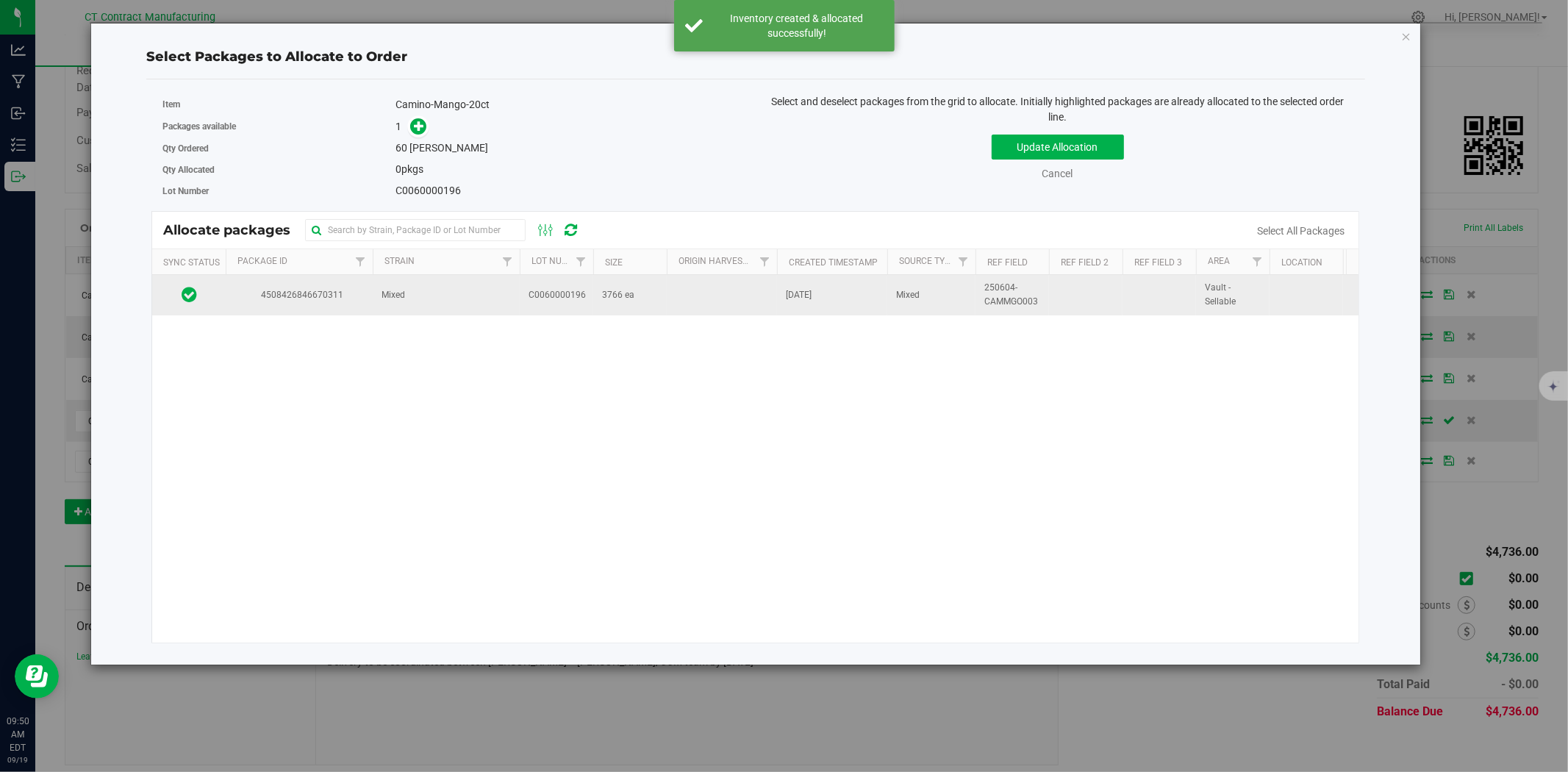
click at [540, 301] on span "C0060000196" at bounding box center [557, 294] width 57 height 14
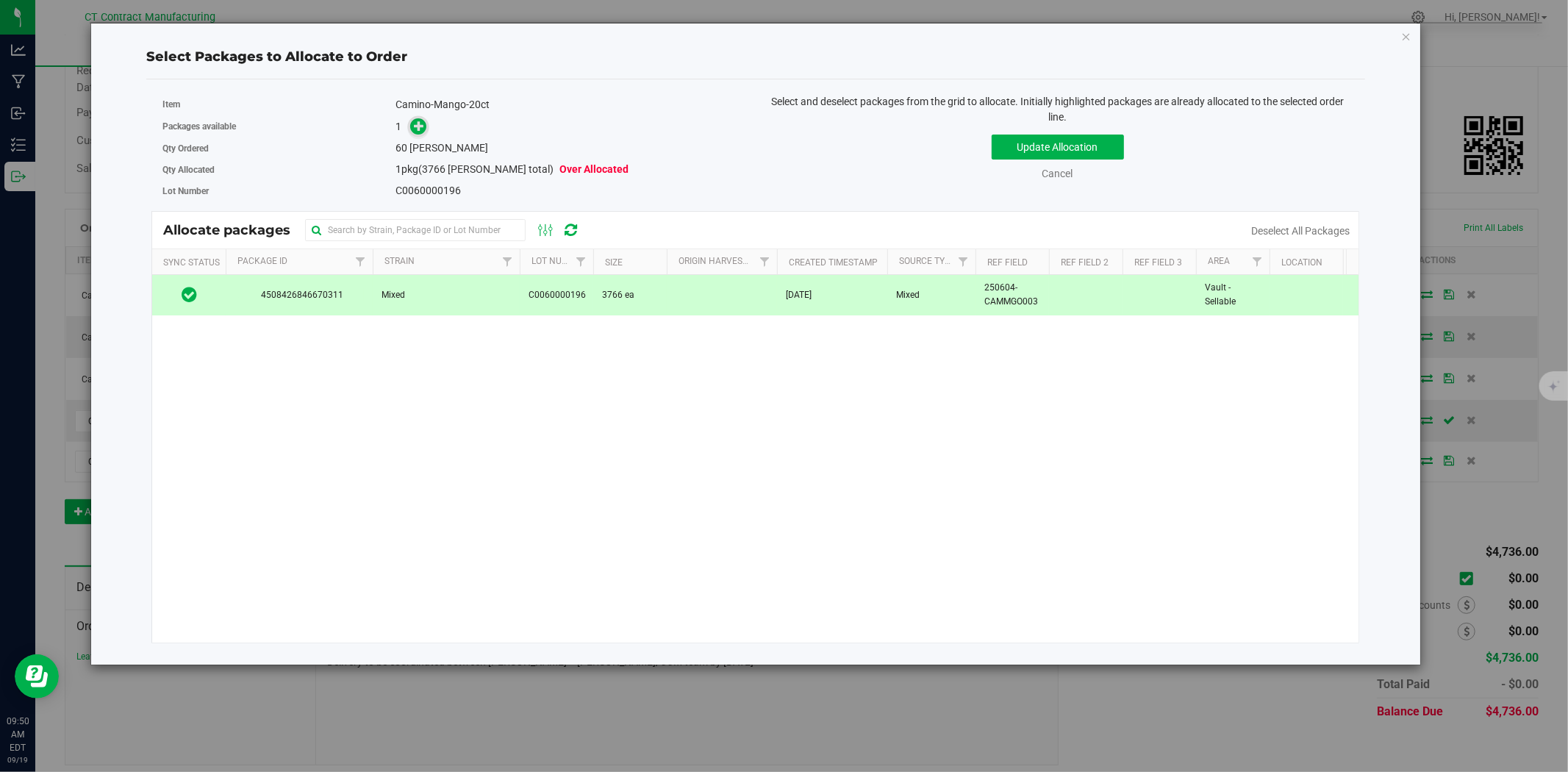
click at [422, 122] on icon at bounding box center [419, 125] width 10 height 10
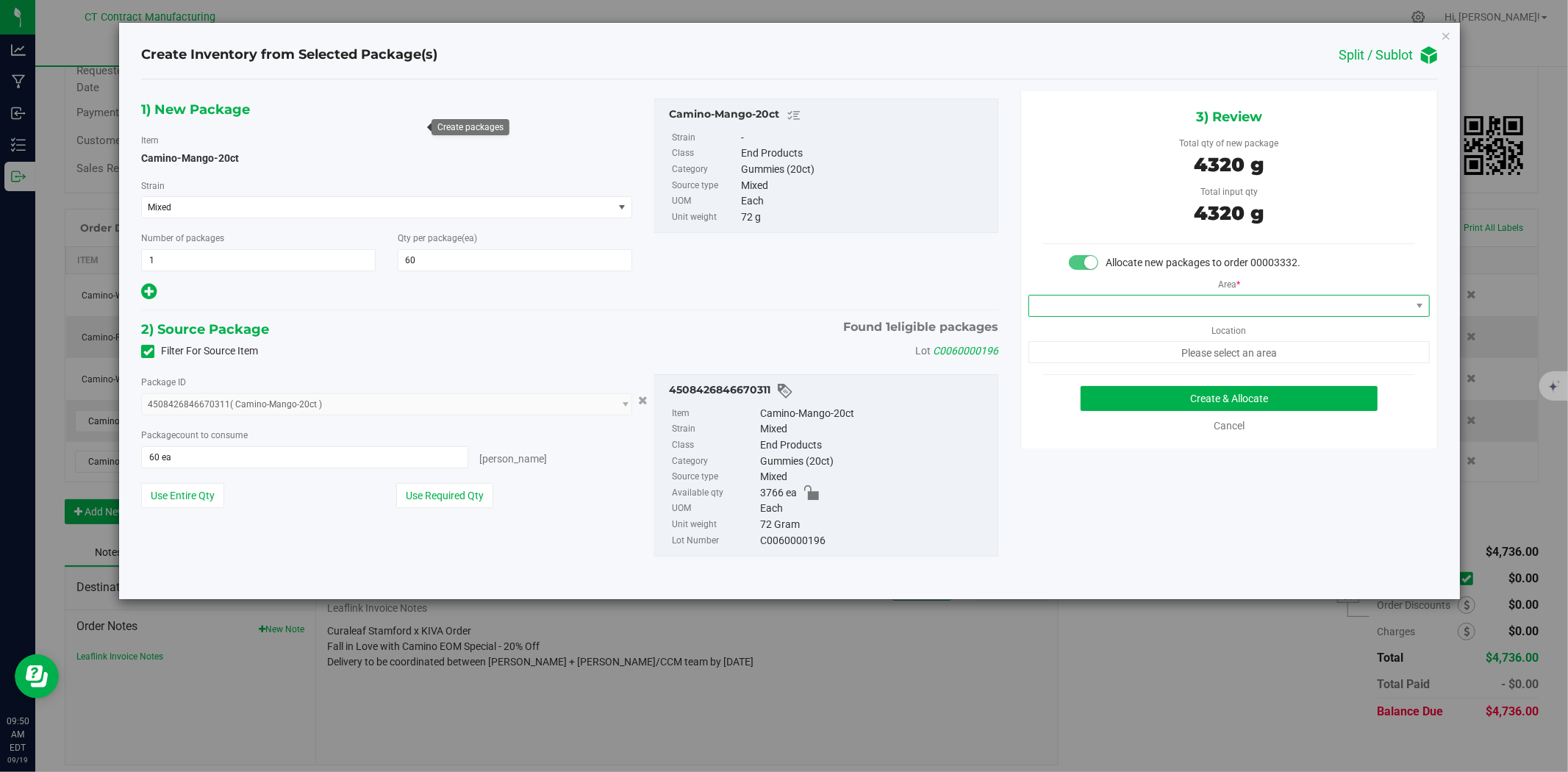
click at [1217, 300] on span at bounding box center [1220, 306] width 382 height 21
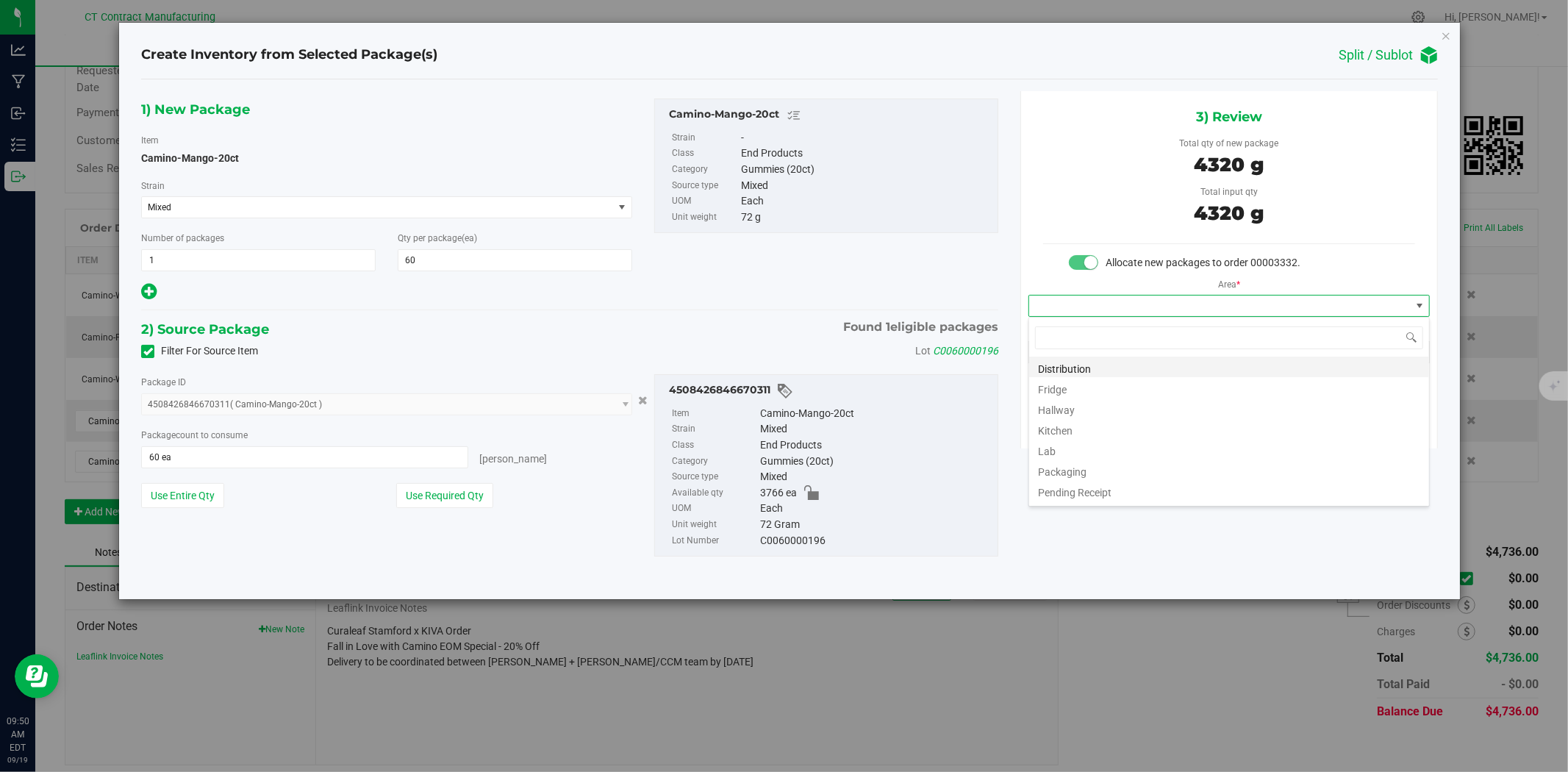
scroll to position [22, 401]
click at [1107, 360] on li "Distribution" at bounding box center [1229, 367] width 400 height 21
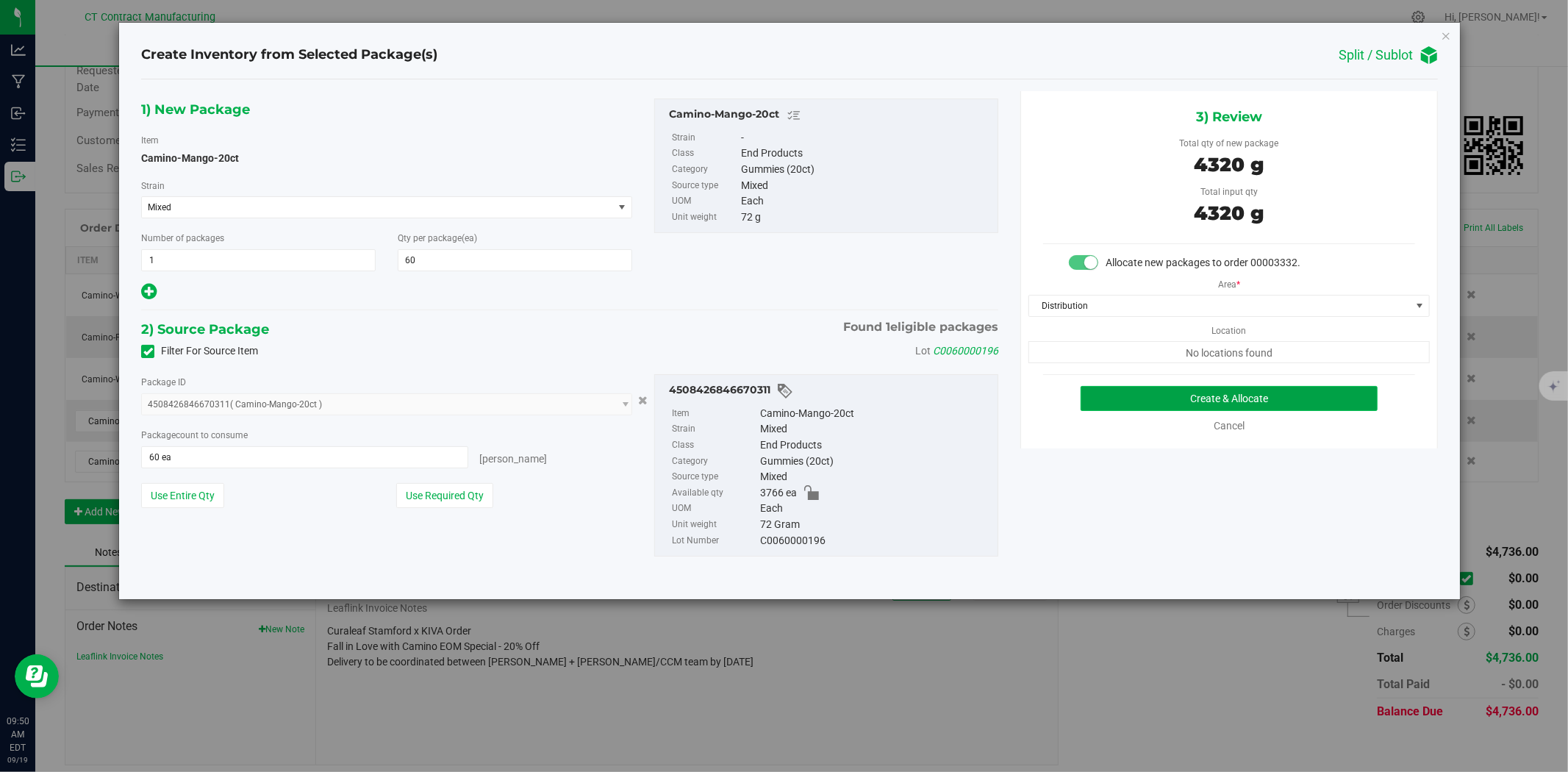
click at [1128, 393] on button "Create & Allocate" at bounding box center [1230, 398] width 298 height 25
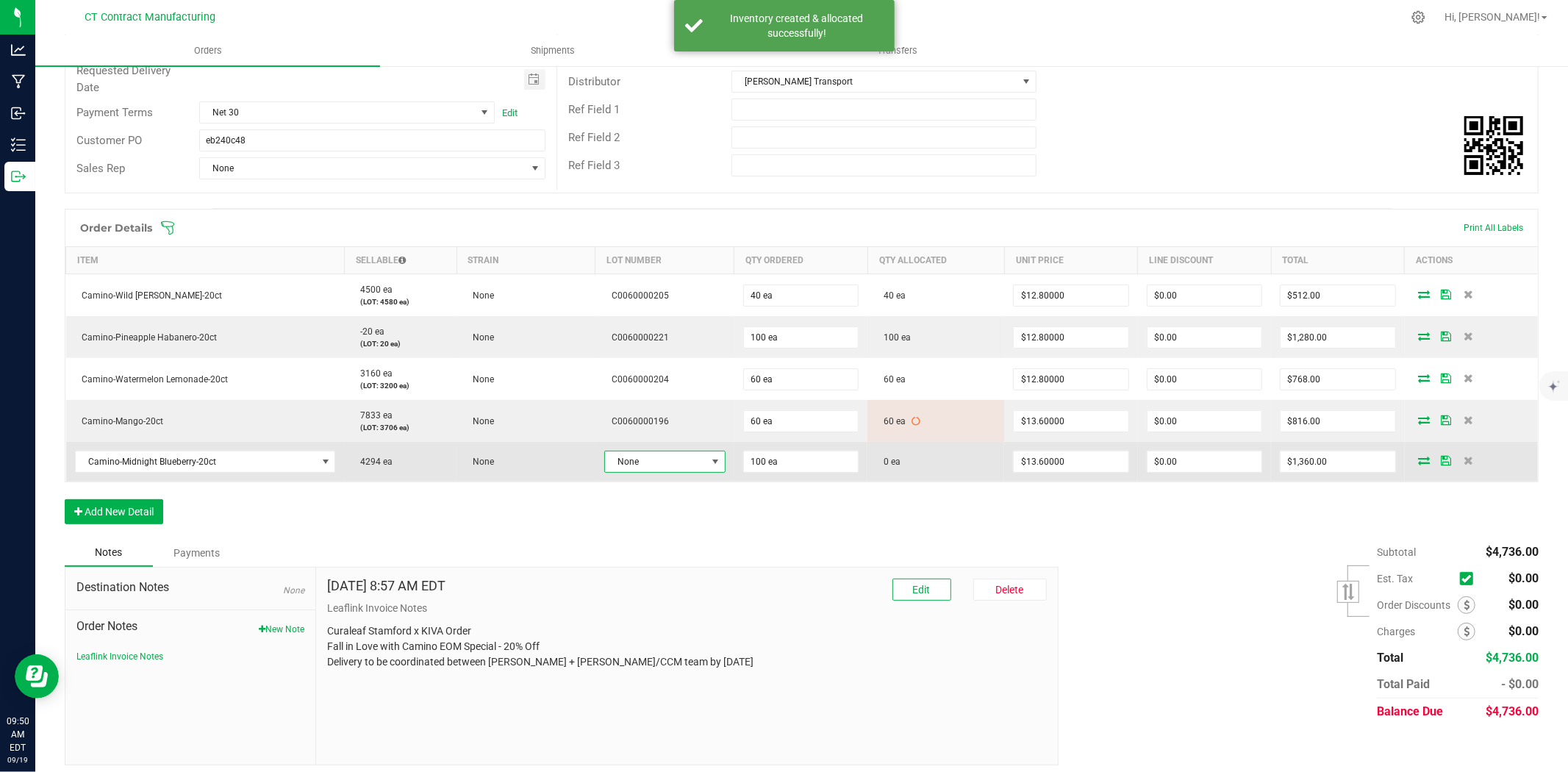
click at [674, 463] on span "None" at bounding box center [655, 461] width 102 height 21
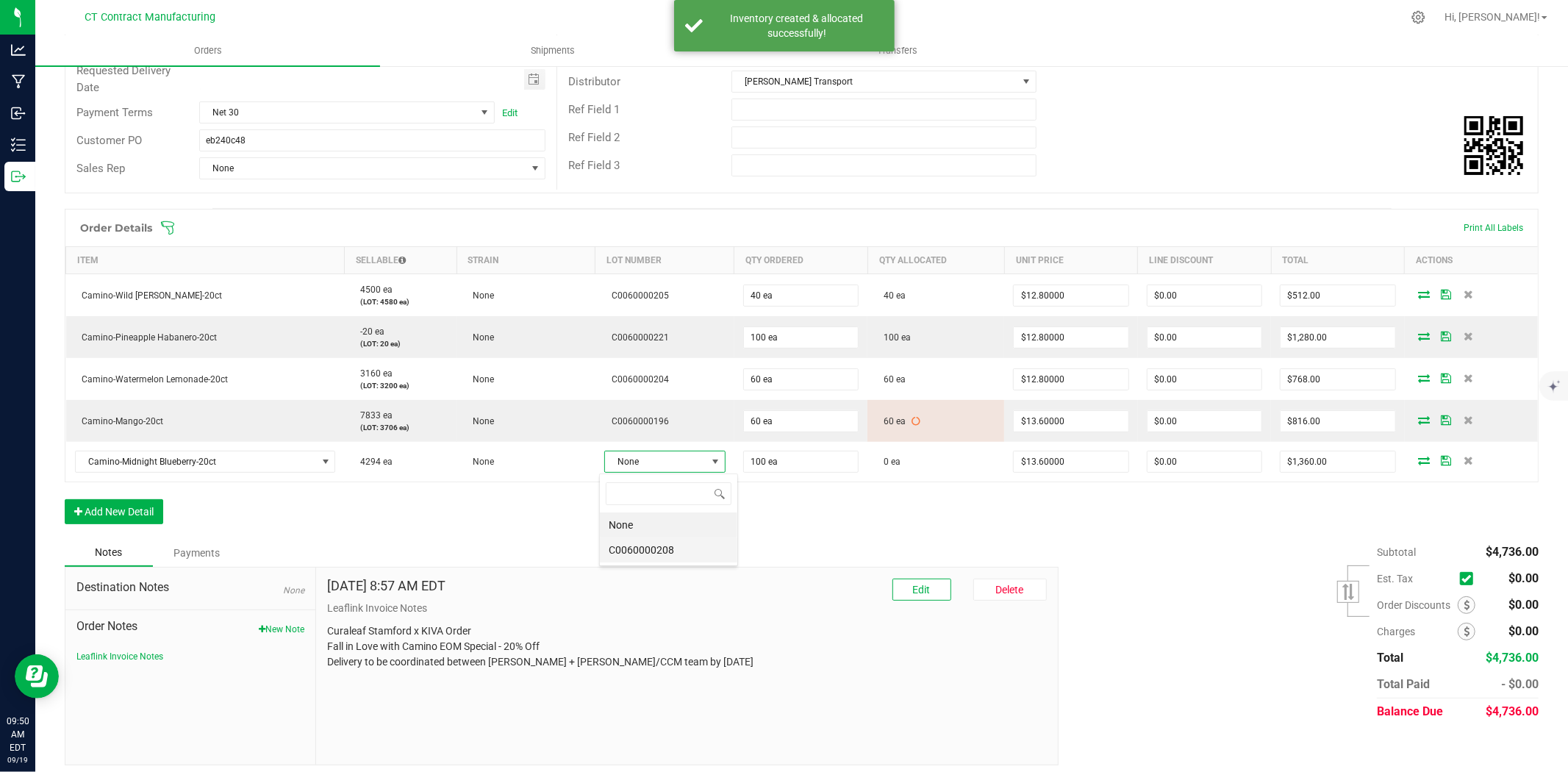
click at [676, 549] on li "C0060000208" at bounding box center [669, 550] width 138 height 25
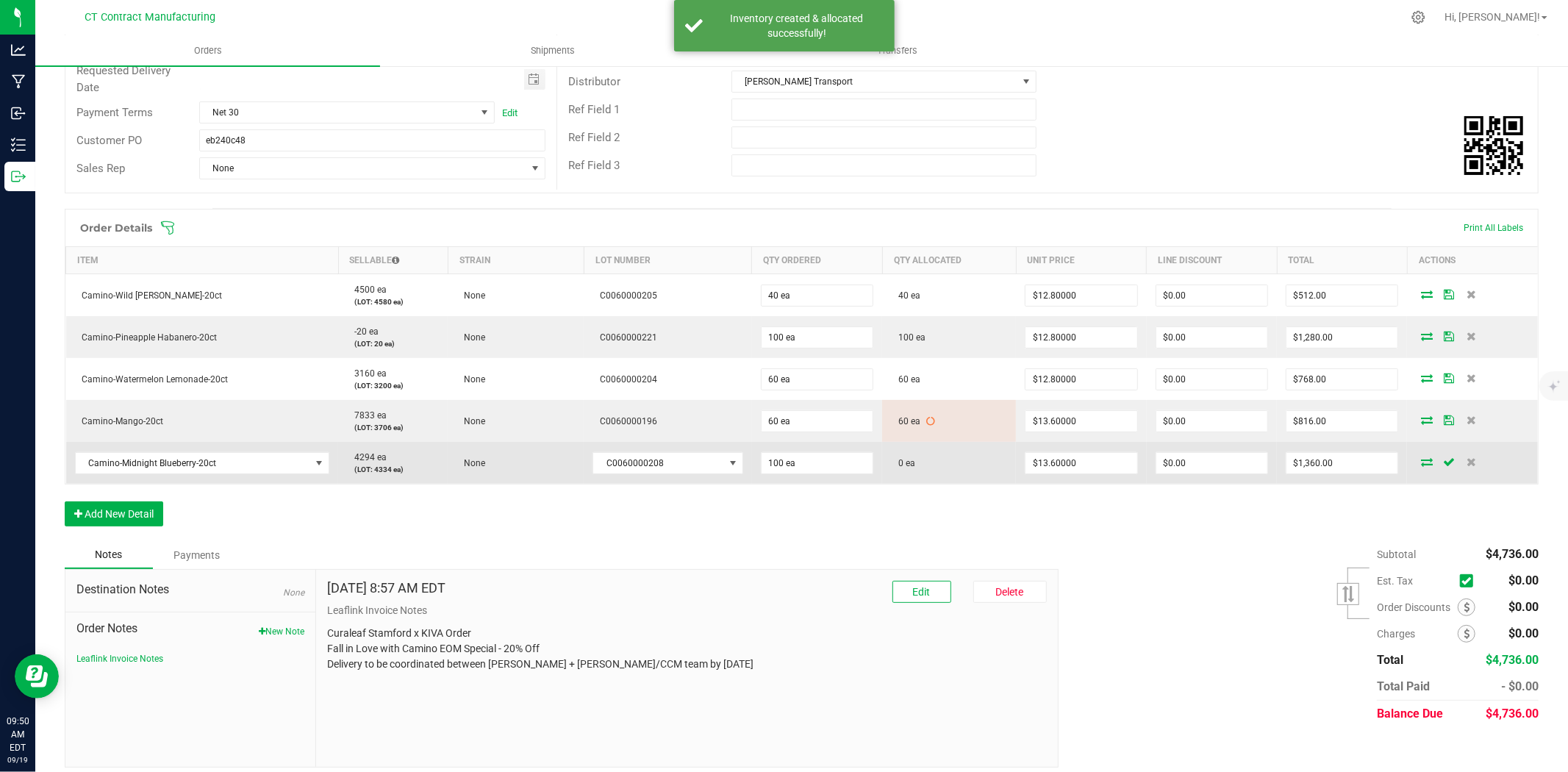
click at [1422, 461] on icon at bounding box center [1427, 461] width 11 height 9
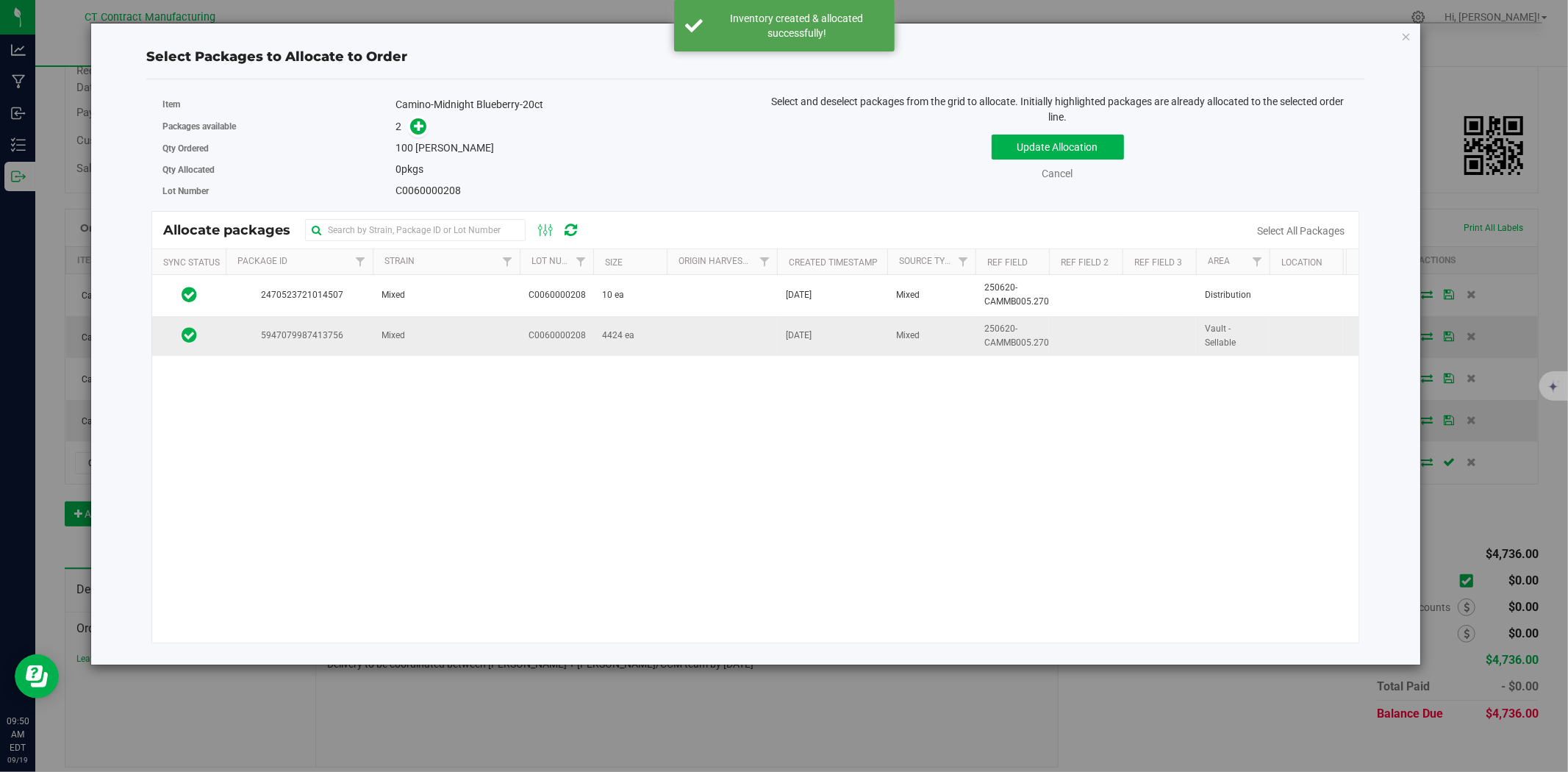
click at [519, 335] on td "Mixed" at bounding box center [446, 336] width 147 height 40
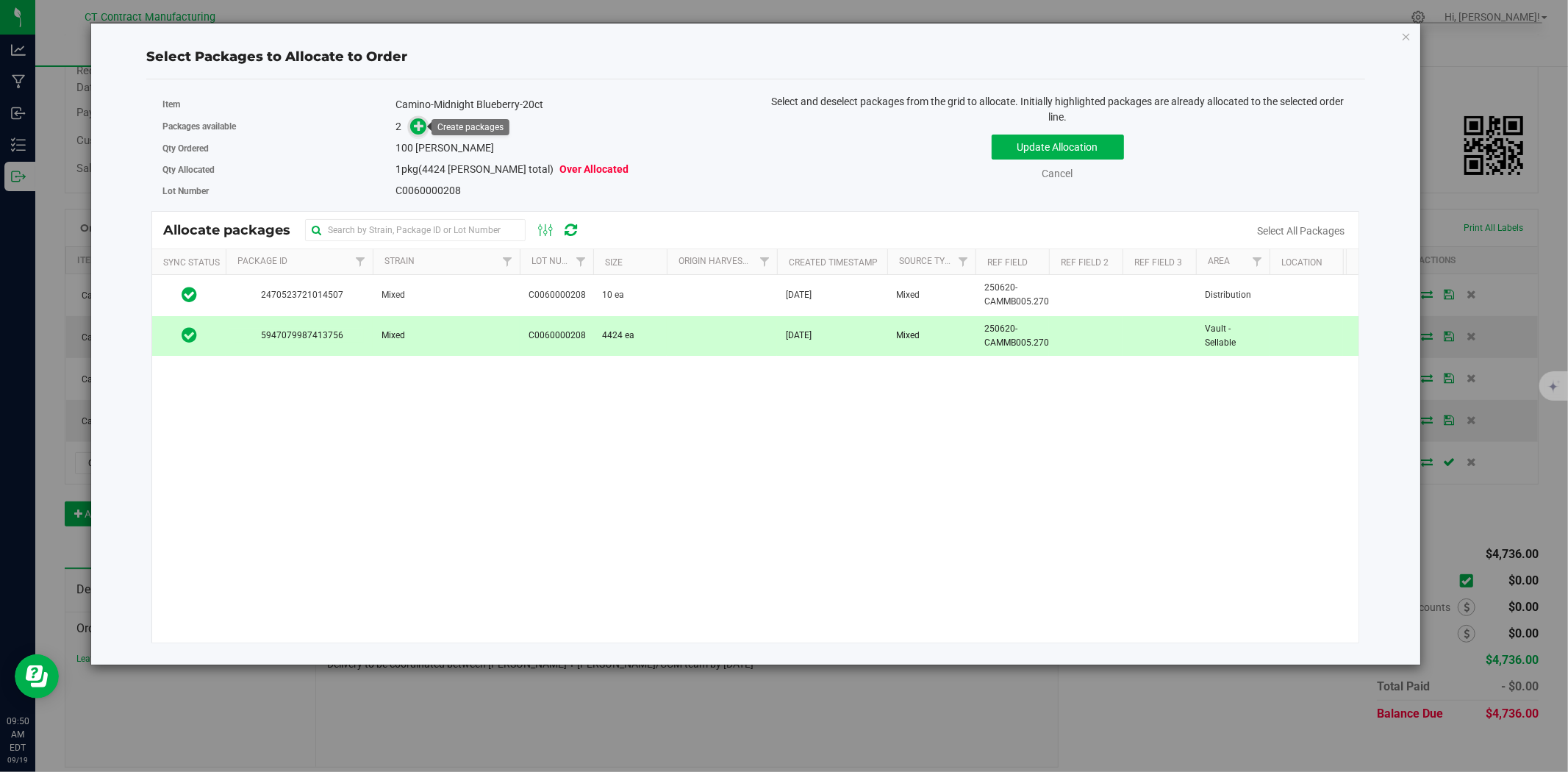
click at [425, 128] on icon at bounding box center [419, 125] width 10 height 10
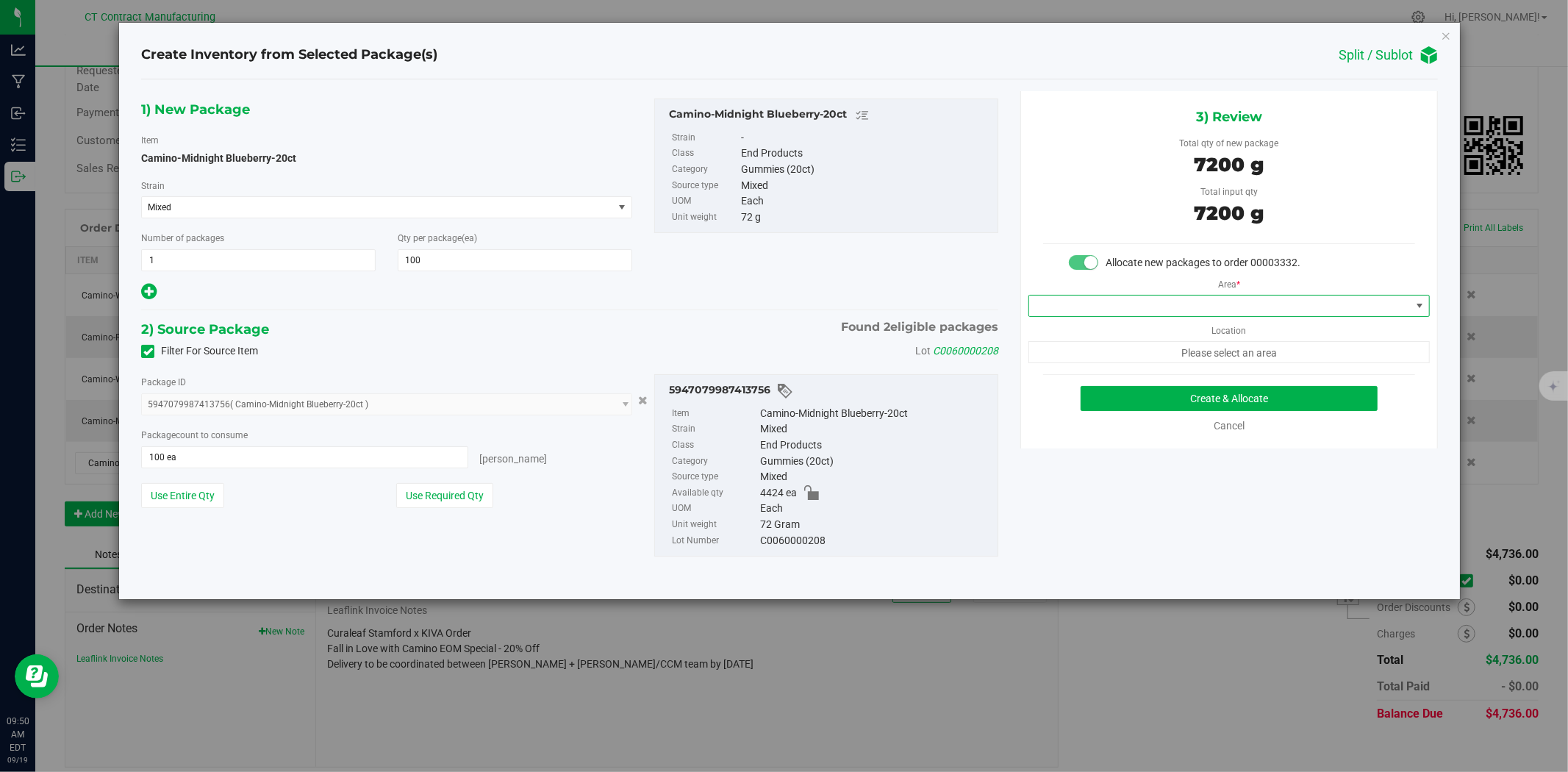
click at [1077, 294] on span at bounding box center [1229, 305] width 402 height 22
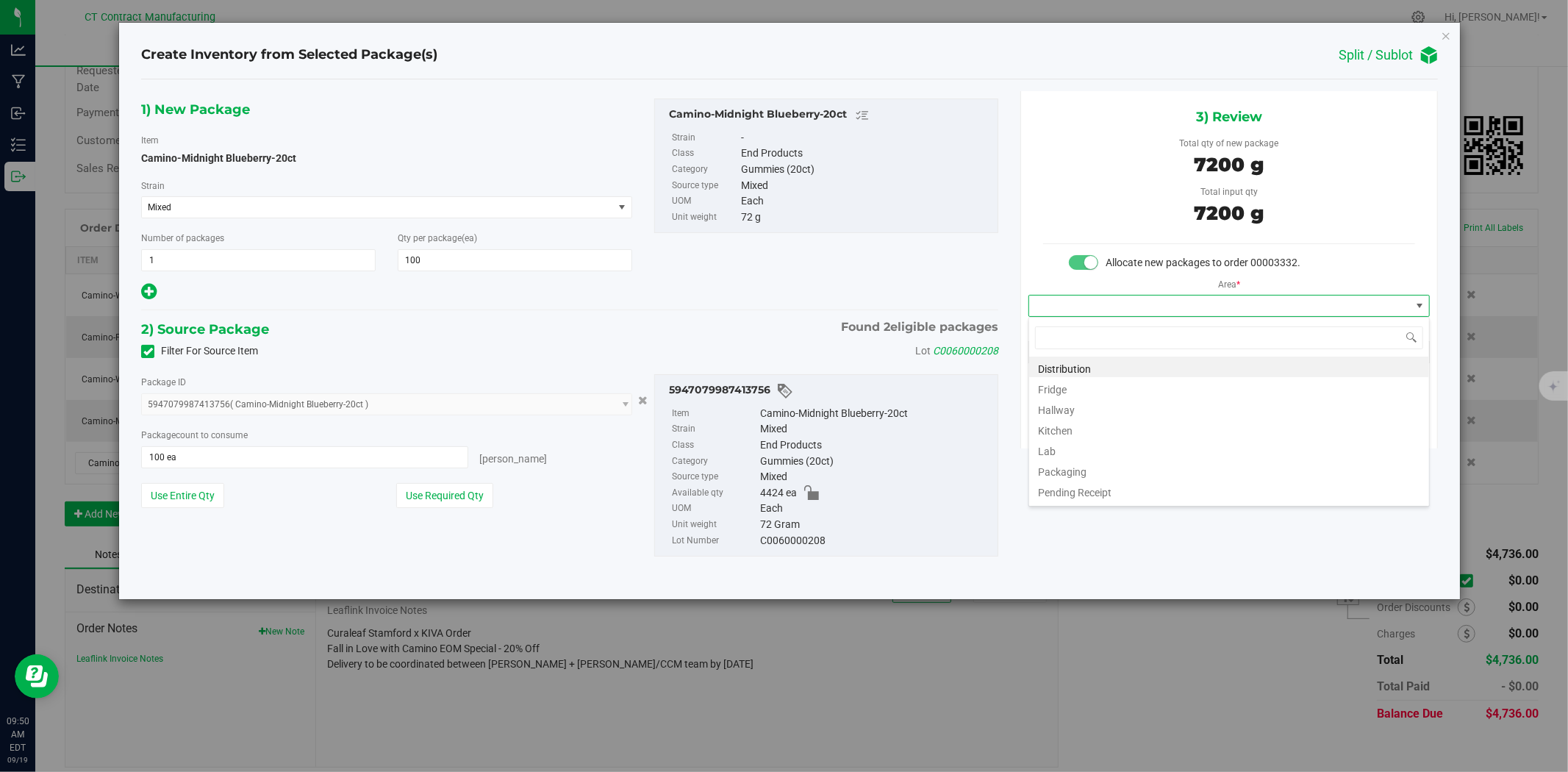
scroll to position [22, 401]
click at [1084, 365] on li "Distribution" at bounding box center [1229, 367] width 400 height 21
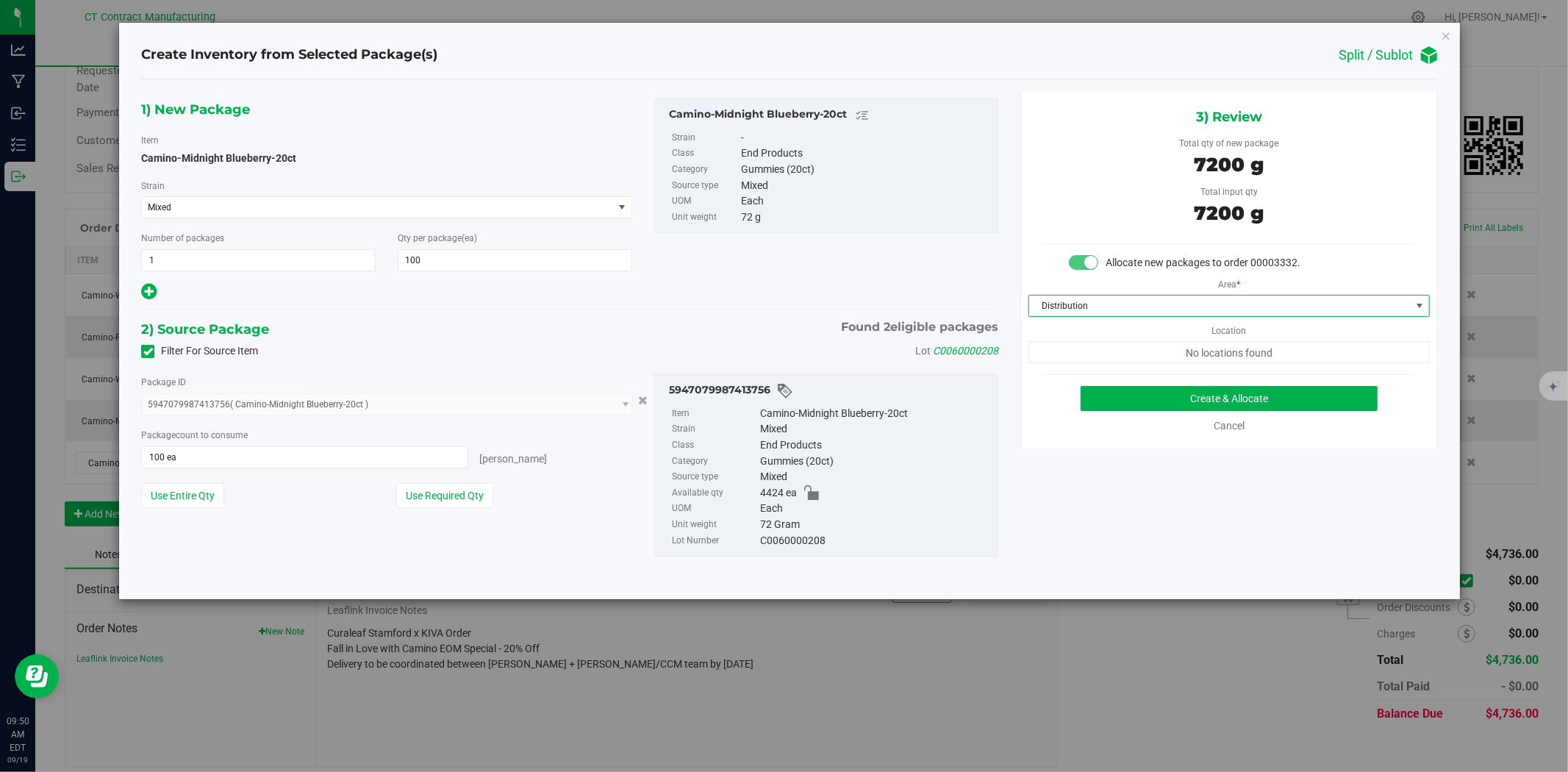
click at [1238, 419] on div "Cancel" at bounding box center [1230, 426] width 112 height 15
click at [1237, 405] on button "Create & Allocate" at bounding box center [1230, 398] width 298 height 25
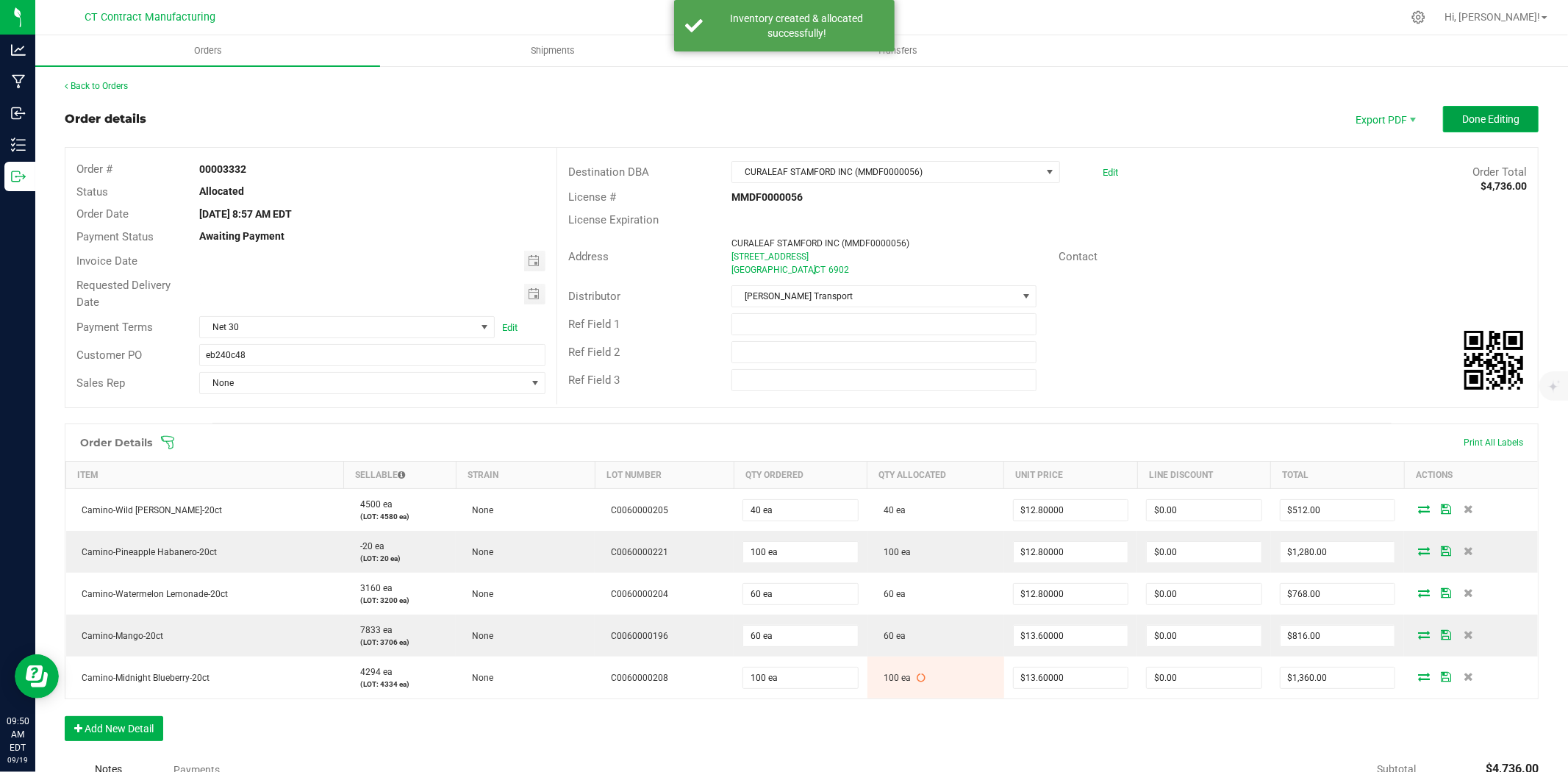
click at [1476, 107] on button "Done Editing" at bounding box center [1491, 119] width 96 height 27
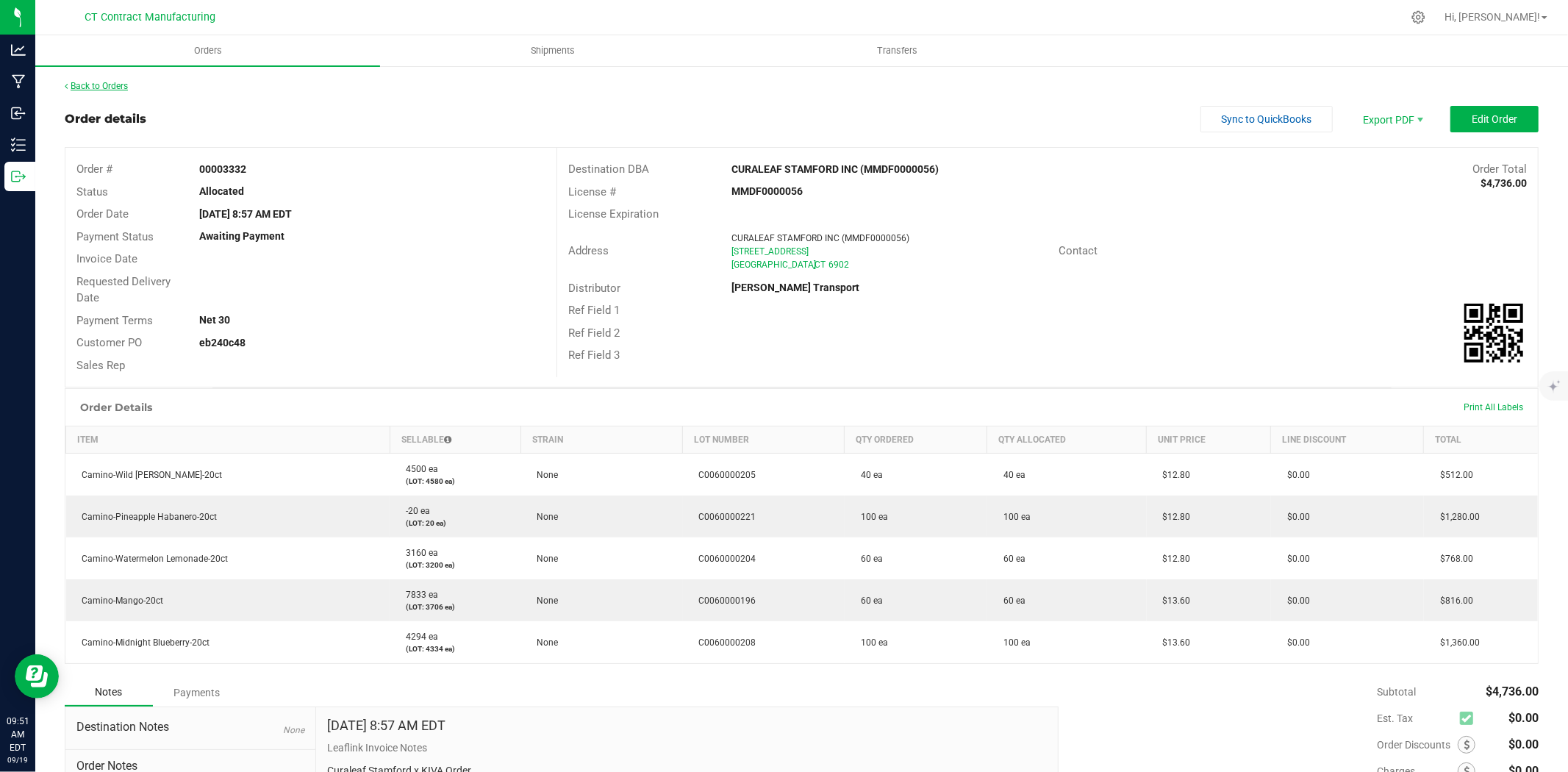
click at [119, 81] on link "Back to Orders" at bounding box center [96, 85] width 64 height 10
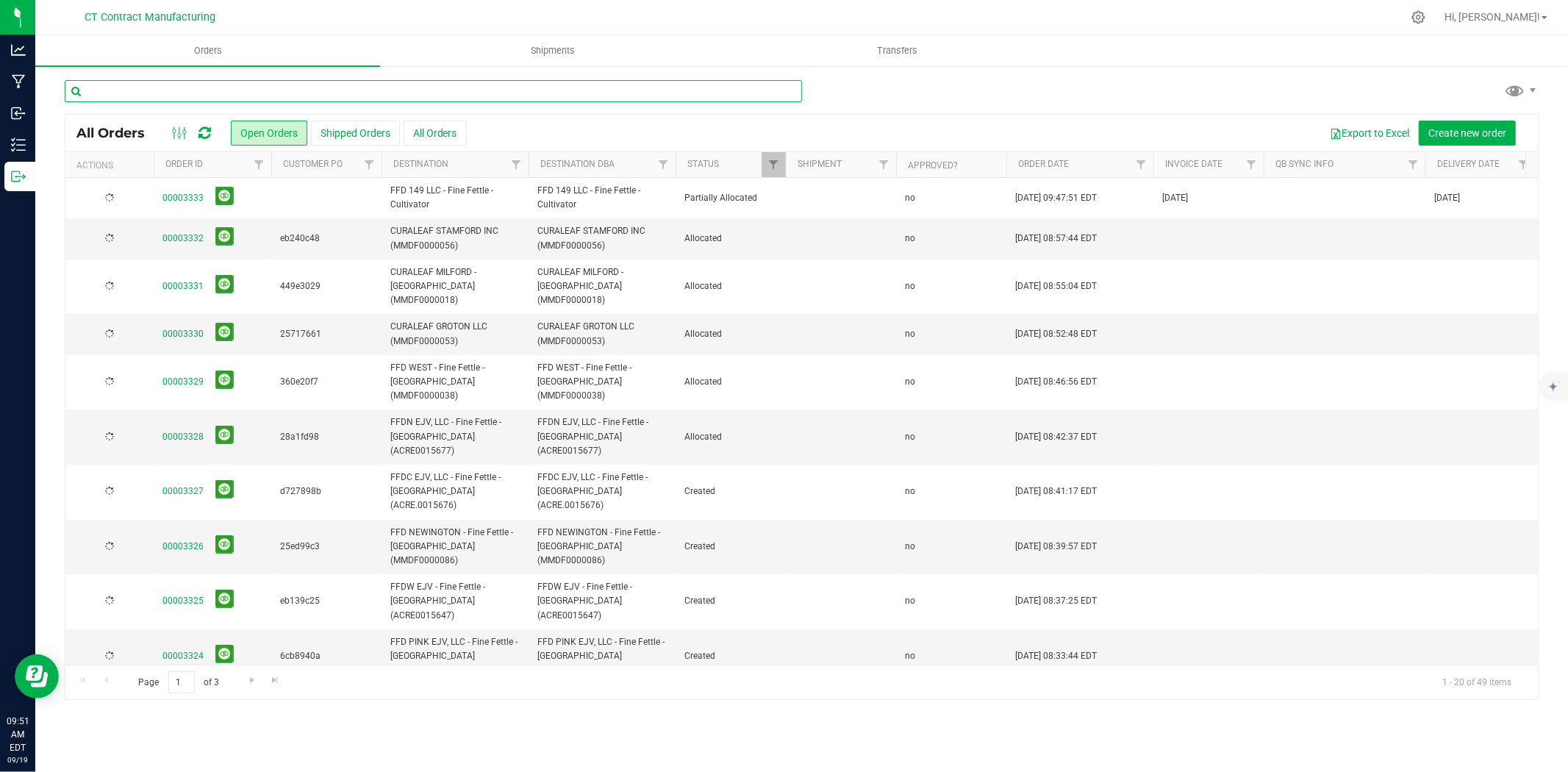
click at [157, 96] on input "text" at bounding box center [433, 90] width 738 height 22
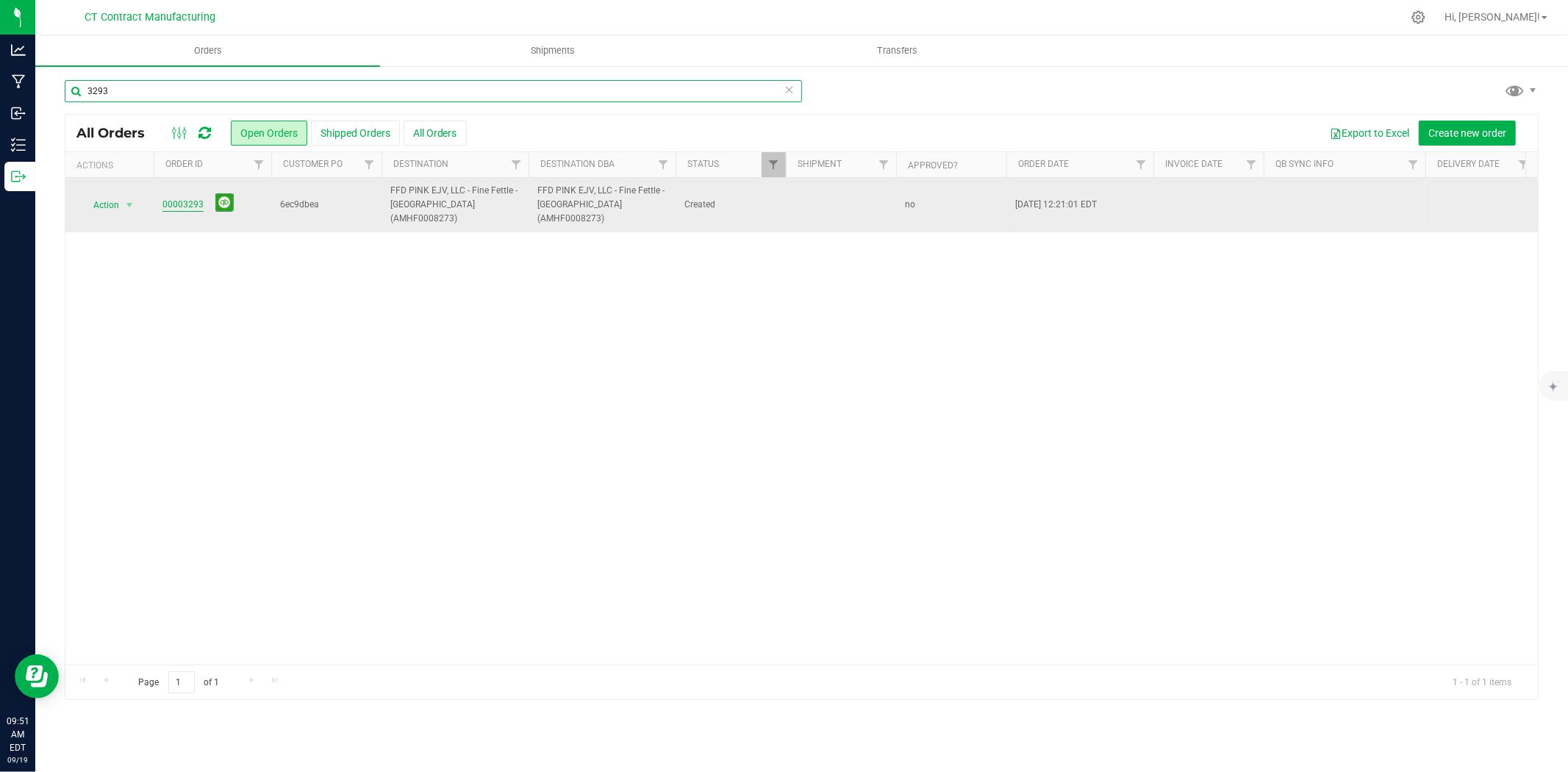
type input "3293"
click at [189, 200] on link "00003293" at bounding box center [182, 204] width 41 height 14
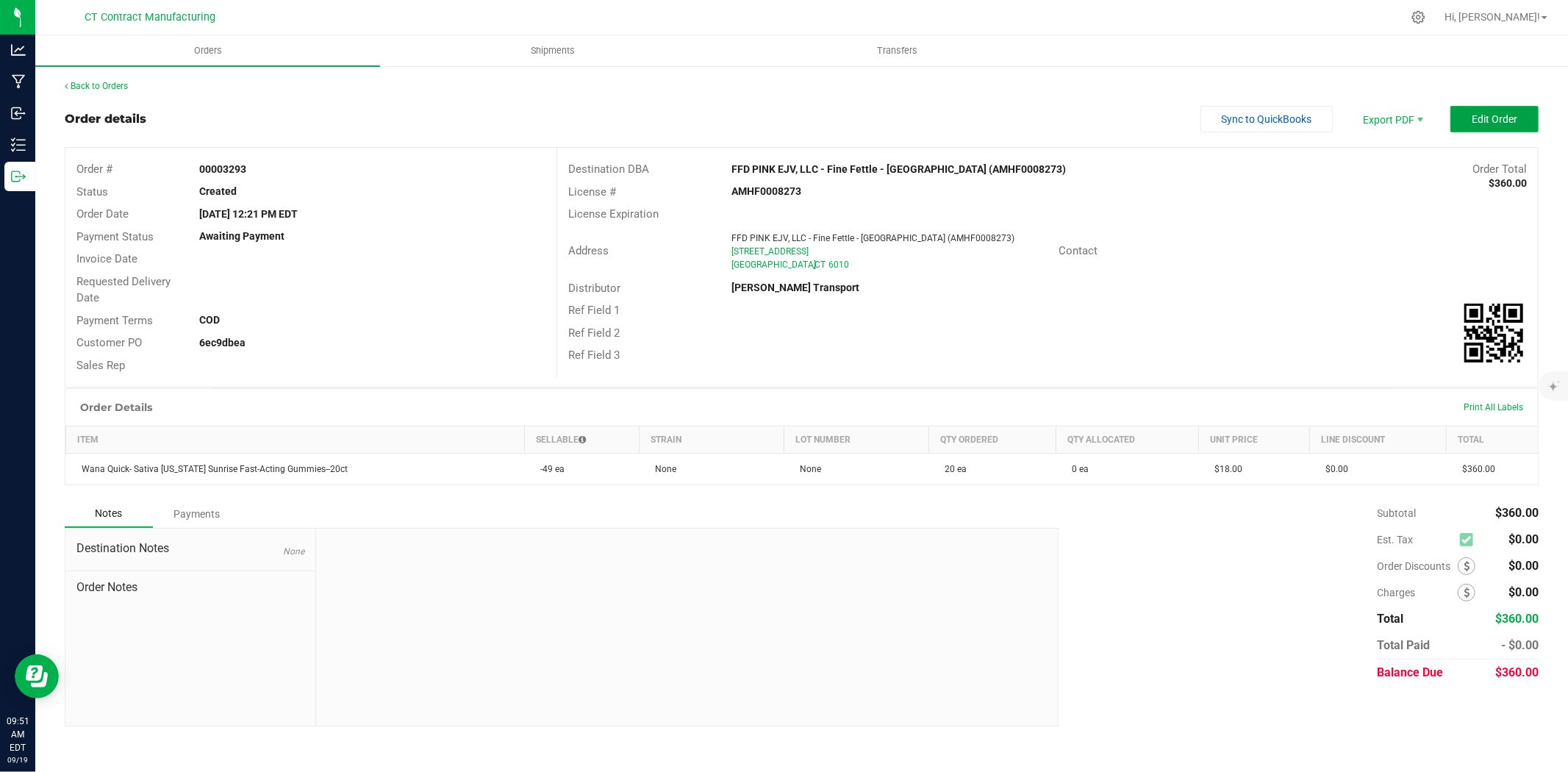
click at [1486, 122] on span "Edit Order" at bounding box center [1495, 119] width 46 height 11
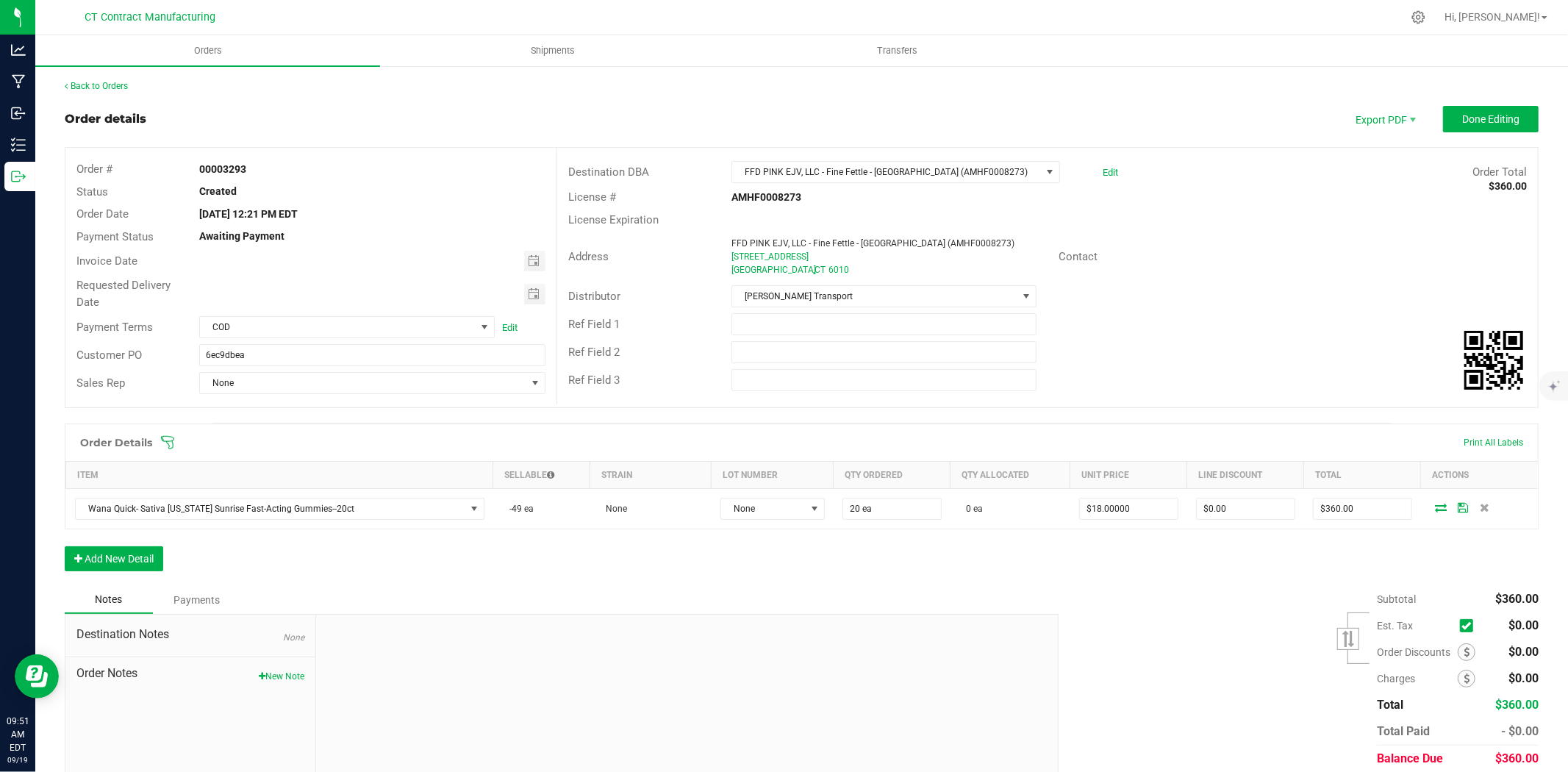
scroll to position [55, 0]
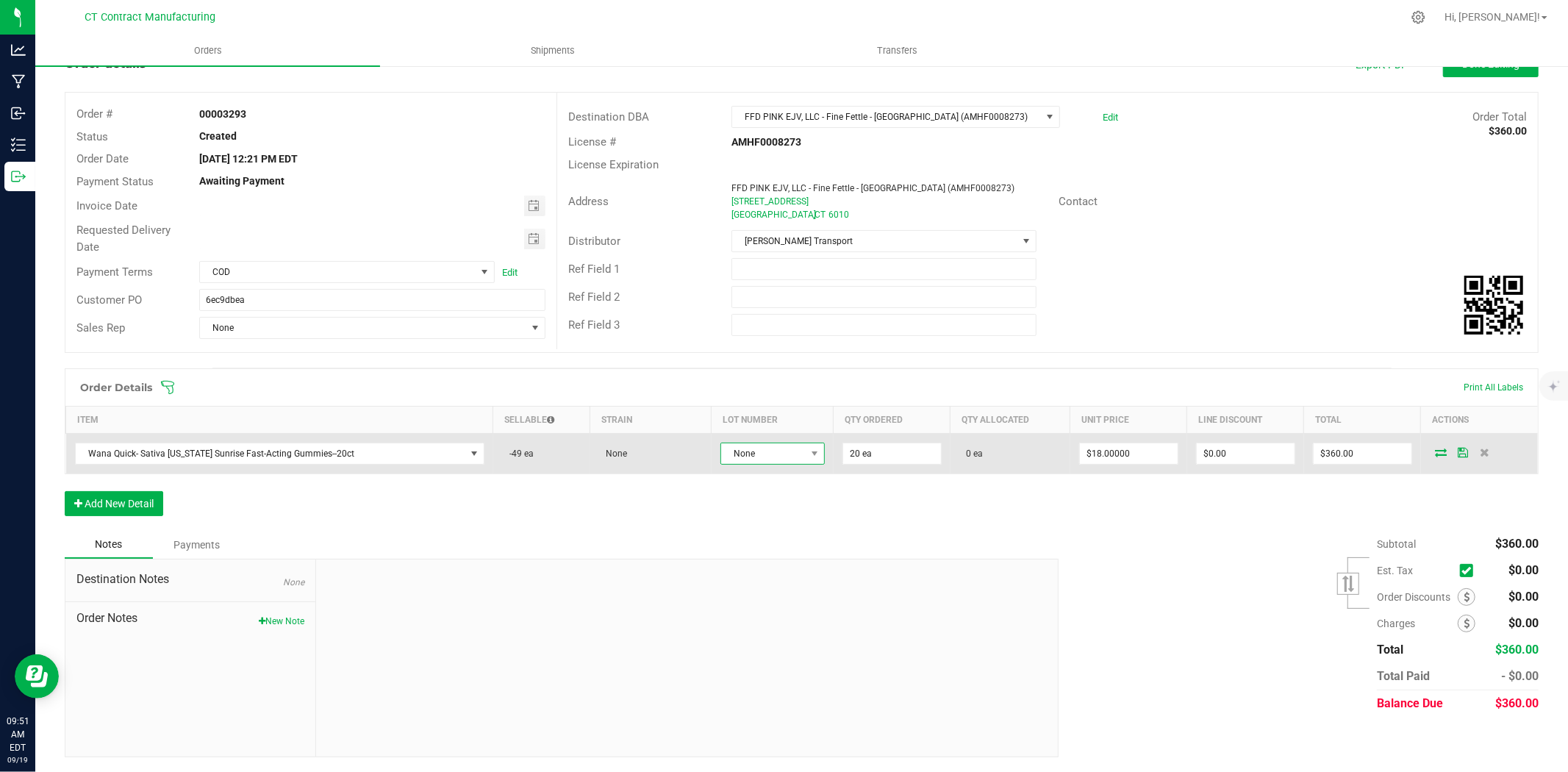
click at [747, 449] on span "None" at bounding box center [763, 454] width 85 height 21
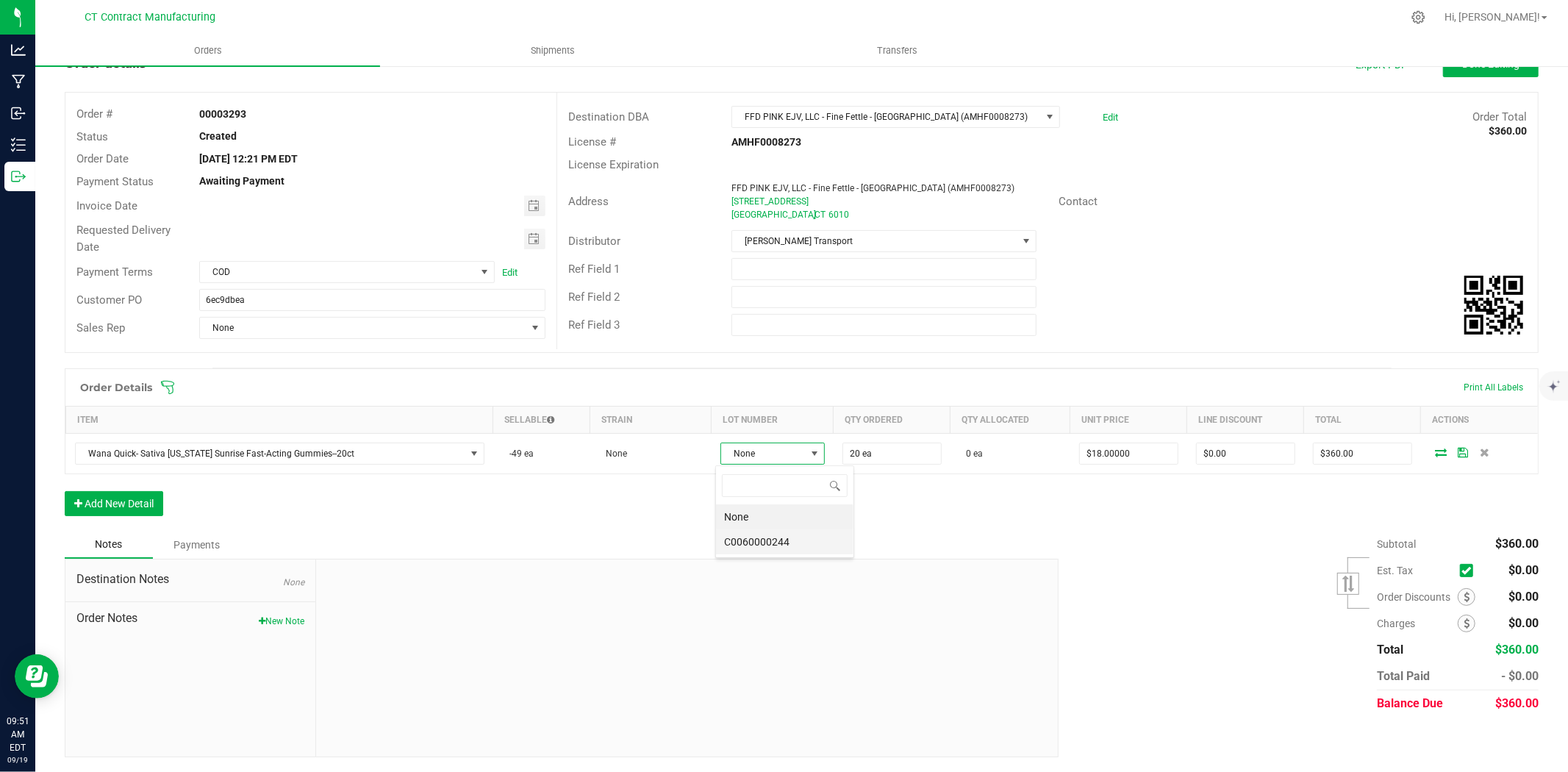
click at [777, 538] on li "C0060000244" at bounding box center [784, 541] width 138 height 25
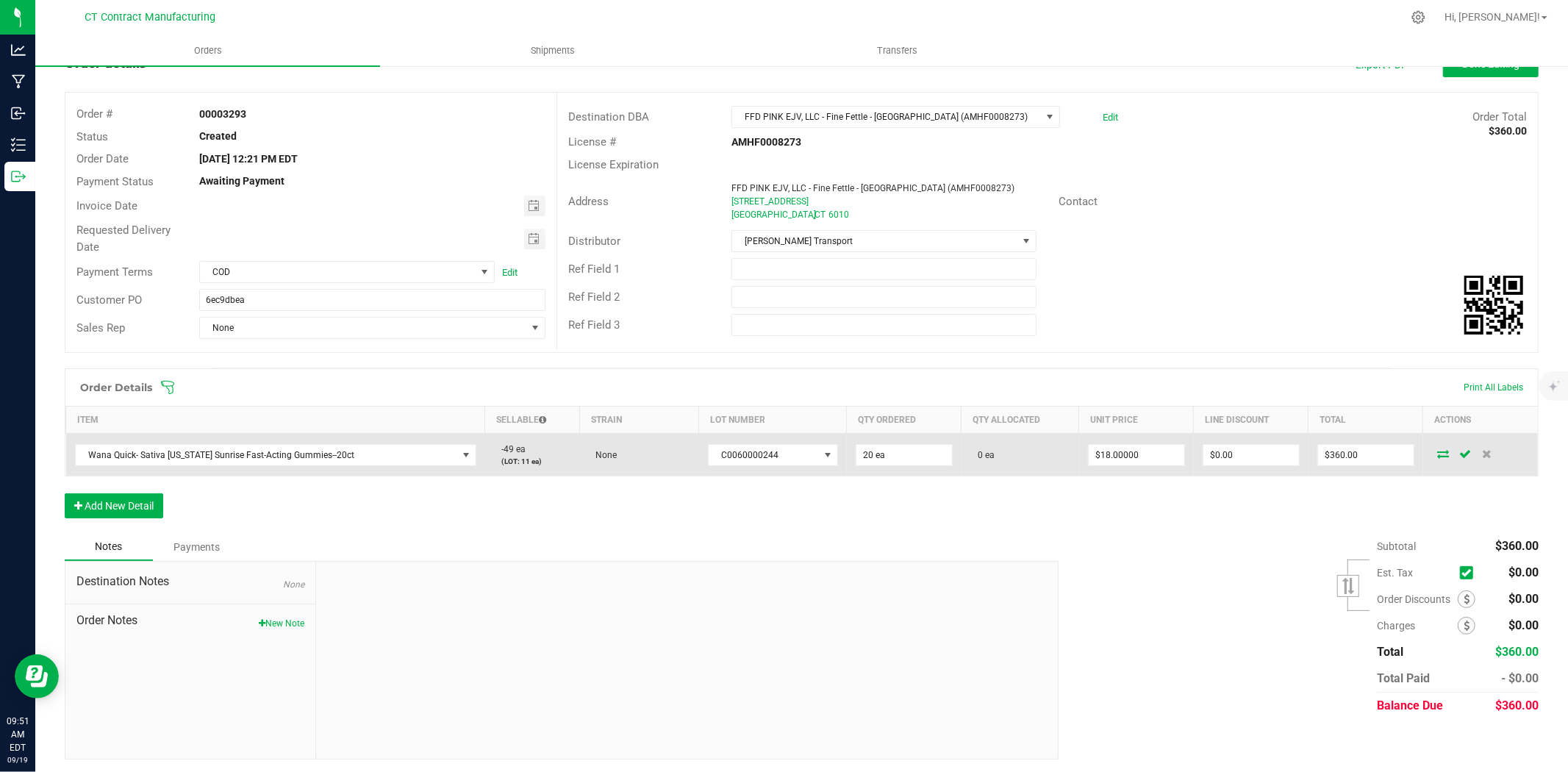
click at [1438, 457] on icon at bounding box center [1444, 453] width 11 height 9
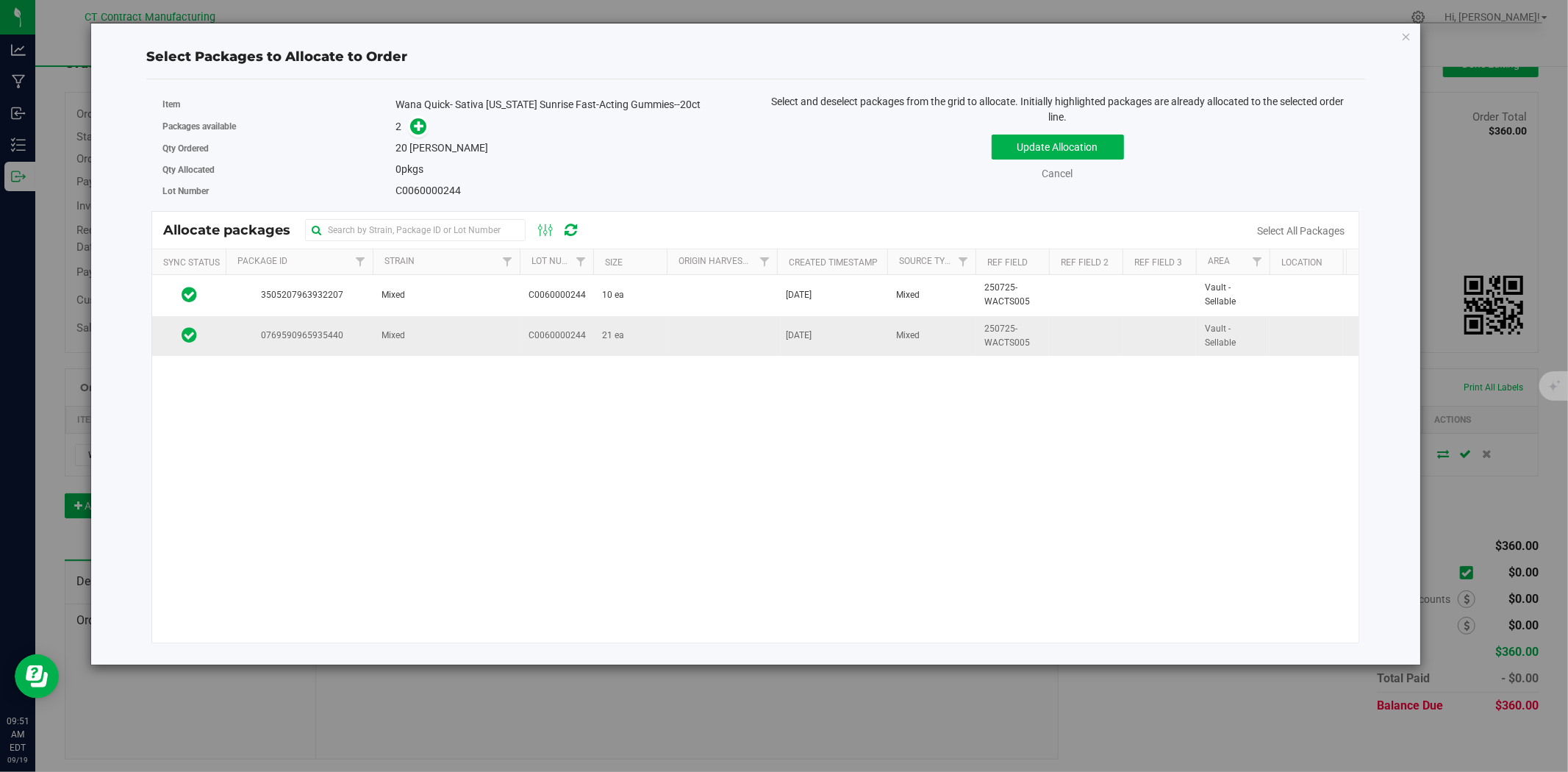
click at [744, 328] on td at bounding box center [722, 336] width 110 height 40
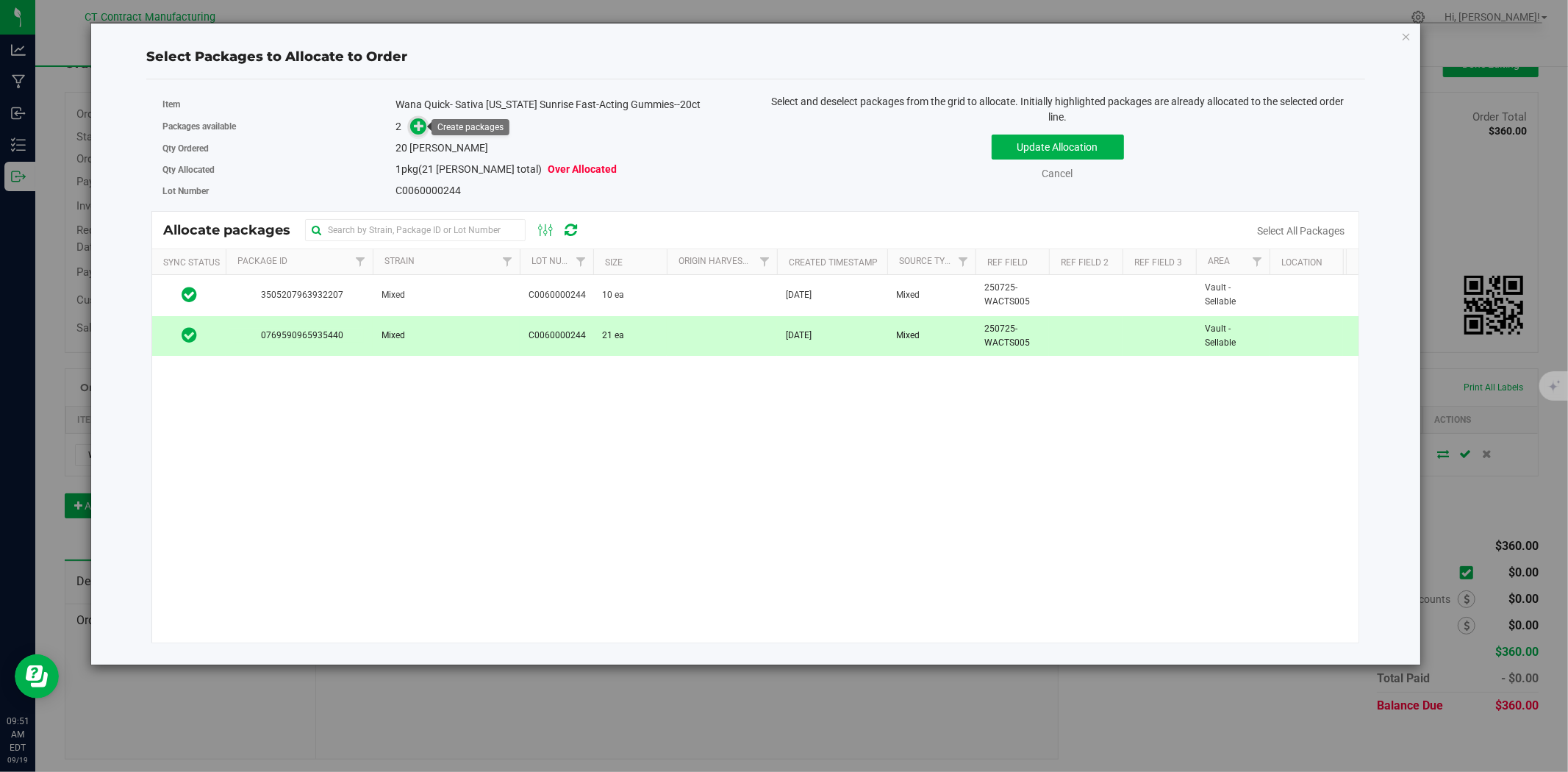
click at [424, 125] on icon at bounding box center [419, 125] width 10 height 10
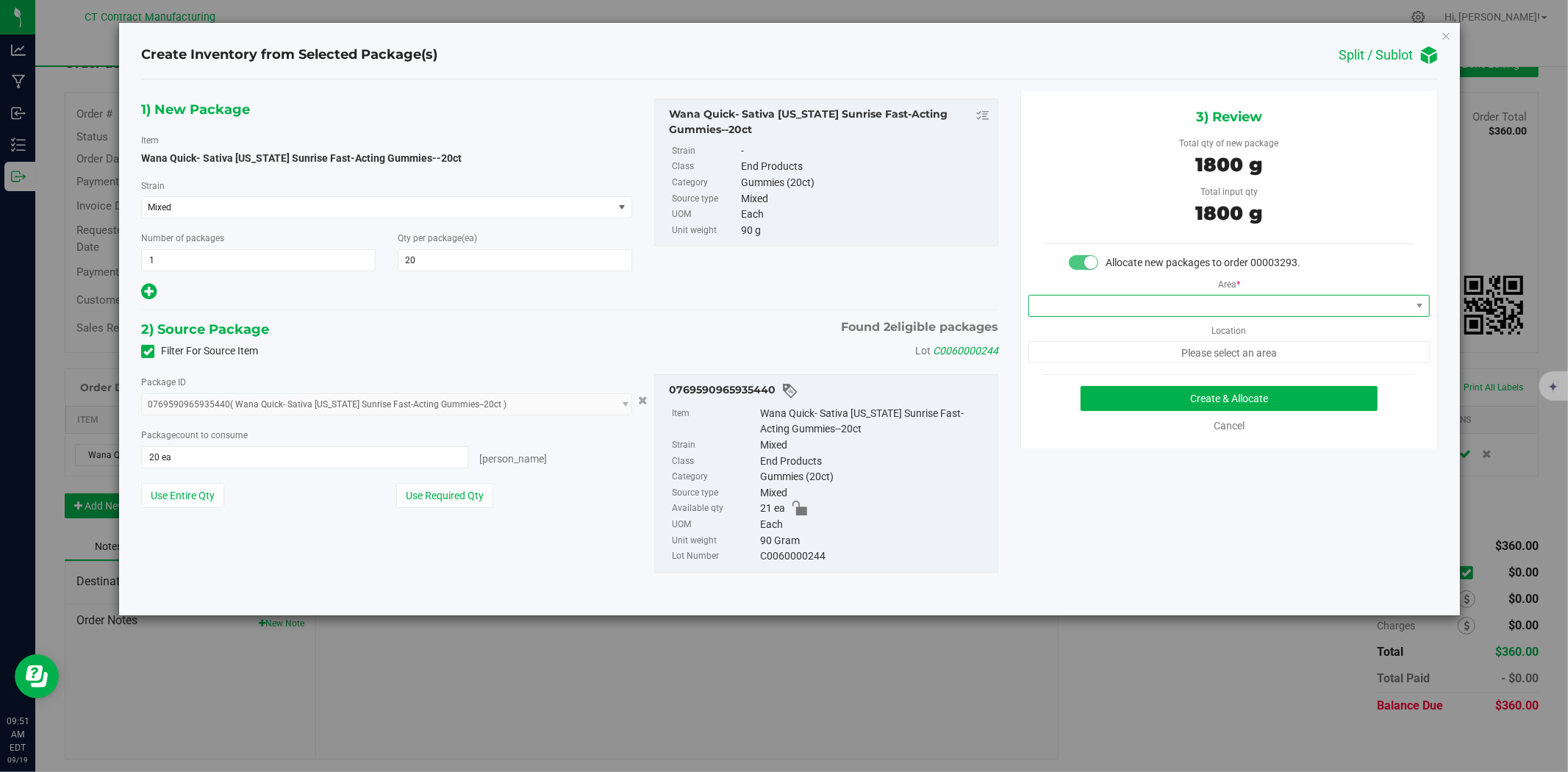
click at [1057, 311] on span at bounding box center [1220, 306] width 382 height 21
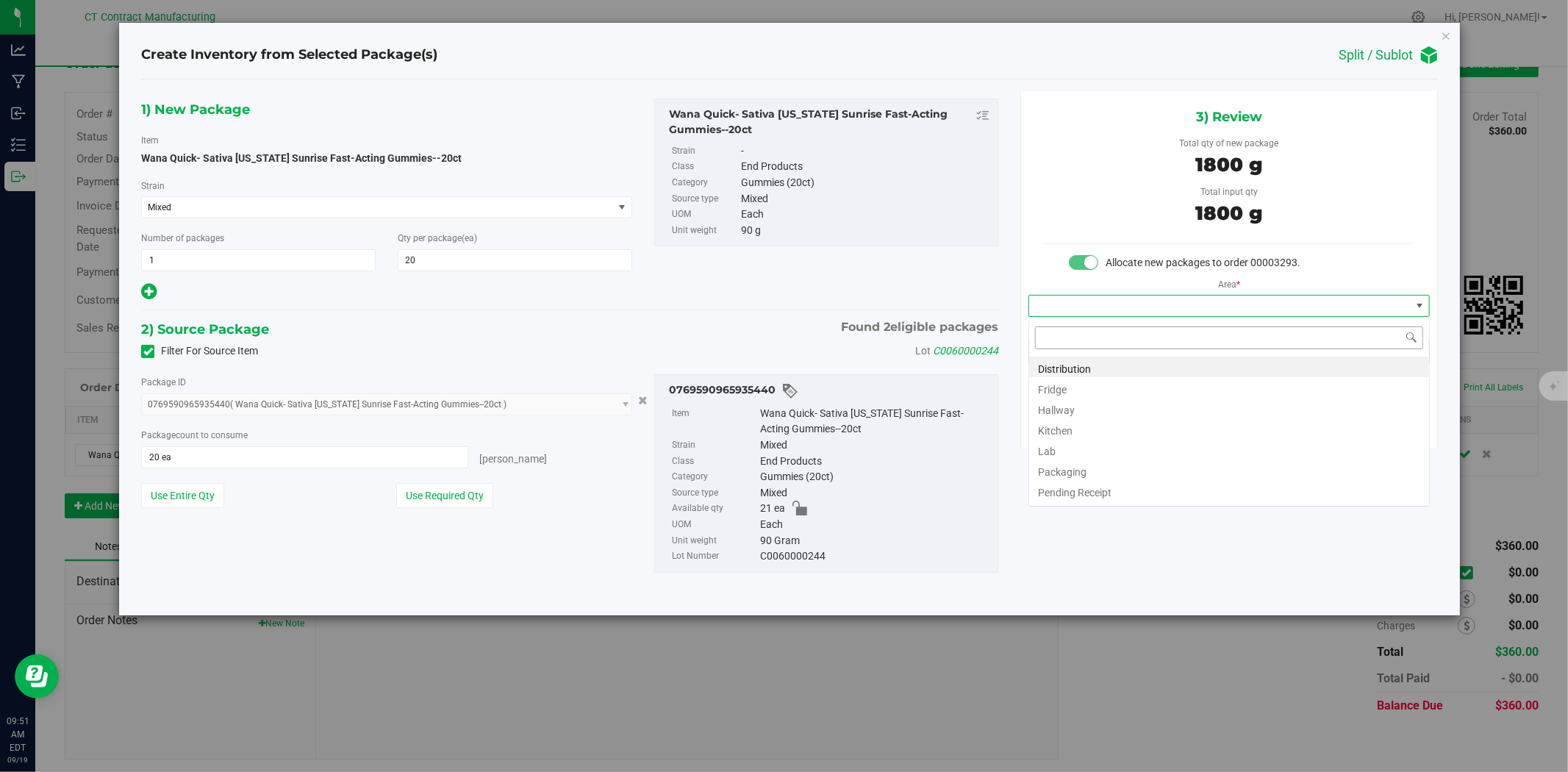
scroll to position [22, 401]
click at [1070, 363] on li "Distribution" at bounding box center [1229, 367] width 400 height 21
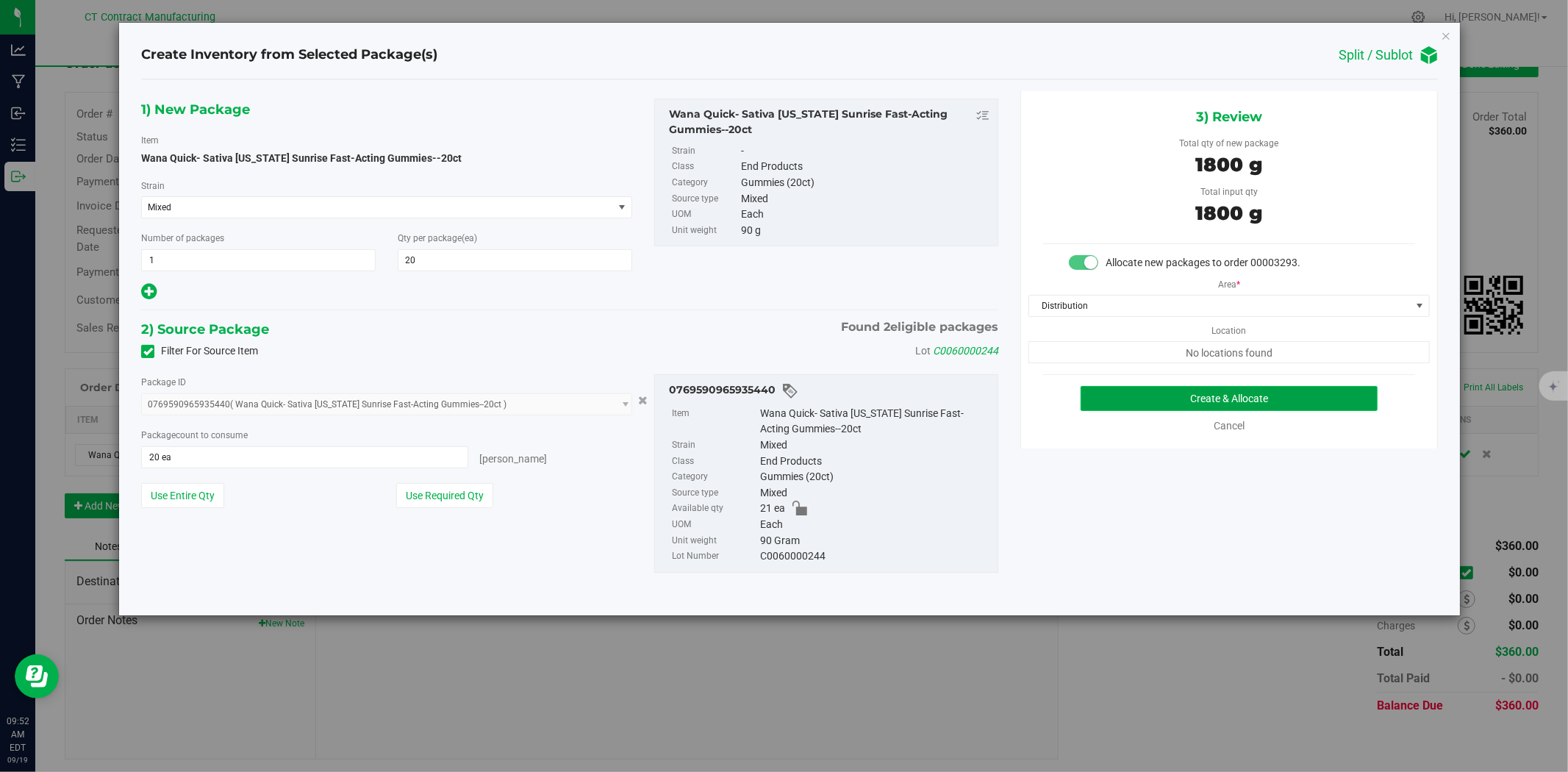
click at [1189, 392] on button "Create & Allocate" at bounding box center [1230, 398] width 298 height 25
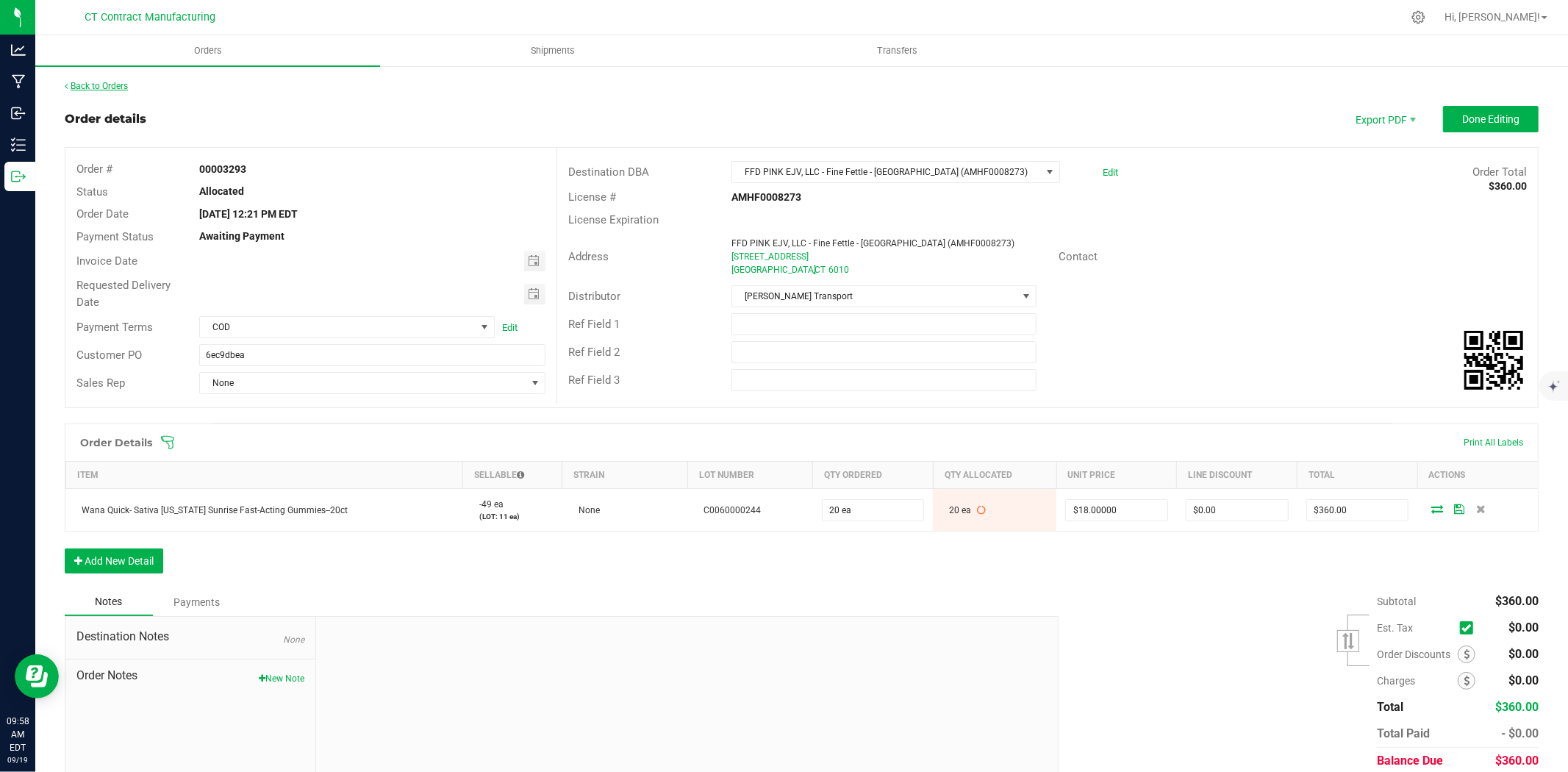
click at [101, 85] on link "Back to Orders" at bounding box center [96, 85] width 64 height 10
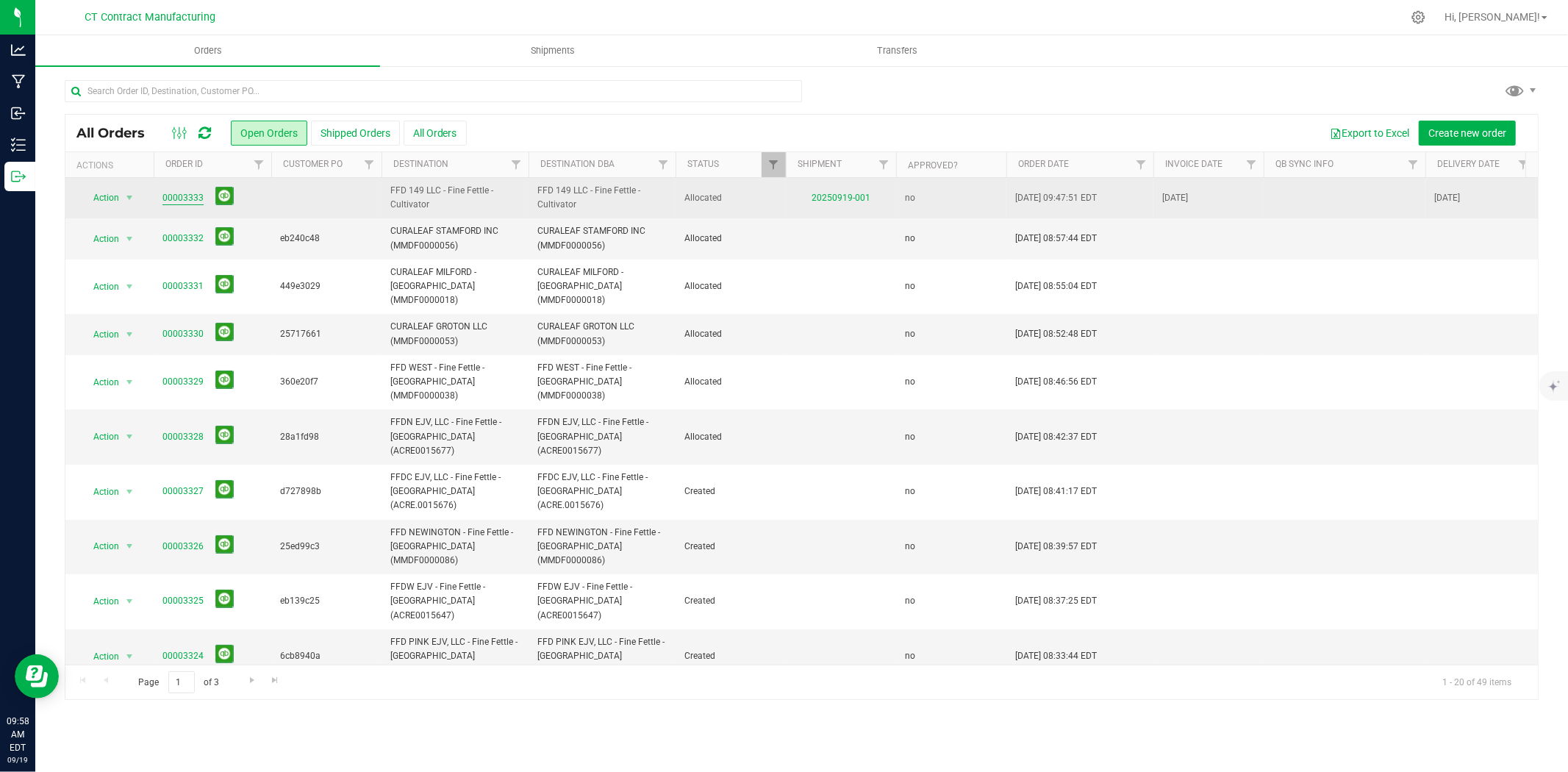
click at [182, 196] on link "00003333" at bounding box center [182, 198] width 41 height 14
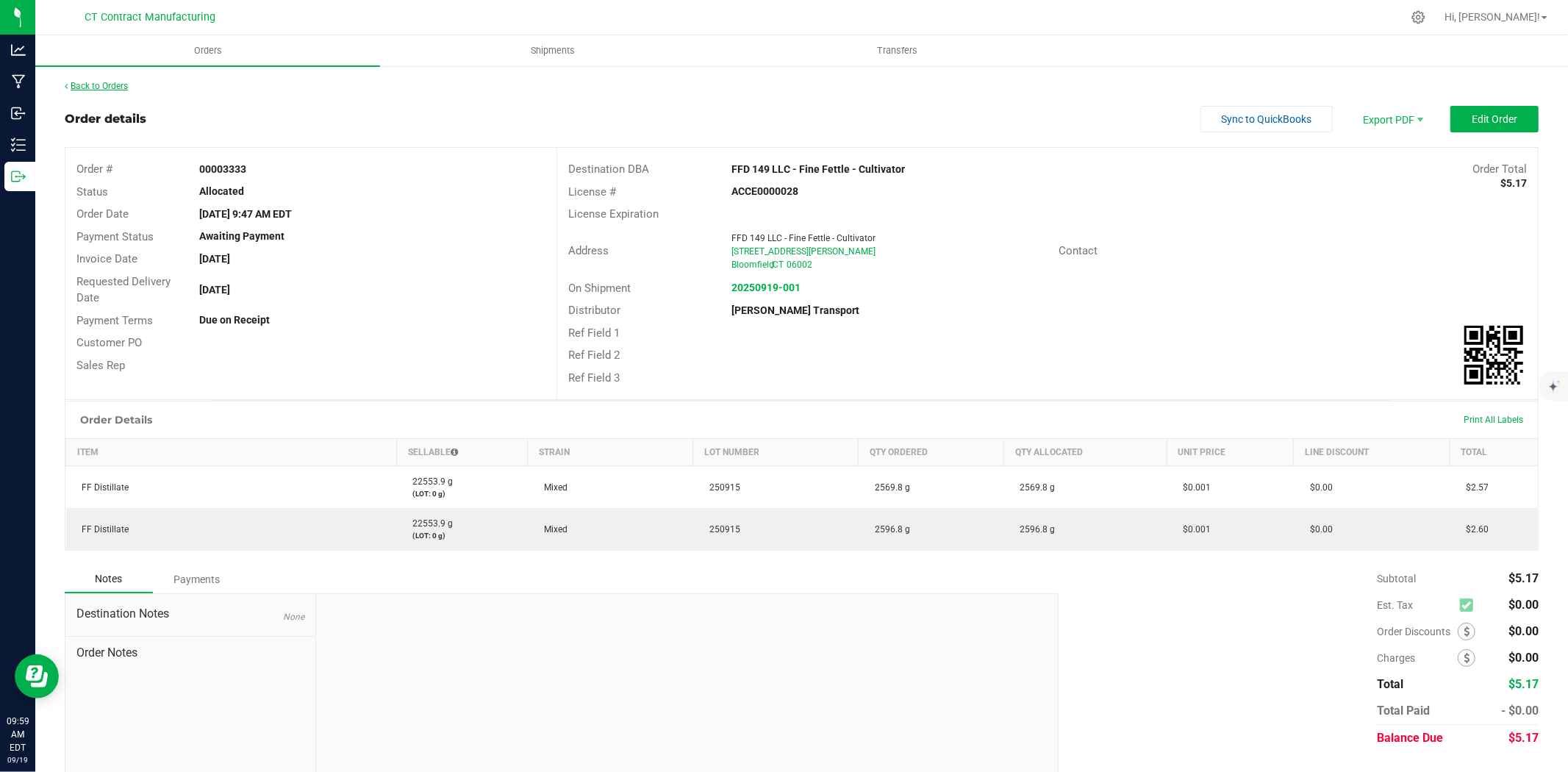
click at [125, 85] on link "Back to Orders" at bounding box center [96, 85] width 64 height 10
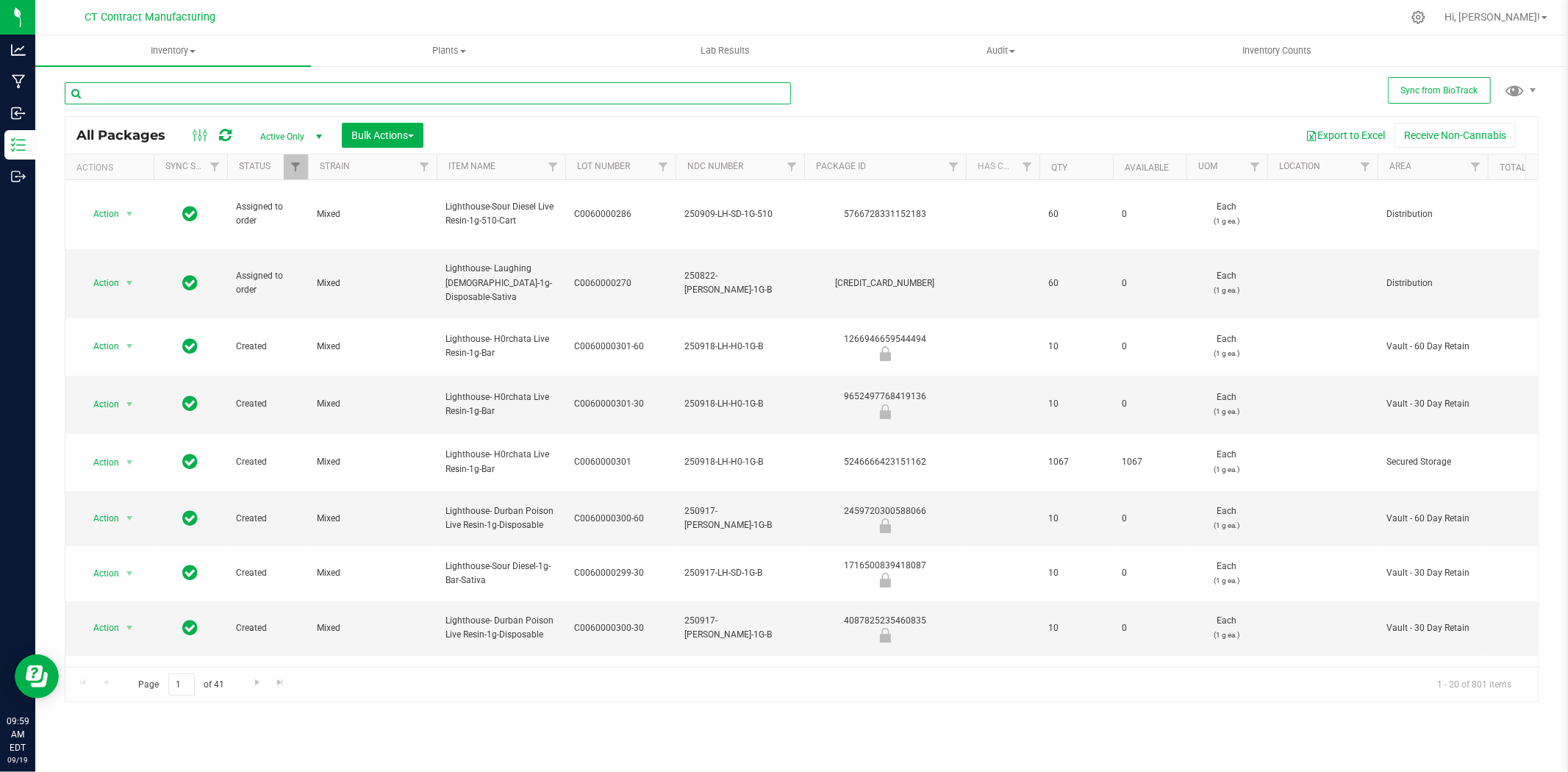
drag, startPoint x: 0, startPoint y: 0, endPoint x: 440, endPoint y: 102, distance: 451.7
click at [440, 102] on input "text" at bounding box center [427, 93] width 727 height 22
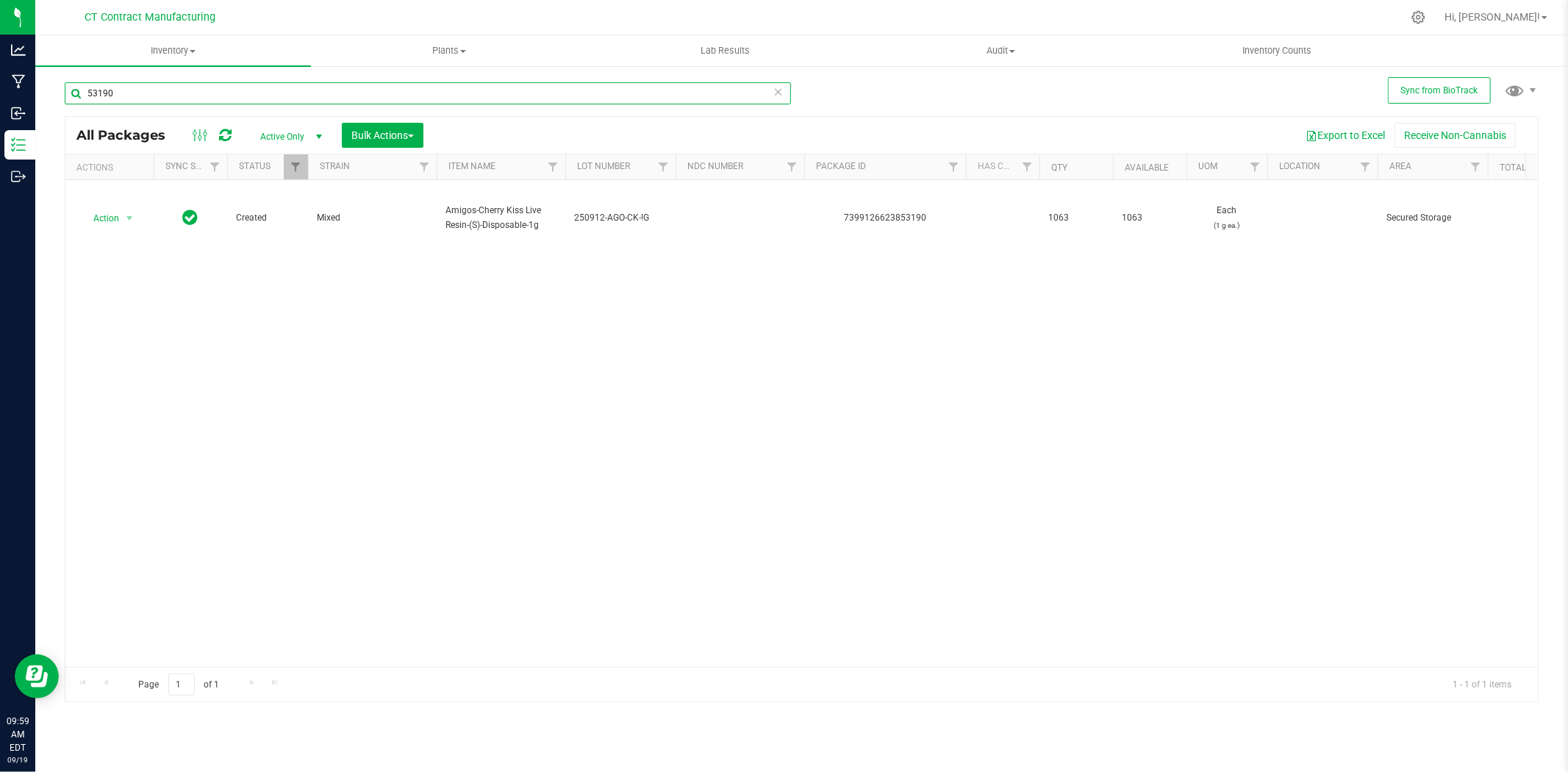
type input "53190"
